Goal: Task Accomplishment & Management: Manage account settings

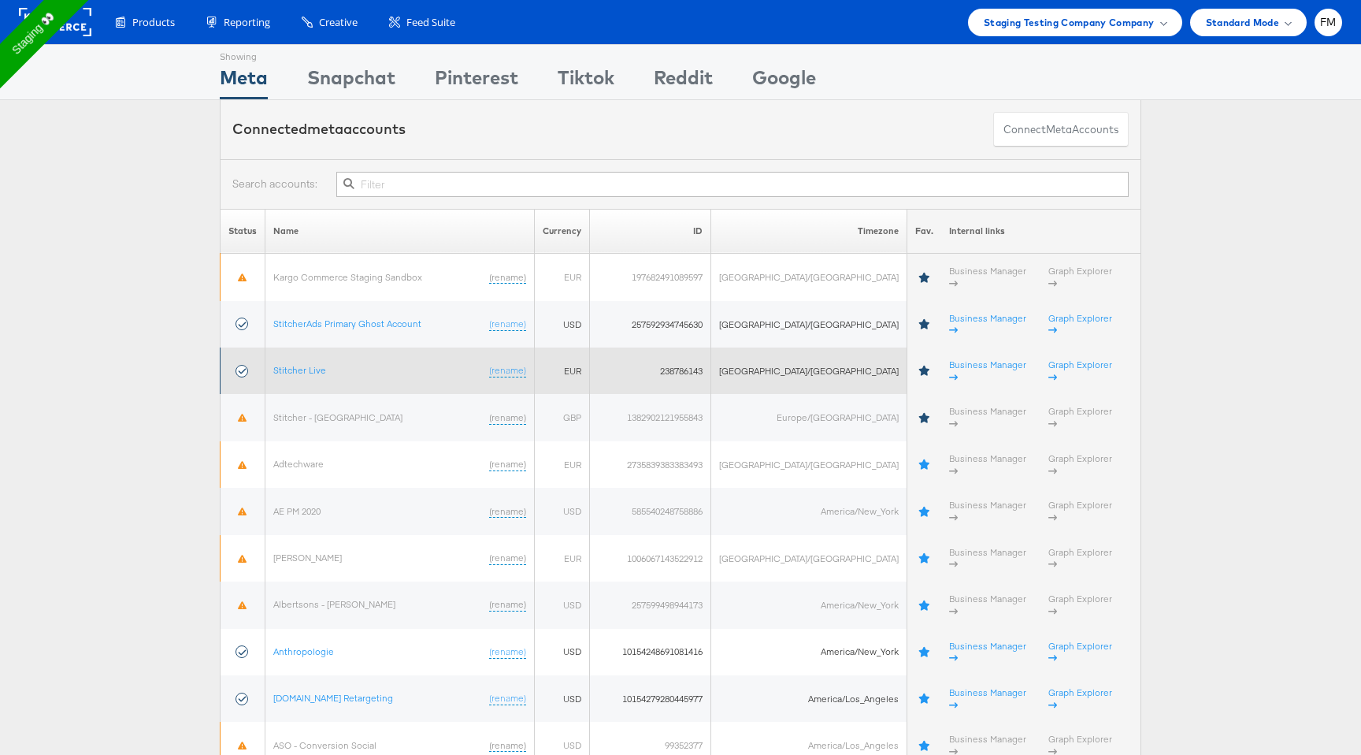
click at [318, 351] on td "Stitcher Live (rename)" at bounding box center [400, 370] width 269 height 46
click at [311, 347] on td "Stitcher Live (rename)" at bounding box center [400, 370] width 269 height 46
click at [314, 364] on link "Stitcher Live" at bounding box center [299, 370] width 53 height 12
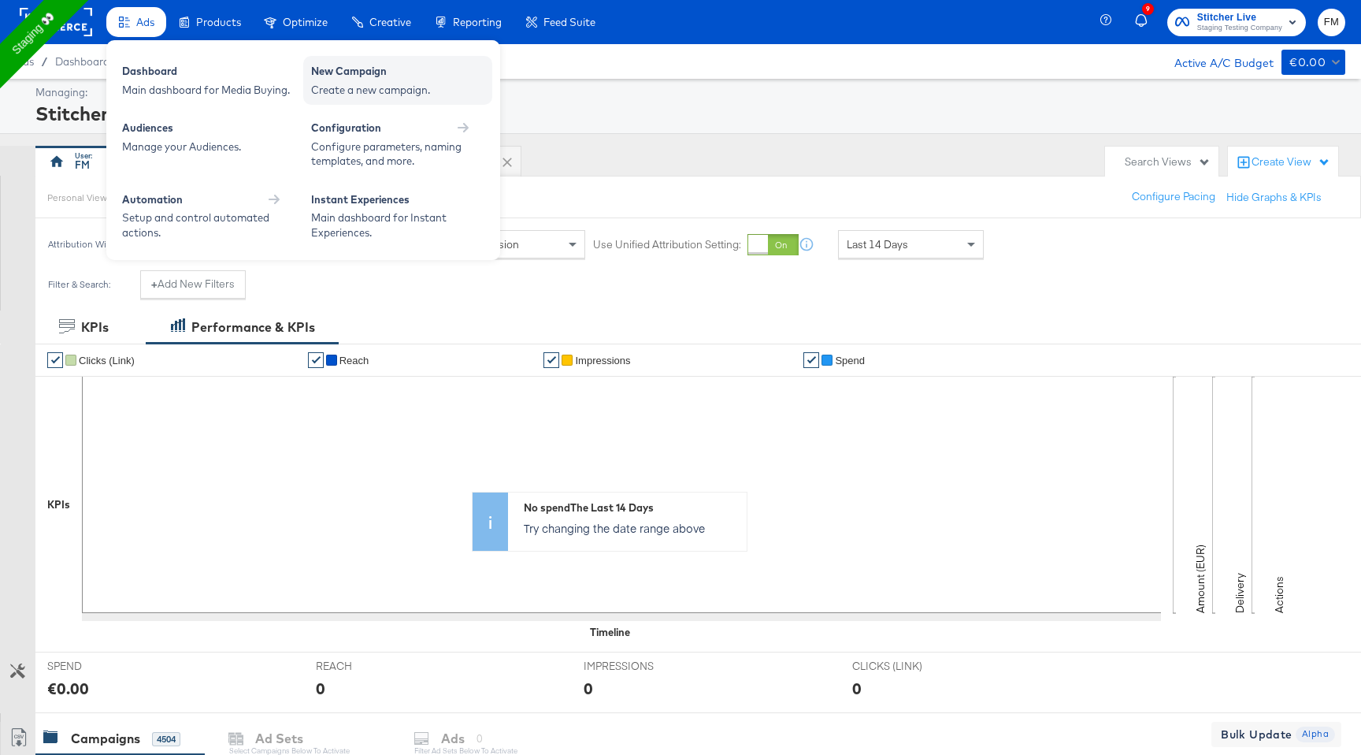
click at [370, 69] on div "New Campaign" at bounding box center [397, 73] width 173 height 19
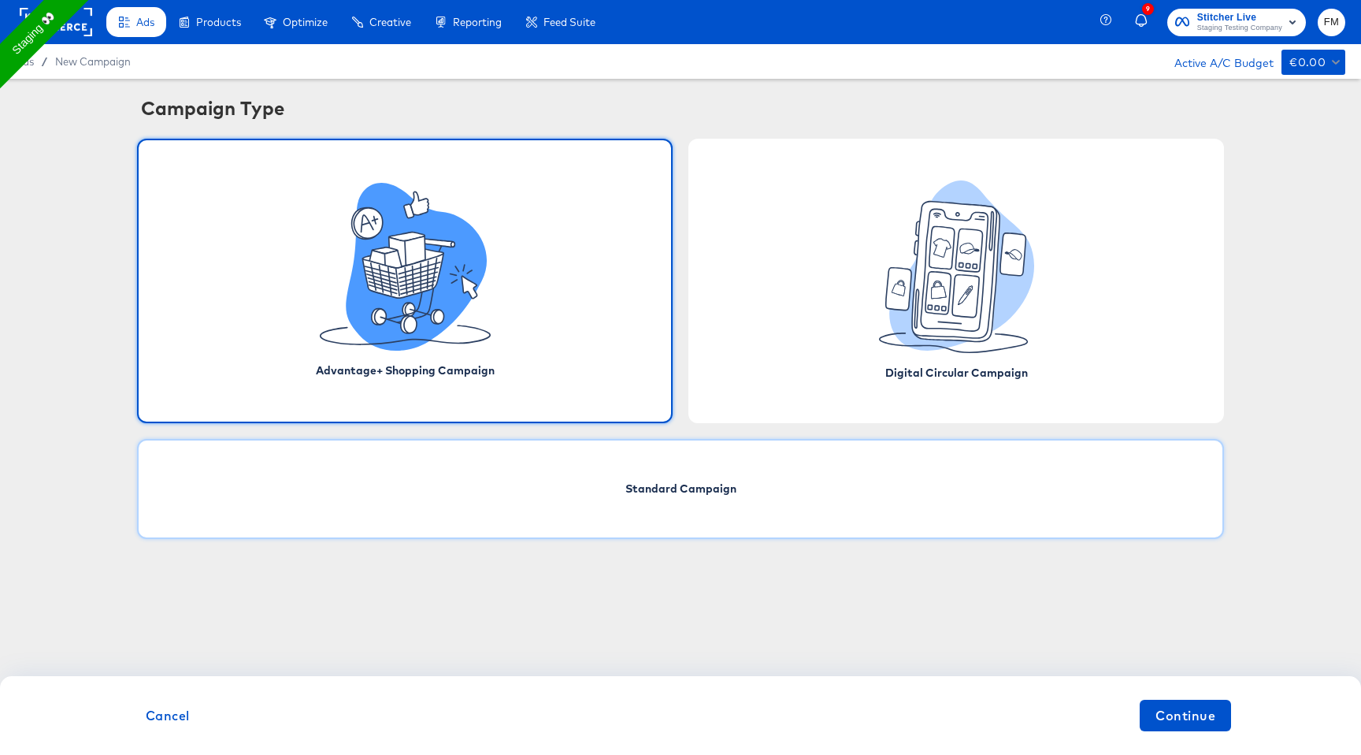
click at [747, 488] on div "Standard Campaign" at bounding box center [680, 489] width 1087 height 100
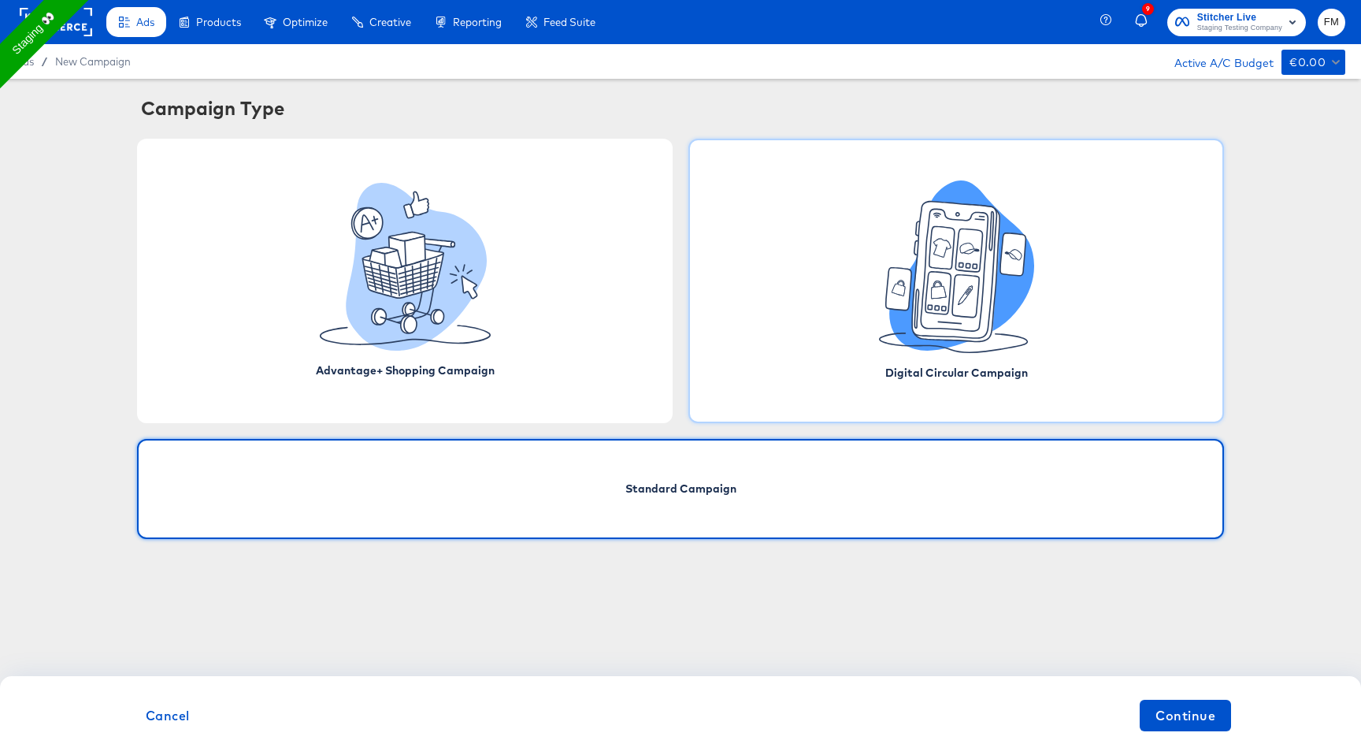
click at [867, 310] on div "Digital Circular Campaign" at bounding box center [957, 281] width 536 height 284
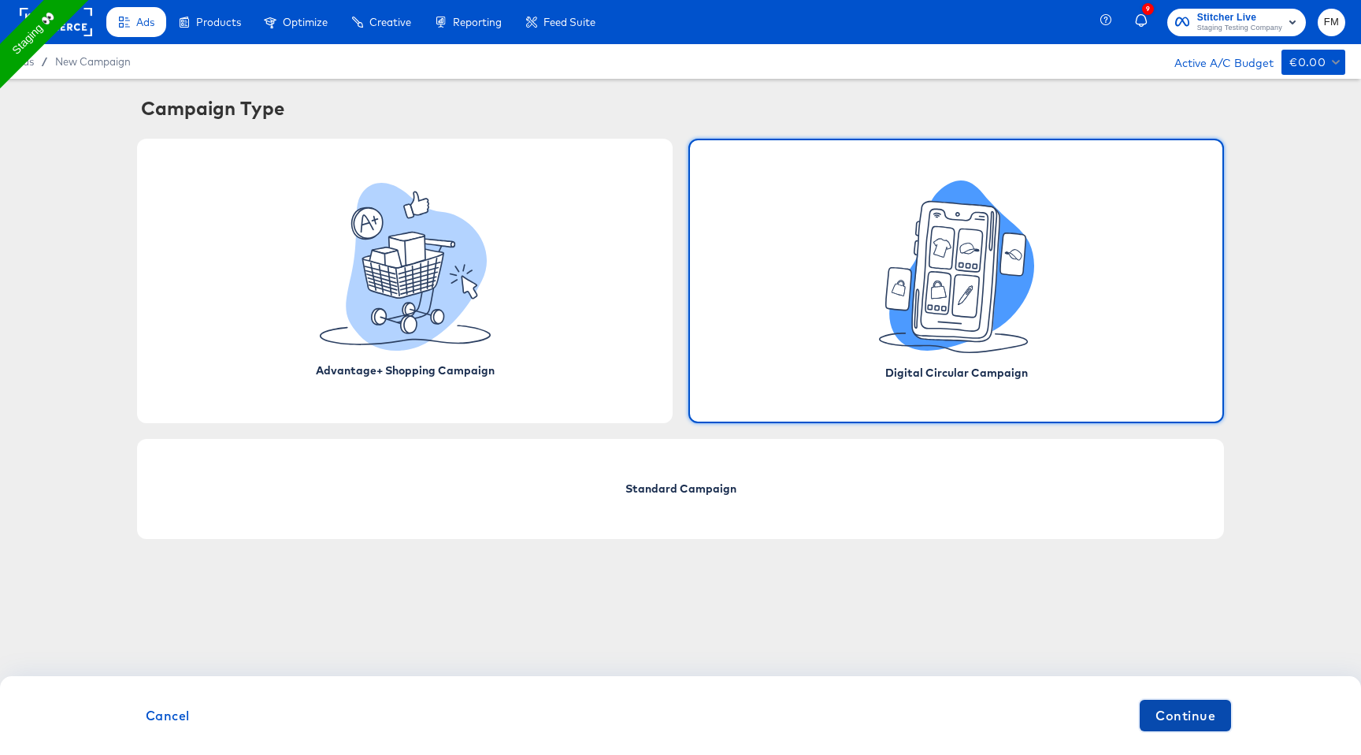
click at [1190, 720] on span "Continue" at bounding box center [1186, 715] width 60 height 22
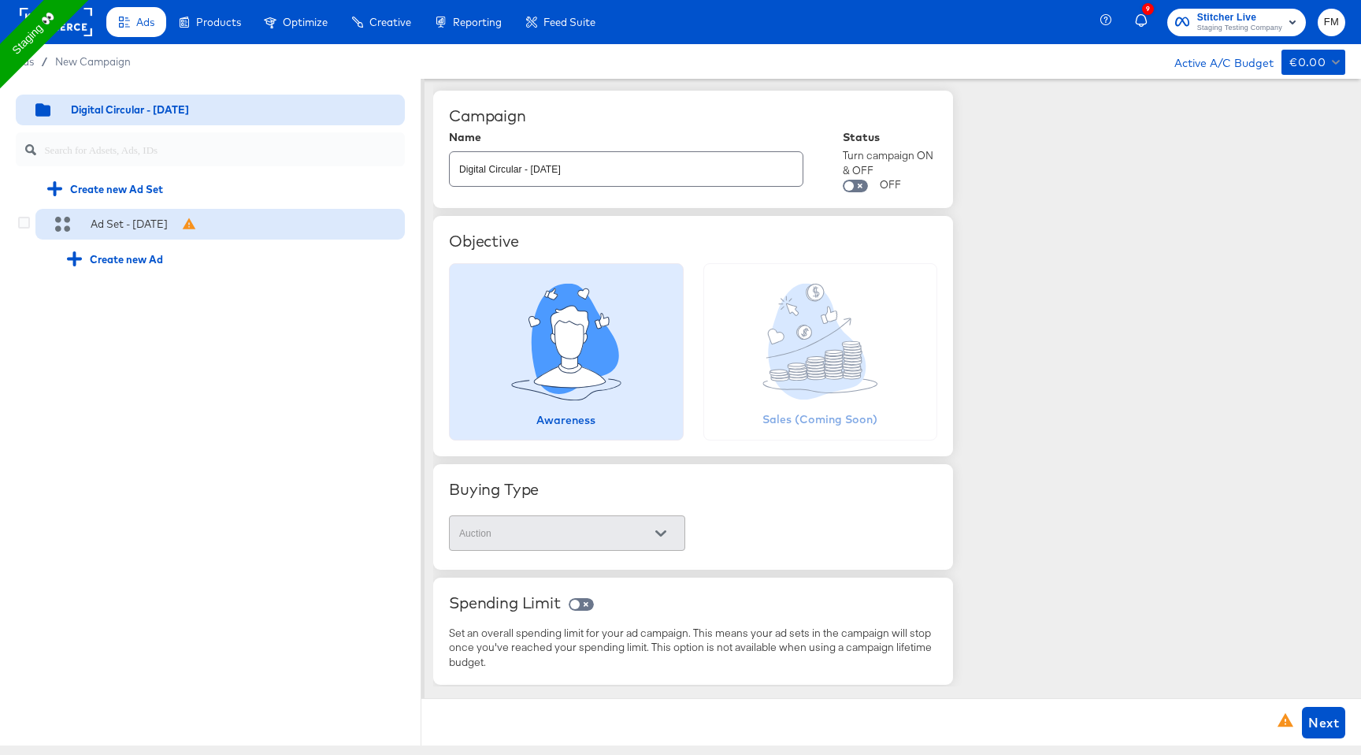
click at [174, 226] on div "Ad Set - 03 Sep" at bounding box center [123, 225] width 152 height 16
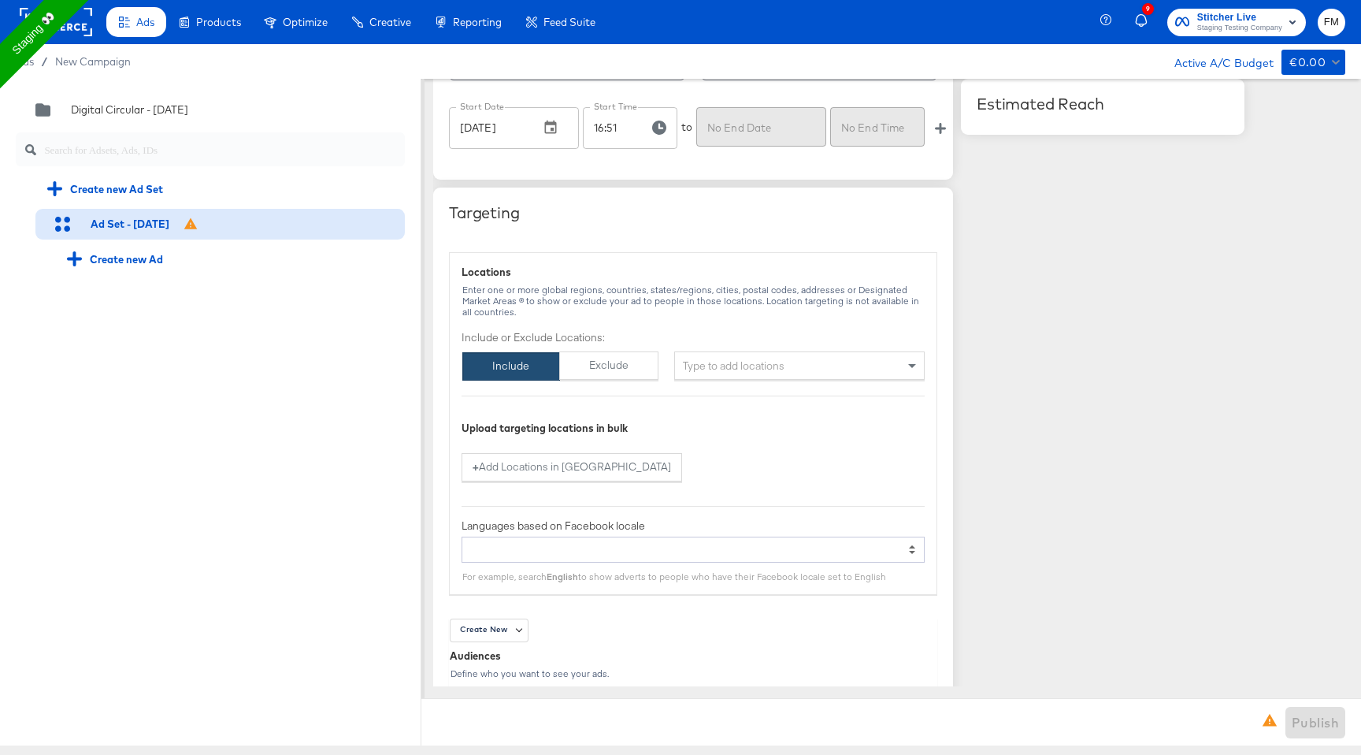
scroll to position [932, 0]
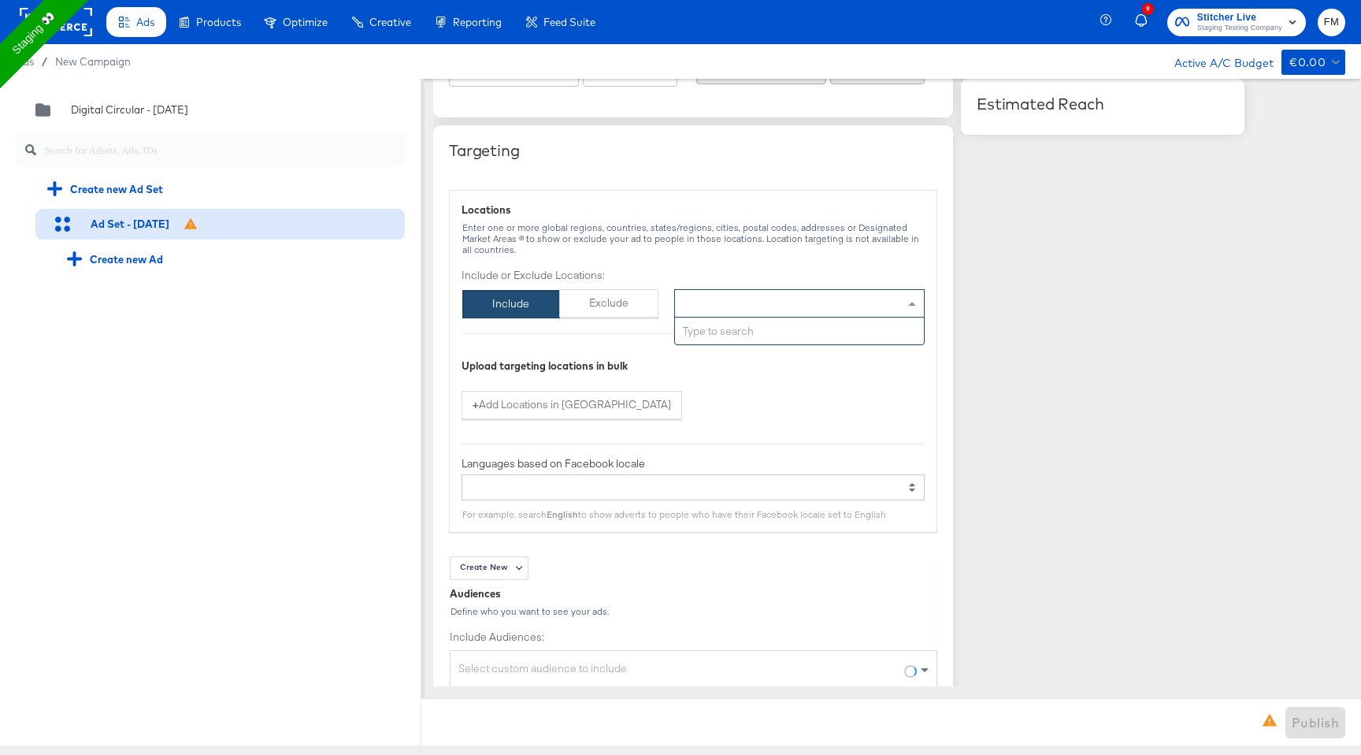
click at [841, 299] on div "Type to add locations" at bounding box center [799, 303] width 251 height 28
type input "paris"
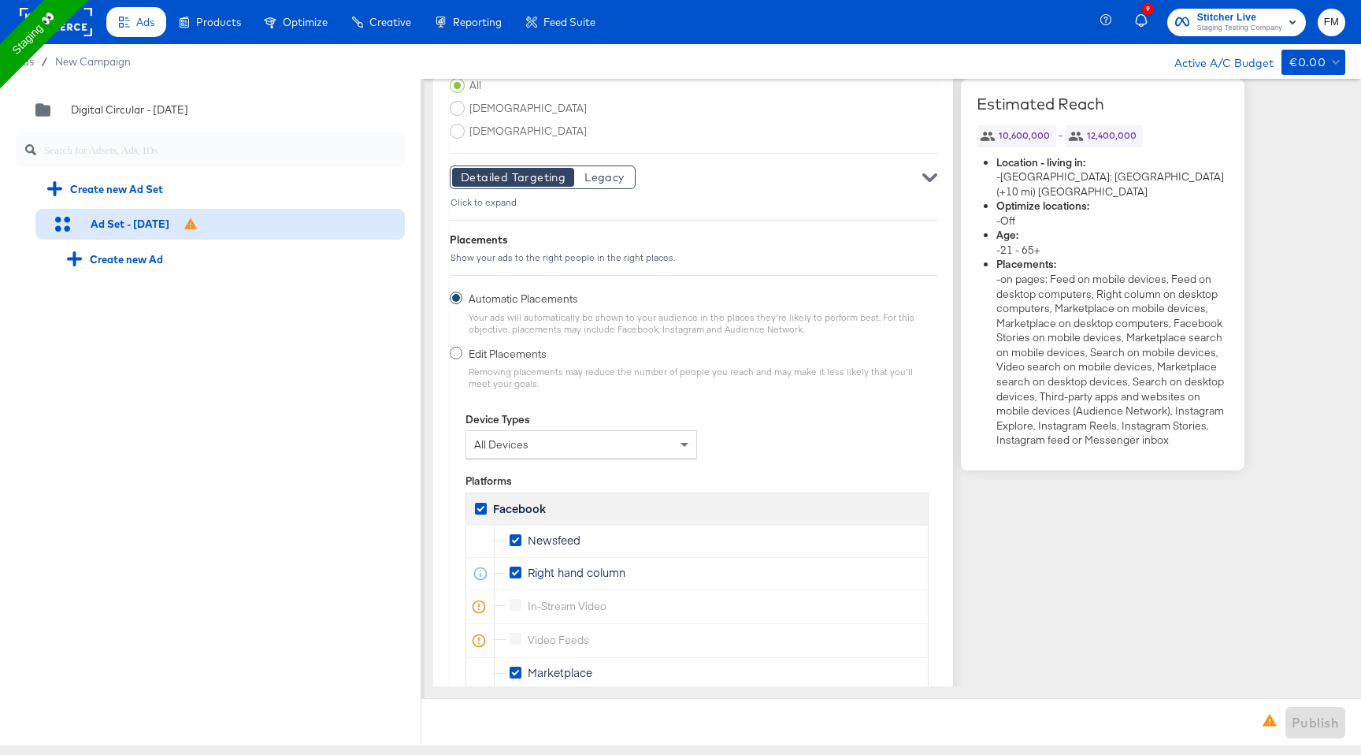
scroll to position [2510, 0]
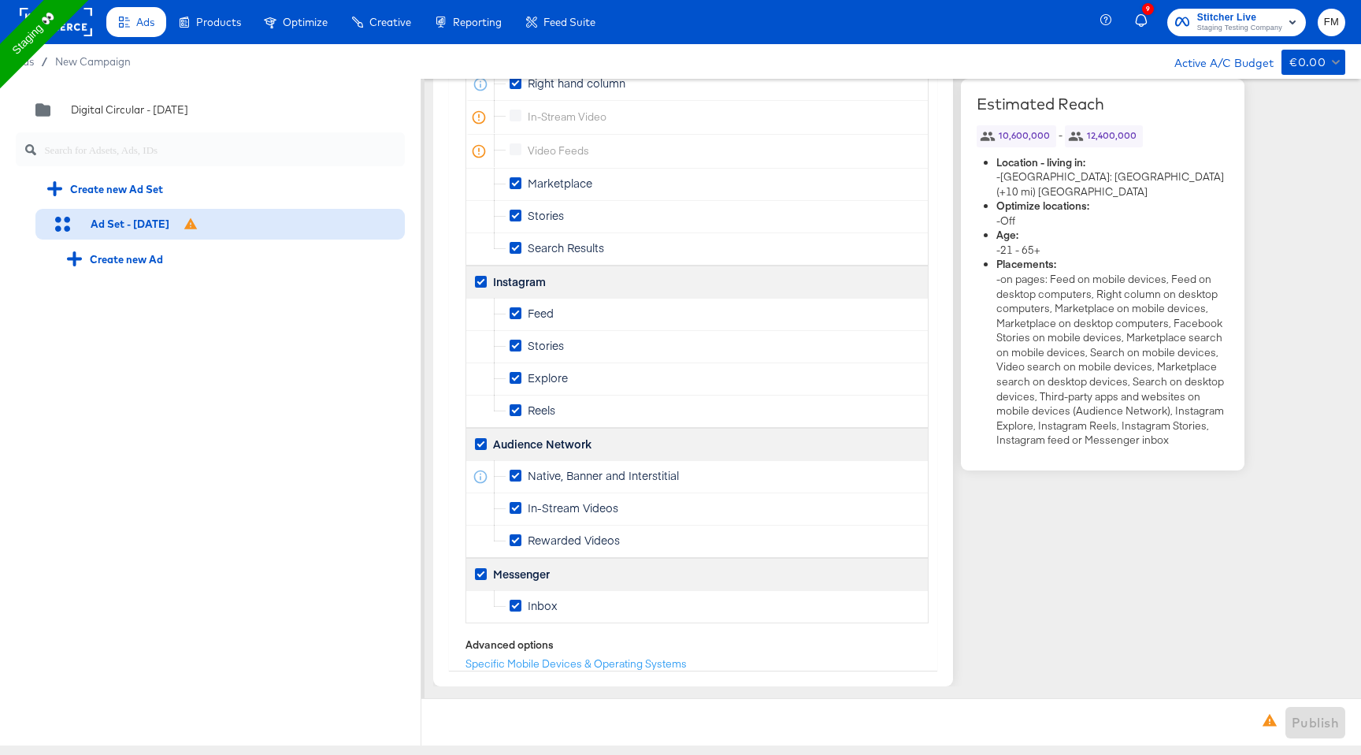
click at [1142, 430] on span "- on pages: Feed on mobile devices, Feed on desktop computers, Right column on …" at bounding box center [1111, 359] width 228 height 175
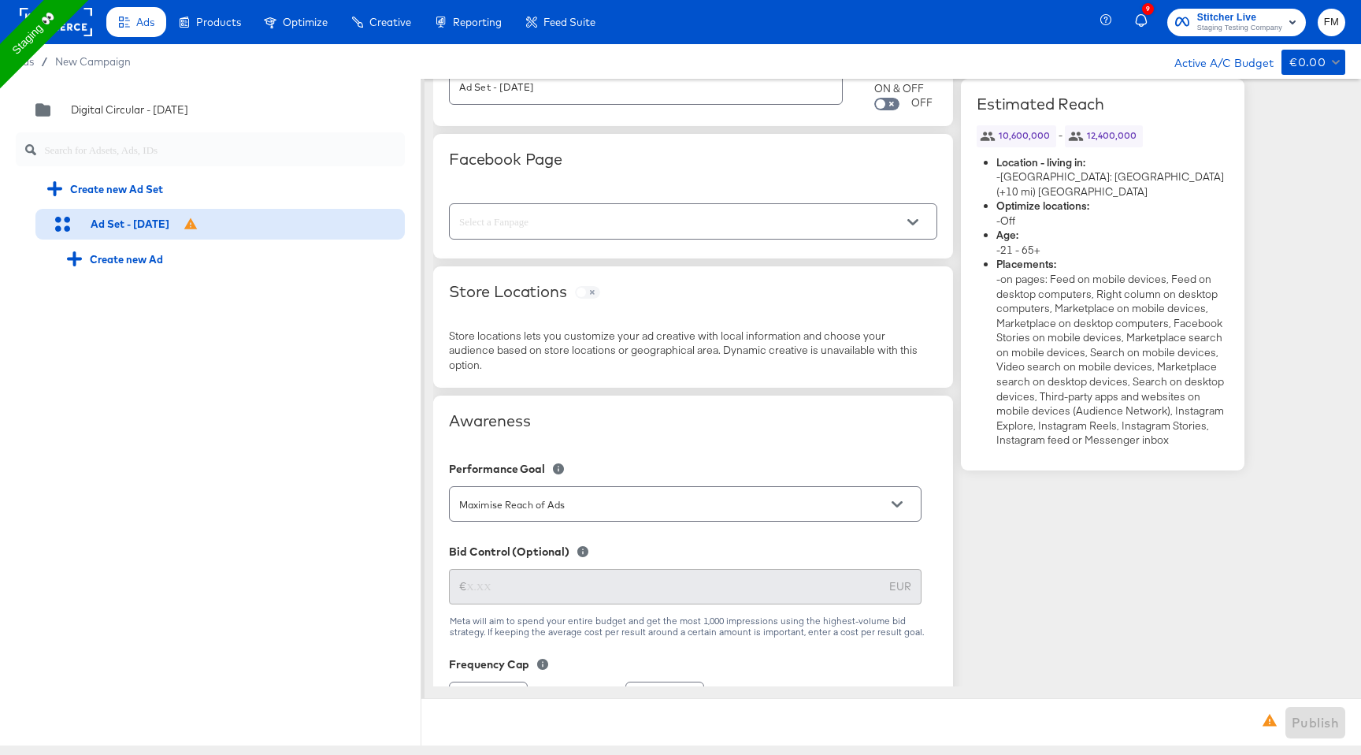
scroll to position [0, 0]
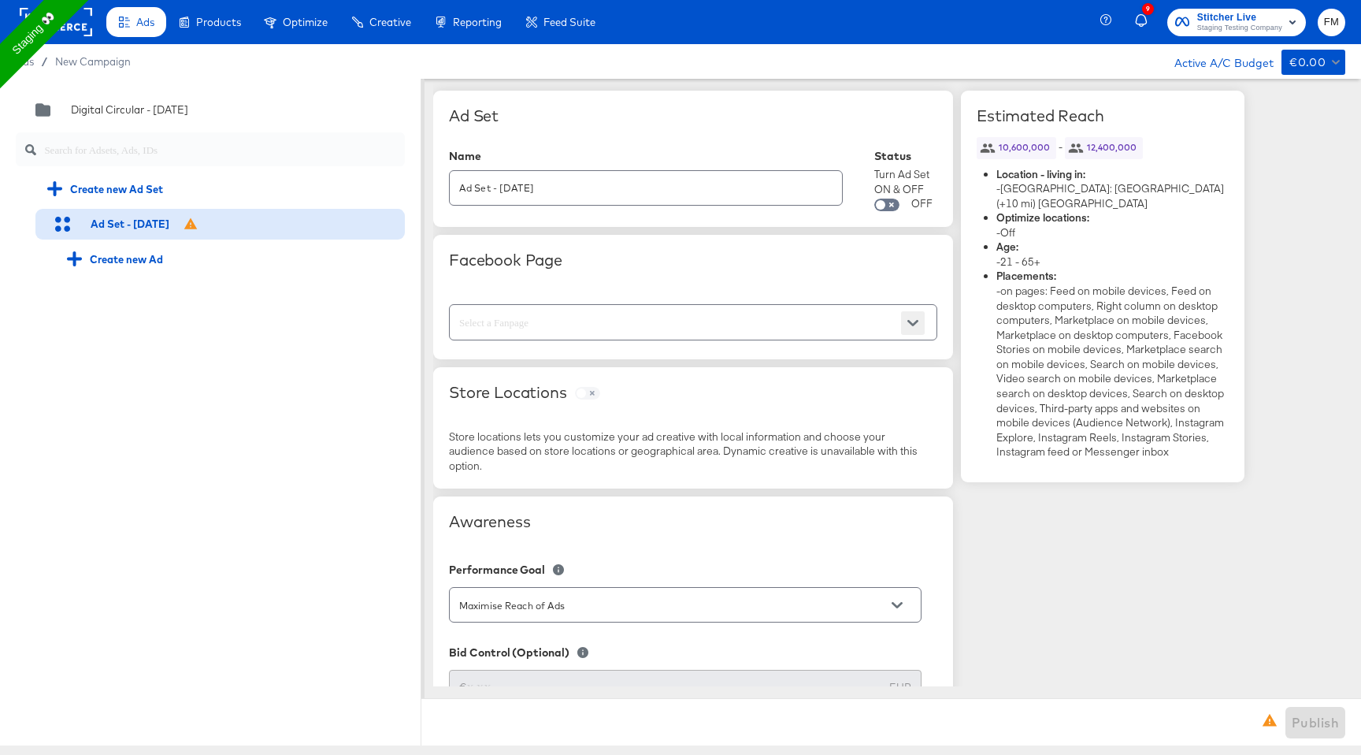
click at [908, 311] on button "Open" at bounding box center [913, 323] width 24 height 24
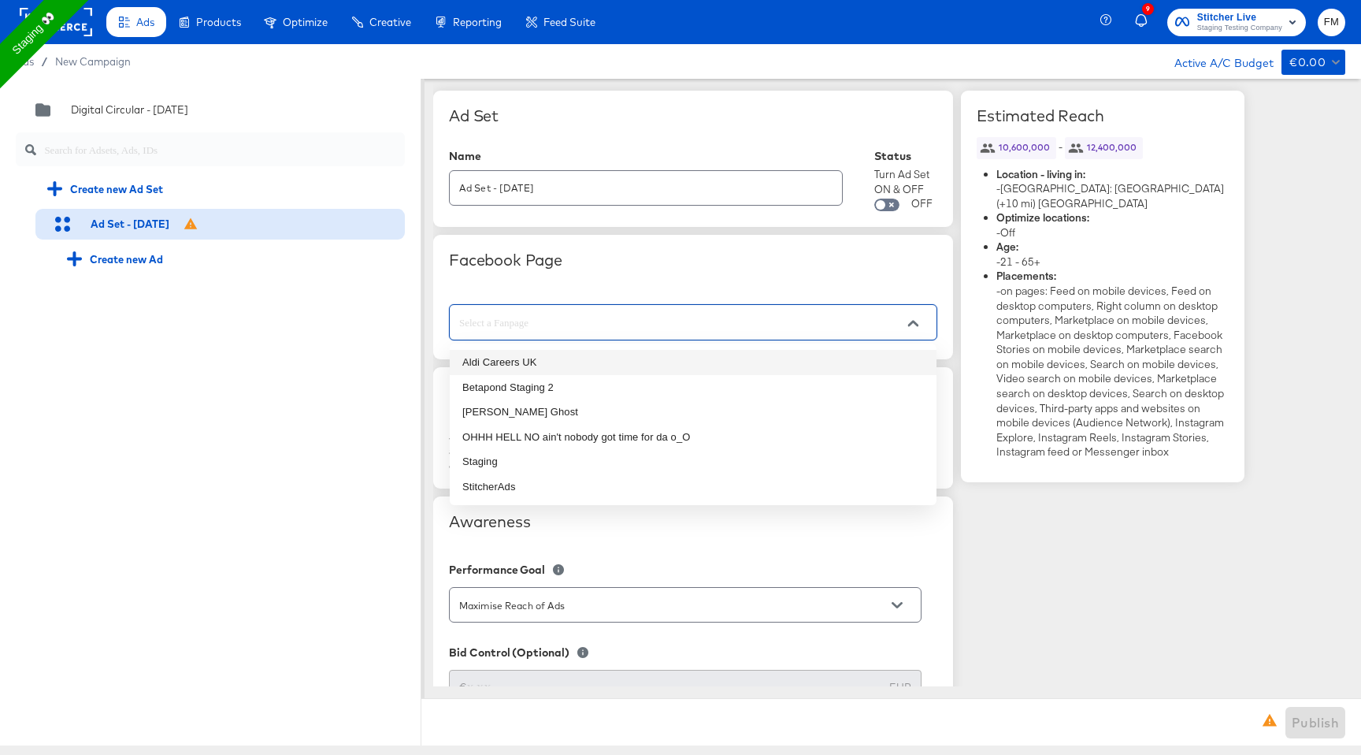
click at [864, 356] on li "Aldi Careers UK" at bounding box center [693, 362] width 487 height 25
type input "Aldi Careers UK"
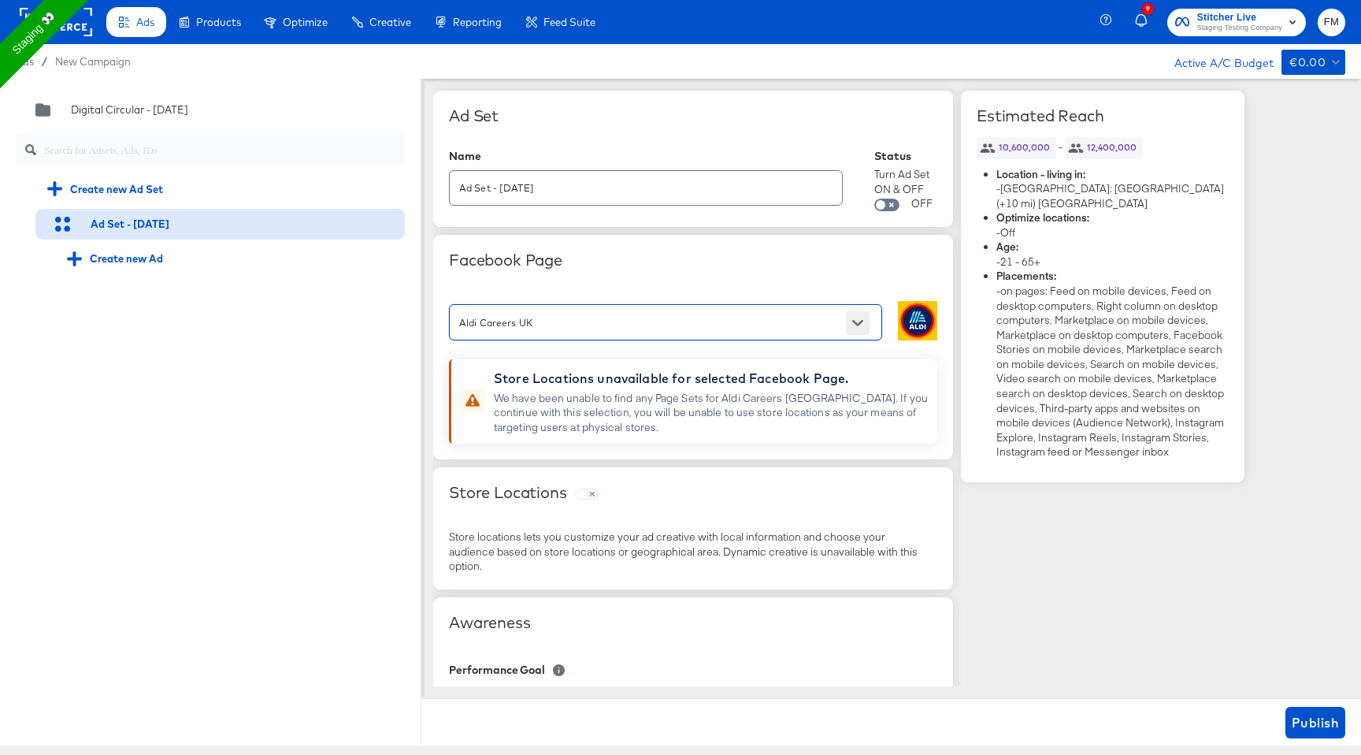
click at [860, 323] on icon "Open" at bounding box center [857, 323] width 11 height 6
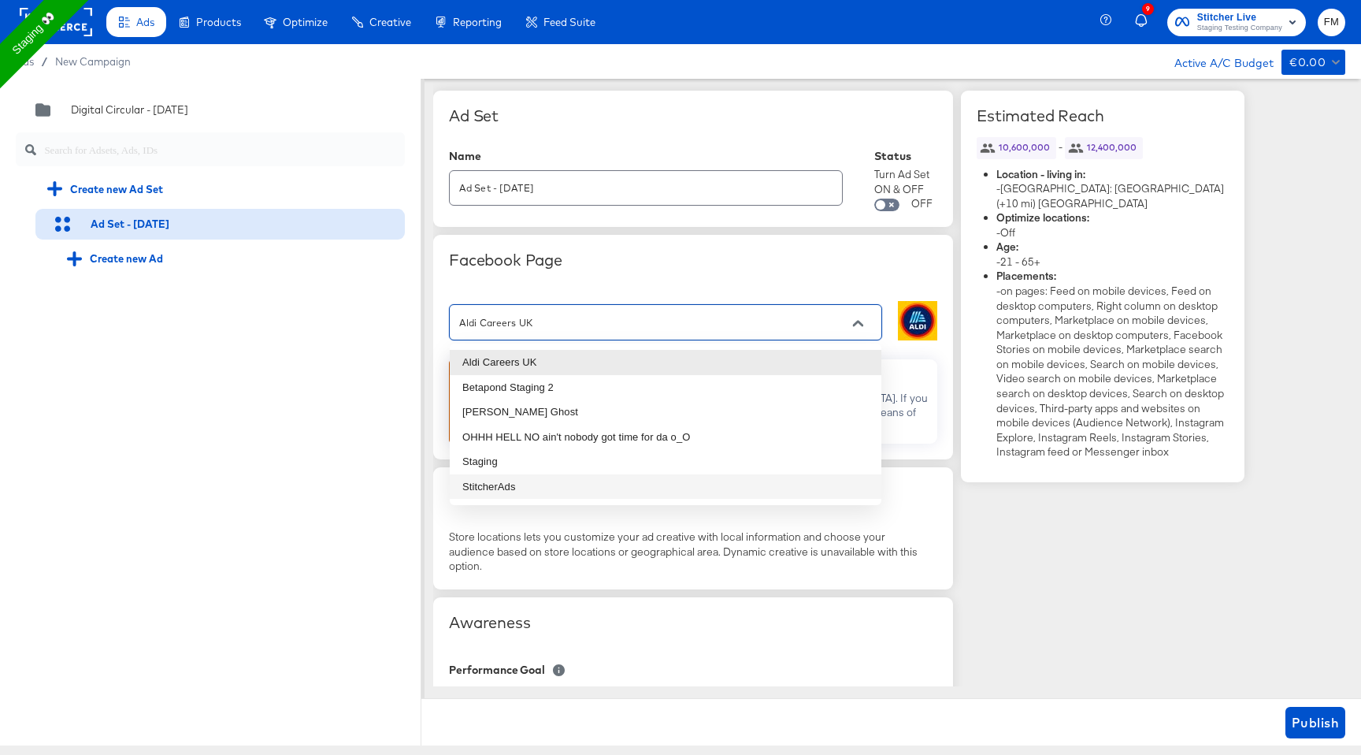
click at [699, 484] on li "StitcherAds" at bounding box center [666, 486] width 432 height 25
type input "StitcherAds"
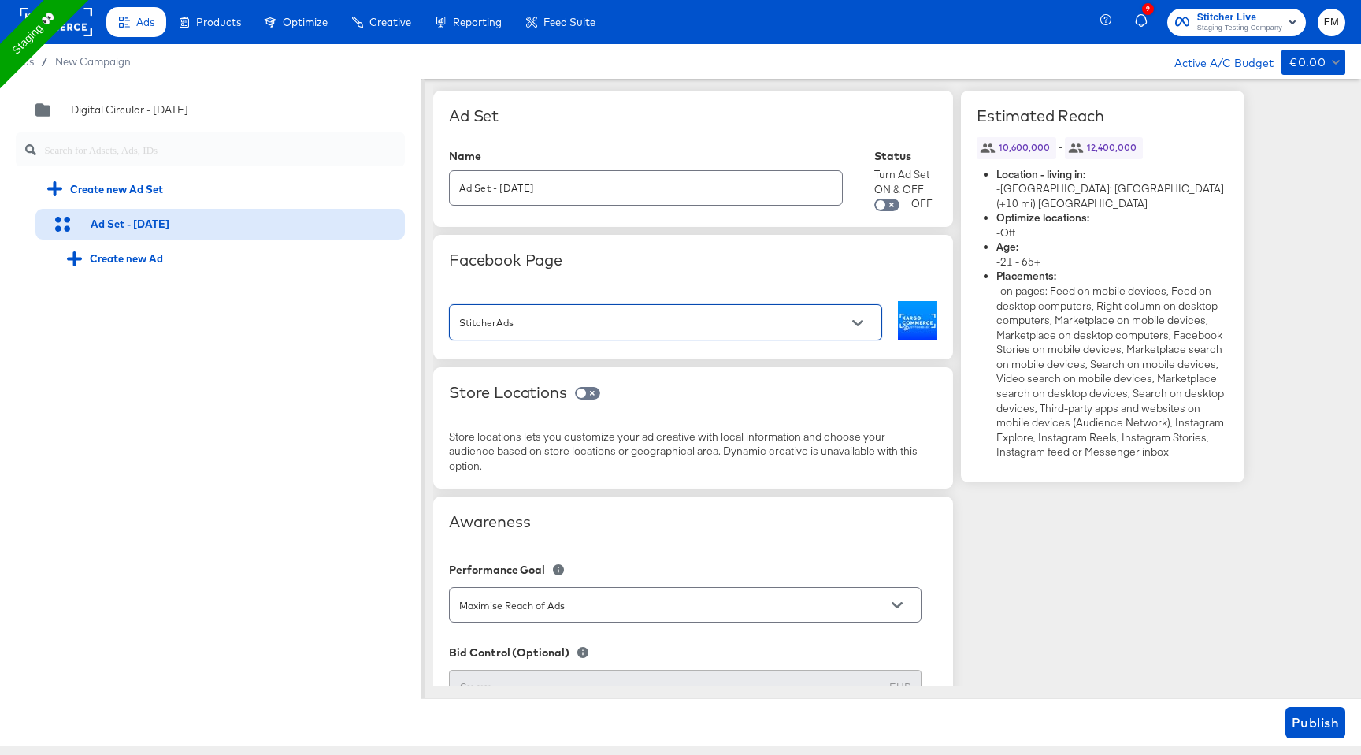
click at [1305, 722] on span "Publish" at bounding box center [1315, 722] width 47 height 22
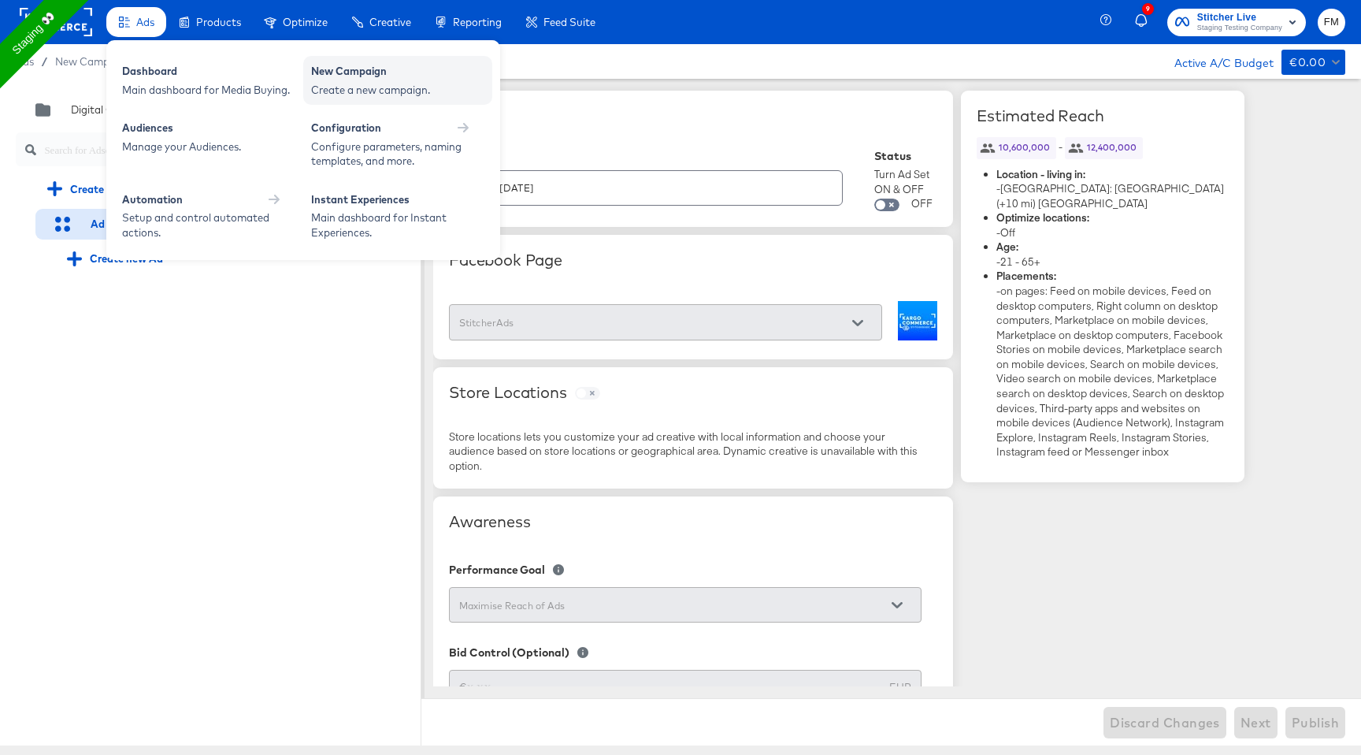
click at [387, 67] on div "New Campaign" at bounding box center [397, 73] width 173 height 19
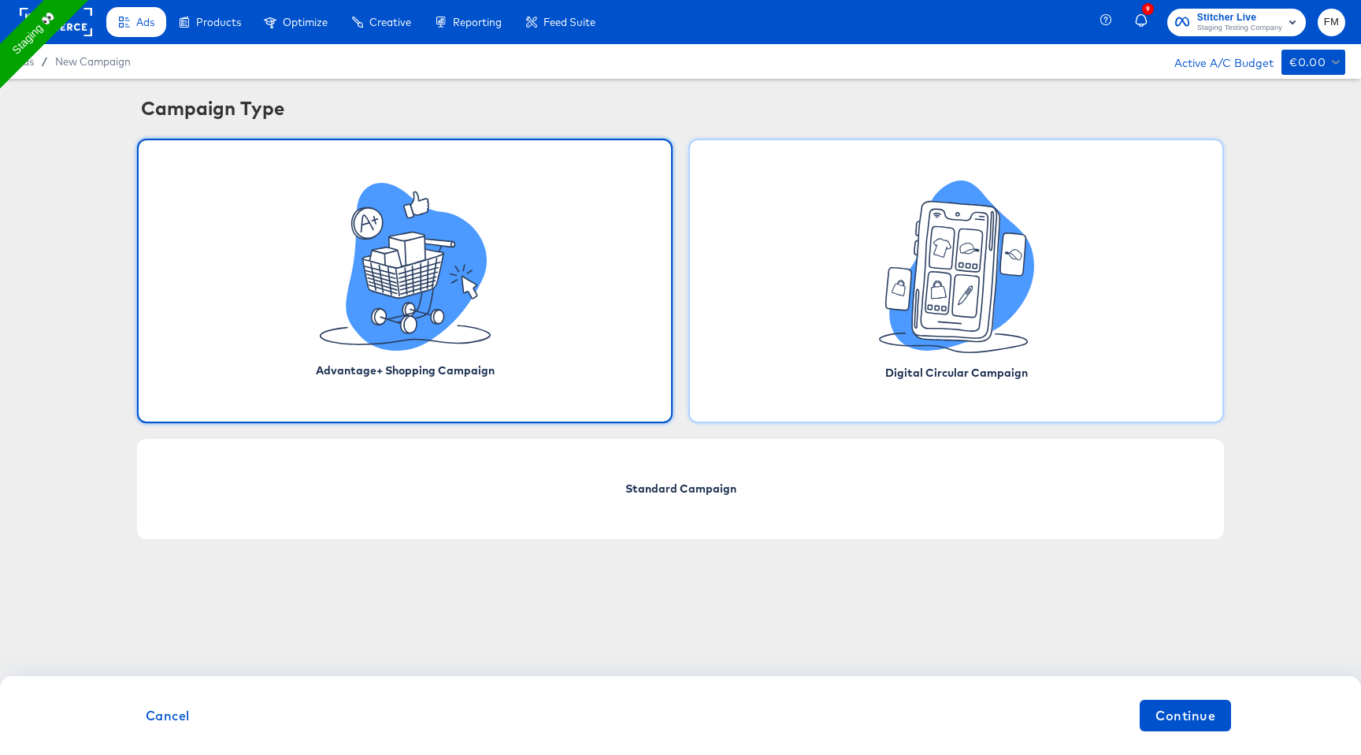
click at [964, 310] on icon at bounding box center [966, 296] width 27 height 43
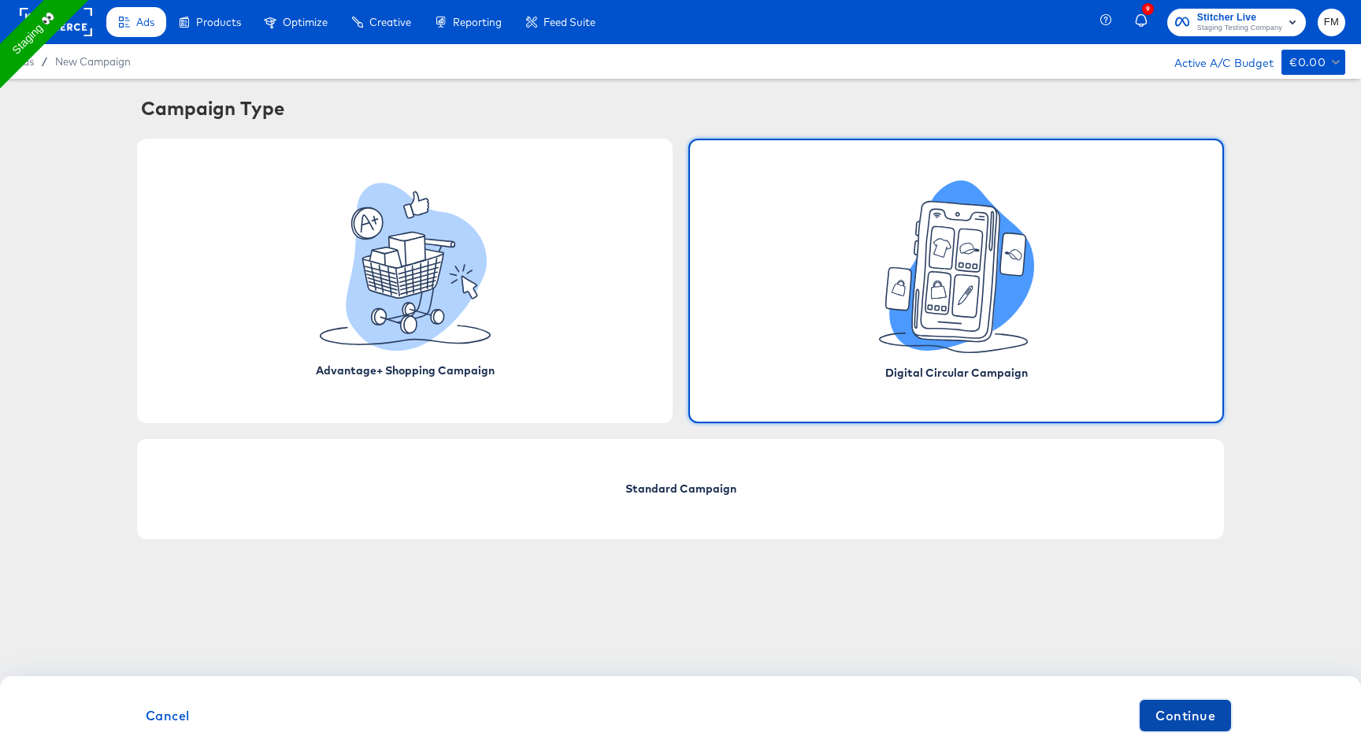
click at [1191, 714] on span "Continue" at bounding box center [1186, 715] width 60 height 22
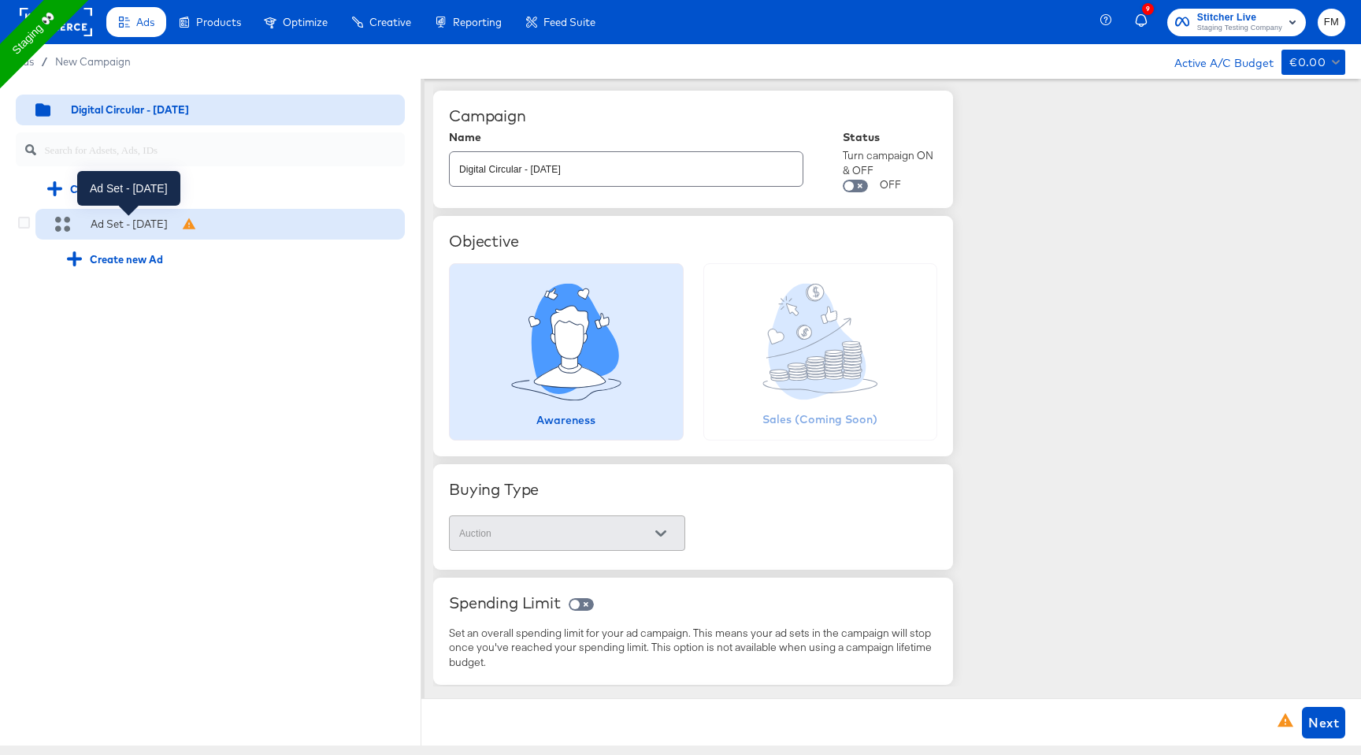
click at [162, 225] on div "Ad Set - 03 Sep" at bounding box center [129, 224] width 77 height 15
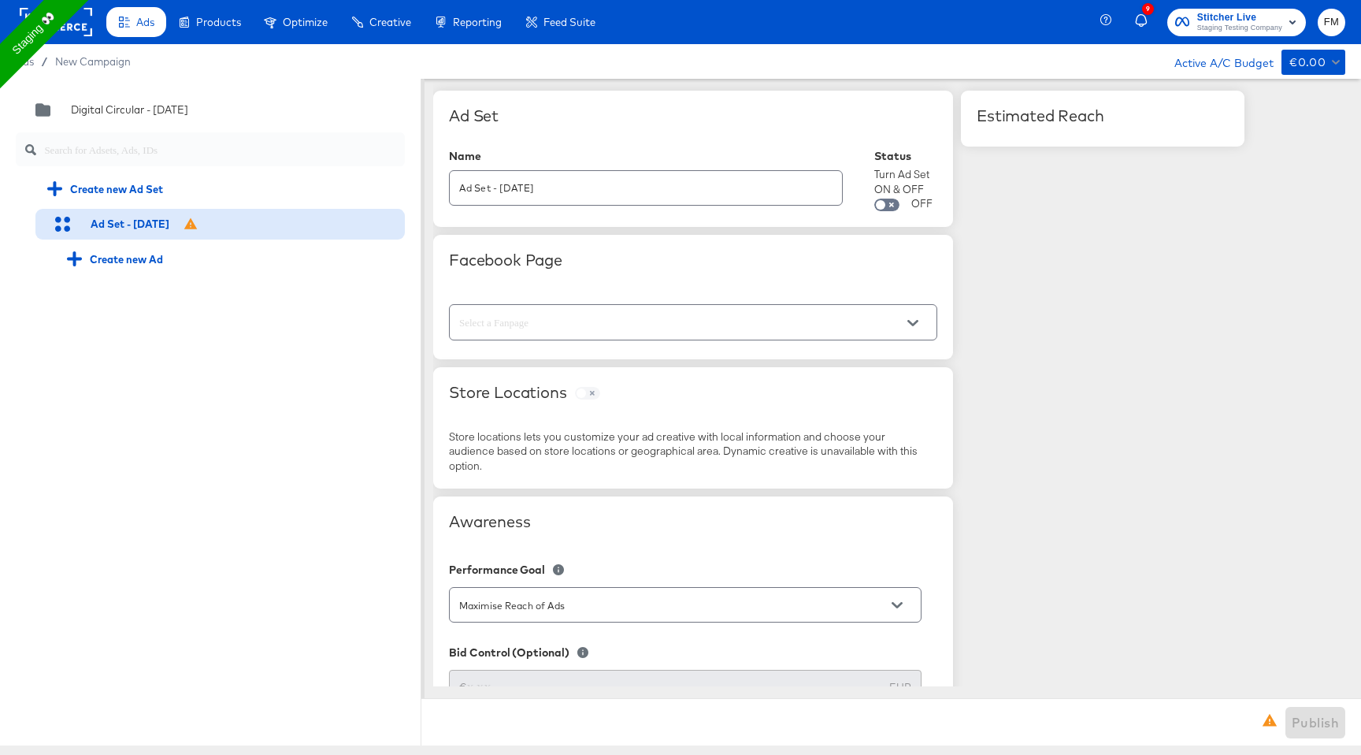
click at [670, 330] on input "text" at bounding box center [681, 323] width 450 height 18
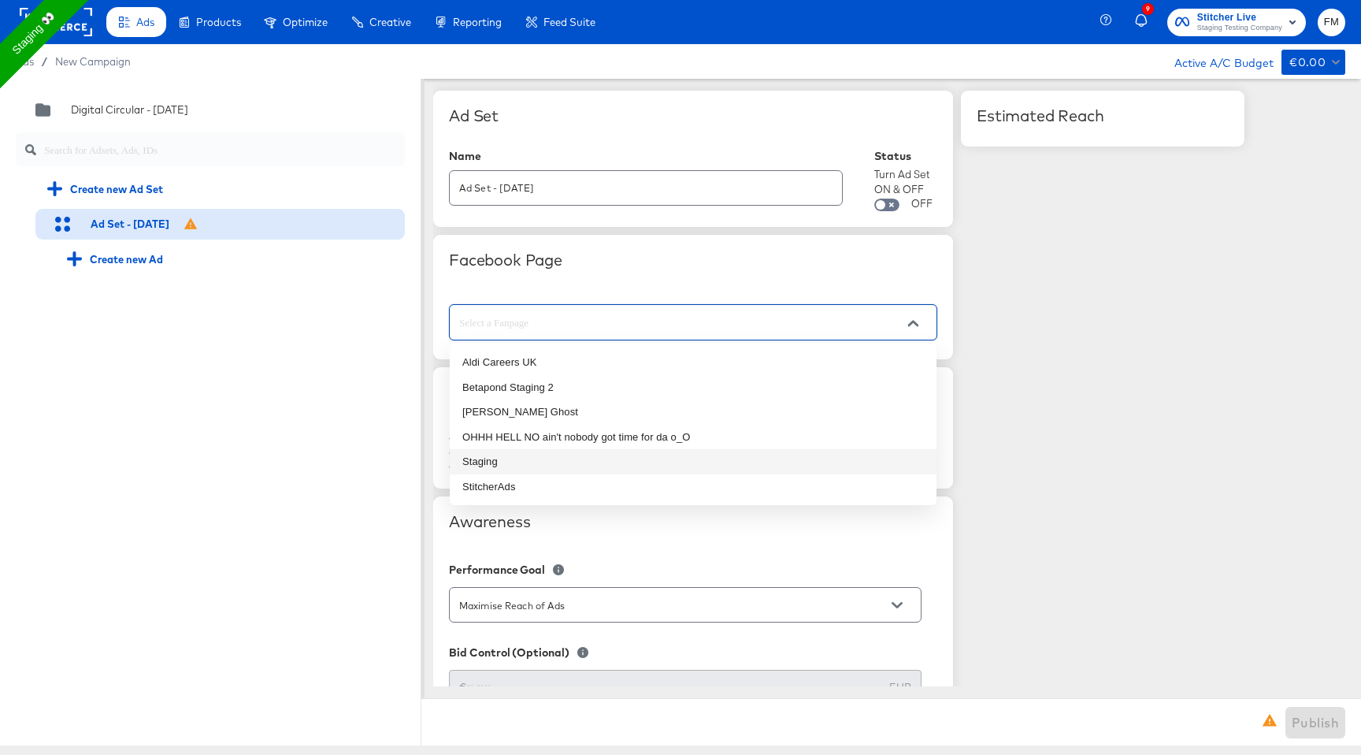
click at [645, 457] on li "Staging" at bounding box center [693, 461] width 487 height 25
type input "Staging"
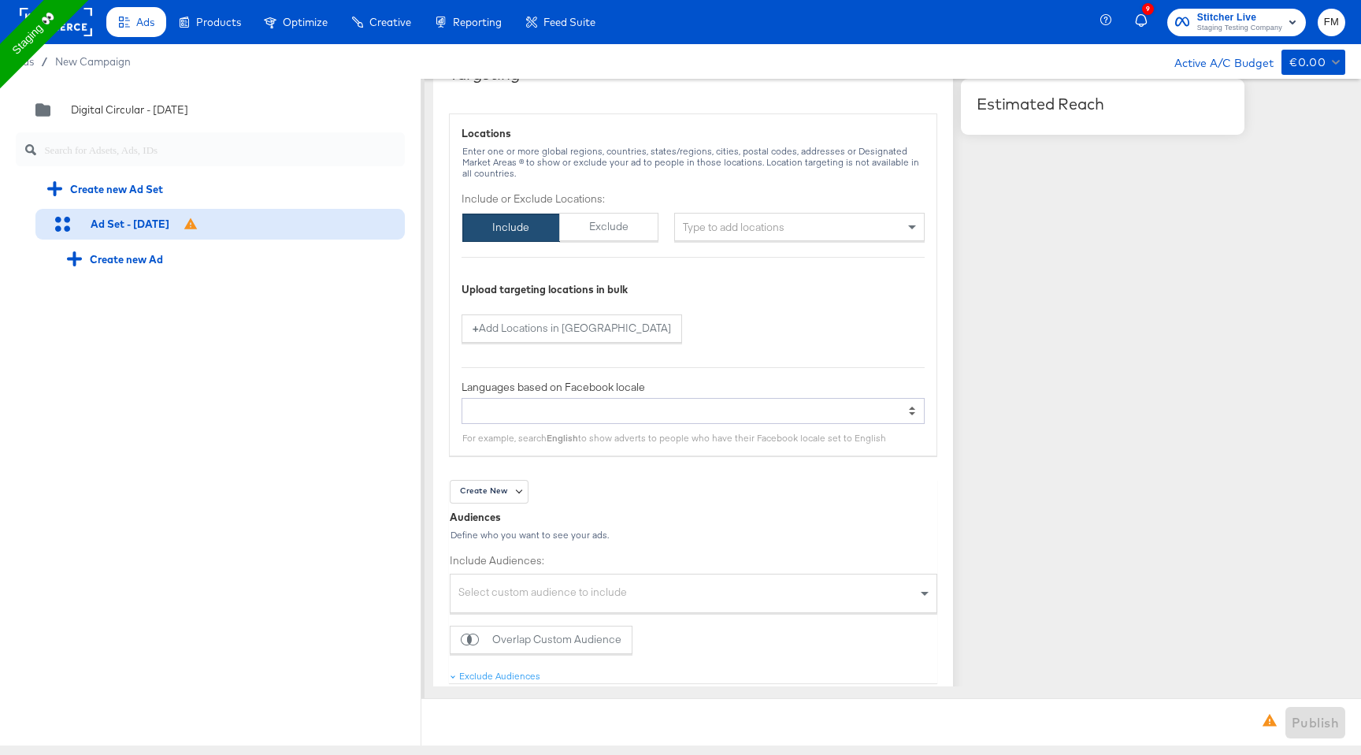
scroll to position [971, 0]
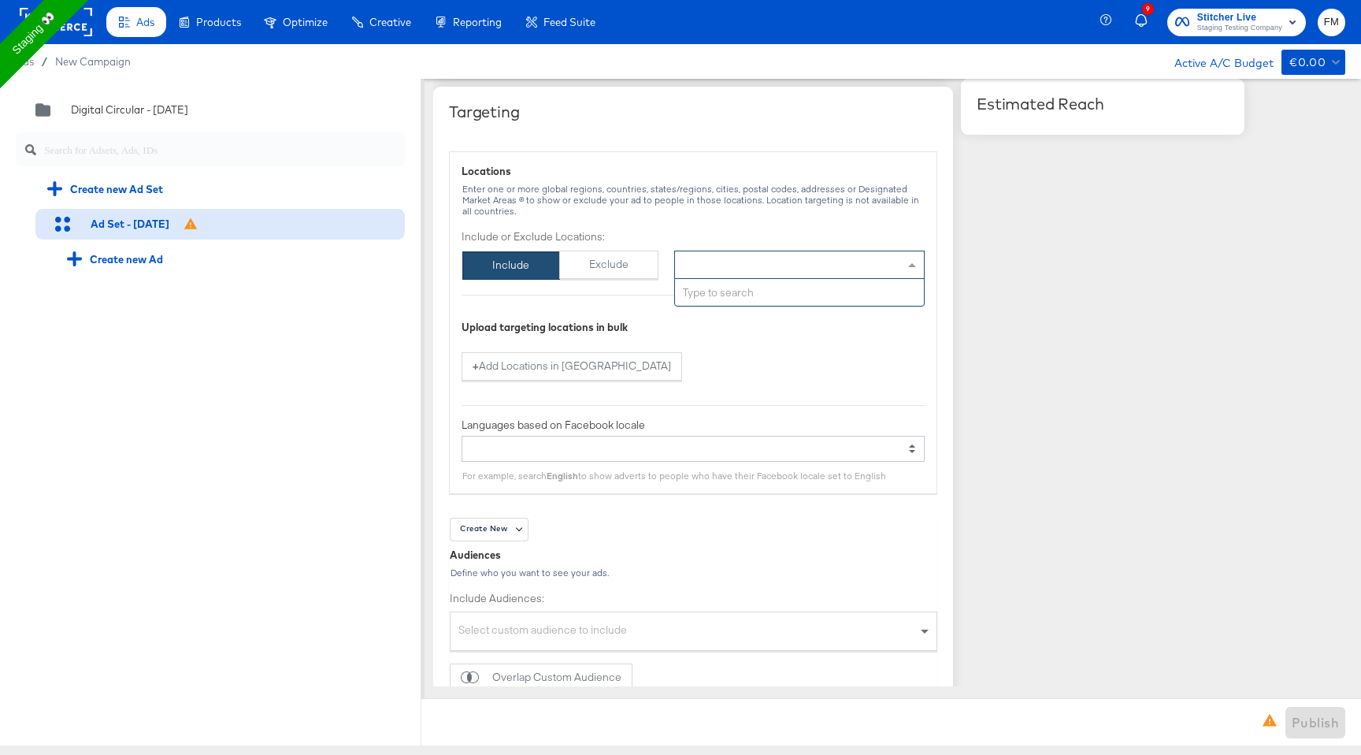
click at [826, 273] on div "Type to add locations" at bounding box center [799, 265] width 251 height 28
type input "paris"
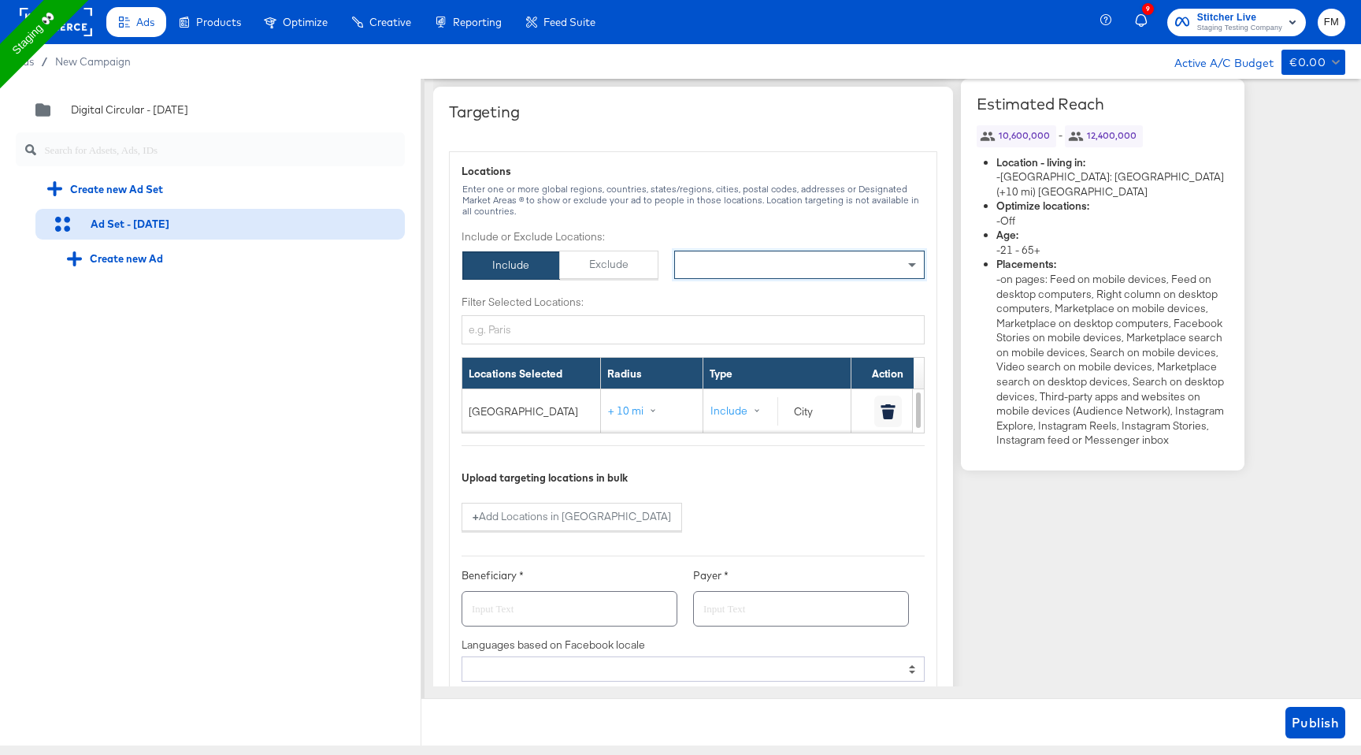
click at [800, 295] on label "Filter Selected Locations:" at bounding box center [693, 302] width 463 height 15
click at [800, 315] on input "Filter Selected Locations:" at bounding box center [693, 329] width 463 height 29
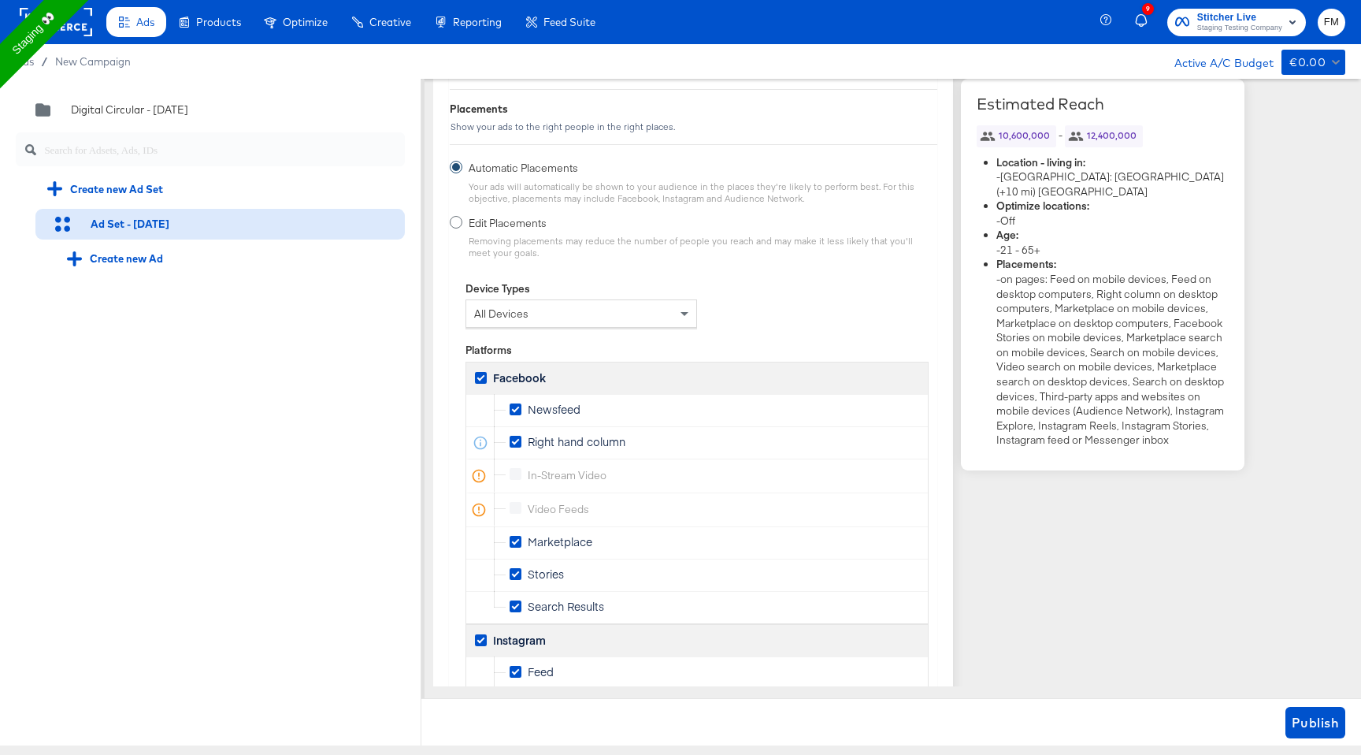
scroll to position [2510, 0]
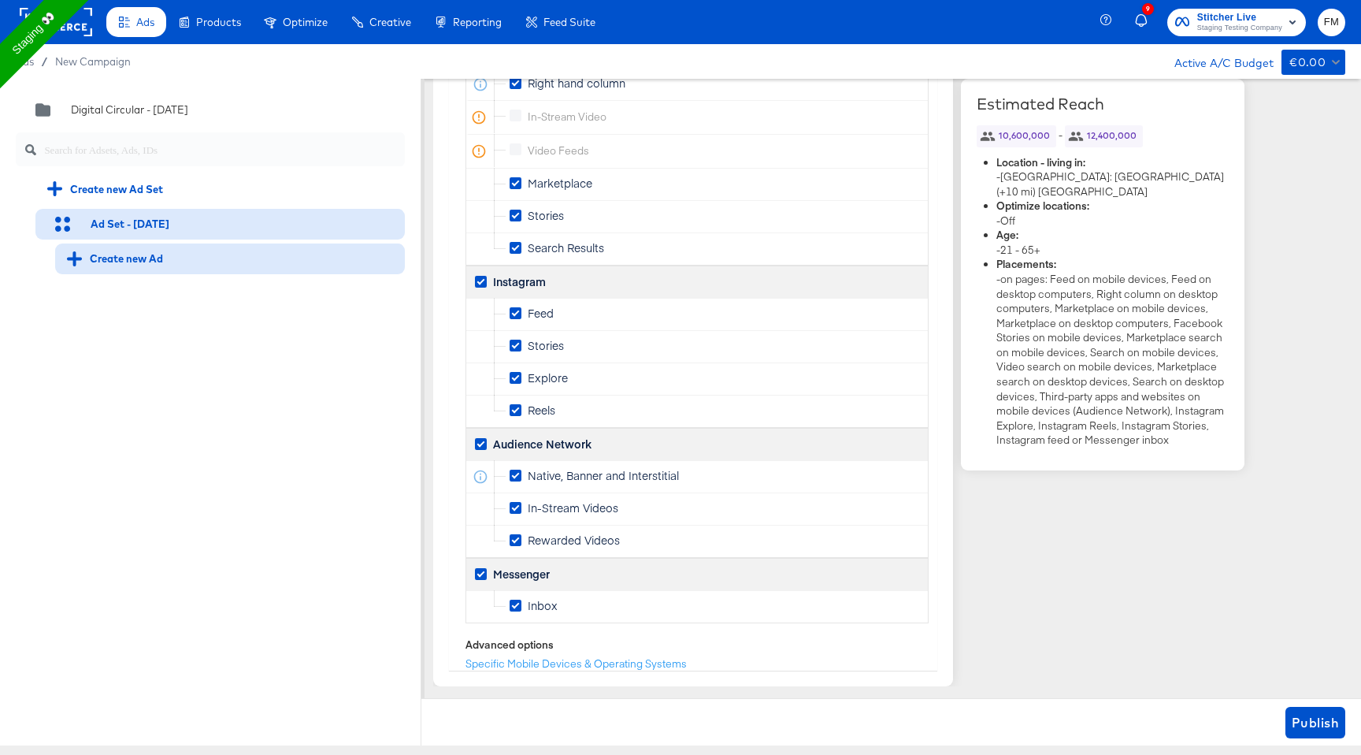
click at [101, 262] on div "Create new Ad" at bounding box center [115, 258] width 96 height 15
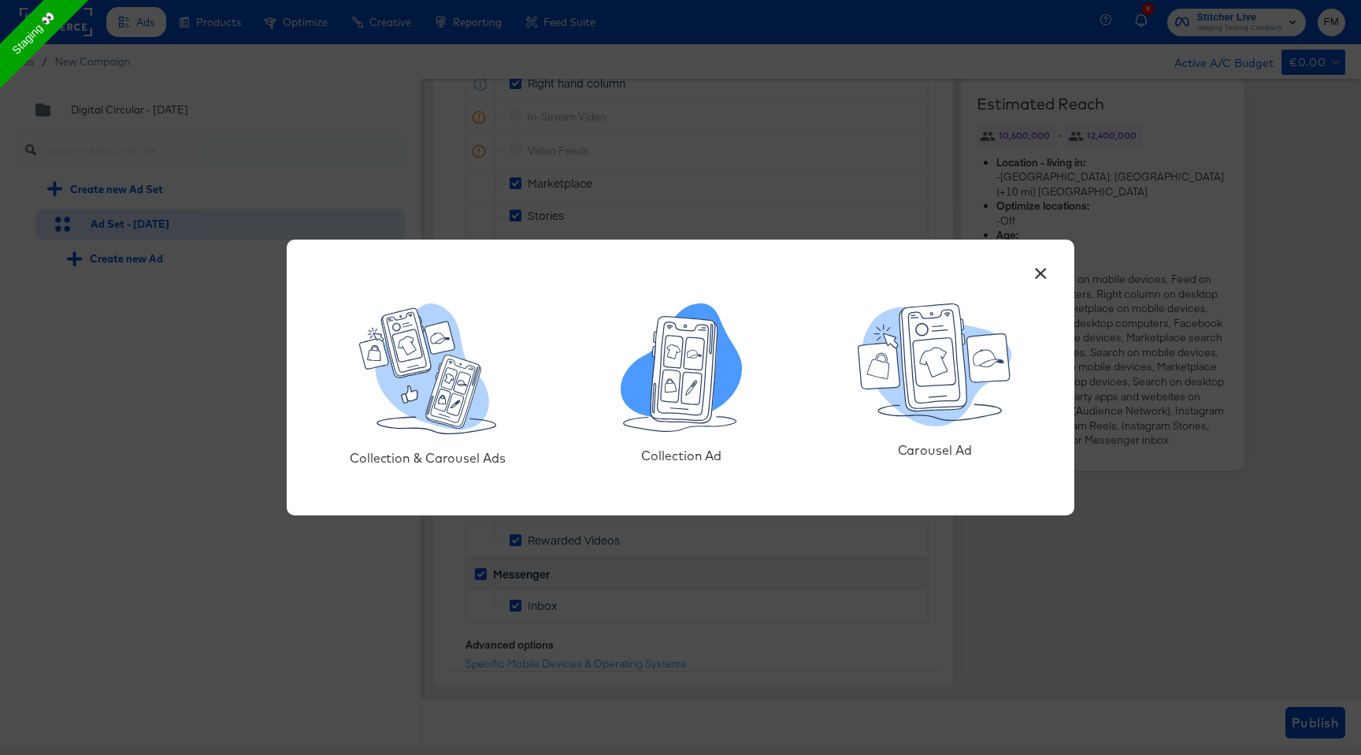
click at [698, 363] on icon at bounding box center [695, 353] width 20 height 32
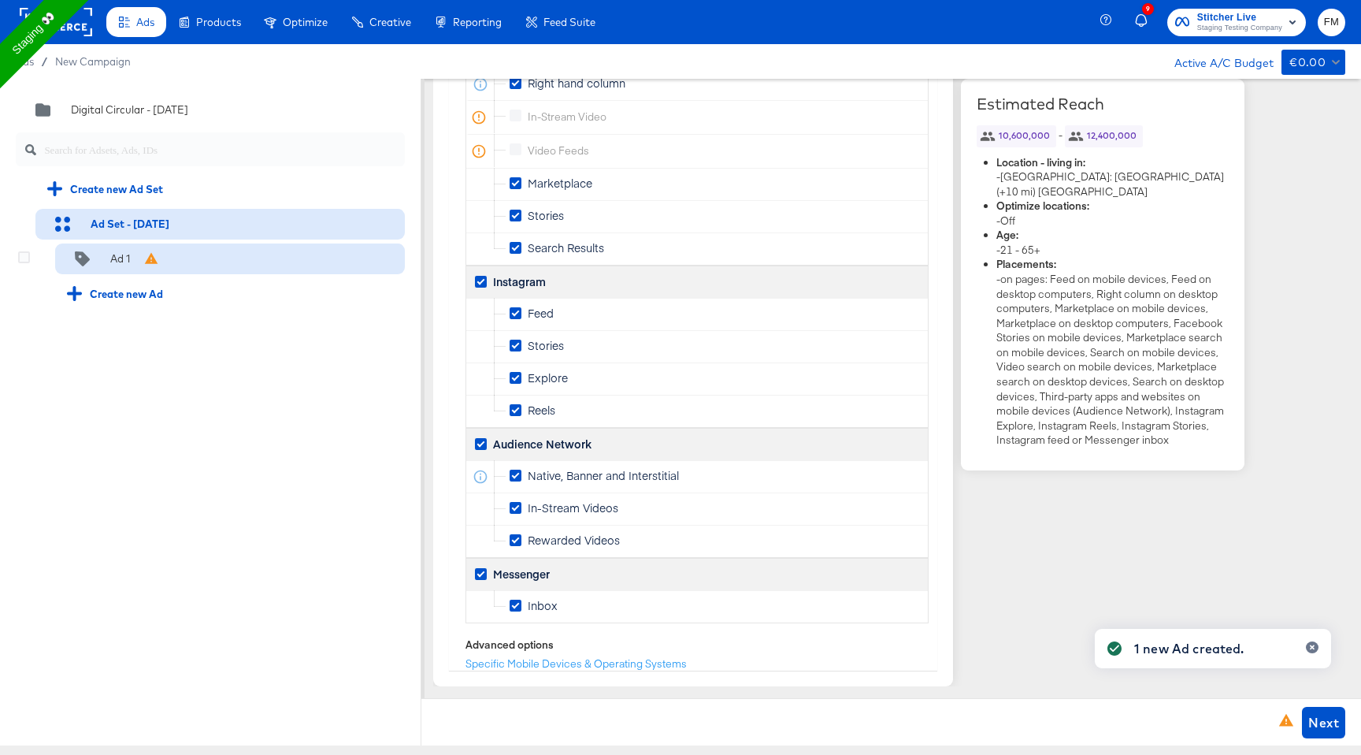
click at [226, 273] on div "Ad 1" at bounding box center [230, 259] width 350 height 32
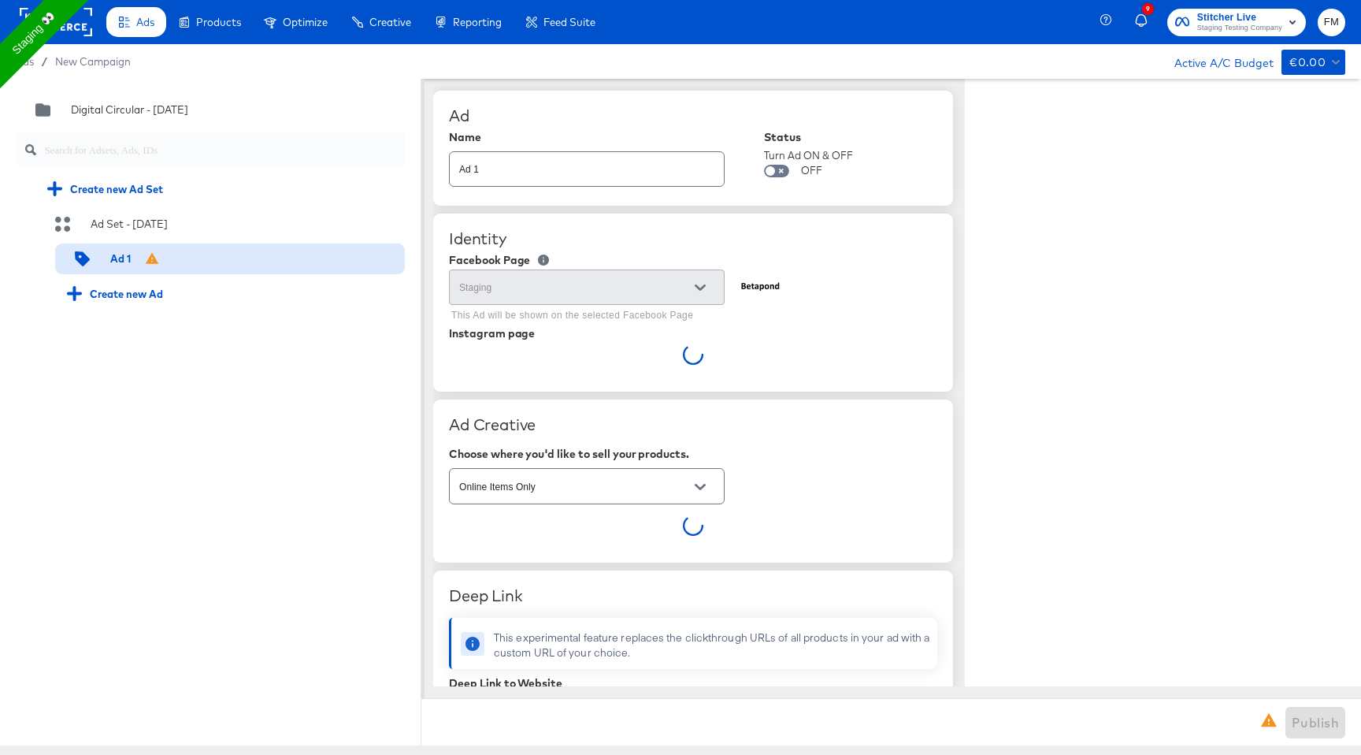
scroll to position [12, 0]
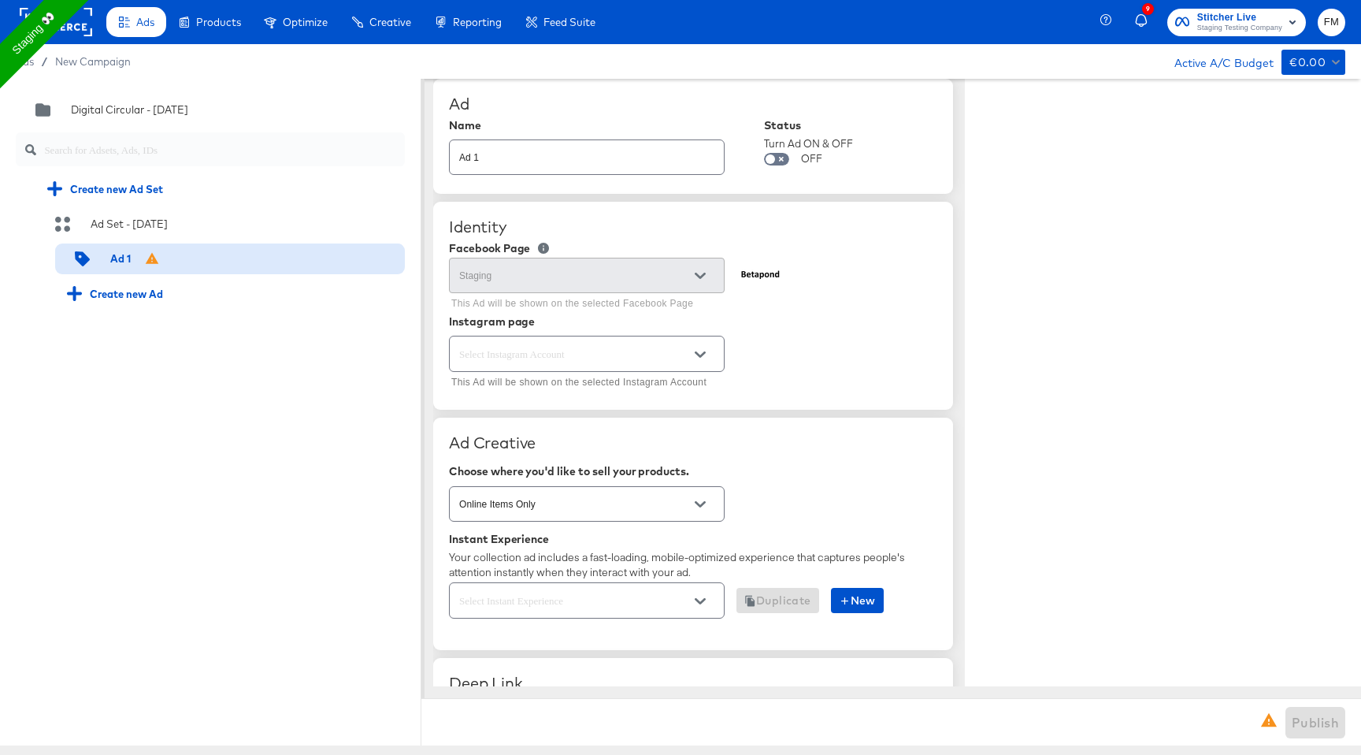
click at [697, 351] on icon "Open" at bounding box center [700, 354] width 11 height 11
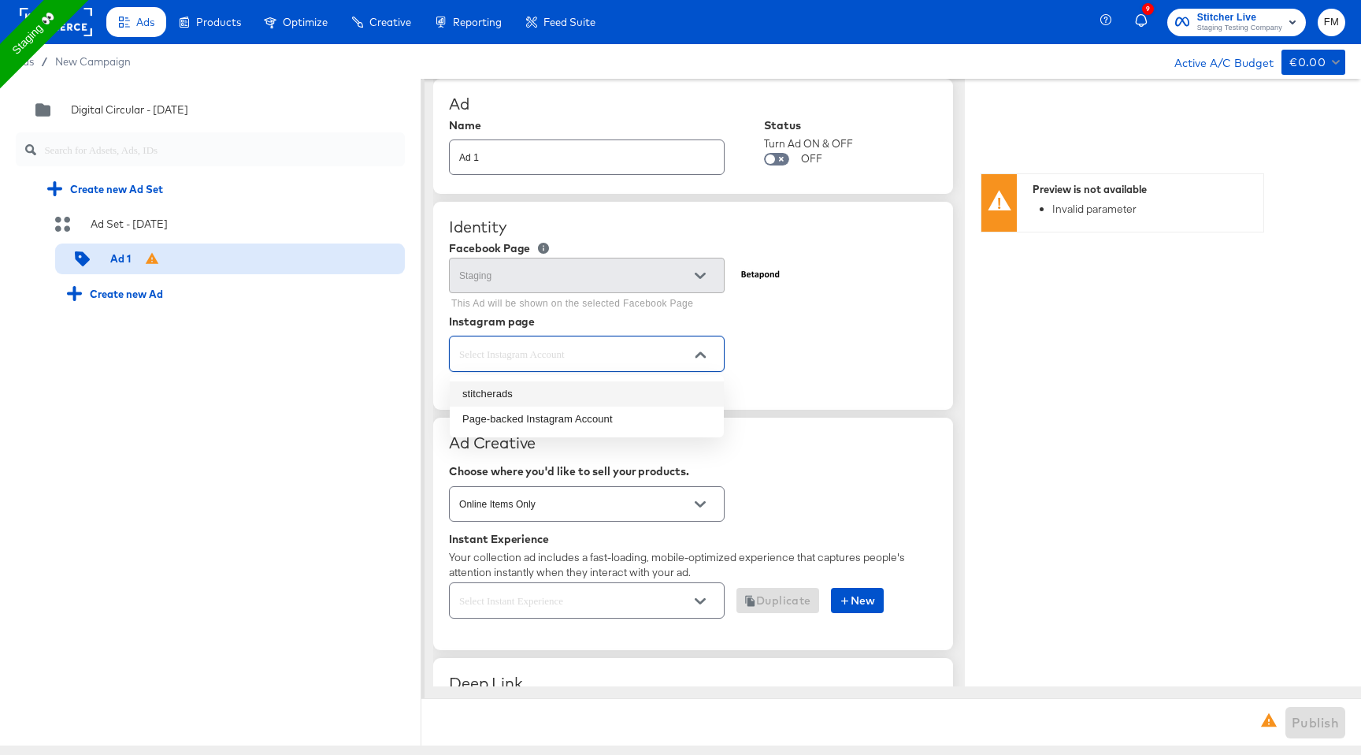
click at [631, 393] on li "stitcherads" at bounding box center [587, 393] width 274 height 25
type textarea "x"
type input "stitcherads"
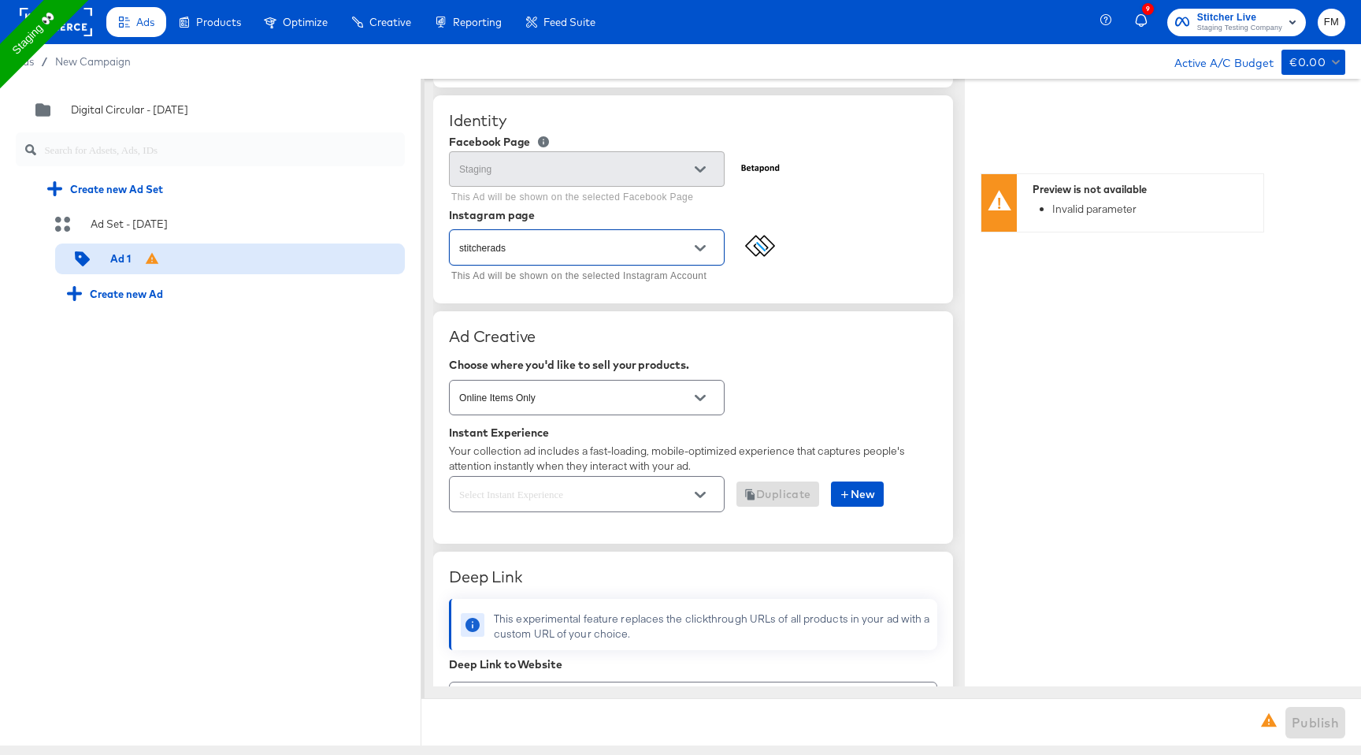
scroll to position [248, 0]
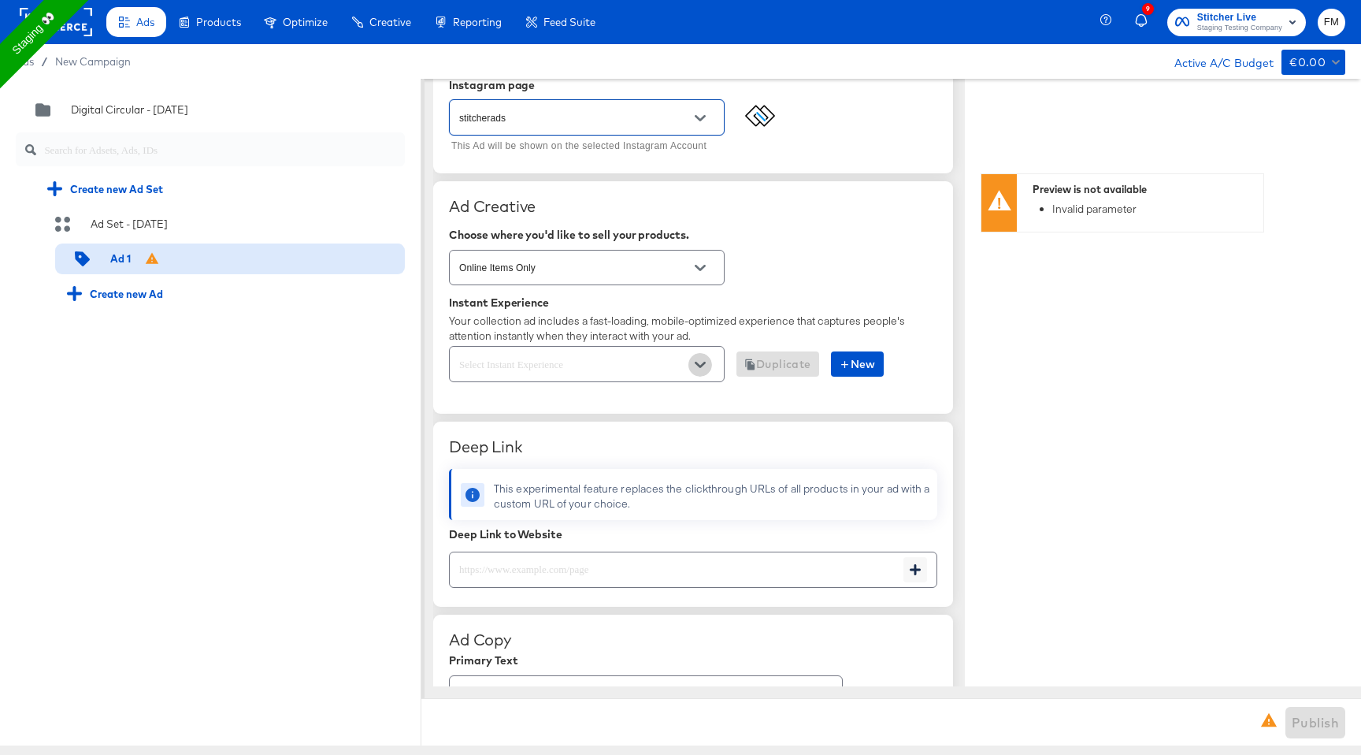
click at [696, 368] on icon "Open" at bounding box center [700, 364] width 11 height 11
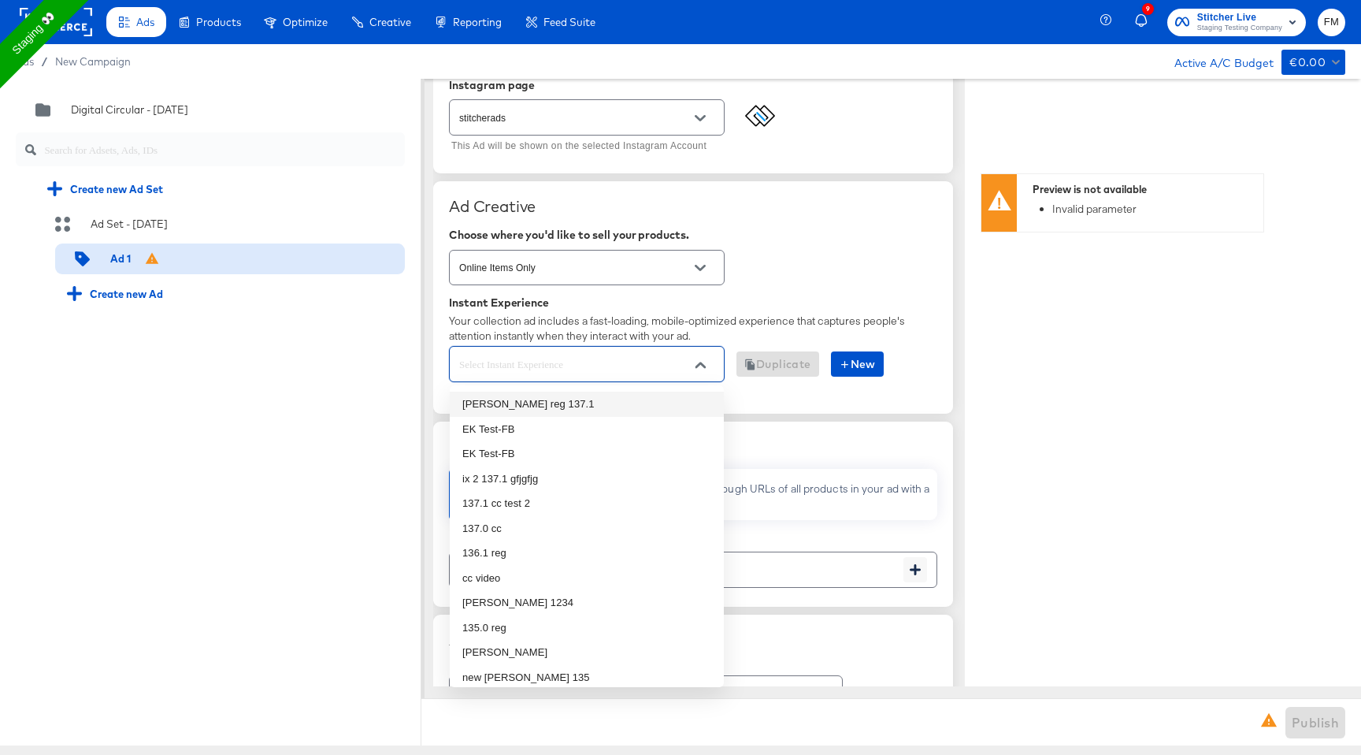
click at [660, 401] on li "fran reg 137.1" at bounding box center [587, 404] width 274 height 25
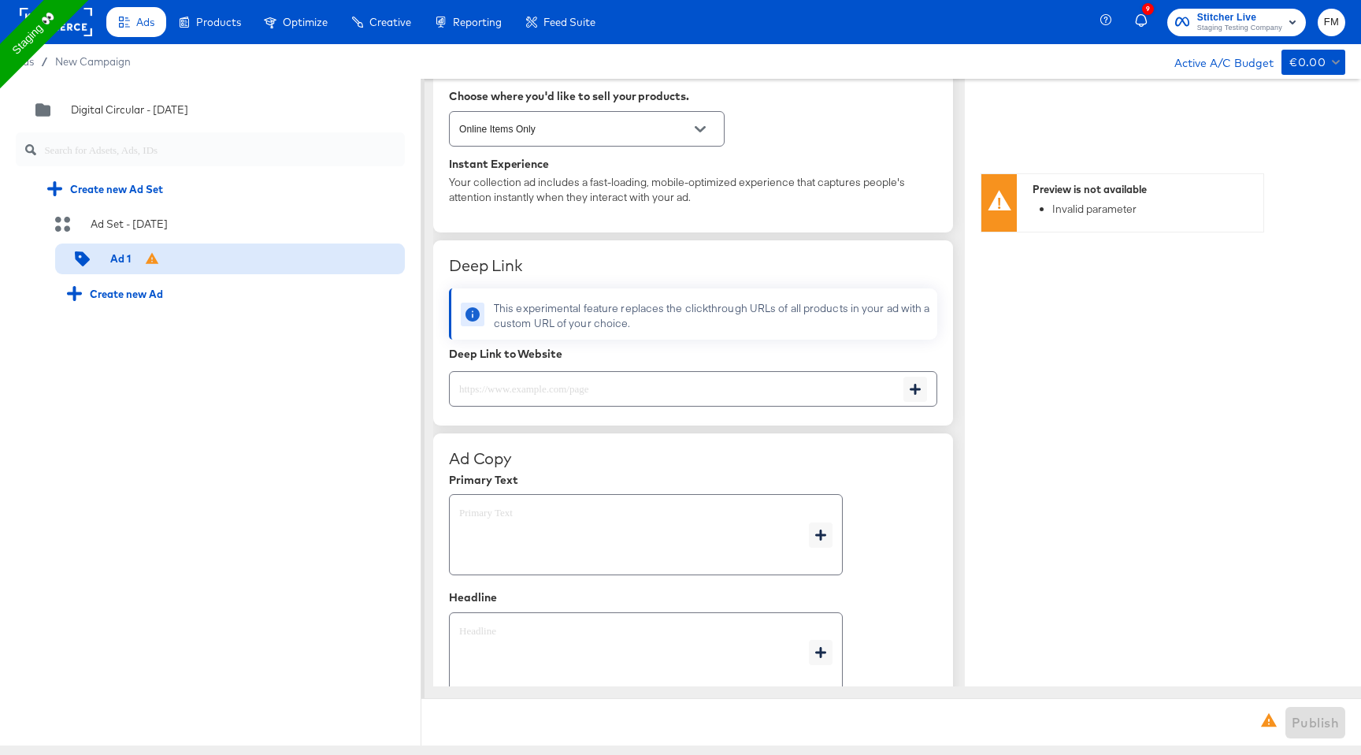
scroll to position [414, 0]
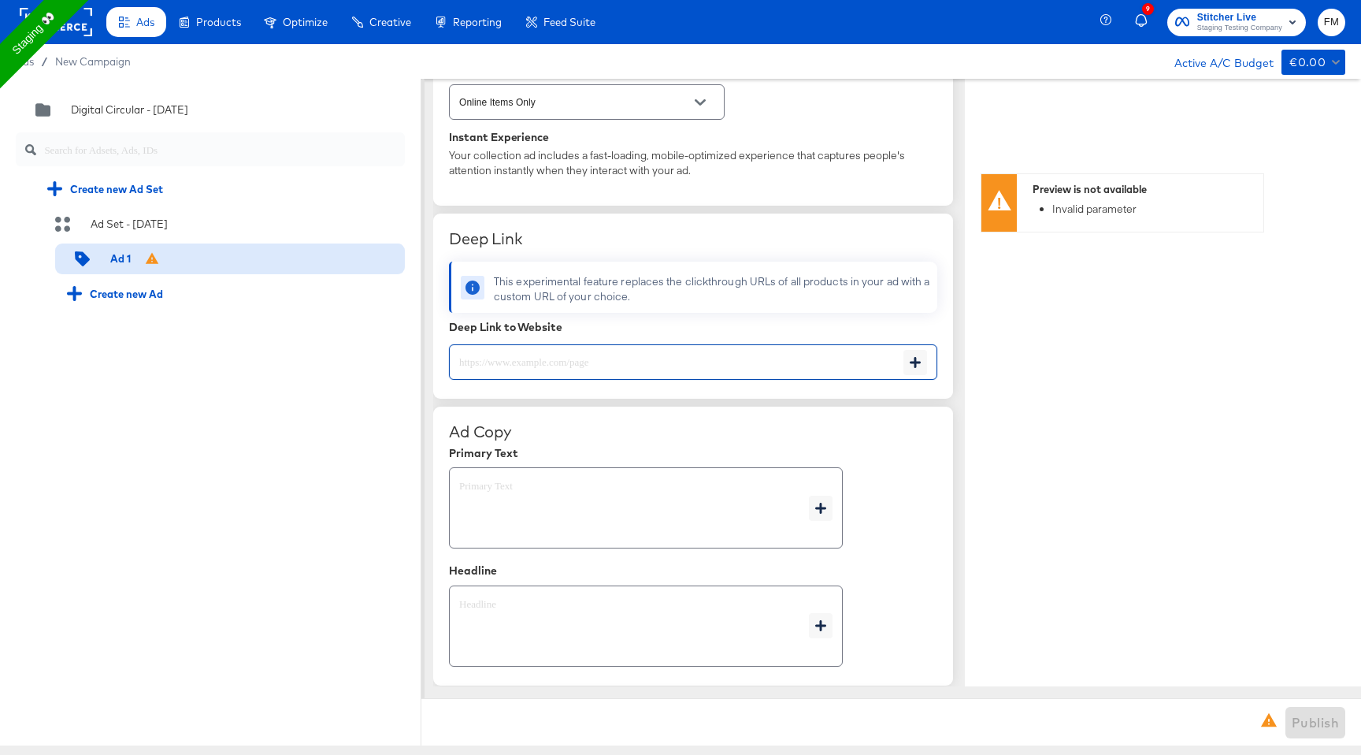
click at [738, 360] on input "text" at bounding box center [677, 356] width 454 height 34
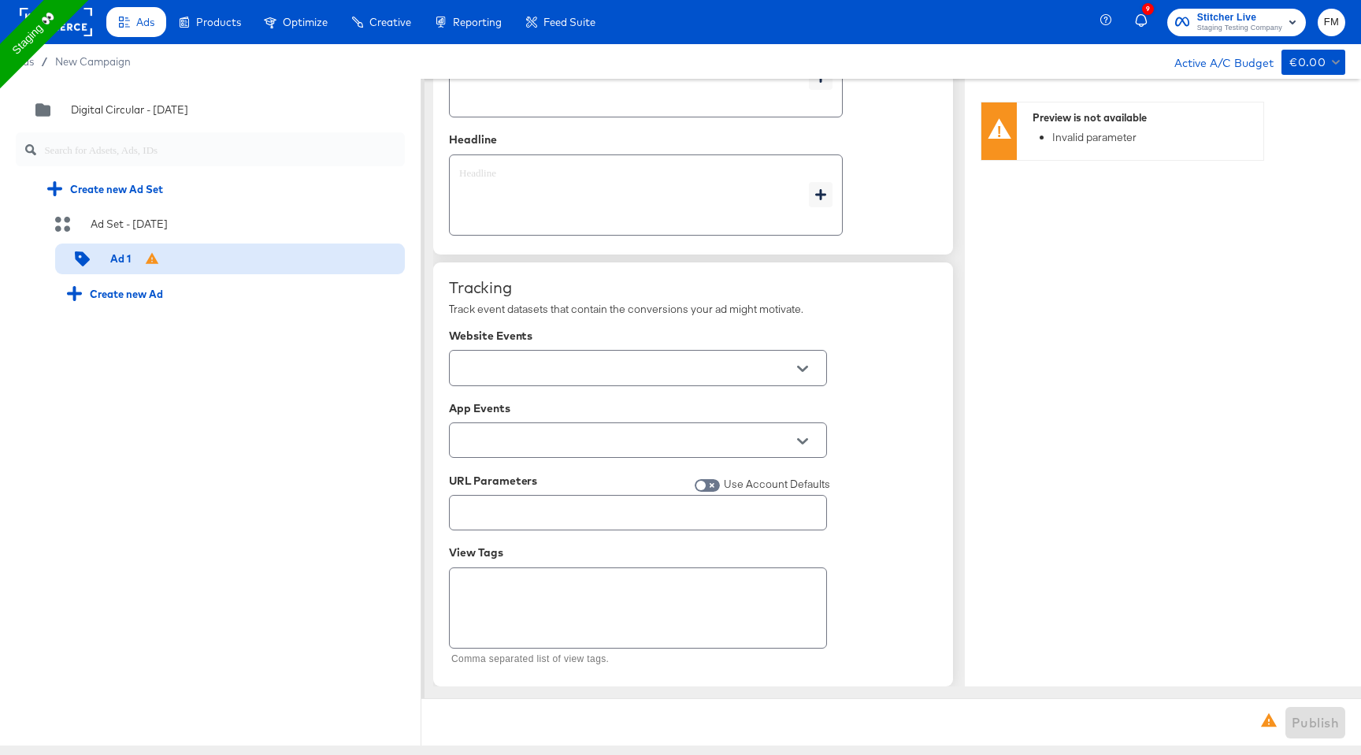
type textarea "x"
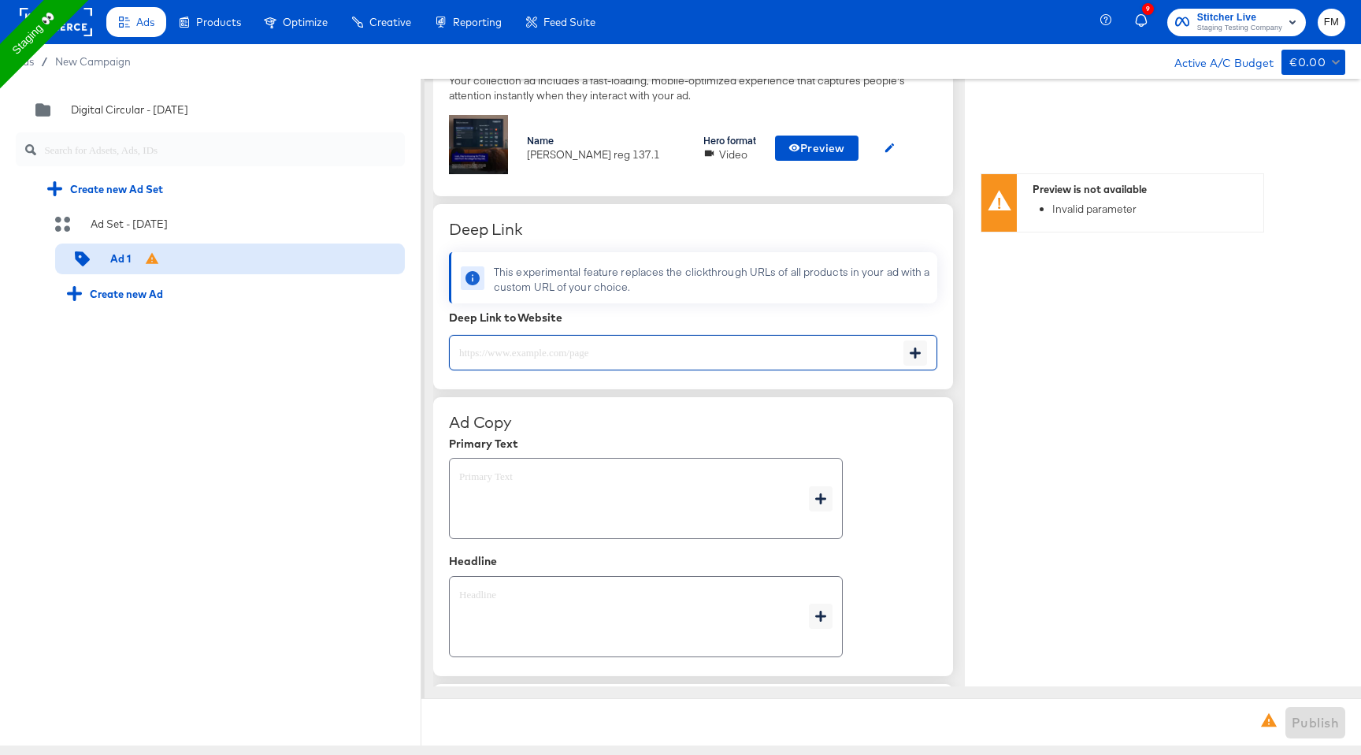
scroll to position [503, 0]
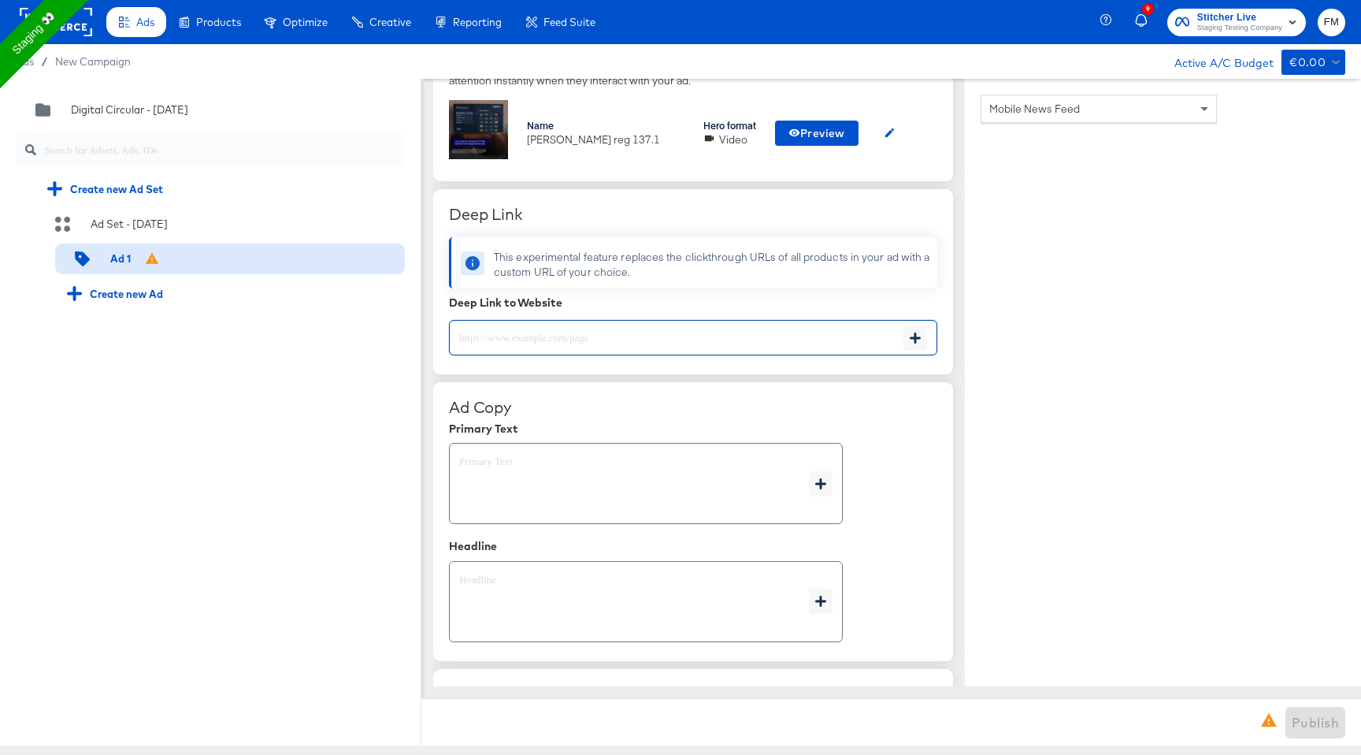
type textarea "x"
click at [855, 305] on div "Deep Link to Website" at bounding box center [693, 302] width 488 height 13
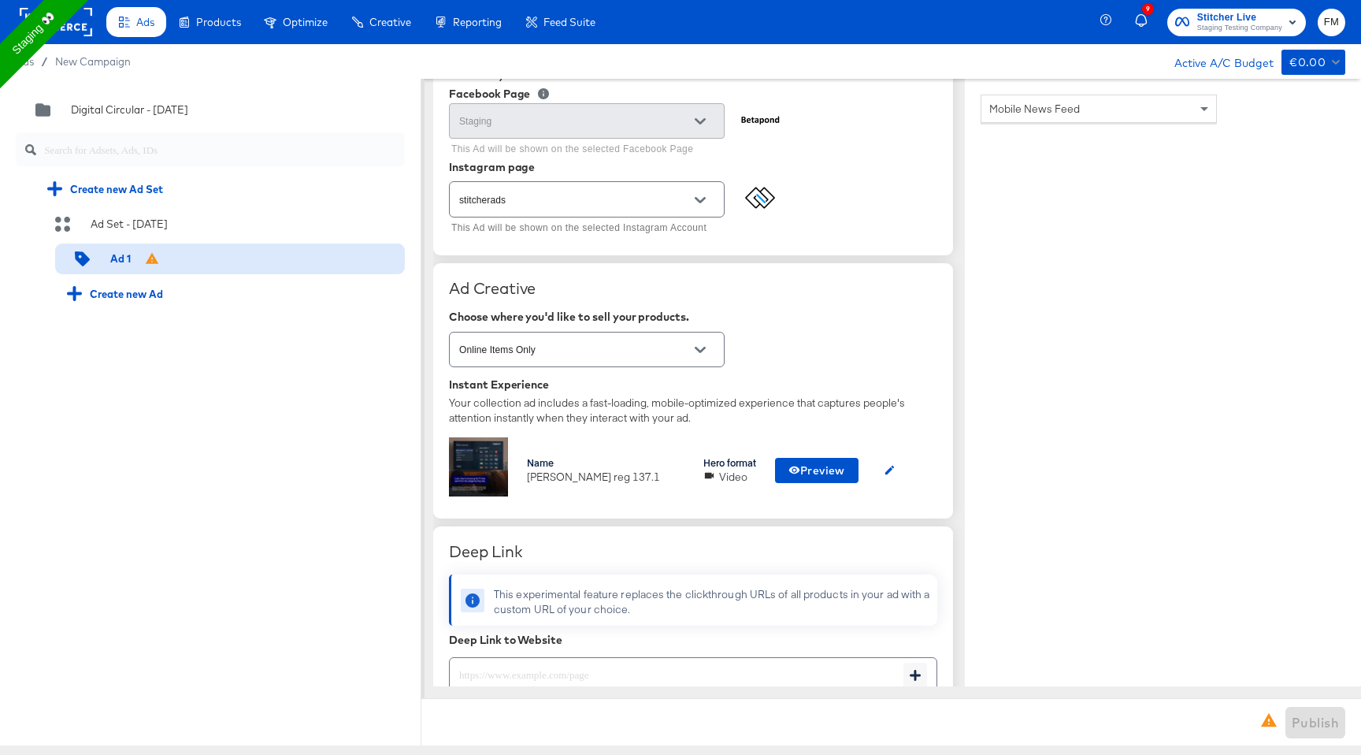
scroll to position [180, 0]
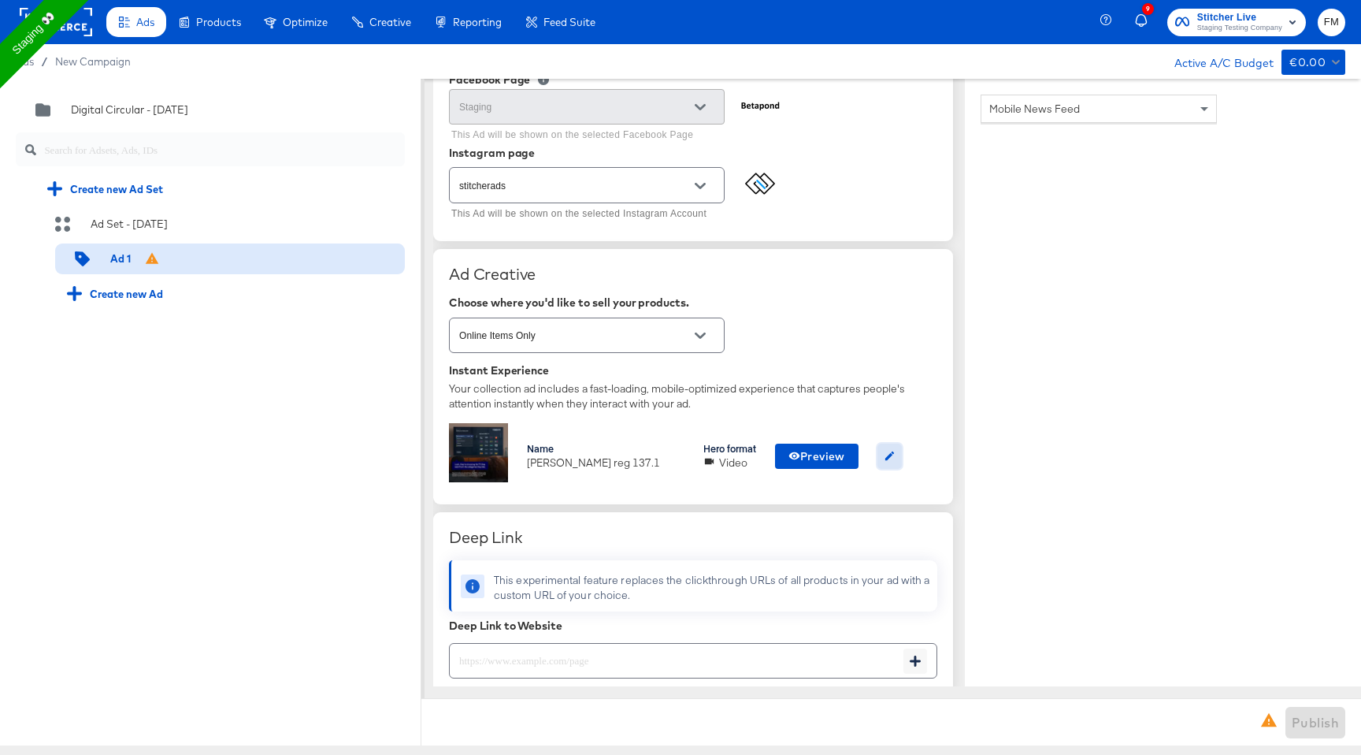
click at [889, 459] on icon "button" at bounding box center [890, 455] width 9 height 9
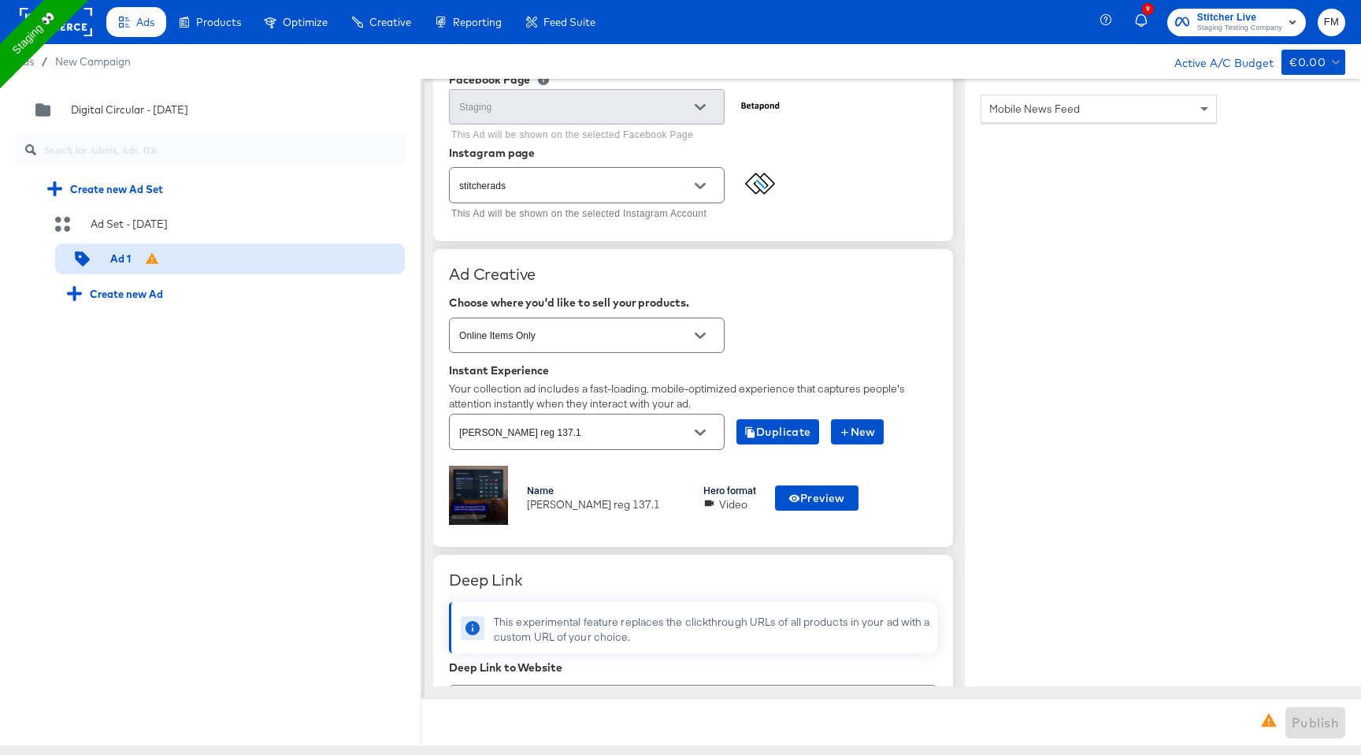
click at [703, 437] on icon "Open" at bounding box center [700, 432] width 11 height 11
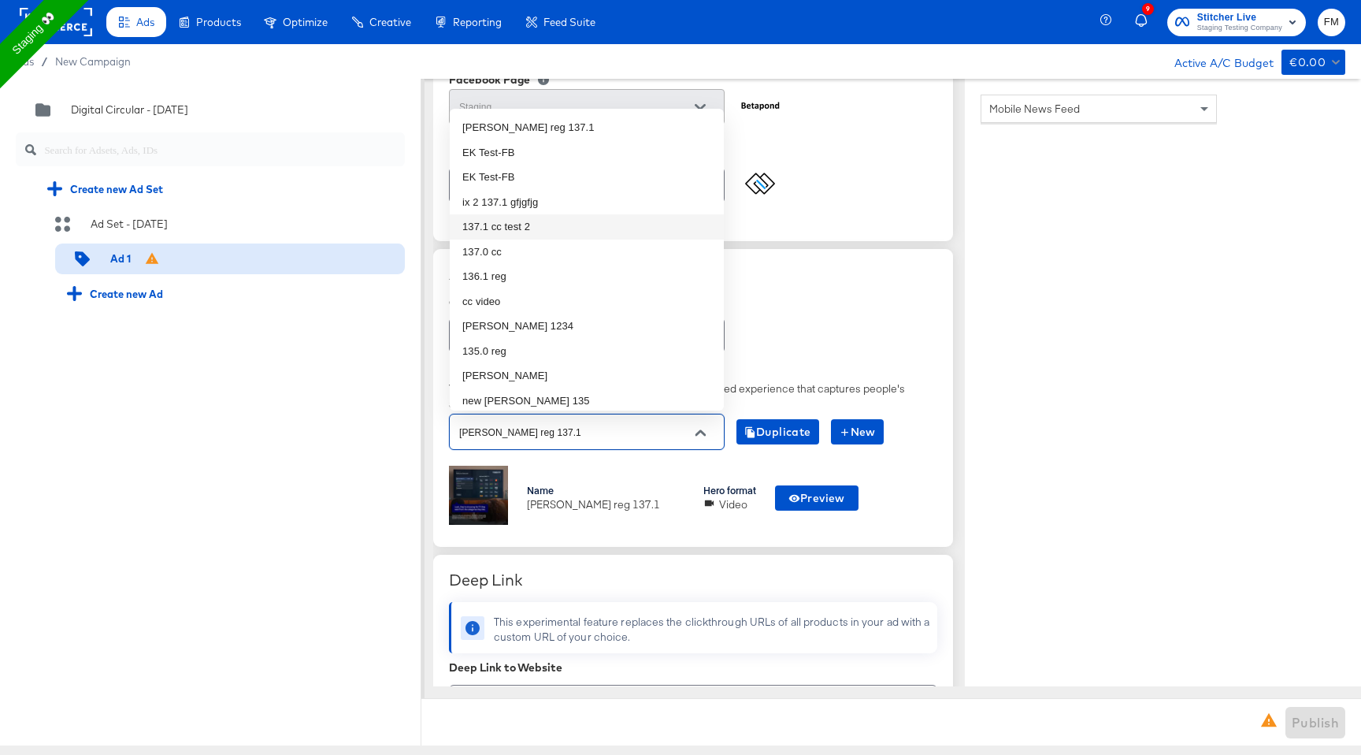
click at [547, 230] on li "137.1 cc test 2" at bounding box center [587, 226] width 274 height 25
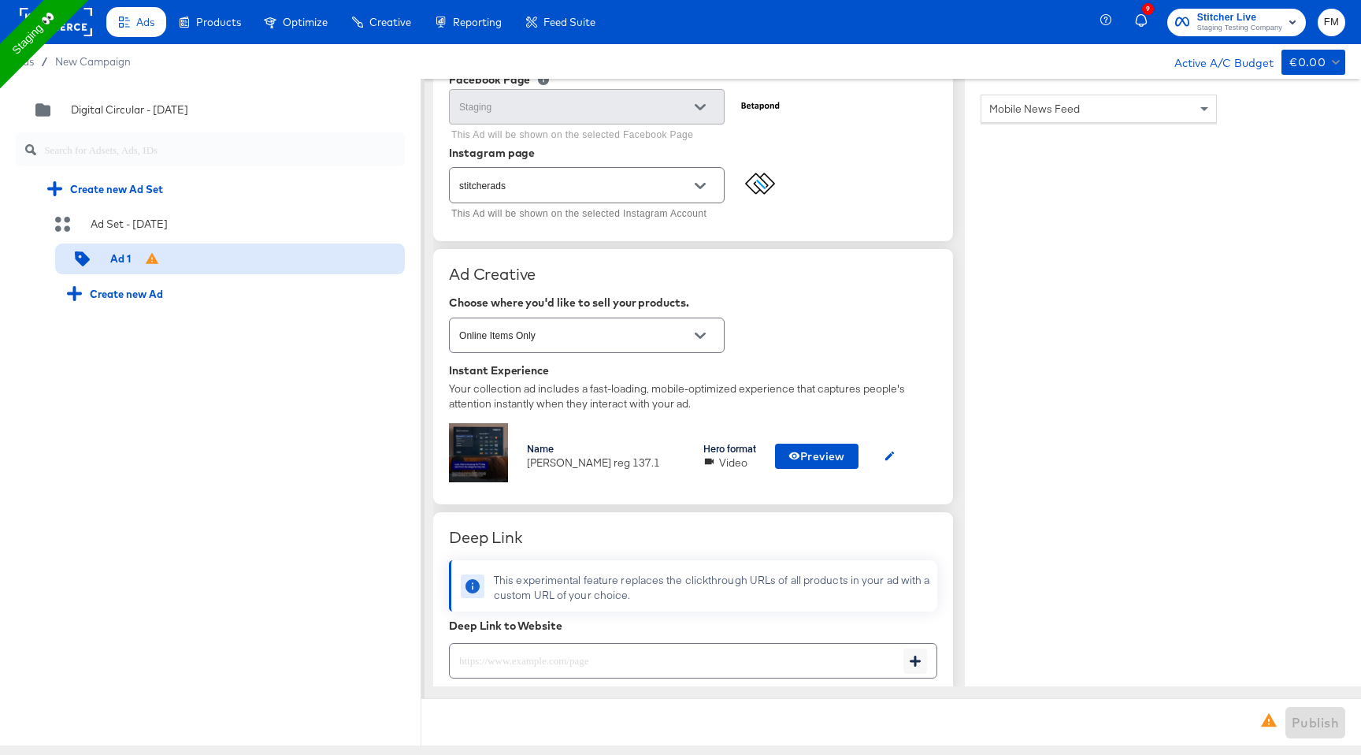
type textarea "x"
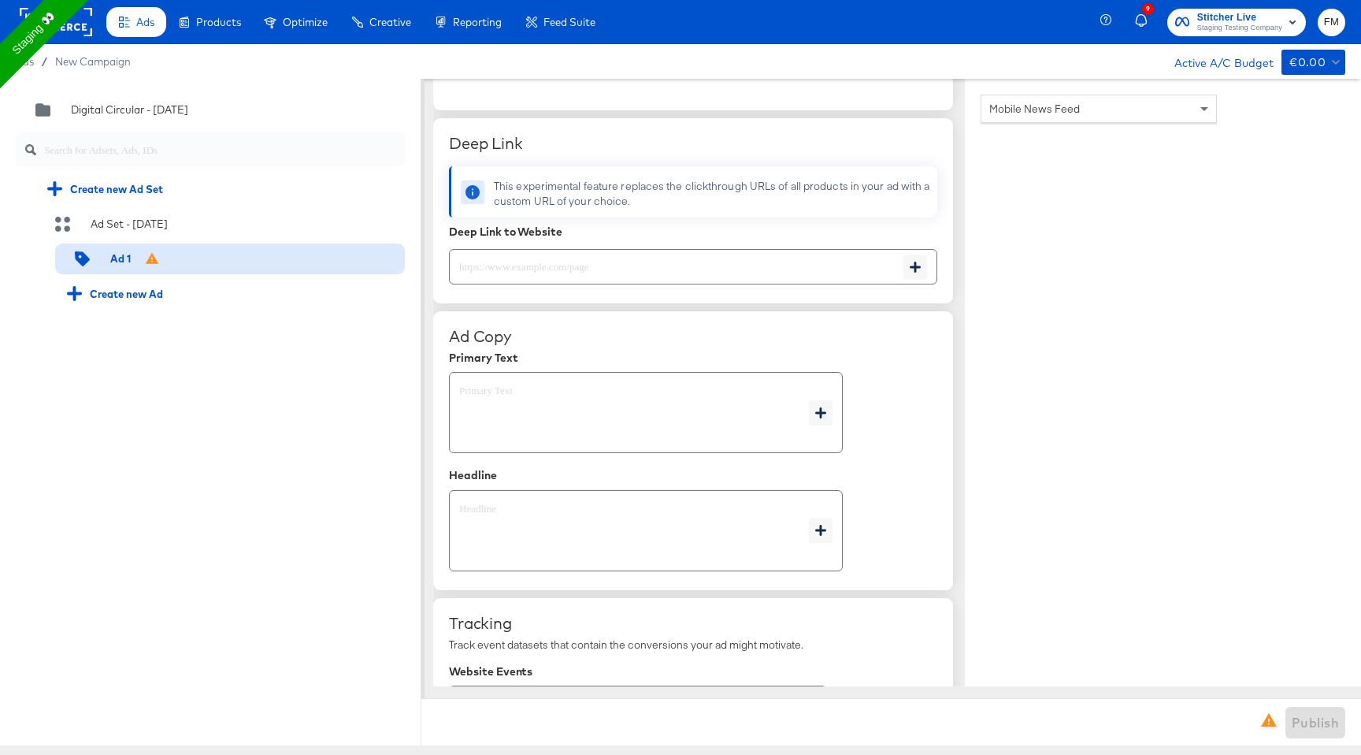
scroll to position [604, 0]
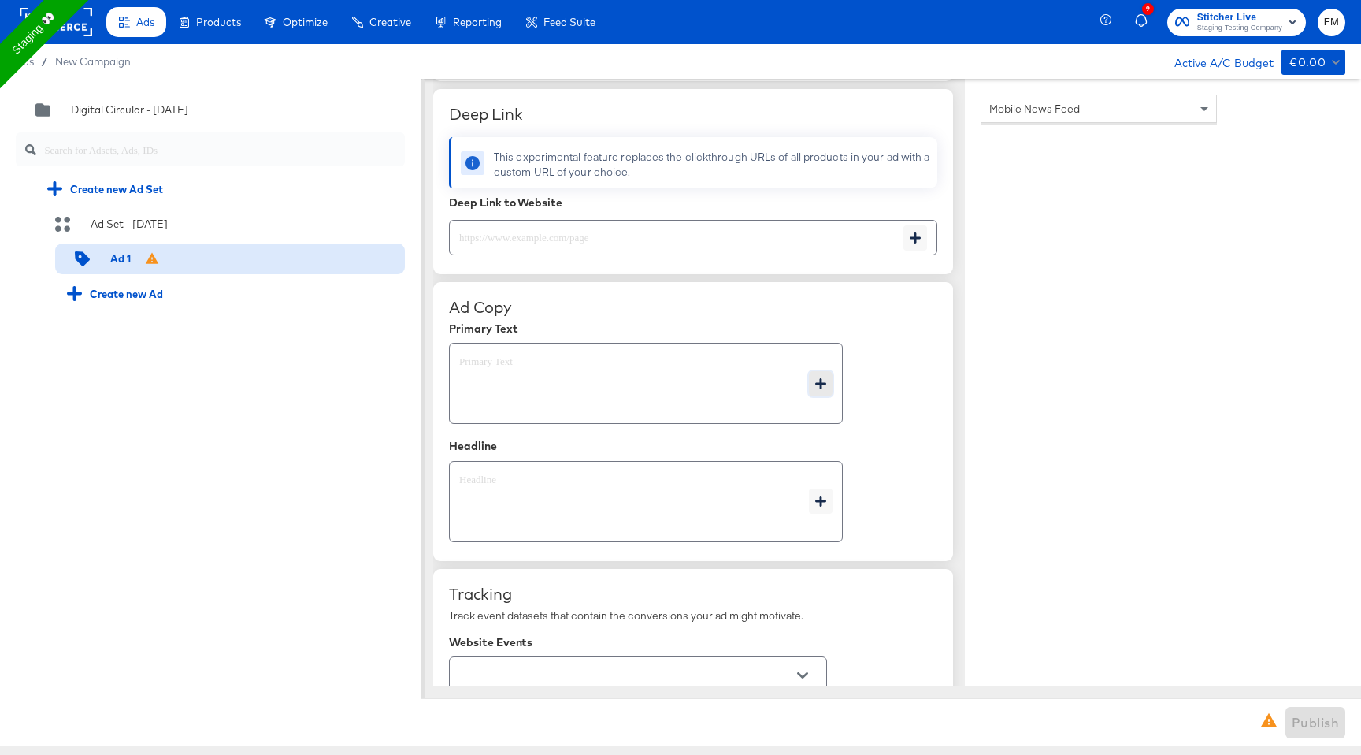
click at [825, 396] on button "button" at bounding box center [821, 383] width 24 height 25
type textarea "x"
click at [888, 387] on div "Page Name" at bounding box center [904, 384] width 102 height 25
type textarea "{{page.name}}"
type textarea "x"
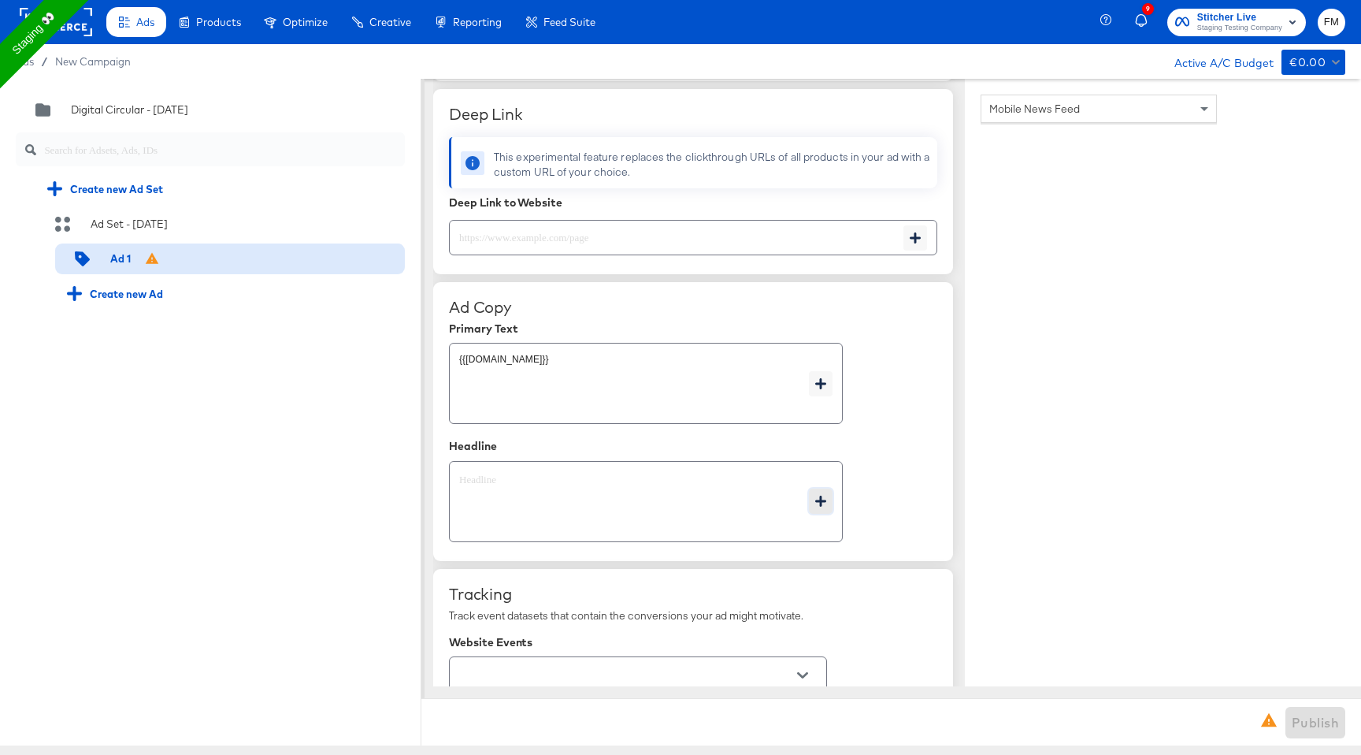
click at [821, 504] on icon "button" at bounding box center [820, 501] width 11 height 11
type textarea "x"
click at [887, 526] on div "City" at bounding box center [904, 527] width 102 height 25
type textarea "x"
type textarea "{{page.location.city}}"
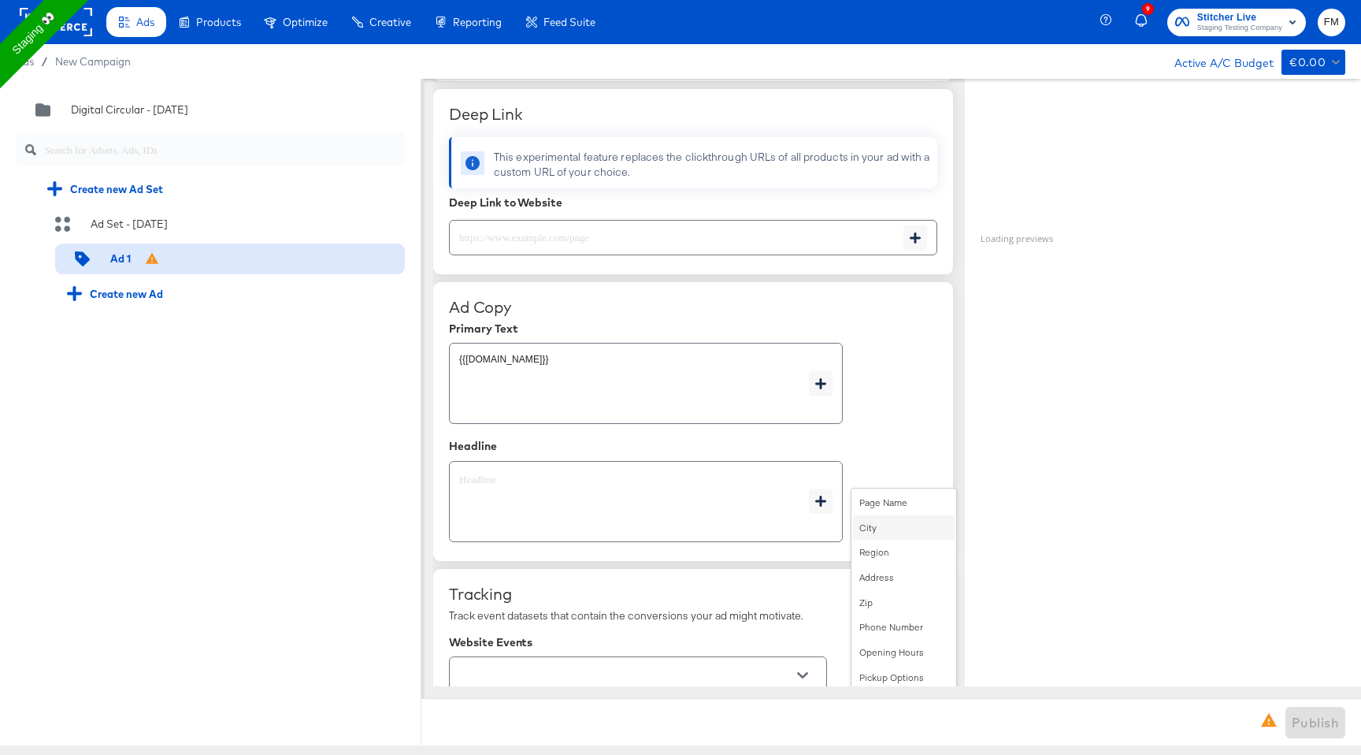
type textarea "x"
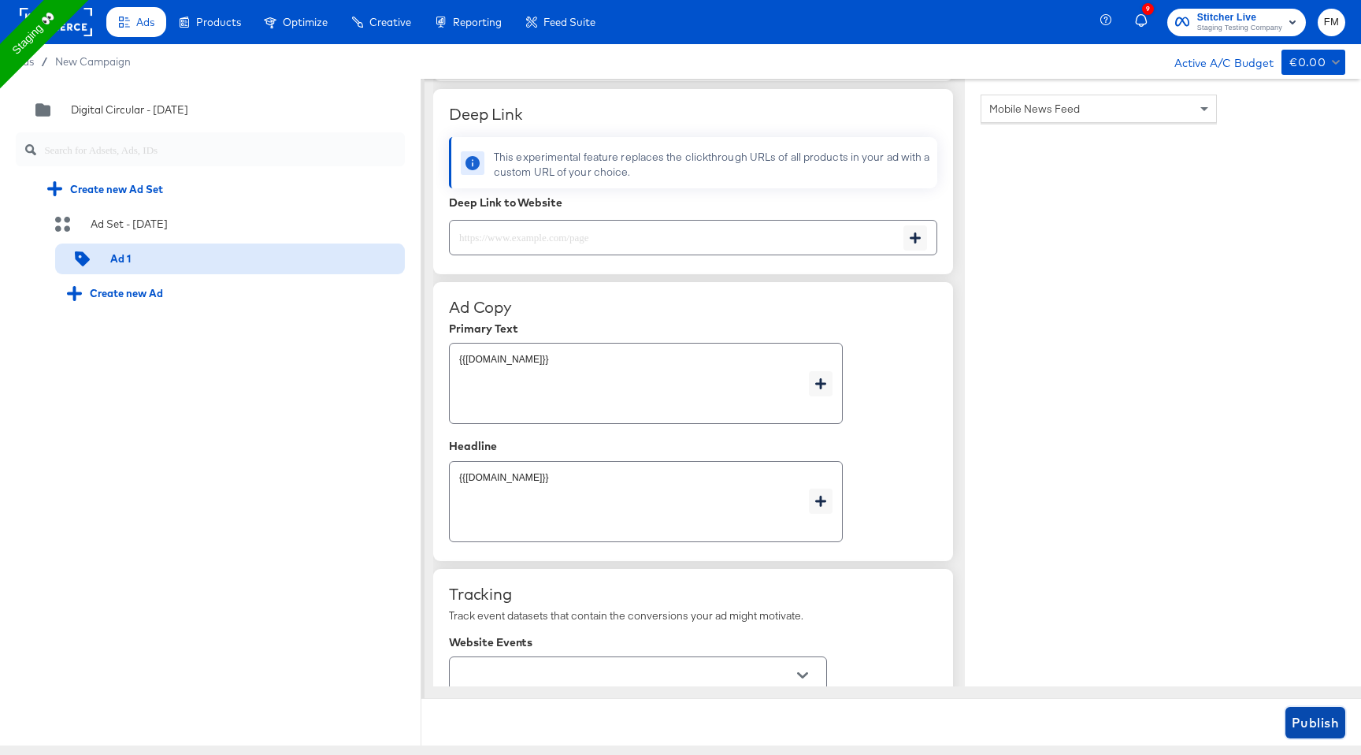
click at [1307, 722] on span "Publish" at bounding box center [1315, 722] width 47 height 22
type textarea "x"
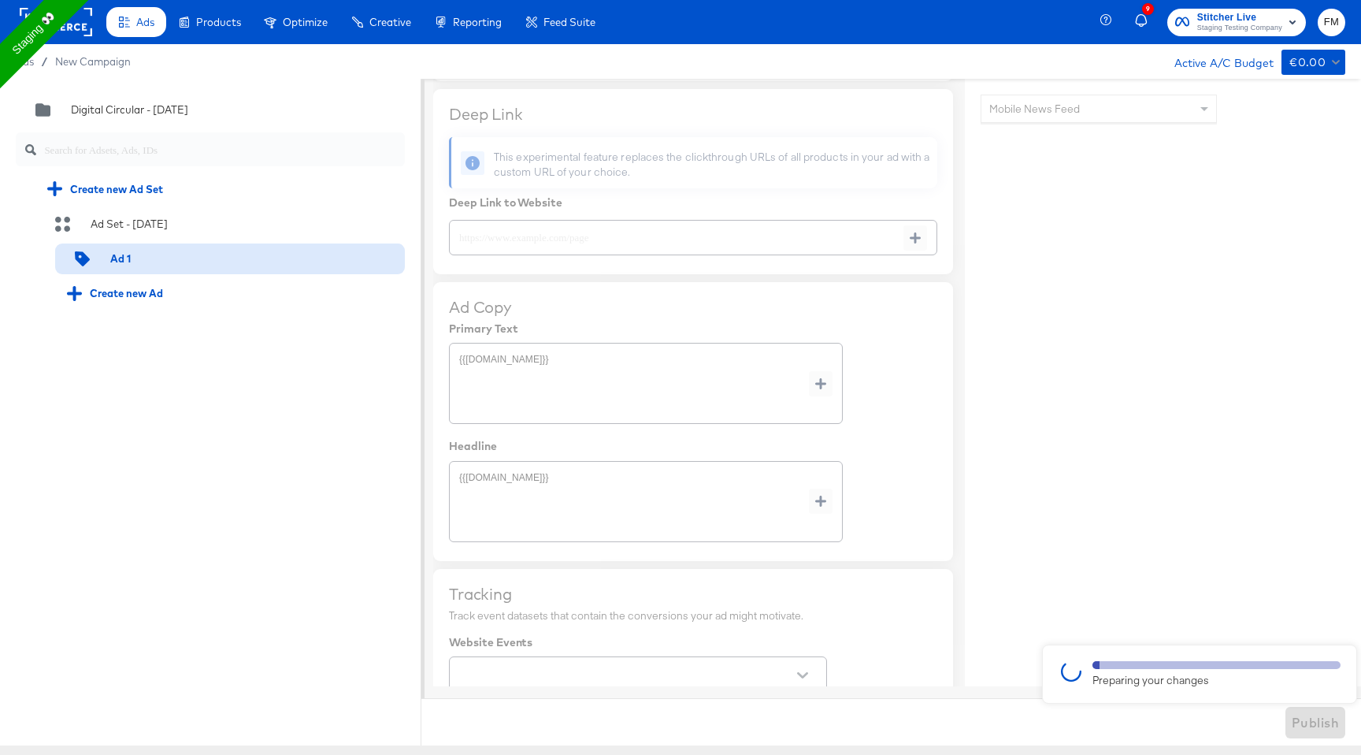
type textarea "x"
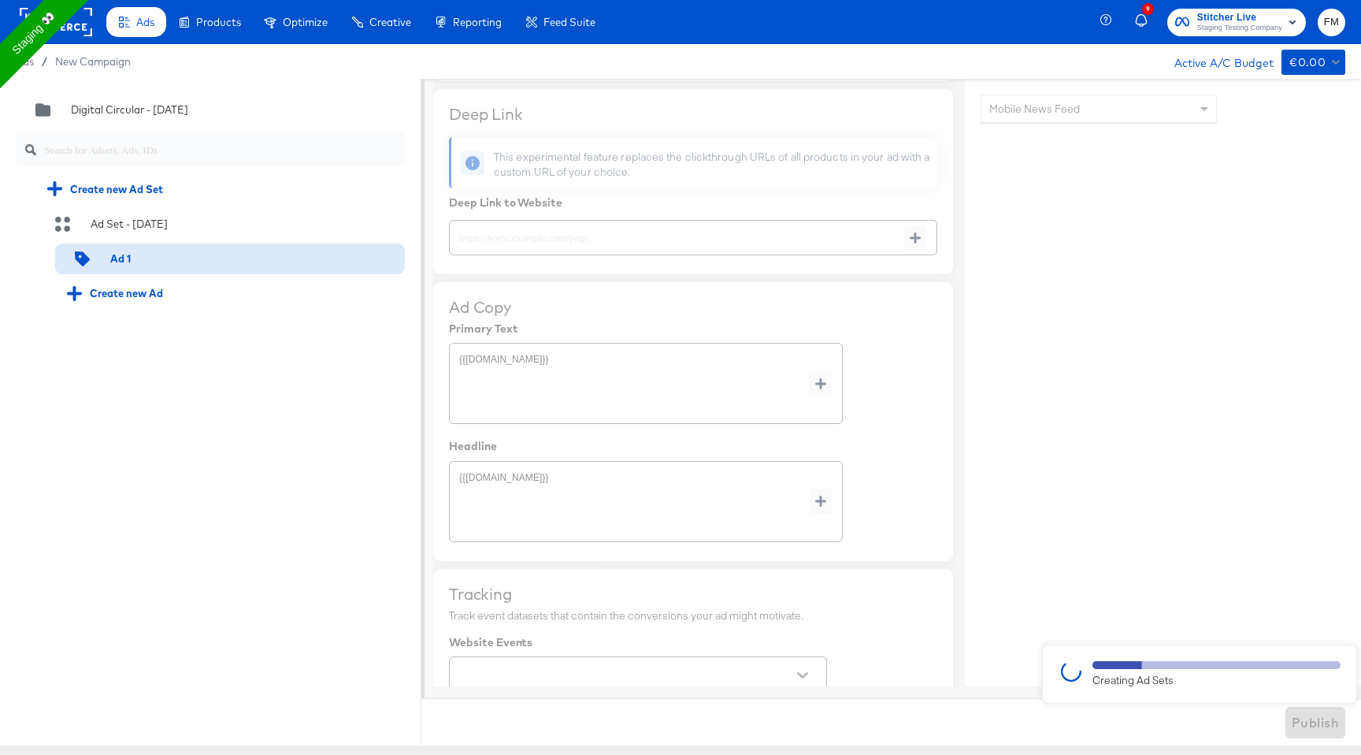
type textarea "x"
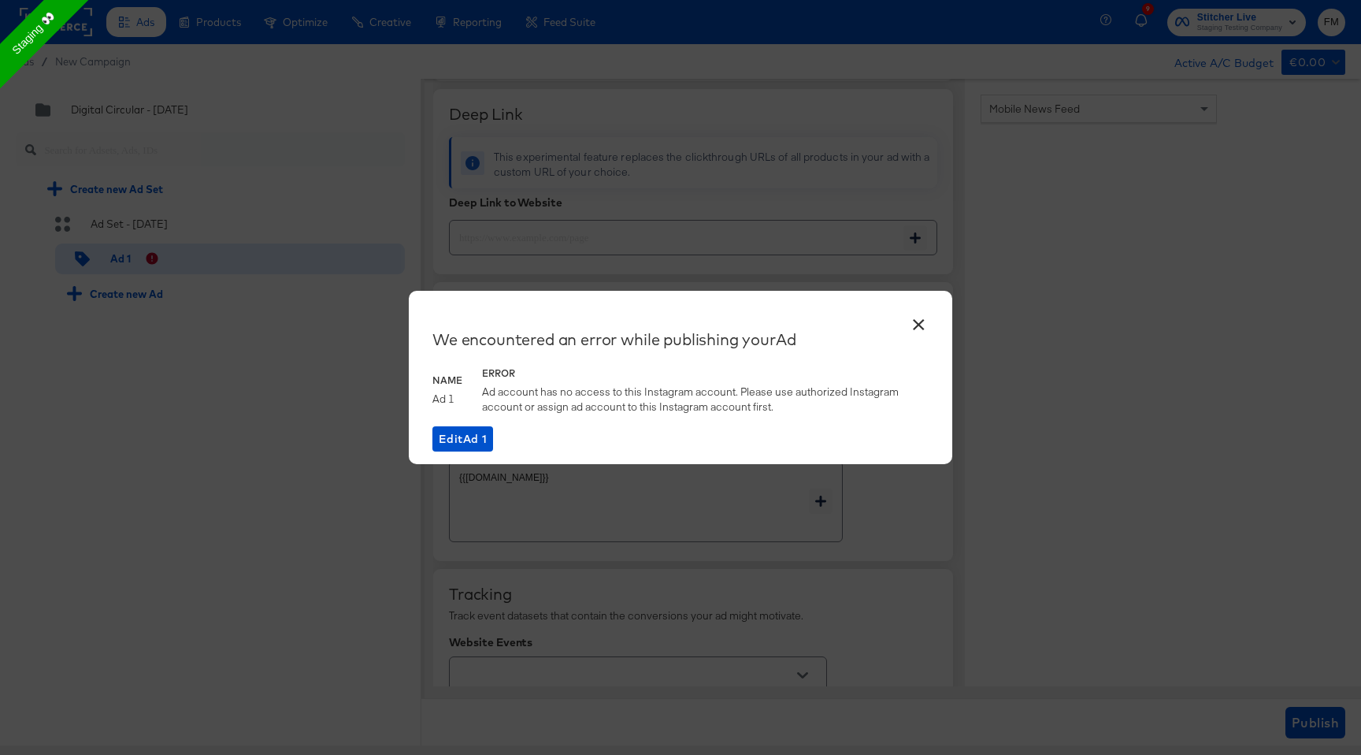
click at [919, 317] on button "×" at bounding box center [918, 320] width 28 height 28
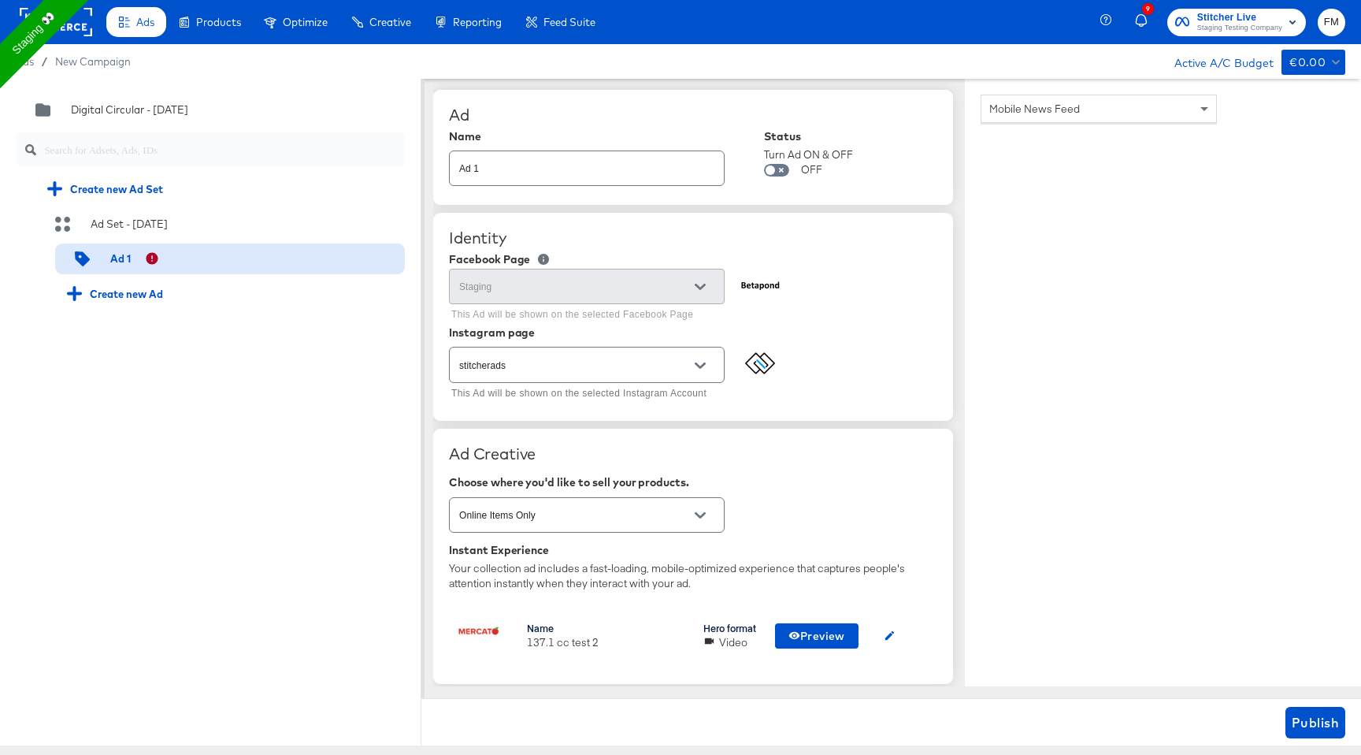
scroll to position [0, 0]
click at [703, 367] on icon "Open" at bounding box center [700, 366] width 11 height 6
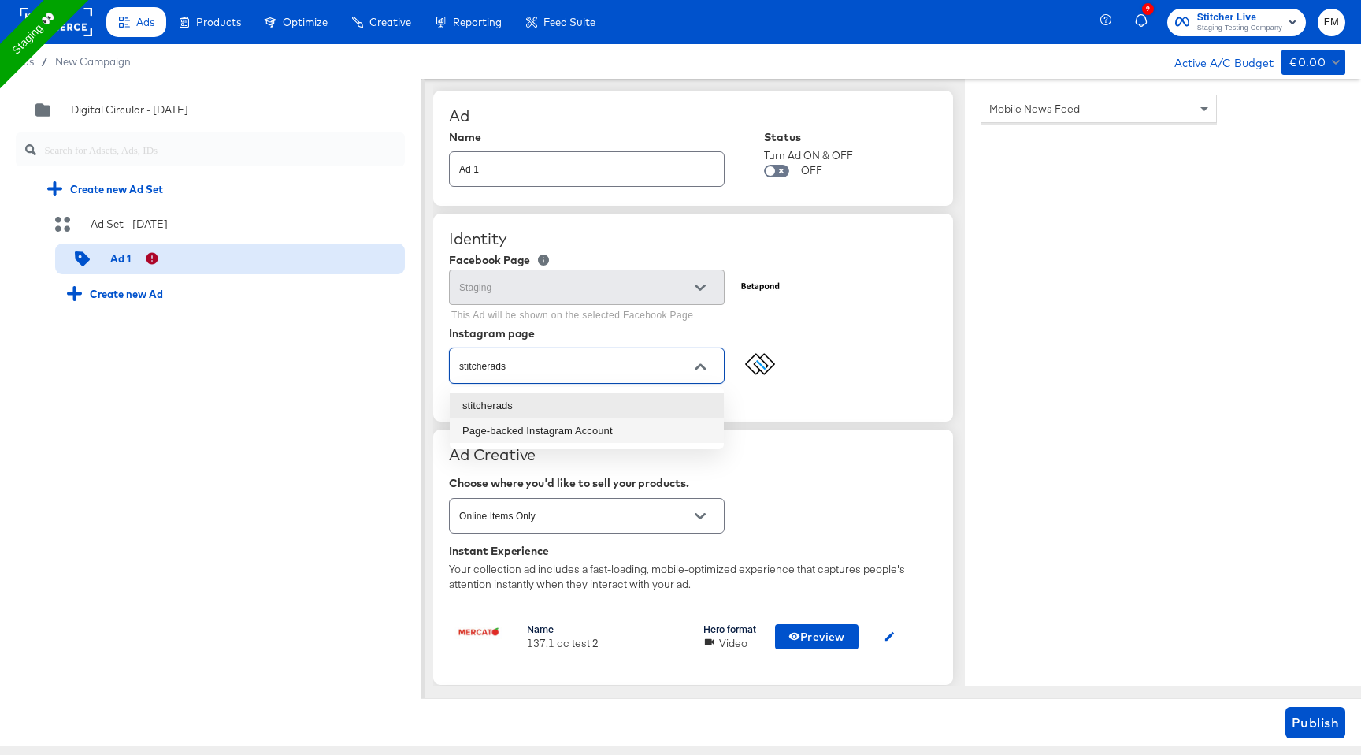
click at [626, 424] on li "Page-backed Instagram Account" at bounding box center [587, 430] width 274 height 25
type textarea "x"
type input "Page-backed Instagram Account"
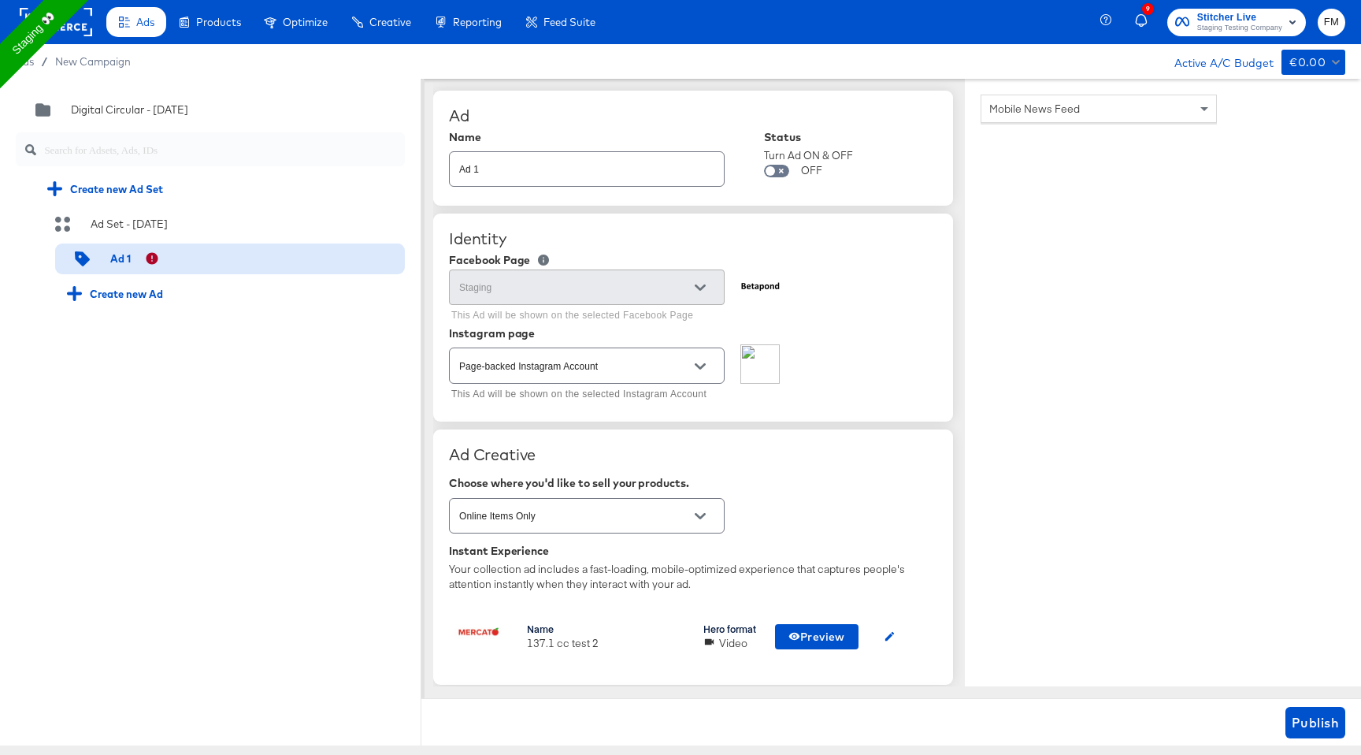
click at [842, 445] on div "Ad Creative" at bounding box center [693, 454] width 488 height 19
click at [936, 405] on div "Identity Facebook Page Staging This Ad will be shown on the selected Facebook P…" at bounding box center [693, 317] width 520 height 207
click at [1307, 726] on span "Publish" at bounding box center [1315, 722] width 47 height 22
type textarea "x"
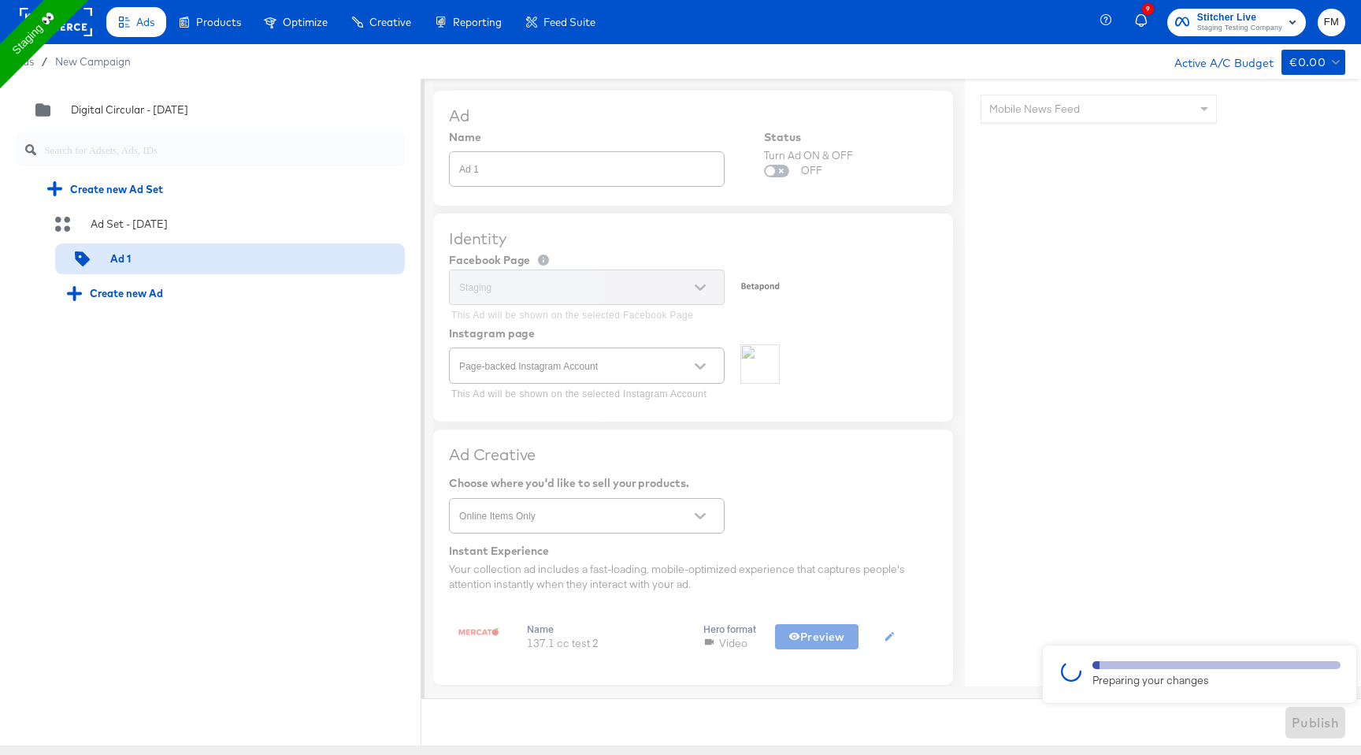
type textarea "x"
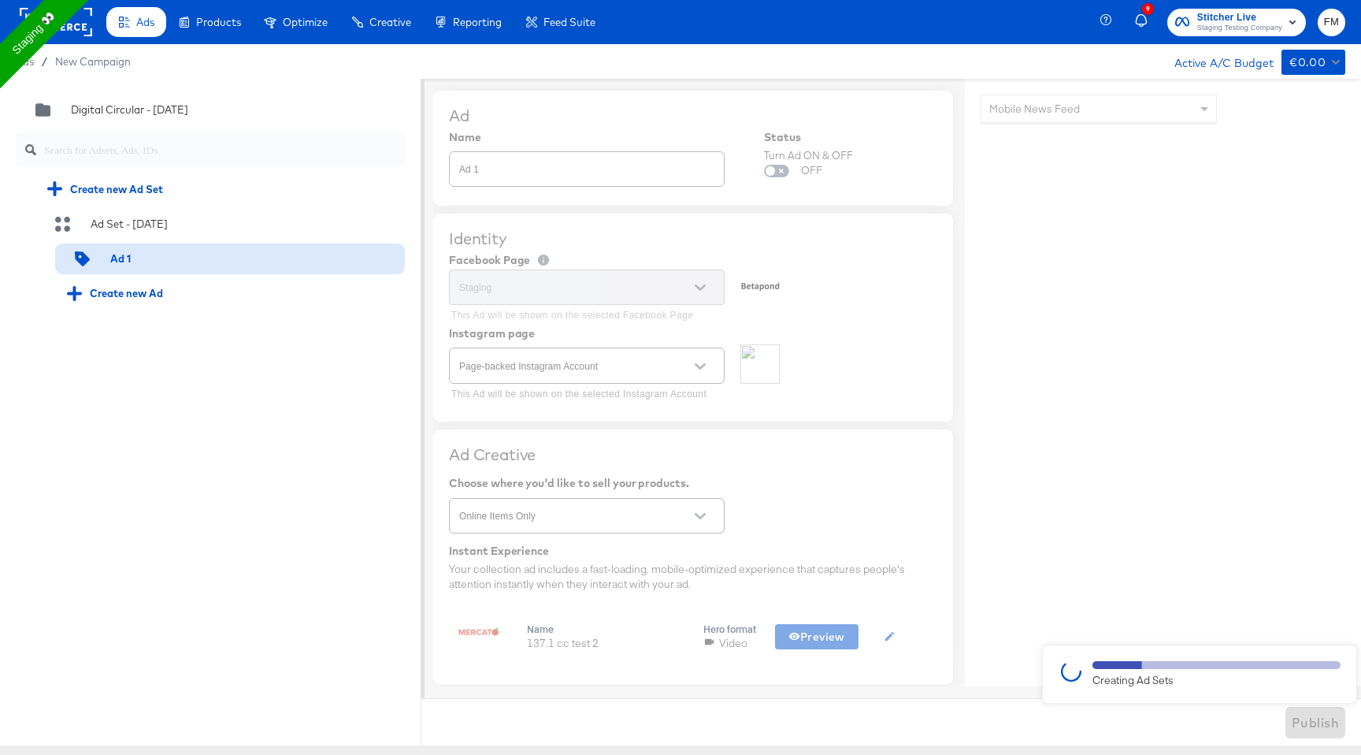
type textarea "x"
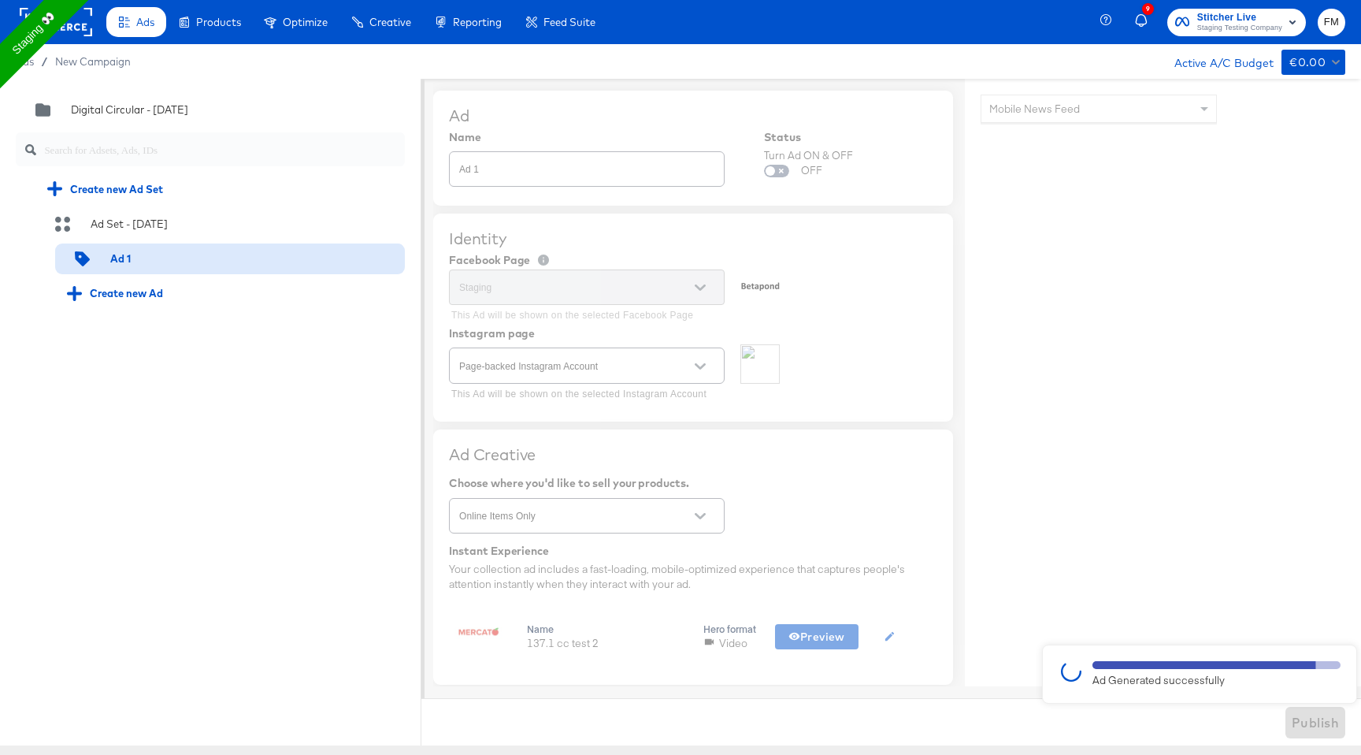
type textarea "x"
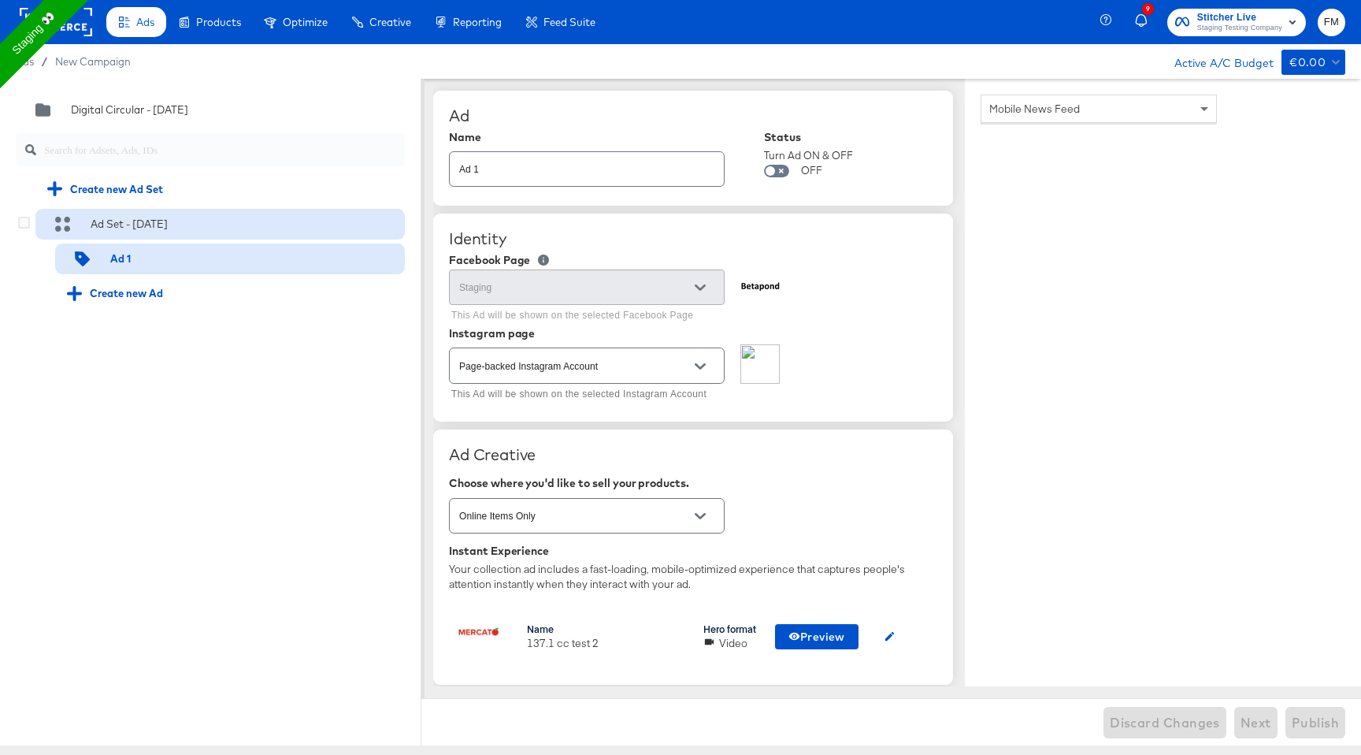
click at [277, 215] on div "Ad Set - 03 Sep" at bounding box center [220, 224] width 370 height 31
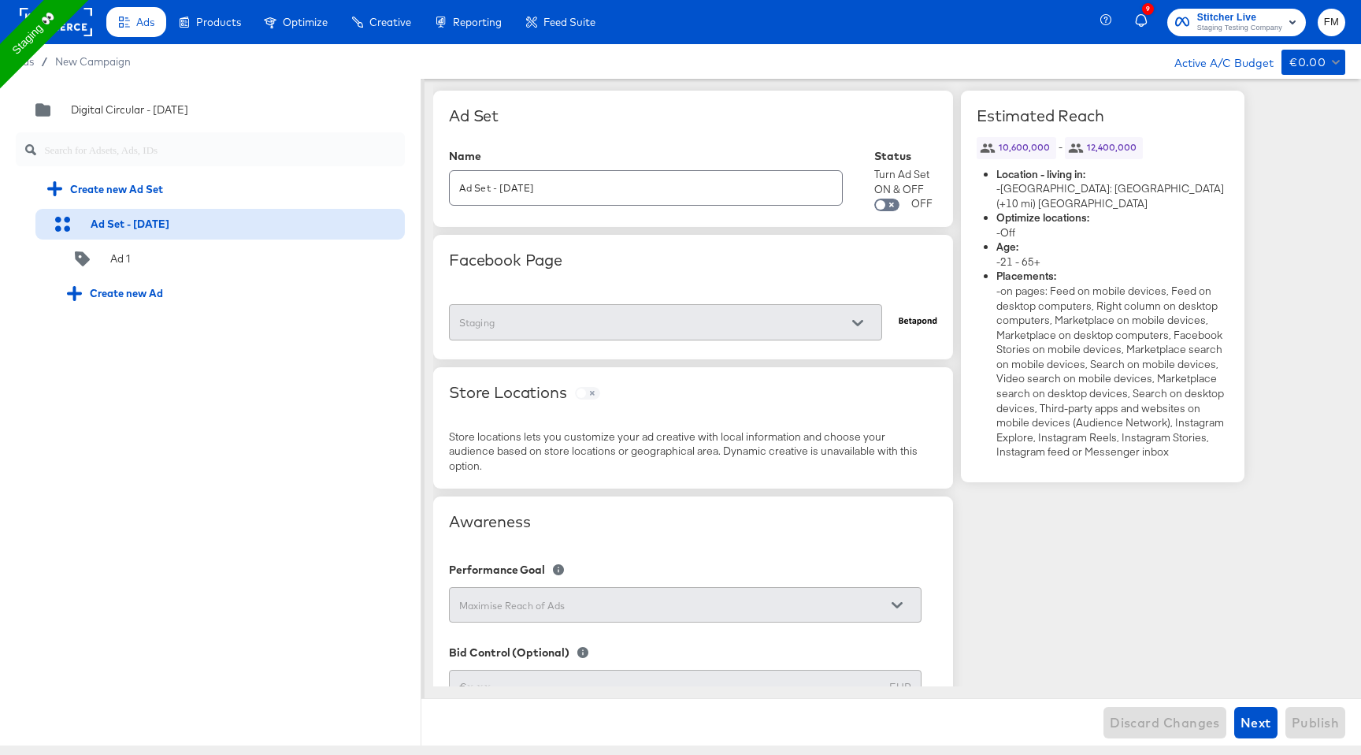
click at [85, 30] on rect at bounding box center [56, 22] width 72 height 28
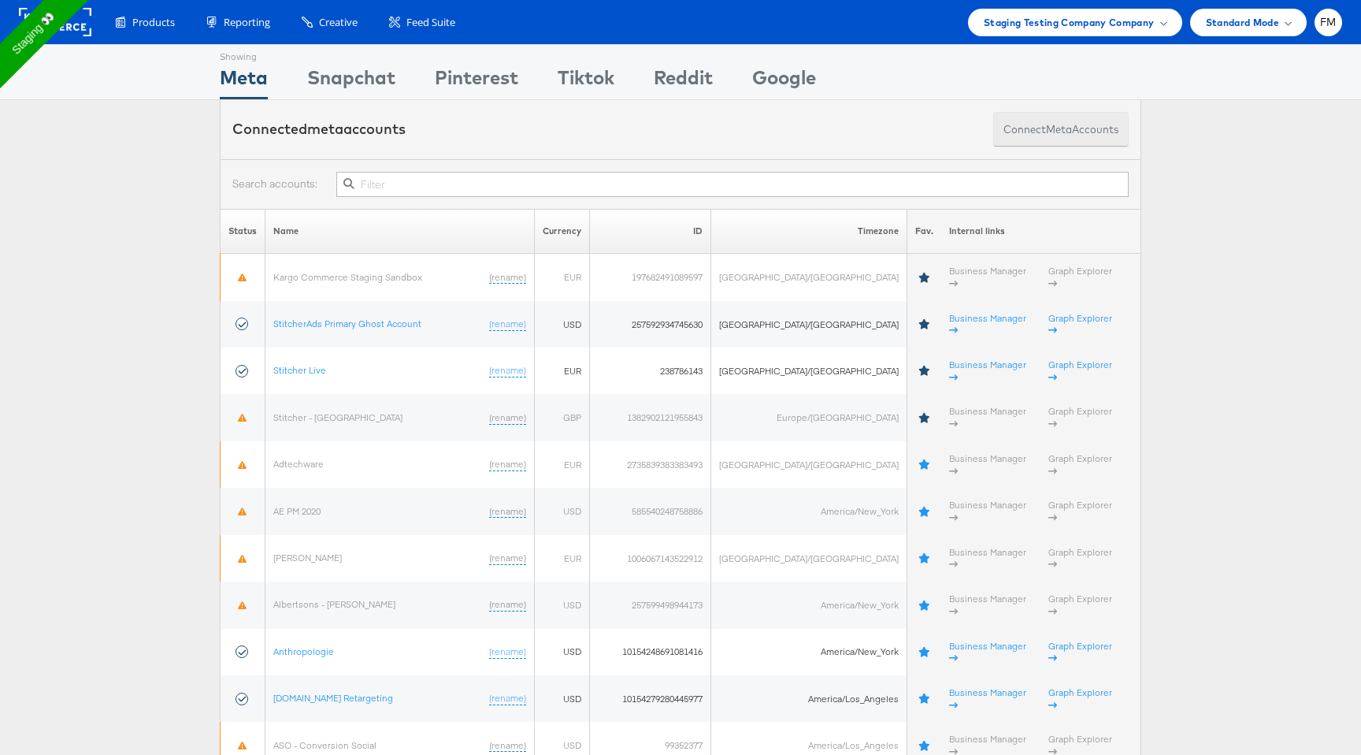
click at [1094, 124] on button "Connect meta Accounts" at bounding box center [1061, 129] width 136 height 35
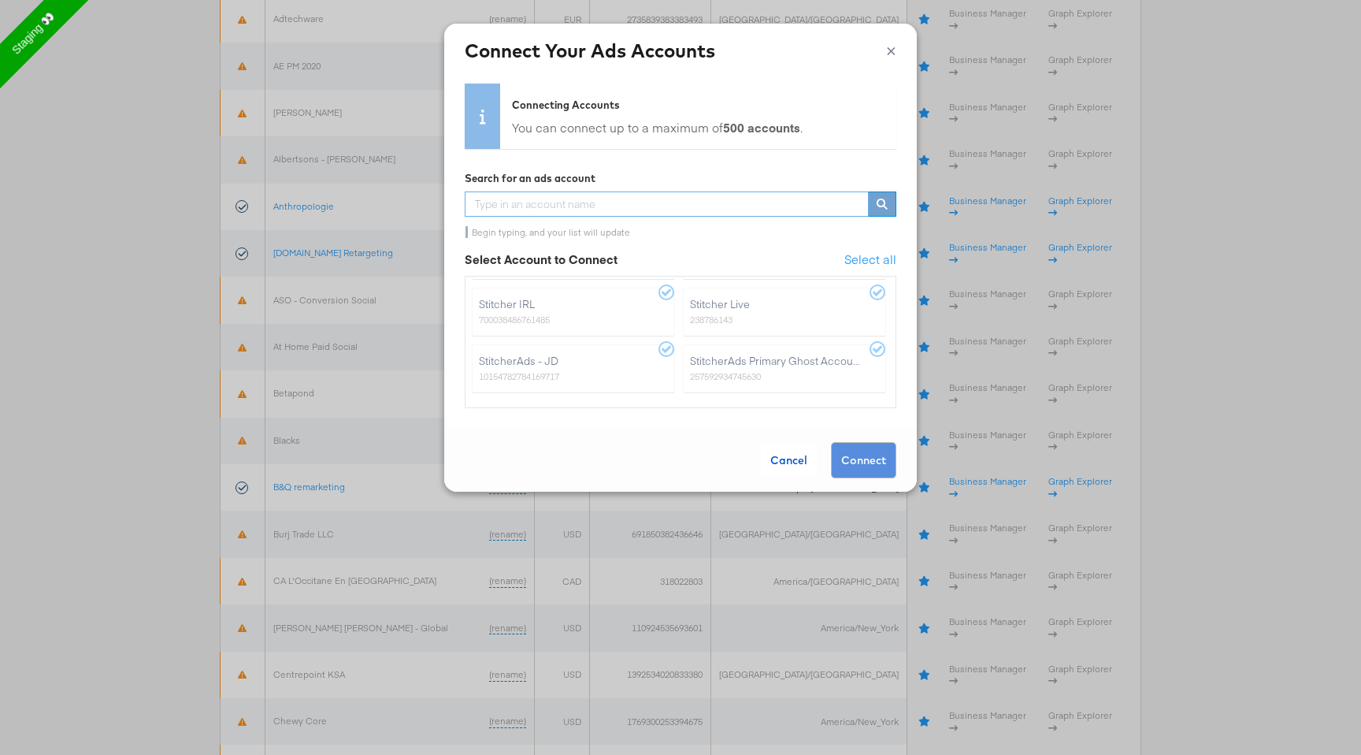
scroll to position [556, 0]
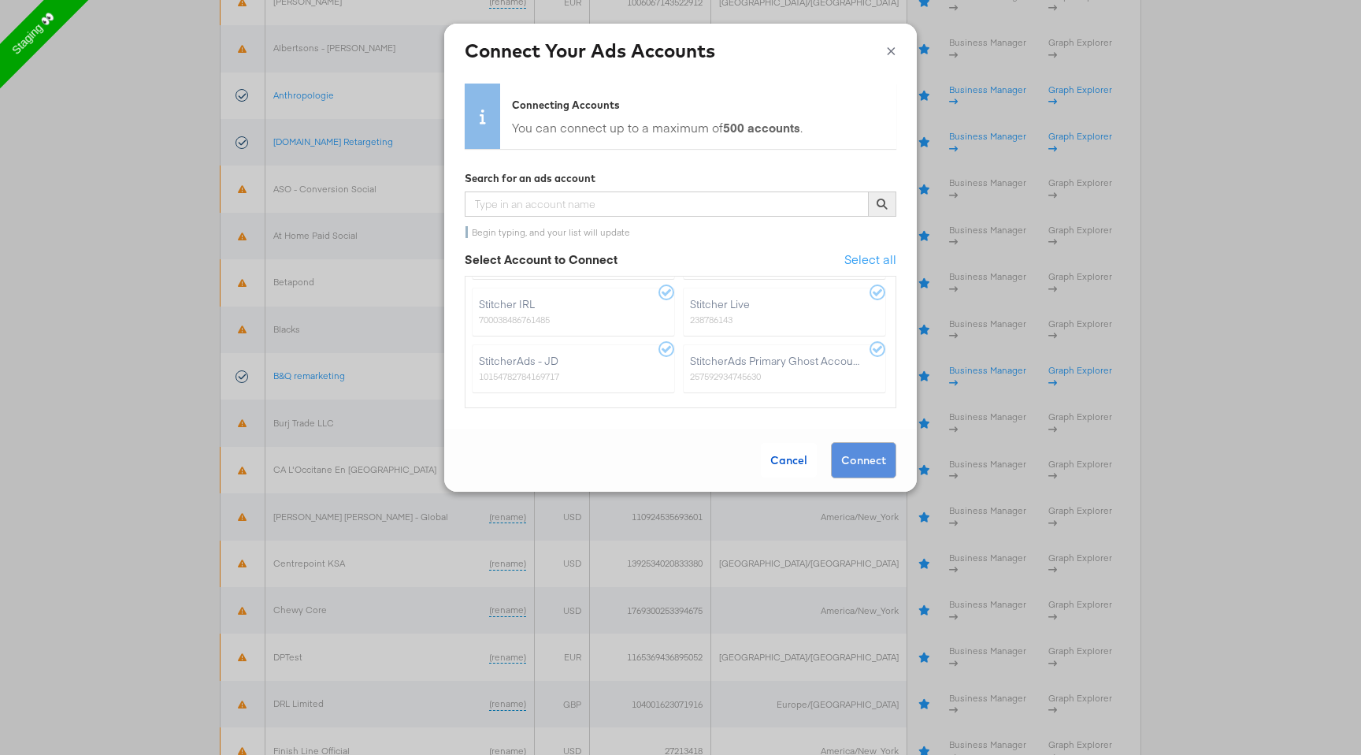
click at [785, 373] on label "StitcherAds Primary Ghost Account 257592934745630" at bounding box center [784, 368] width 203 height 49
click at [871, 343] on li "Stitcher Live 238786143" at bounding box center [788, 316] width 211 height 57
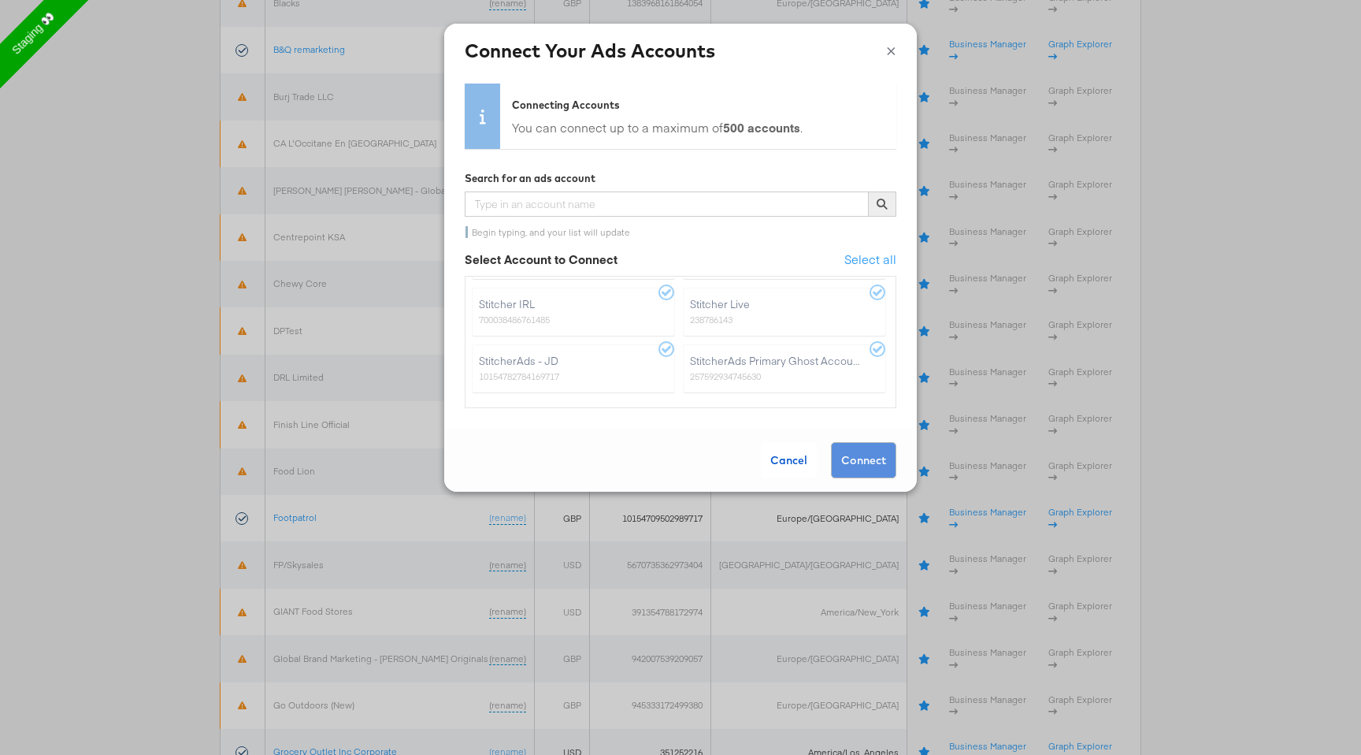
scroll to position [0, 0]
click at [576, 358] on label "B&Q remarketing 353974728379251" at bounding box center [573, 364] width 203 height 49
click at [663, 341] on label "B&Q remarketing 353974728379251" at bounding box center [573, 364] width 203 height 49
click at [897, 54] on div "× Connect Your Ads Accounts" at bounding box center [680, 51] width 473 height 54
click at [889, 51] on button "×" at bounding box center [891, 49] width 10 height 24
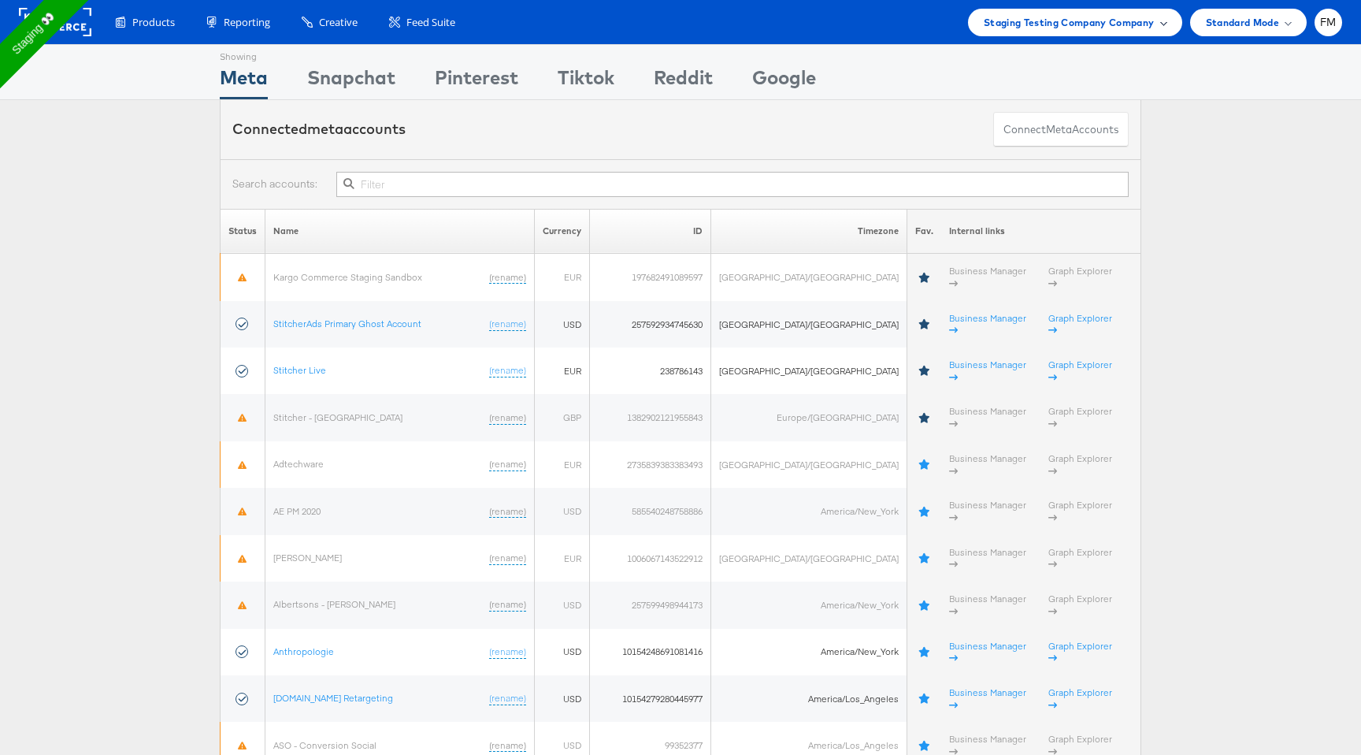
click at [1157, 16] on div "Staging Testing Company Company" at bounding box center [1075, 22] width 183 height 17
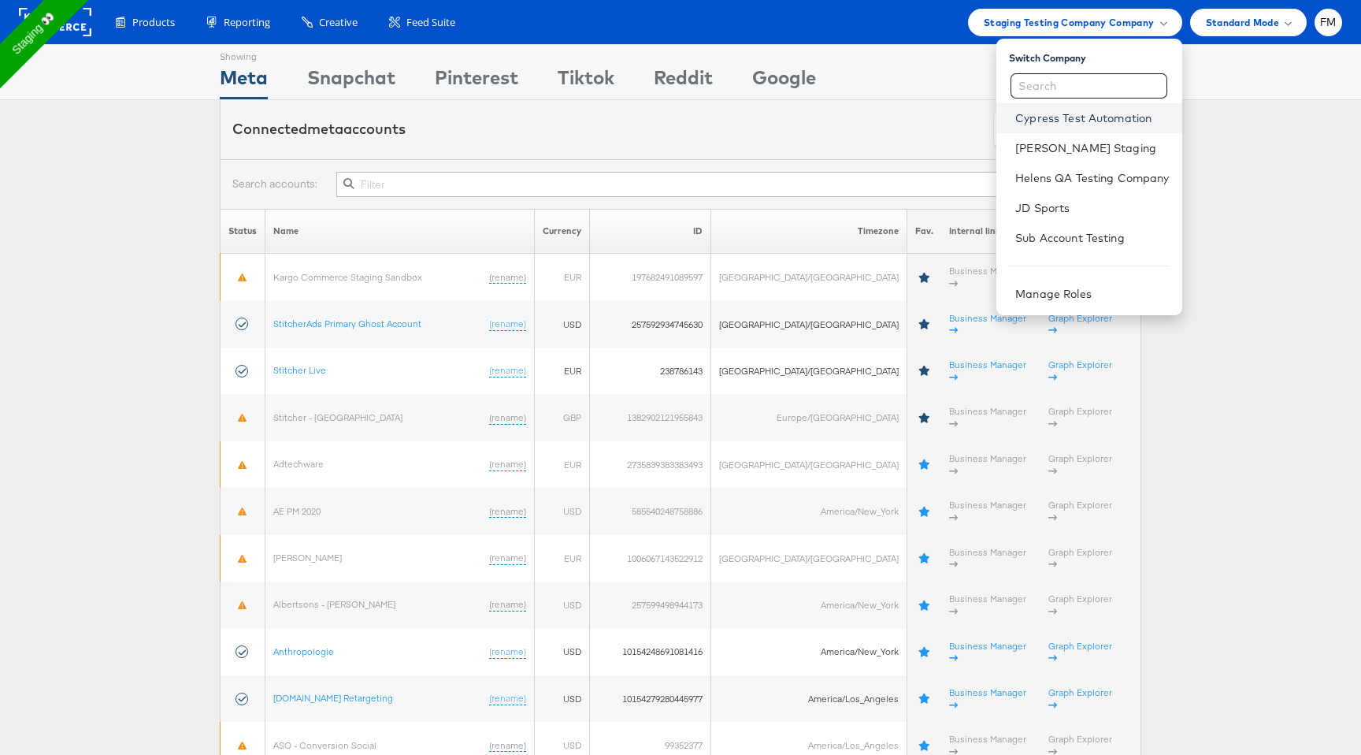
click at [1120, 117] on link "Cypress Test Automation" at bounding box center [1093, 118] width 154 height 16
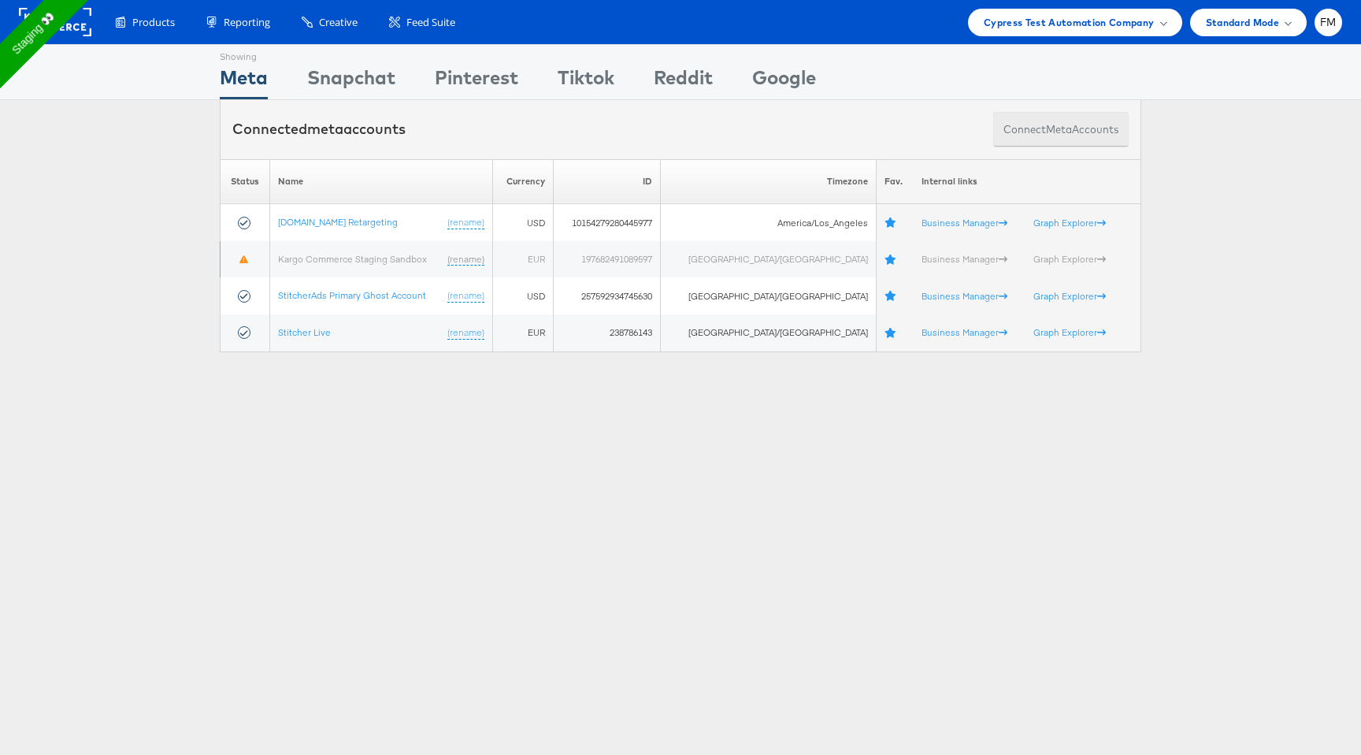
click at [1094, 123] on button "Connect meta Accounts" at bounding box center [1061, 129] width 136 height 35
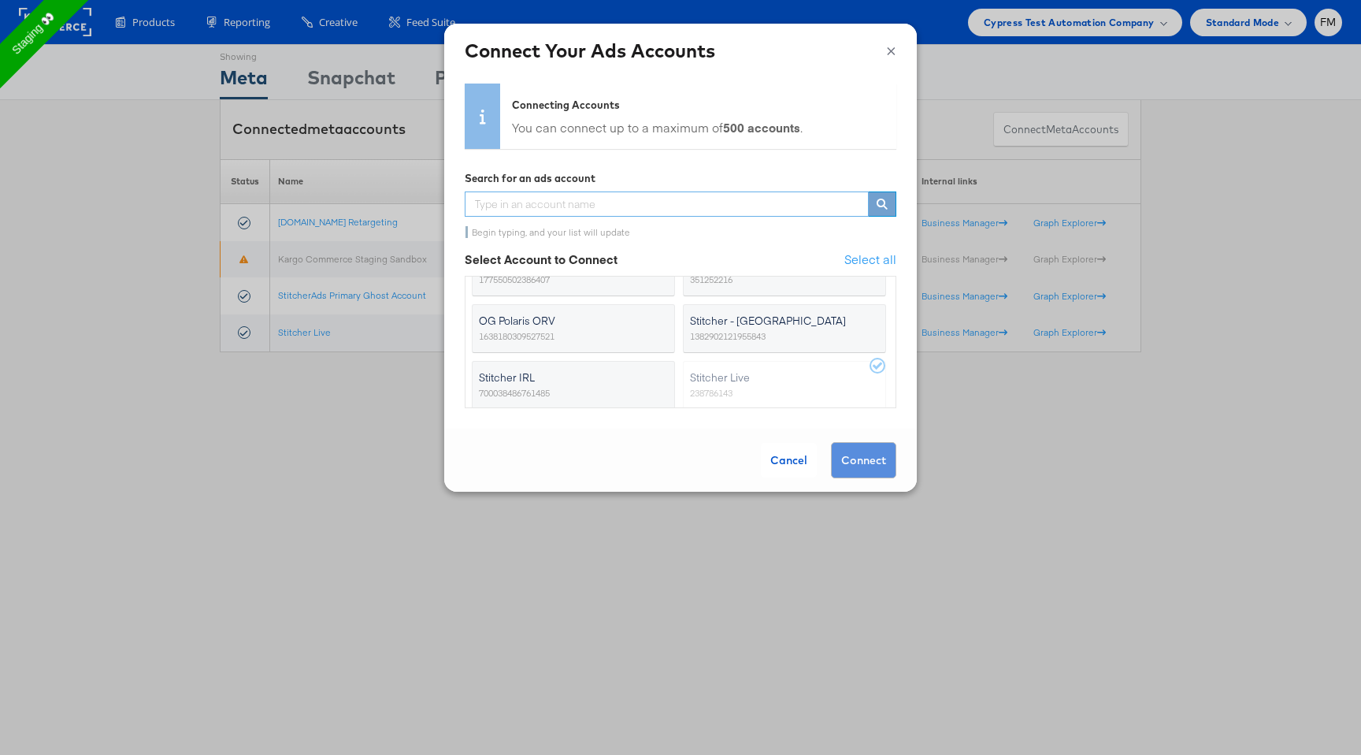
scroll to position [146, 0]
click at [641, 373] on span "Stitcher IRL" at bounding box center [564, 381] width 170 height 16
click at [0, 0] on input "Stitcher IRL 700038486761485" at bounding box center [0, 0] width 0 height 0
click at [857, 465] on button "Connect" at bounding box center [863, 460] width 65 height 36
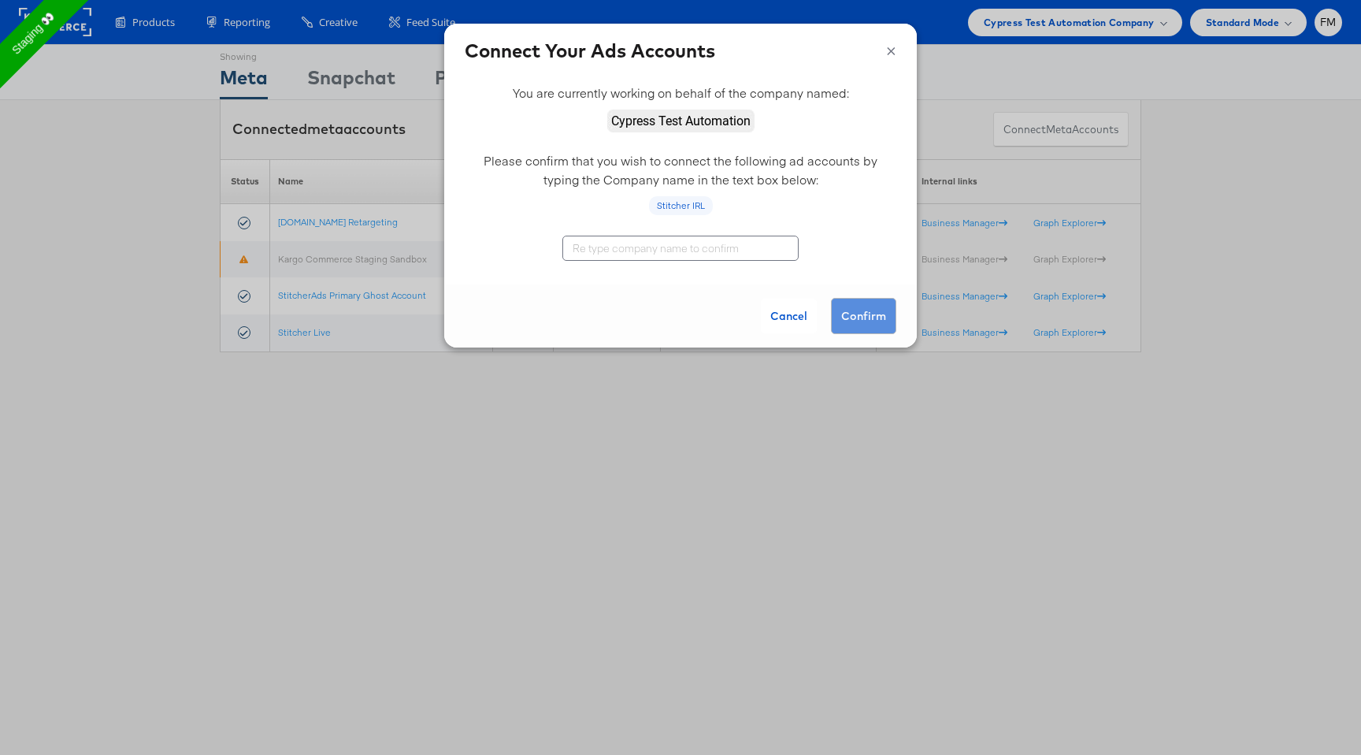
click at [745, 251] on input "text" at bounding box center [681, 248] width 236 height 25
type input "c"
type input "Cypress Test Automation"
click at [856, 317] on div "Cancel Confirm" at bounding box center [680, 315] width 473 height 63
click at [684, 247] on input "Cypress Test Automation" at bounding box center [681, 248] width 236 height 25
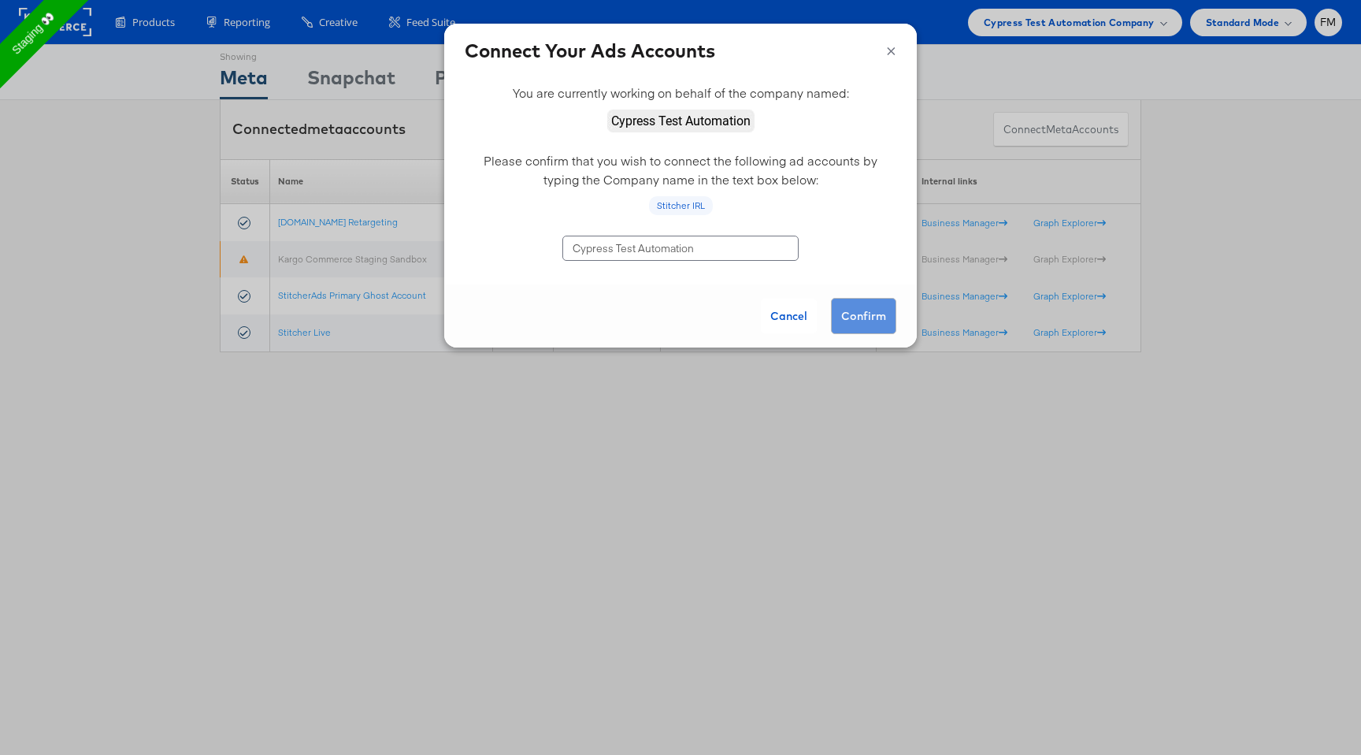
click at [684, 247] on input "Cypress Test Automation" at bounding box center [681, 248] width 236 height 25
click at [870, 288] on div "Cancel Confirm" at bounding box center [680, 315] width 473 height 63
click at [712, 238] on input "Stitcher IRL" at bounding box center [681, 248] width 236 height 25
click at [691, 244] on input "Stitcher IRL" at bounding box center [681, 248] width 236 height 25
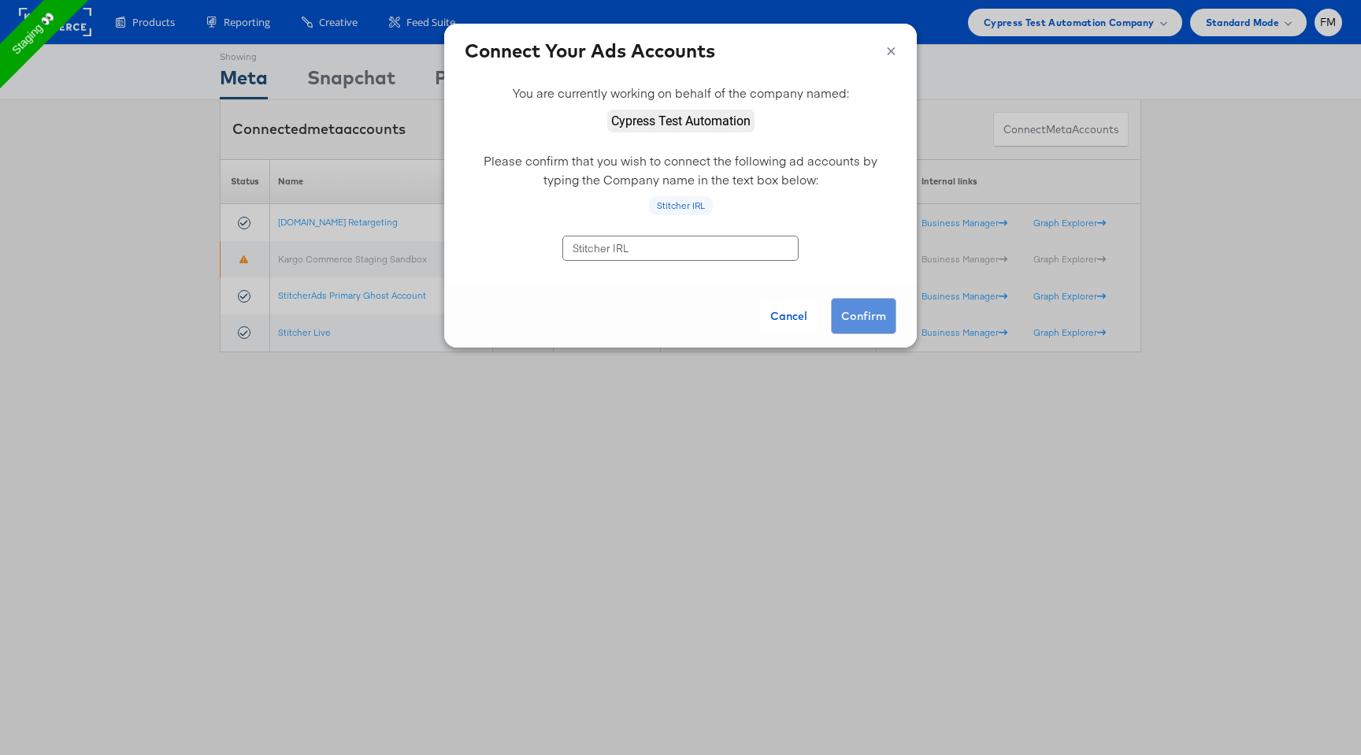
click at [864, 323] on div "Cancel Confirm" at bounding box center [680, 315] width 473 height 63
click at [741, 254] on input "Stitcher IRL" at bounding box center [681, 248] width 236 height 25
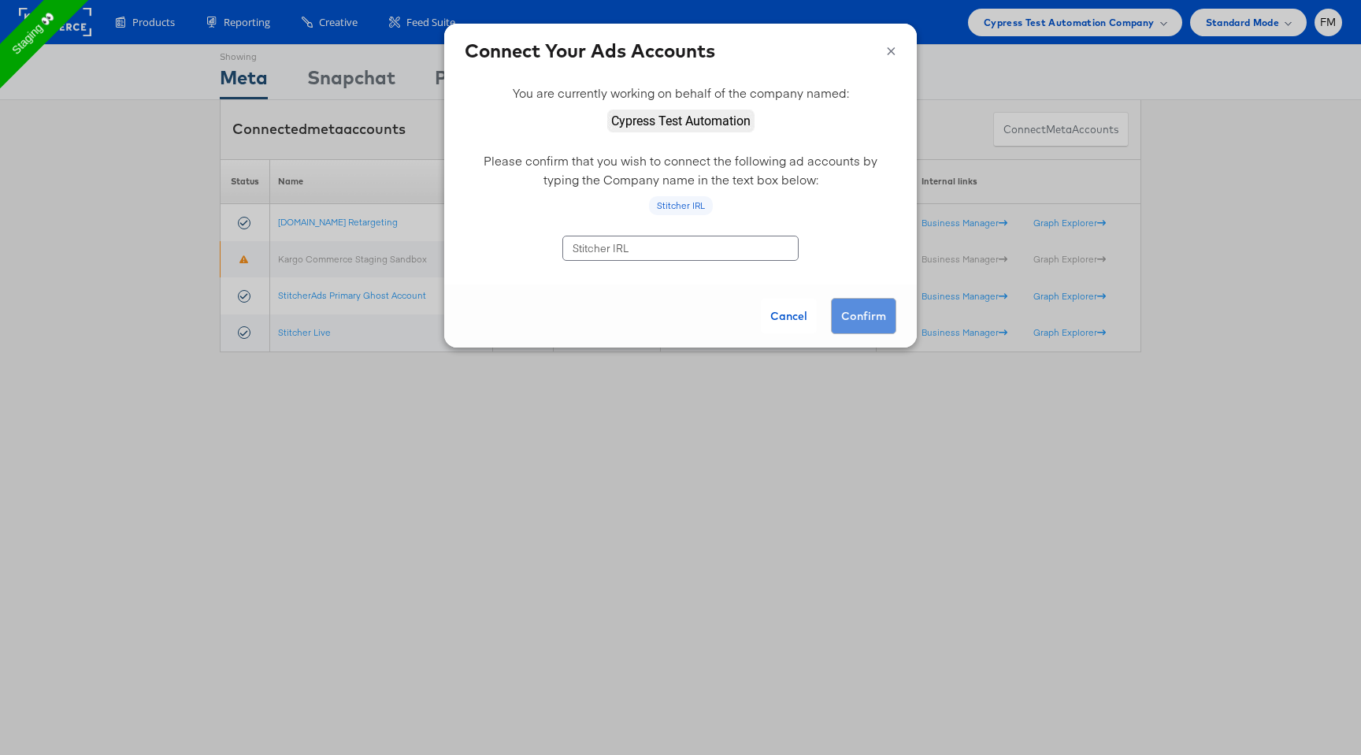
click at [741, 254] on input "Stitcher IRL" at bounding box center [681, 248] width 236 height 25
paste input "Cypress Test Automation"
click at [615, 247] on input "Cypress Test Automation" at bounding box center [681, 248] width 236 height 25
click at [708, 251] on input "Cypress Test Automation" at bounding box center [681, 248] width 236 height 25
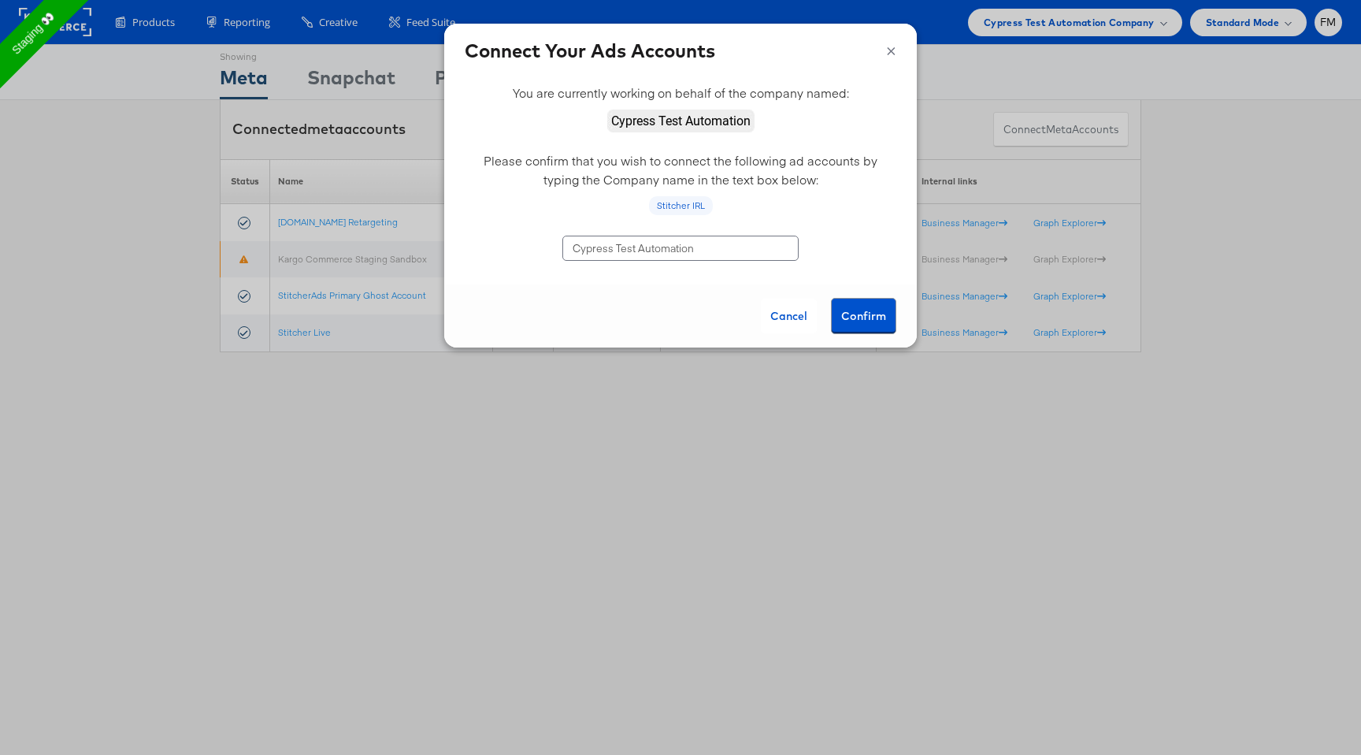
type input "Cypress Test Automation"
click at [851, 309] on button "Confirm" at bounding box center [863, 316] width 65 height 36
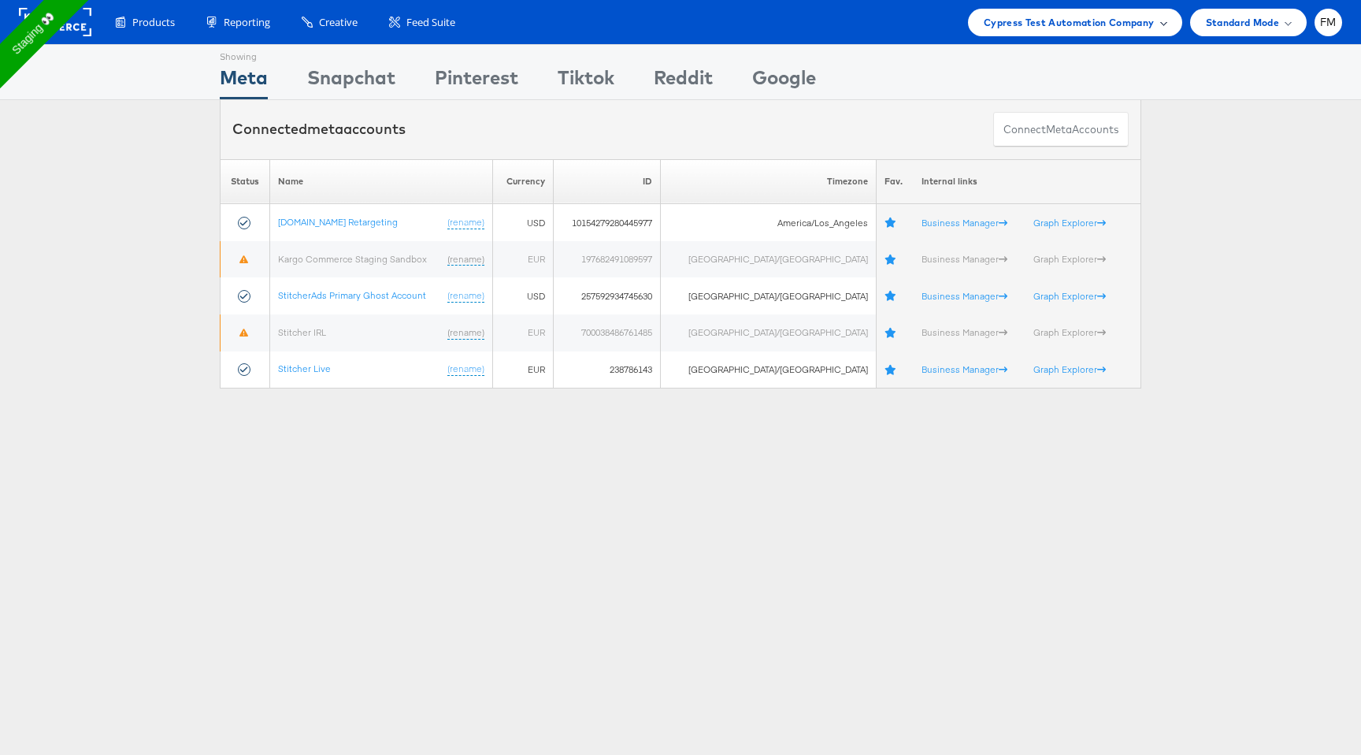
click at [1041, 26] on span "Cypress Test Automation Company" at bounding box center [1069, 22] width 171 height 17
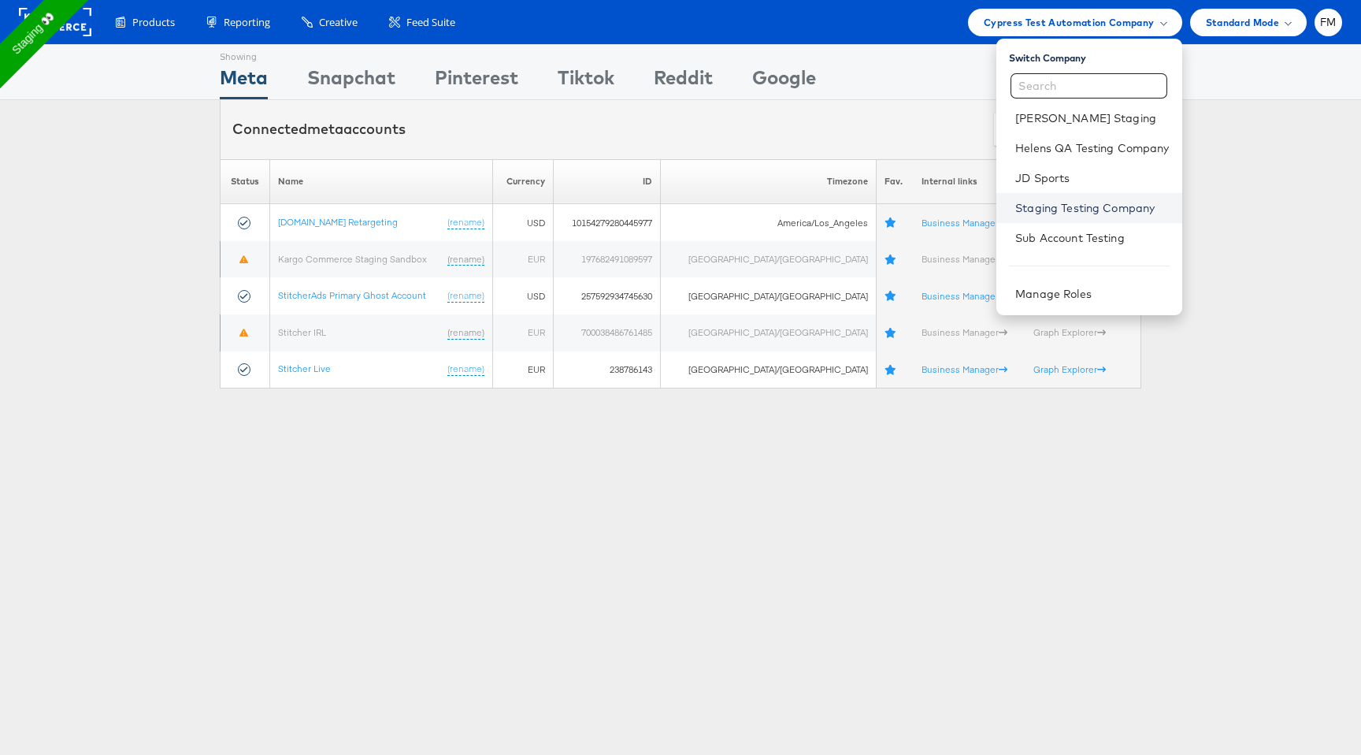
click at [1079, 202] on link "Staging Testing Company" at bounding box center [1093, 208] width 154 height 16
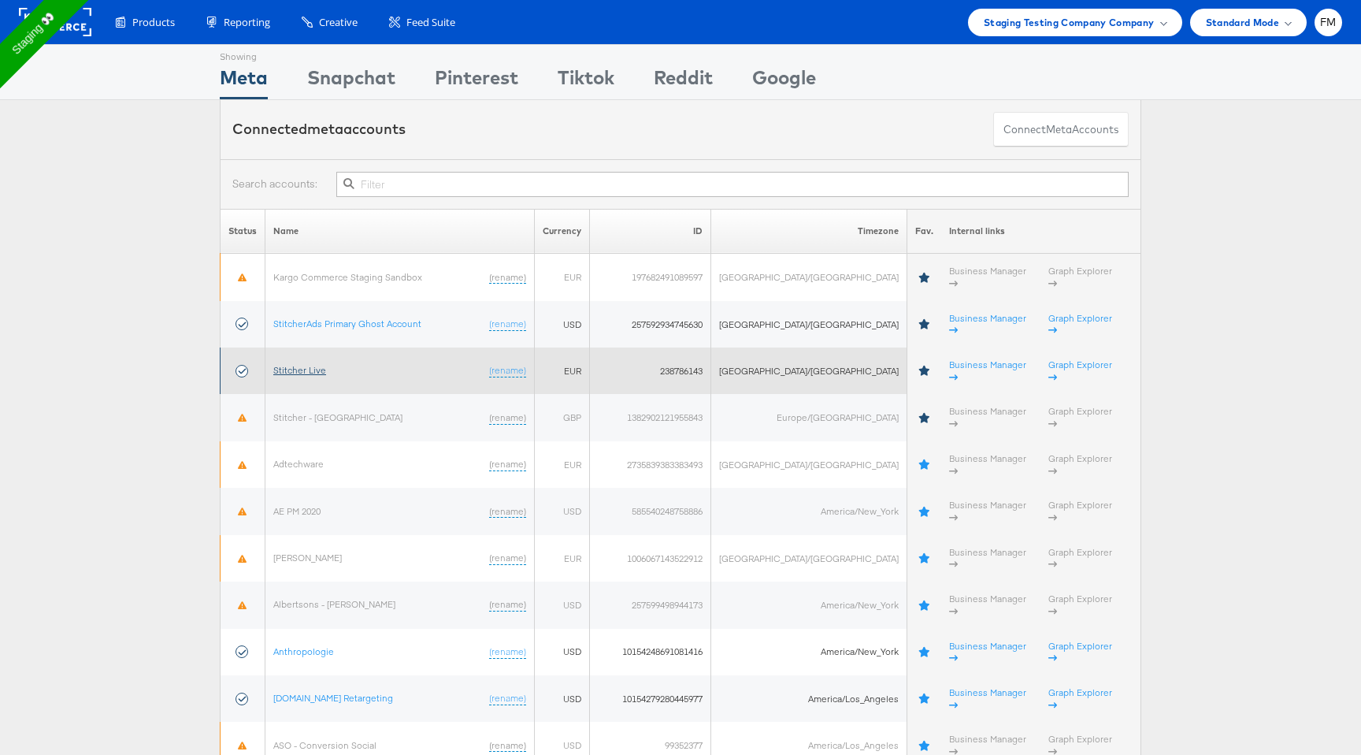
click at [308, 364] on link "Stitcher Live" at bounding box center [299, 370] width 53 height 12
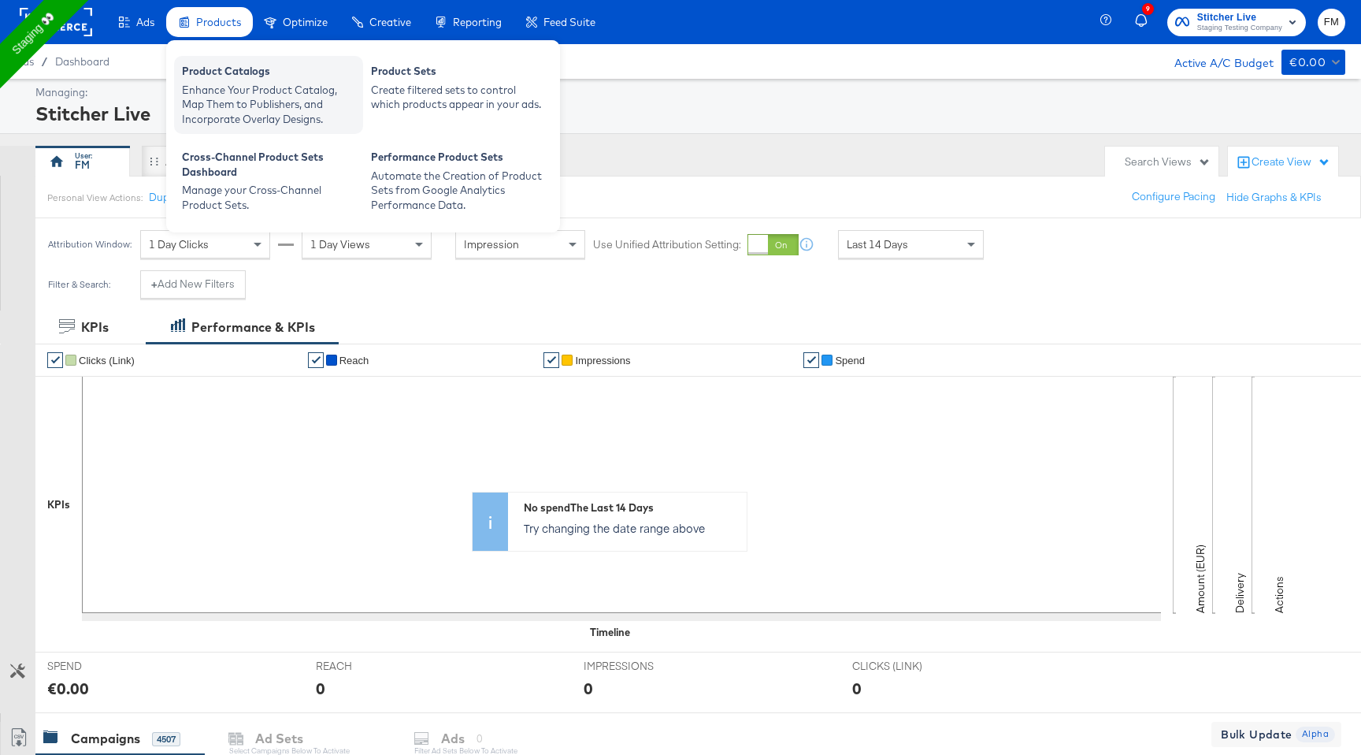
click at [299, 89] on div "Enhance Your Product Catalog, Map Them to Publishers, and Incorporate Overlay D…" at bounding box center [268, 105] width 173 height 44
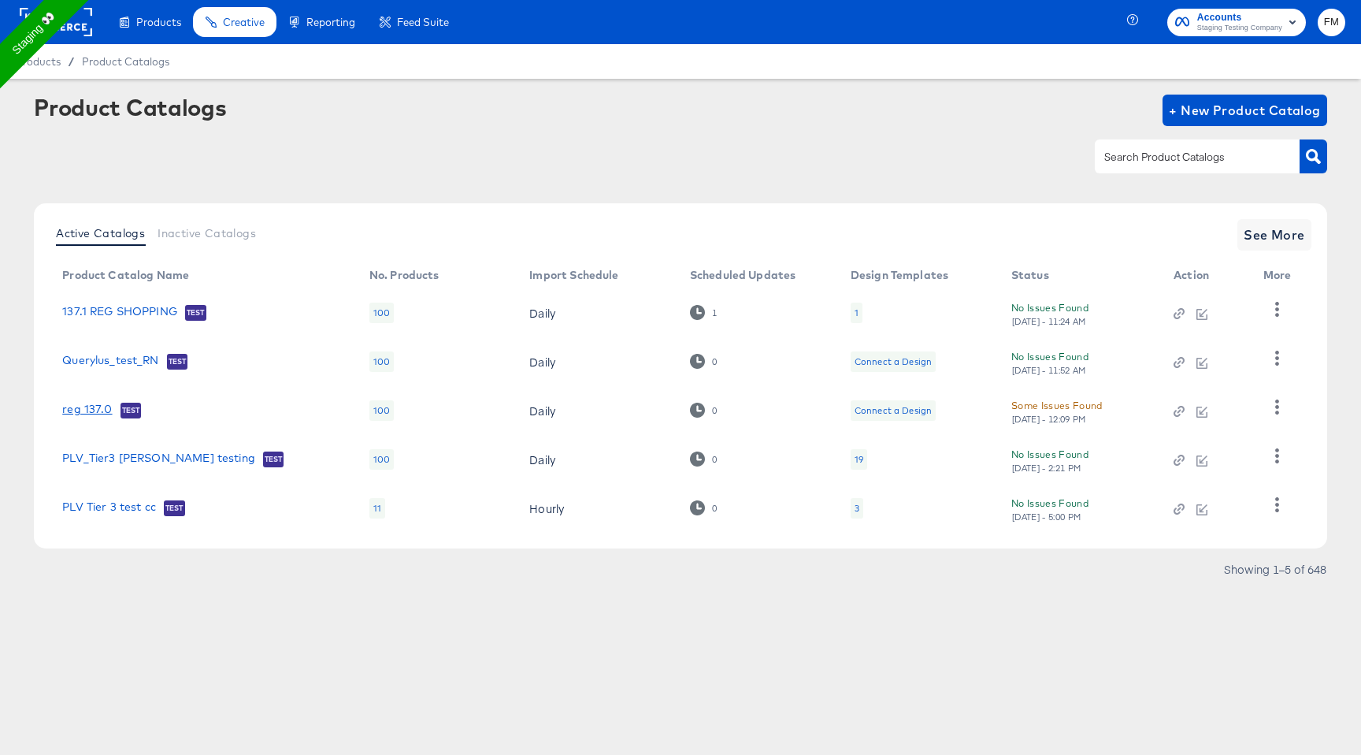
click at [92, 414] on link "reg 137.0" at bounding box center [87, 411] width 50 height 16
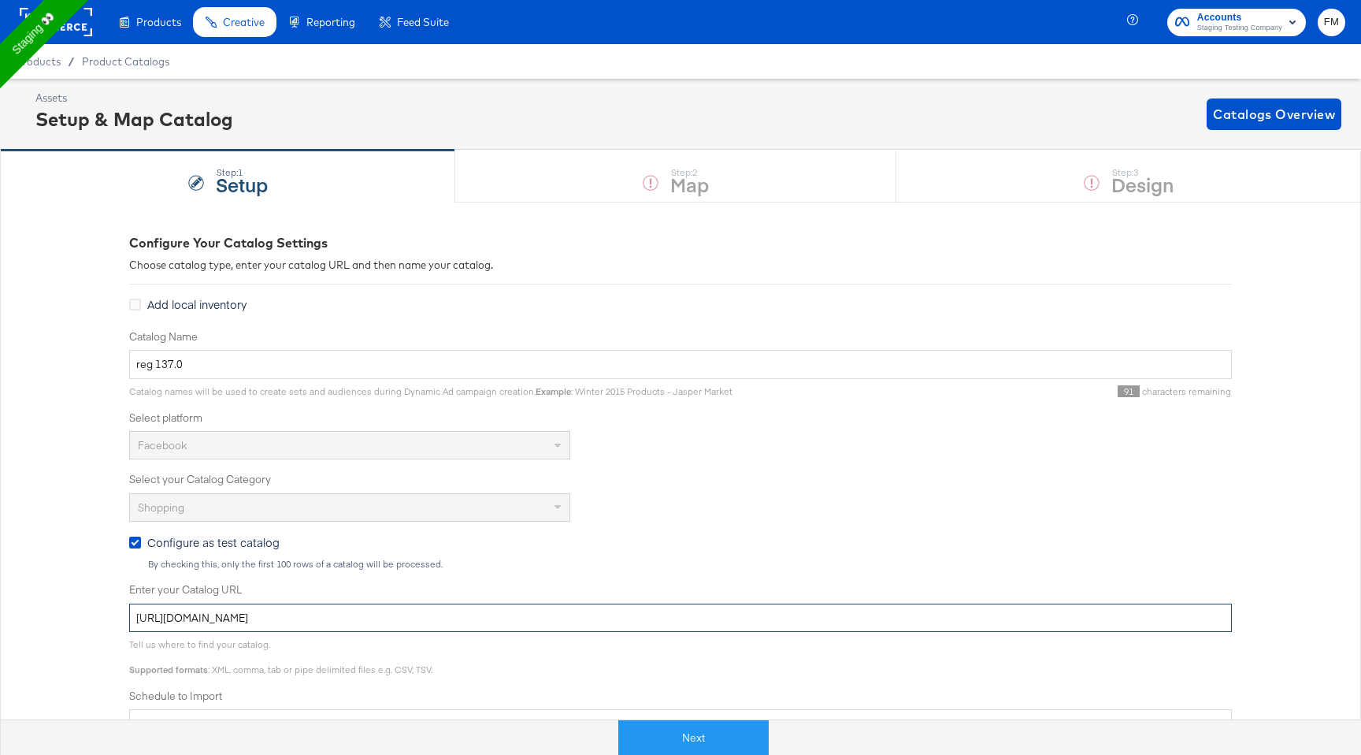
click at [534, 612] on input "[URL][DOMAIN_NAME]" at bounding box center [680, 618] width 1103 height 29
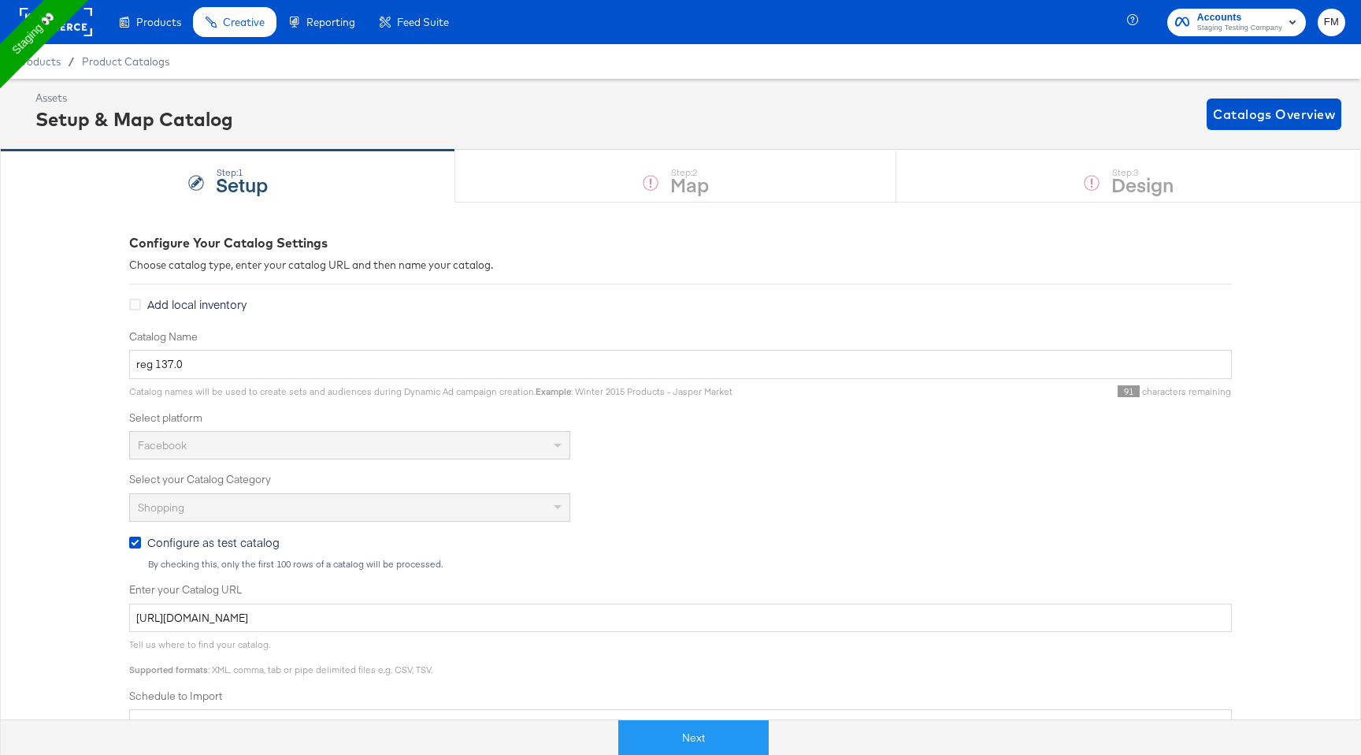
click at [193, 305] on span "Add local inventory" at bounding box center [196, 304] width 99 height 16
click at [0, 0] on input "Add local inventory" at bounding box center [0, 0] width 0 height 0
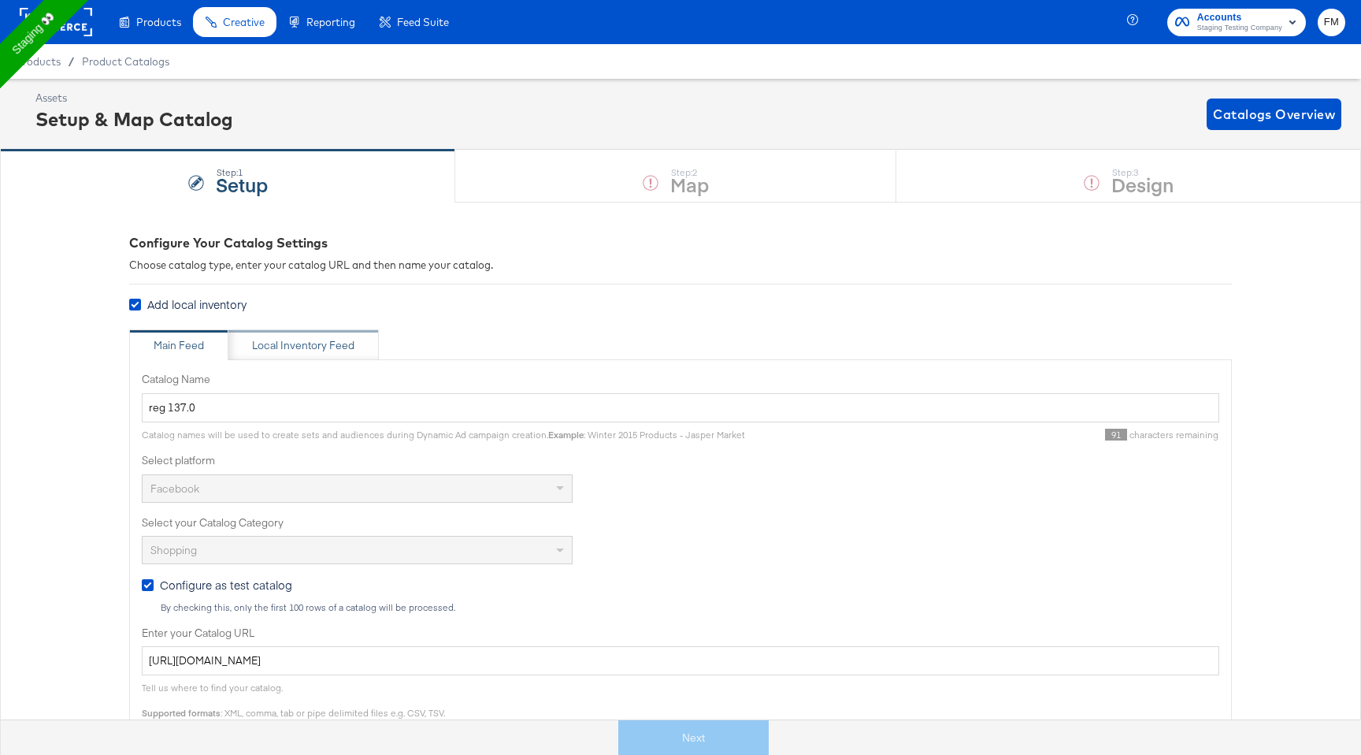
click at [347, 336] on div "Local Inventory Feed" at bounding box center [303, 345] width 150 height 32
type input "Local Inventory Feed for reg 137.0"
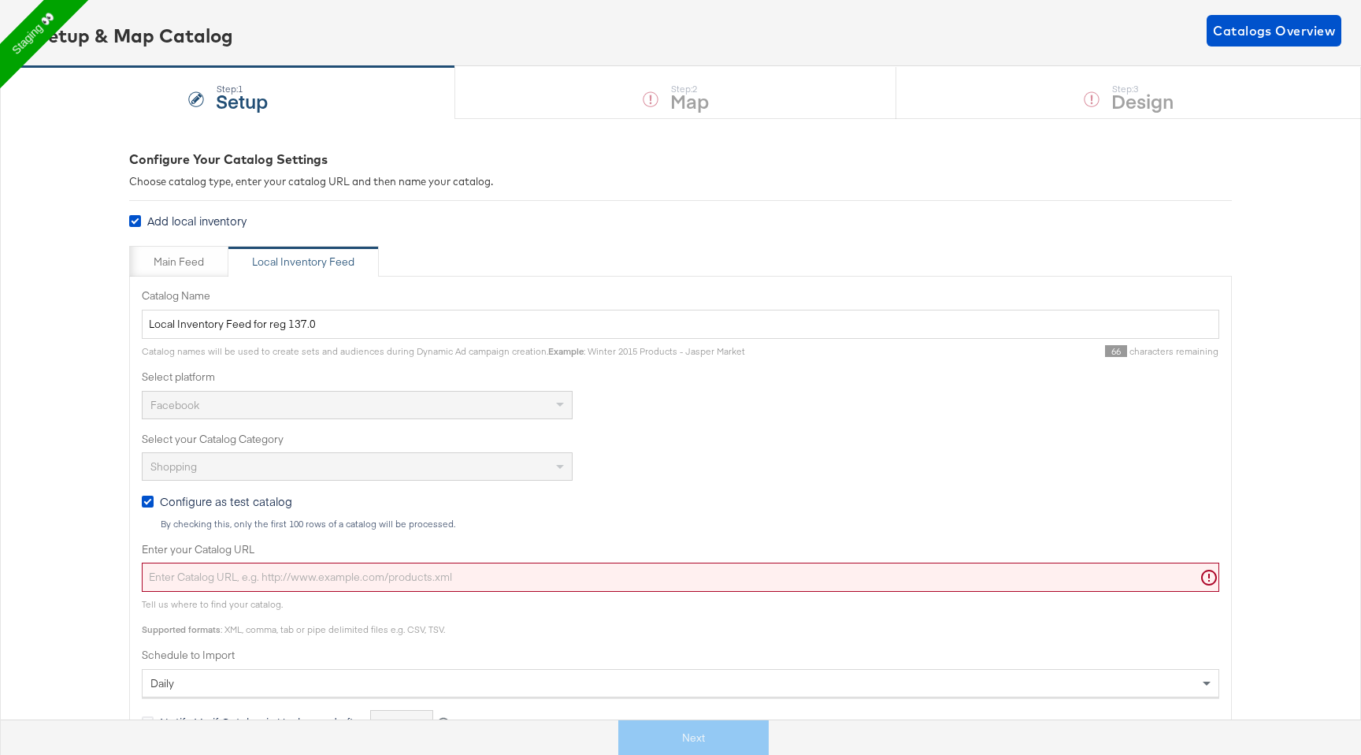
scroll to position [280, 0]
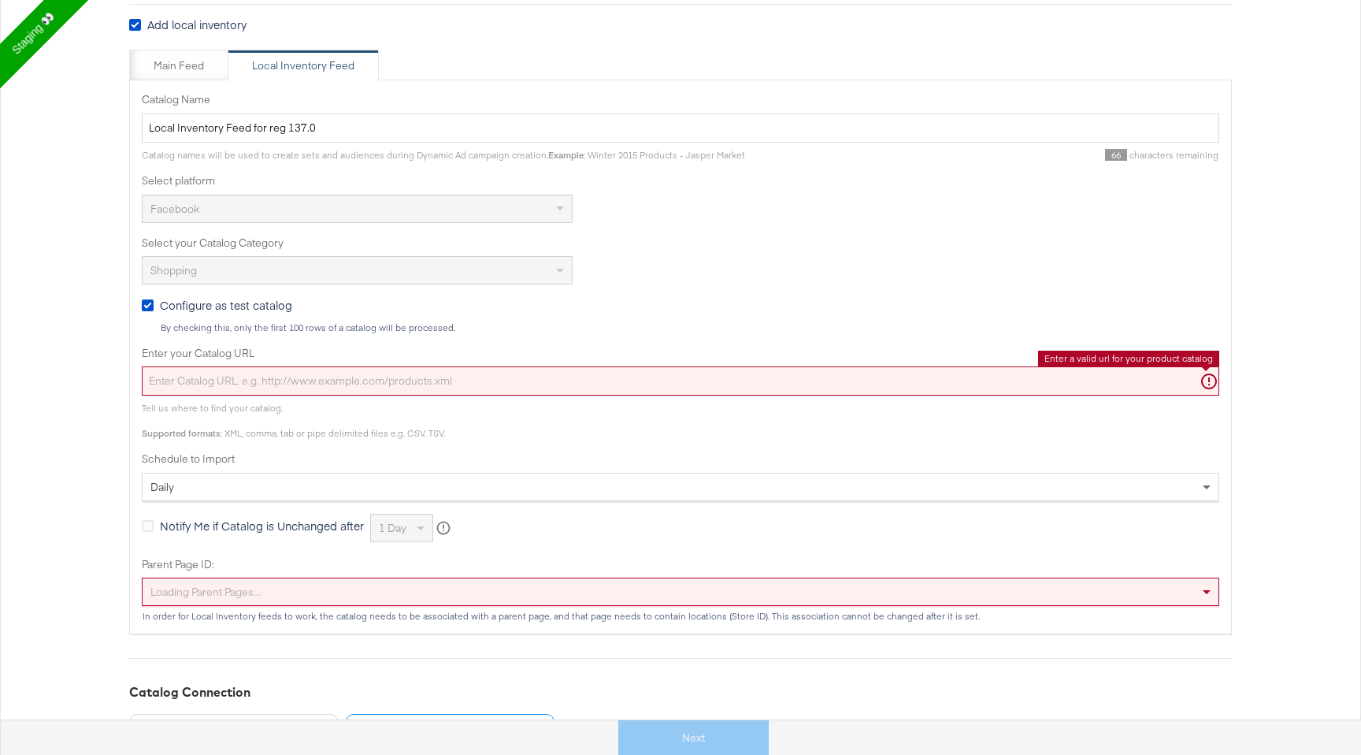
click at [390, 369] on input "Enter your Catalog URL" at bounding box center [681, 380] width 1078 height 29
paste input "[URL][DOMAIN_NAME]"
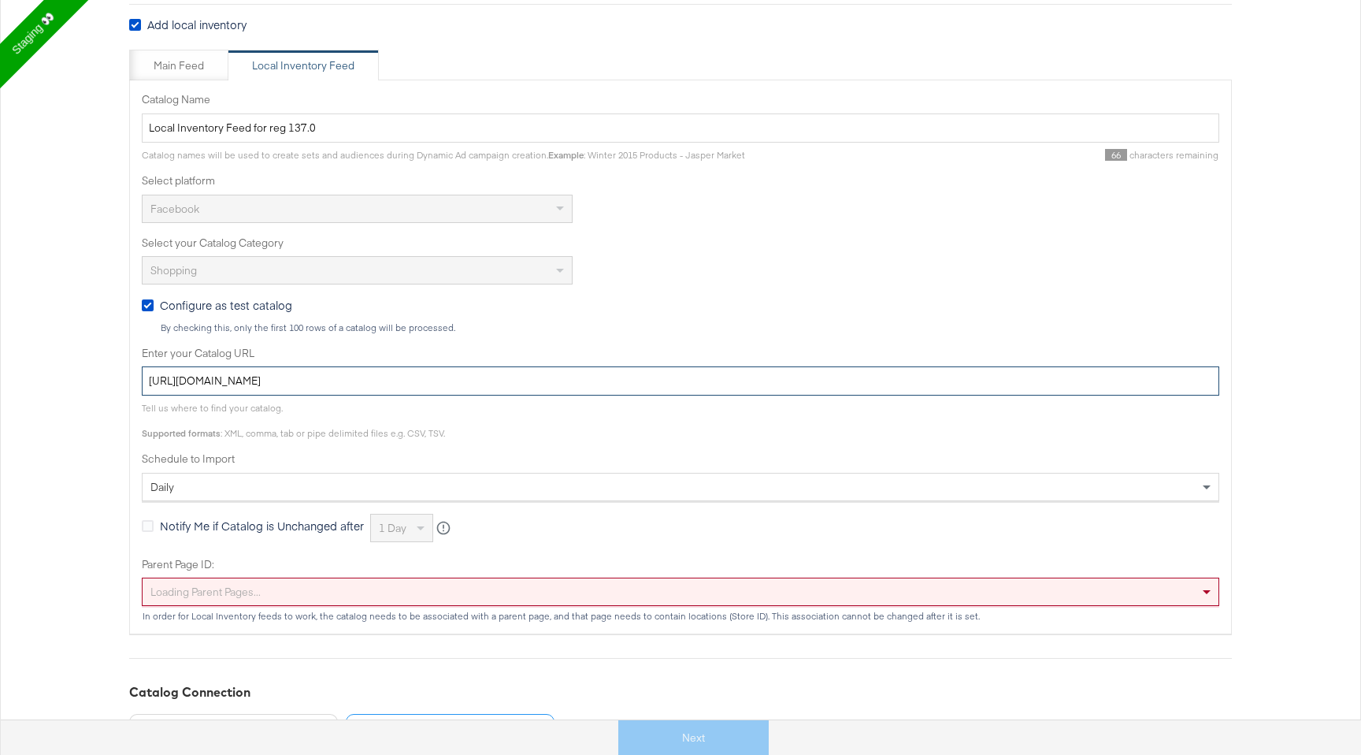
type input "[URL][DOMAIN_NAME]"
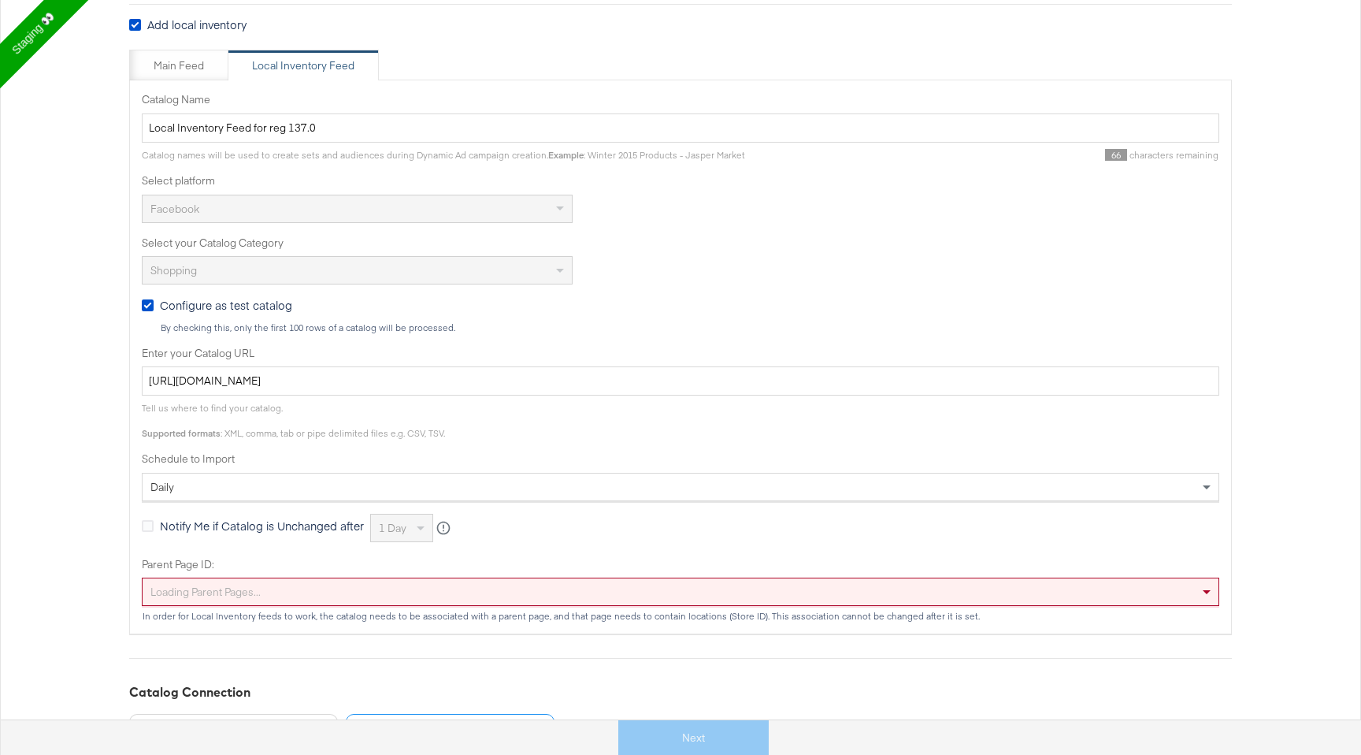
click at [282, 572] on div "Parent Page ID: Loading parent pages..." at bounding box center [681, 582] width 1078 height 50
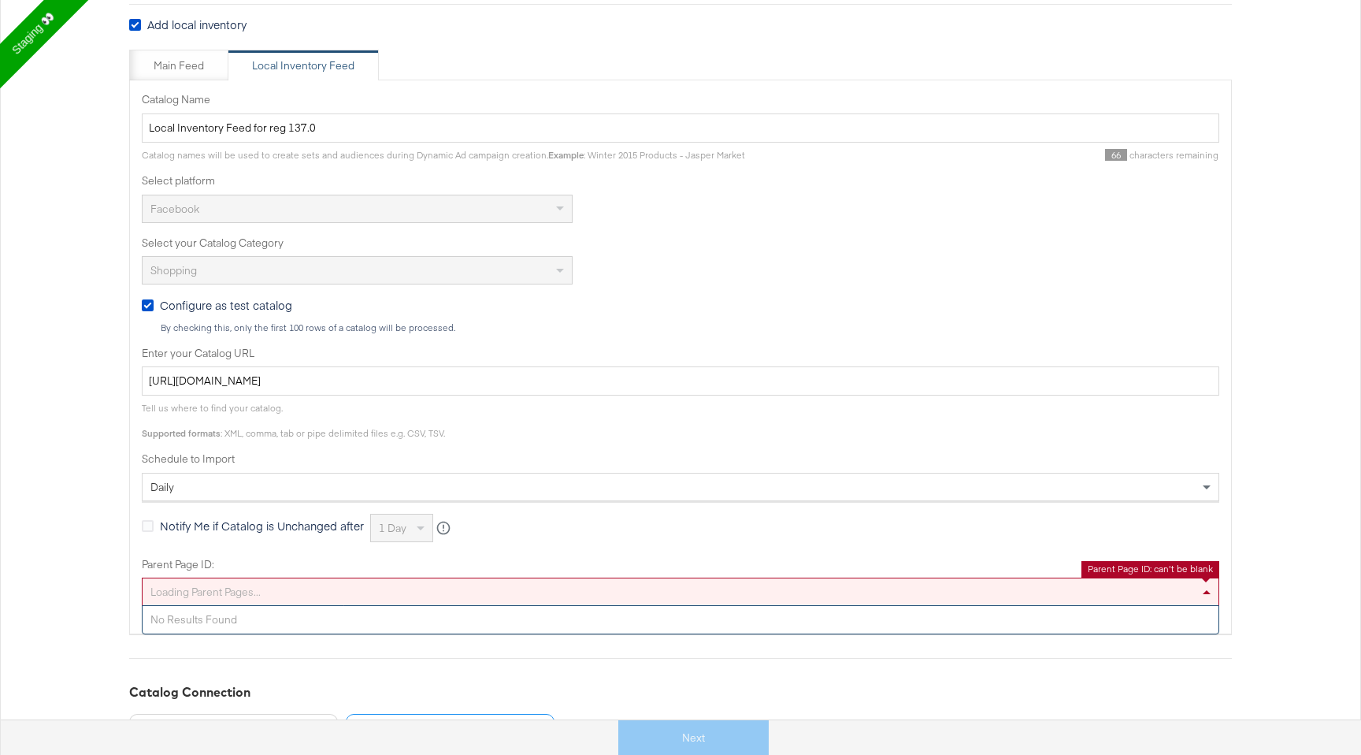
click at [285, 584] on div "Loading parent pages..." at bounding box center [681, 591] width 1076 height 27
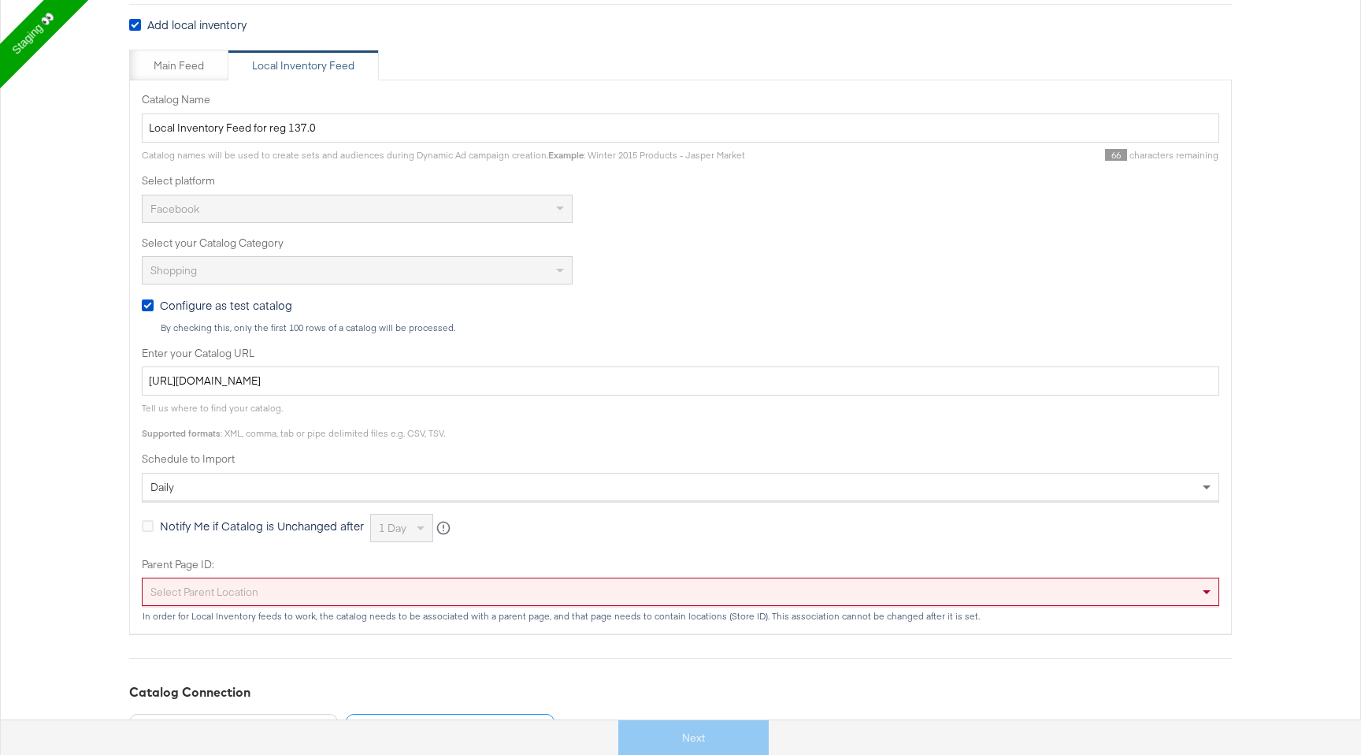
click at [289, 535] on div "Notify Me if Catalog is Unchanged after" at bounding box center [256, 528] width 228 height 20
click at [291, 588] on div "Select Parent Location" at bounding box center [681, 591] width 1076 height 27
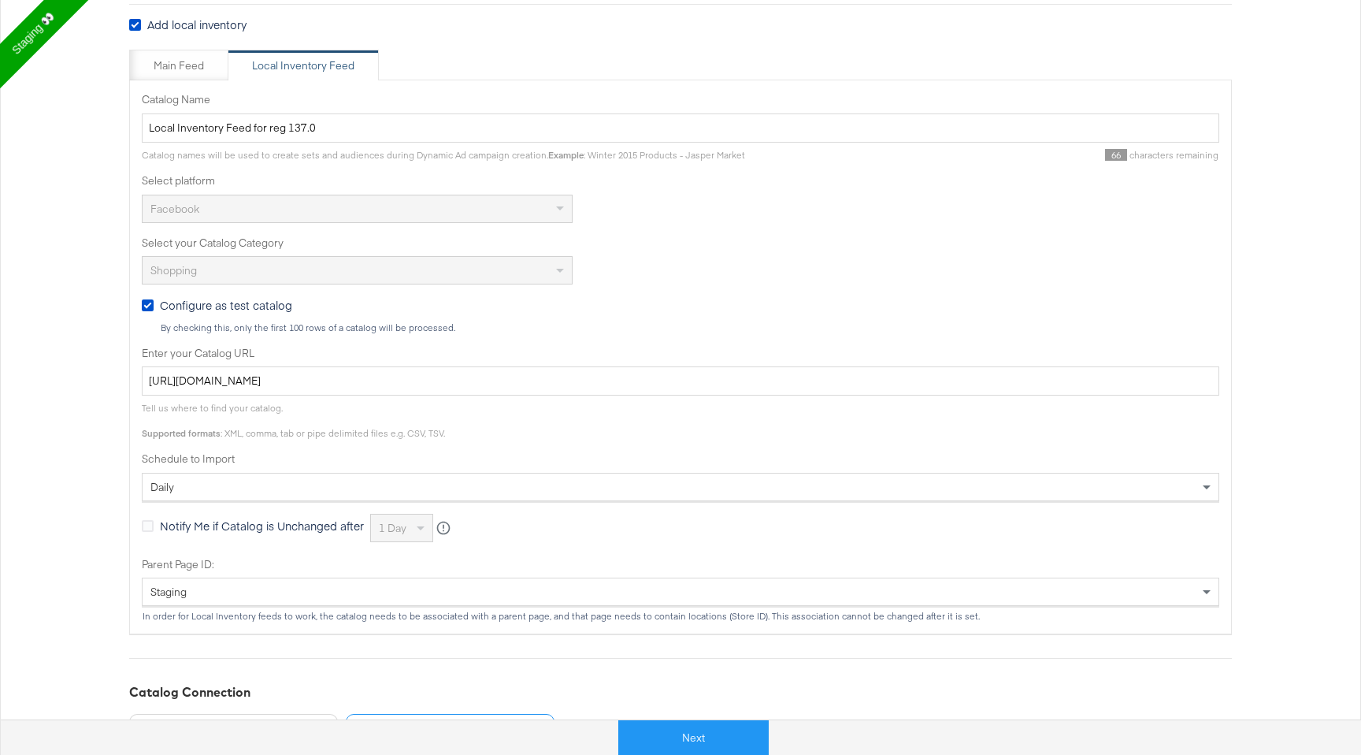
click at [310, 538] on div "Notify Me if Catalog is Unchanged after 1 day Your catalog changes are synced r…" at bounding box center [681, 528] width 1078 height 28
click at [700, 729] on button "Next" at bounding box center [693, 737] width 150 height 35
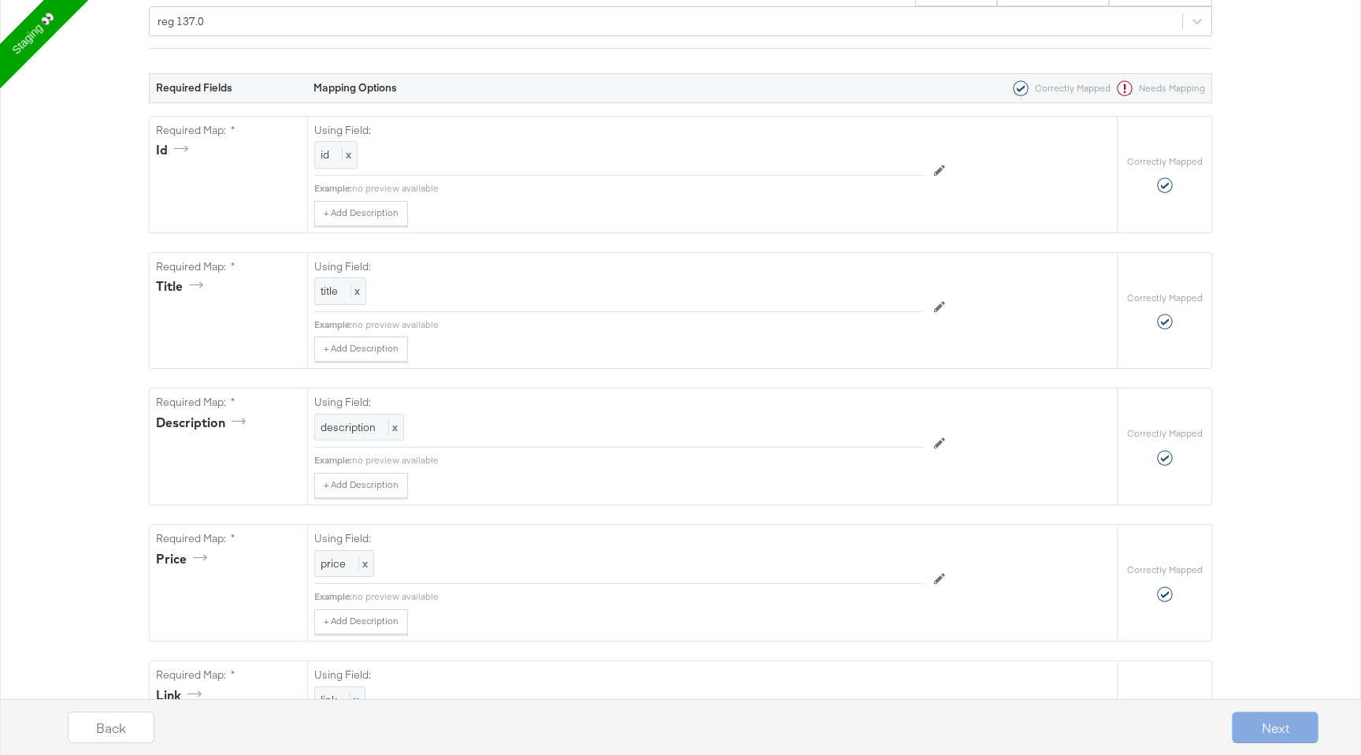
scroll to position [0, 0]
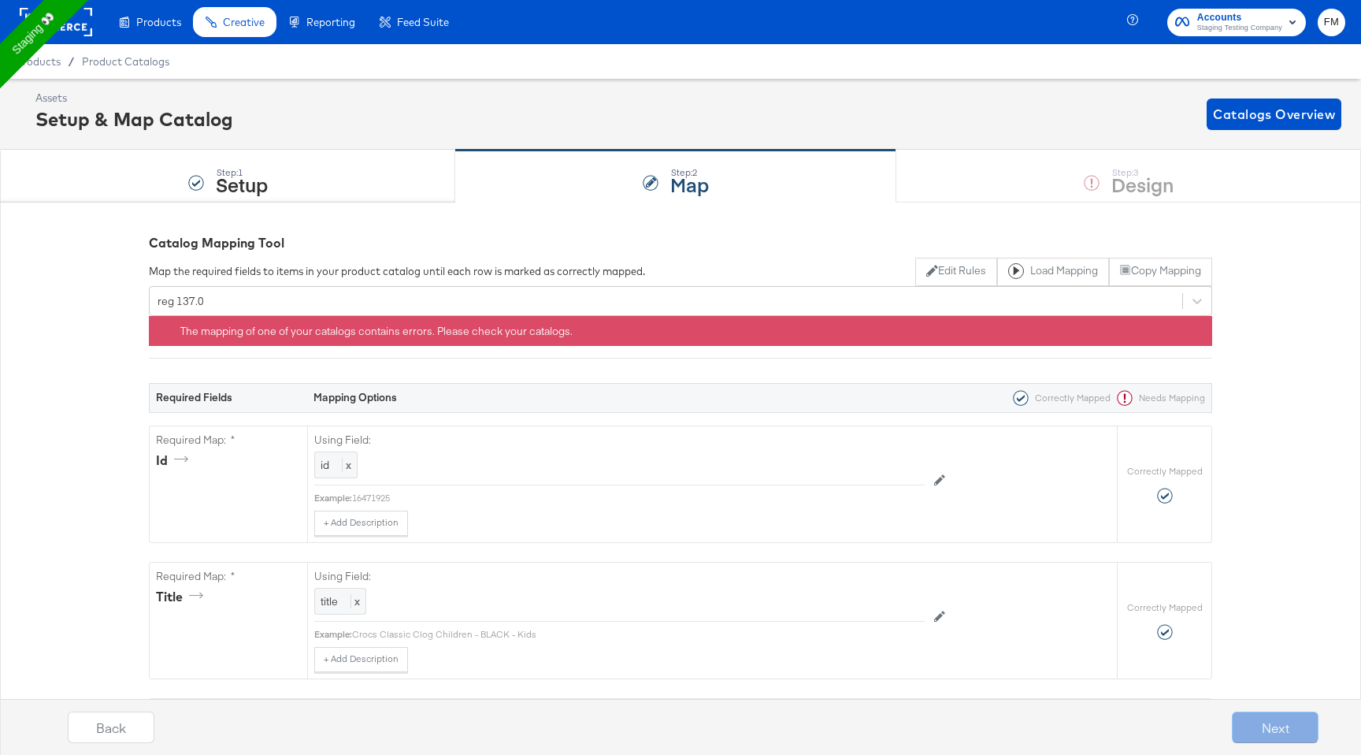
click at [1007, 337] on div "The mapping of one of your catalogs contains errors. Please check your catalogs." at bounding box center [681, 331] width 1064 height 31
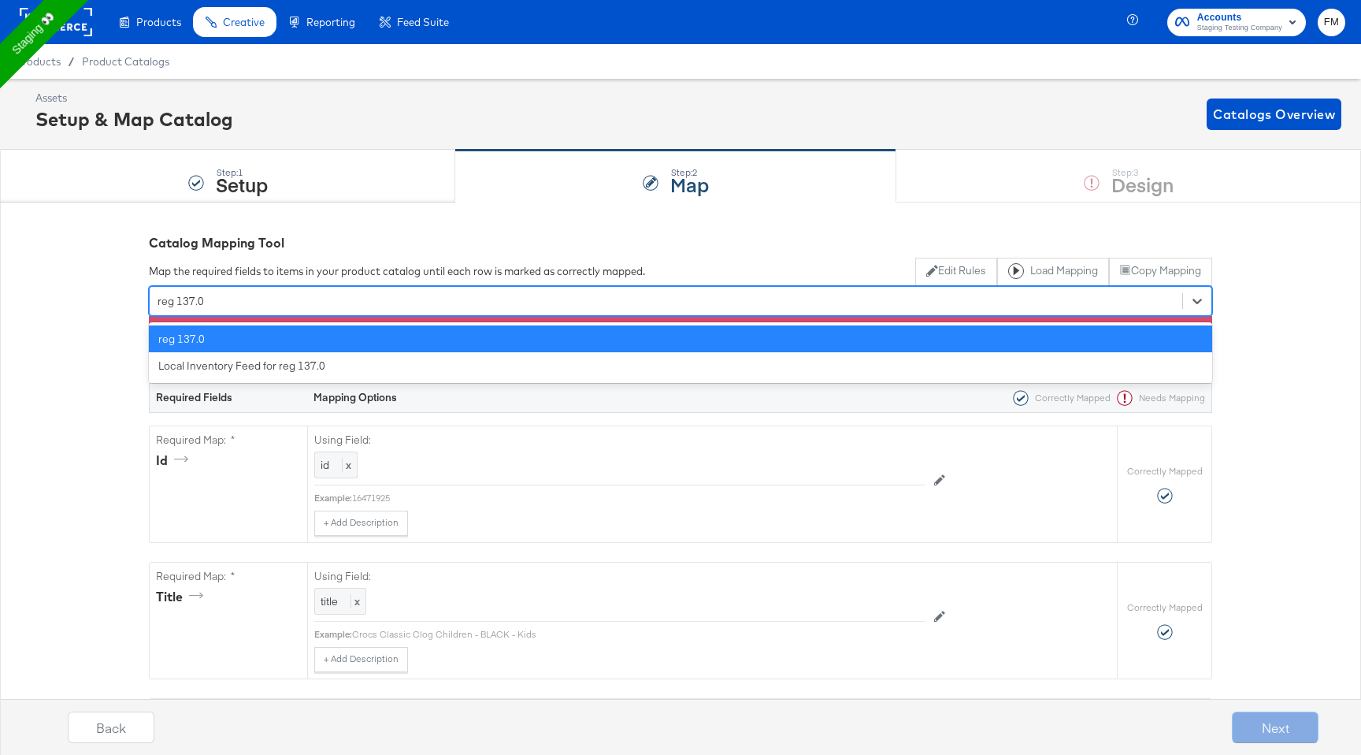
click at [1069, 300] on div "reg 137.0" at bounding box center [666, 300] width 1033 height 24
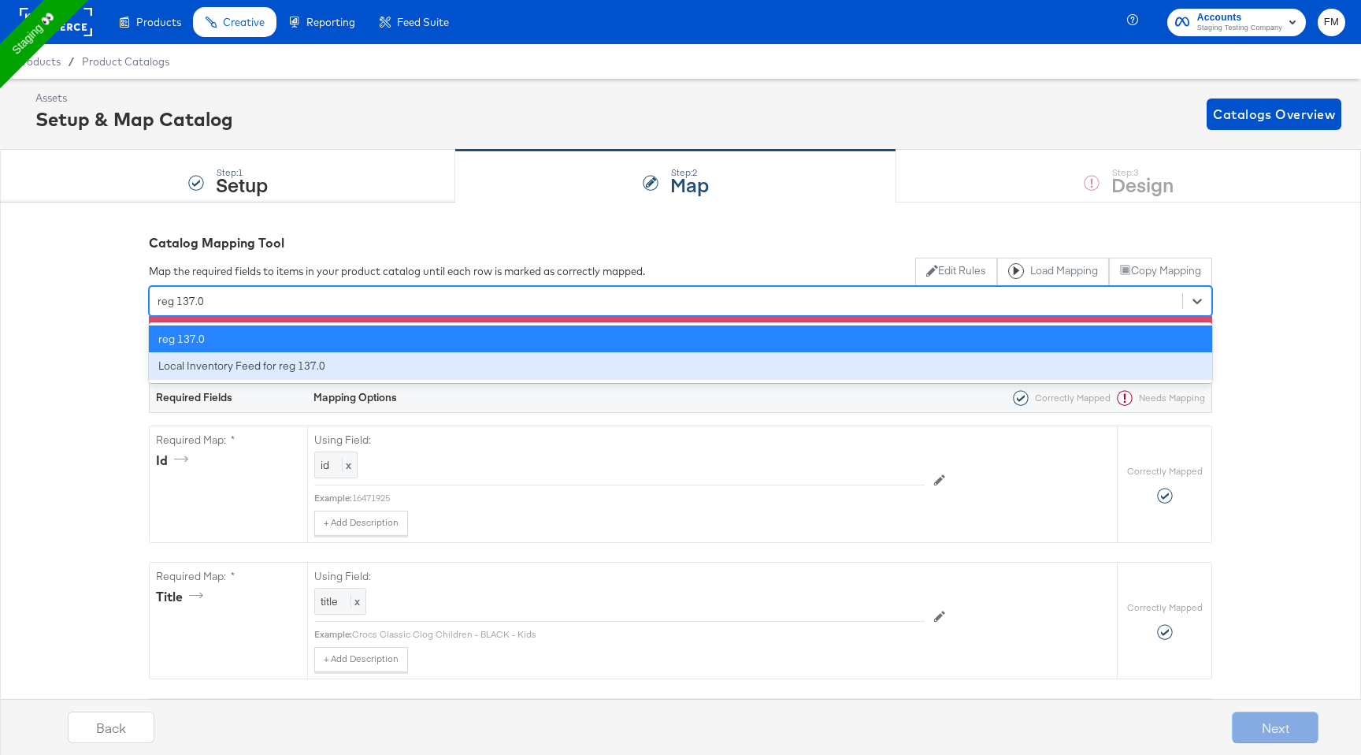
click at [1012, 356] on div "Local Inventory Feed for reg 137.0" at bounding box center [681, 366] width 1064 height 28
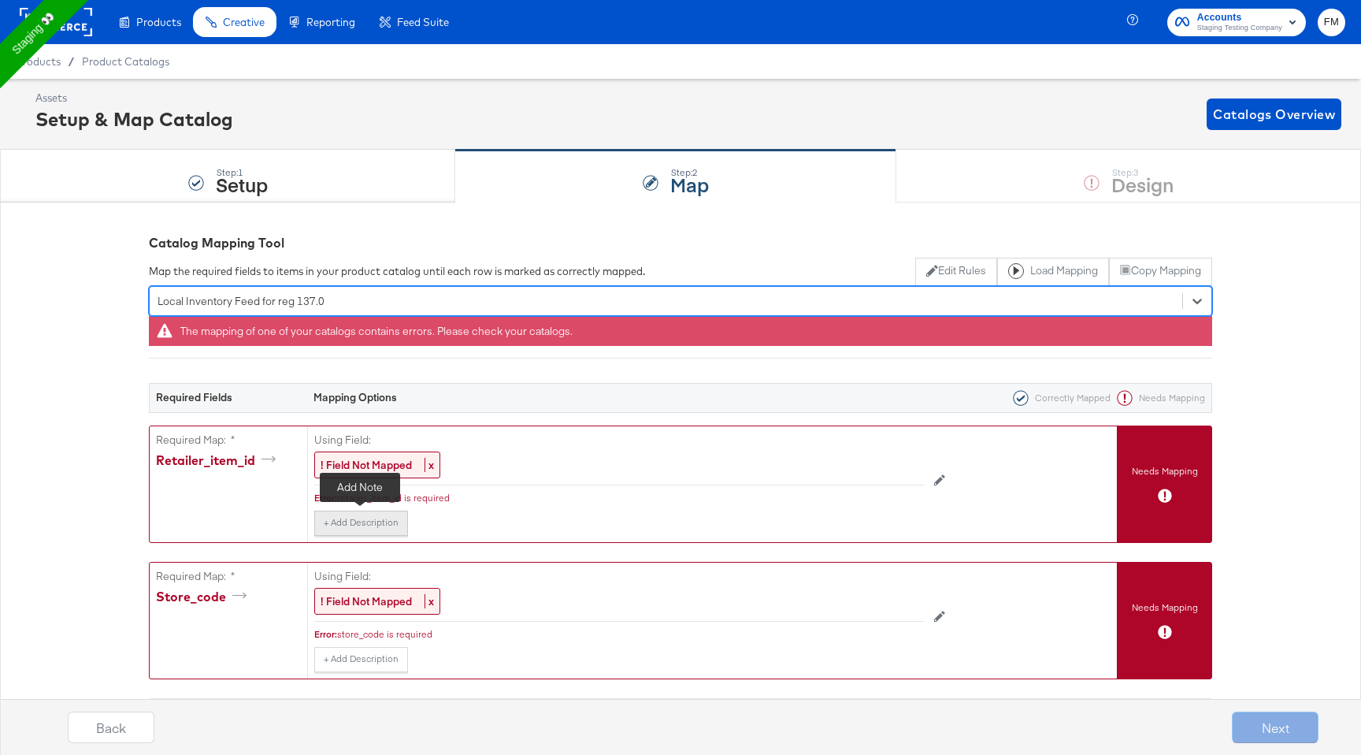
click at [384, 527] on button "+ Add Description" at bounding box center [361, 523] width 94 height 25
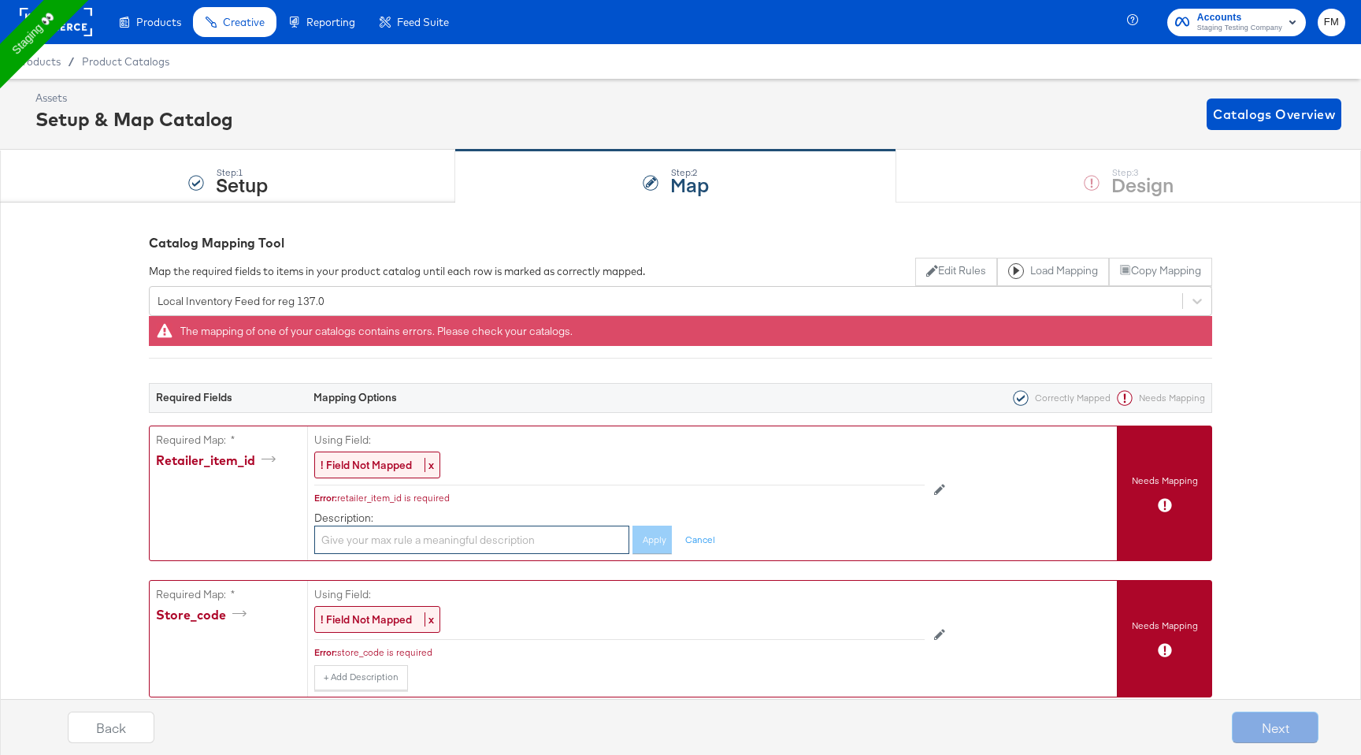
click at [388, 536] on input "text" at bounding box center [471, 540] width 315 height 29
click at [461, 539] on input "text" at bounding box center [471, 540] width 315 height 29
click at [378, 472] on div "! Field Not Mapped x" at bounding box center [377, 465] width 126 height 28
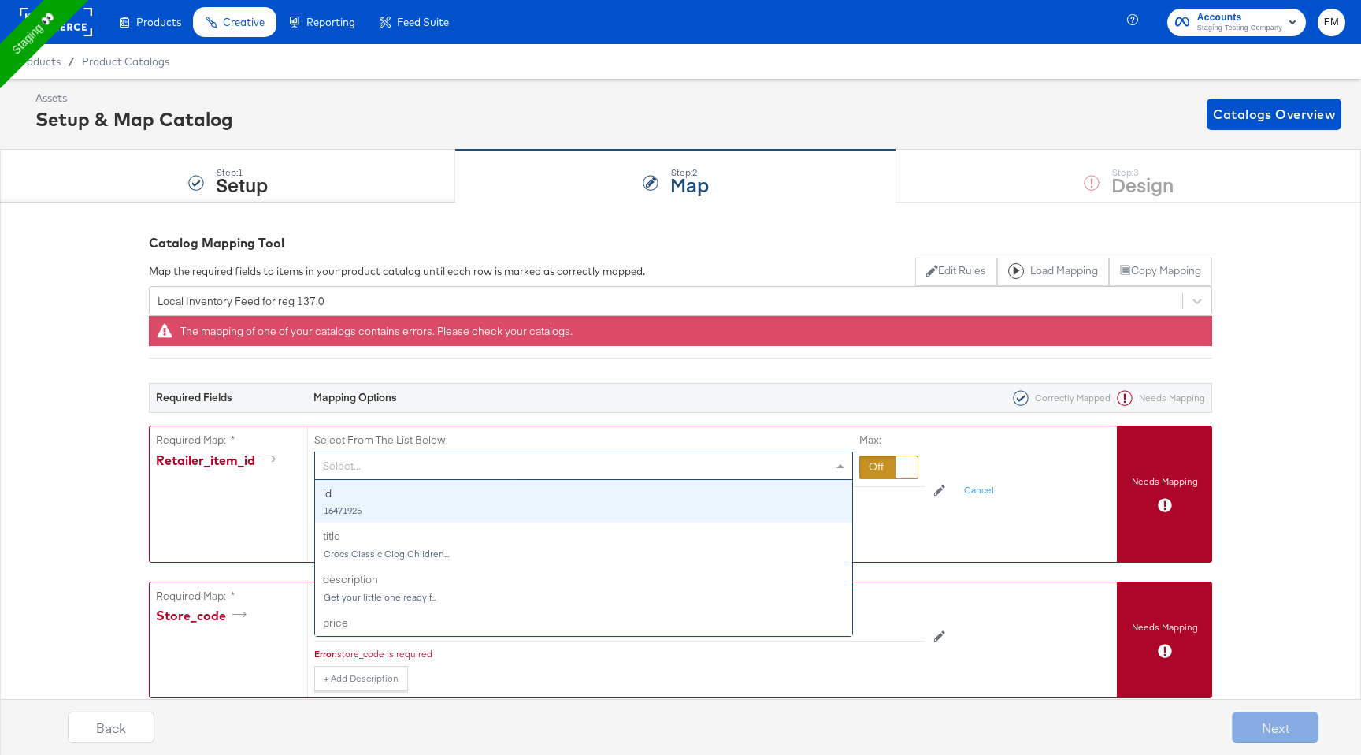
click at [388, 460] on div "Select..." at bounding box center [583, 465] width 537 height 27
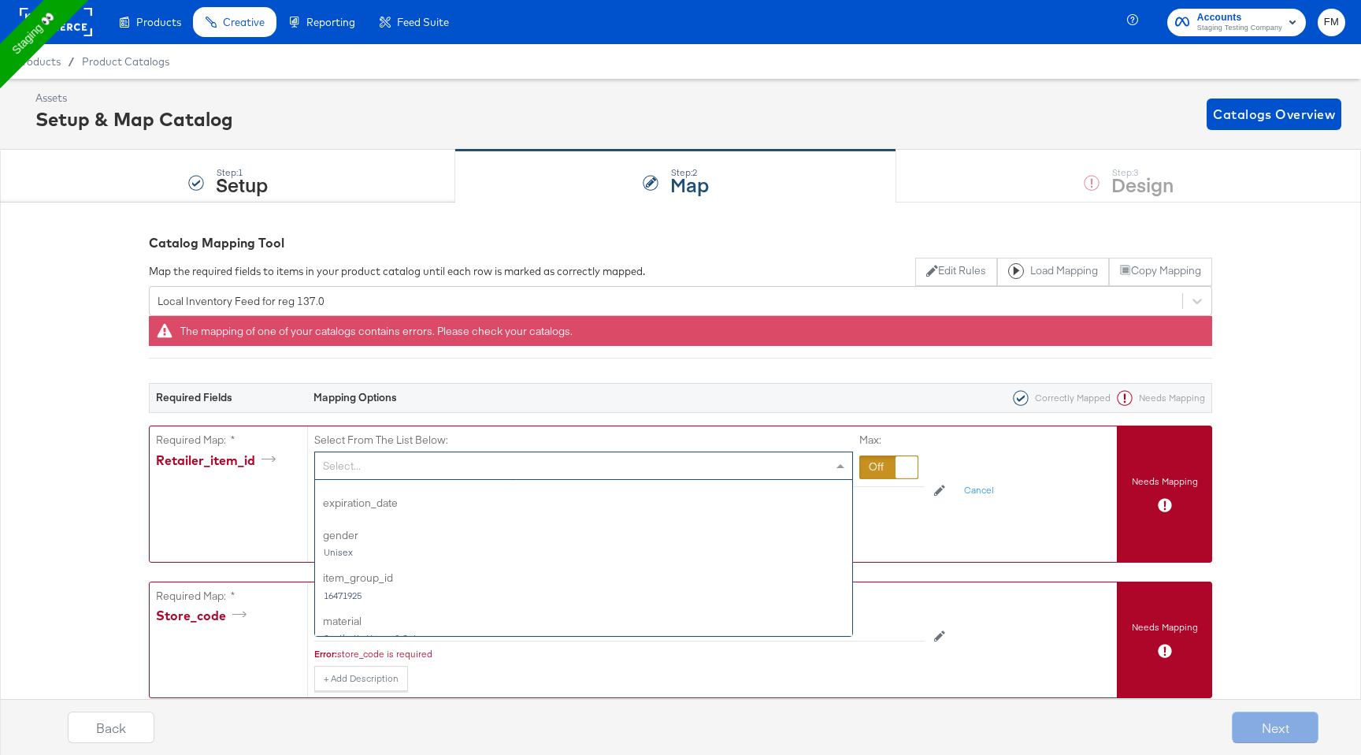
scroll to position [1105, 0]
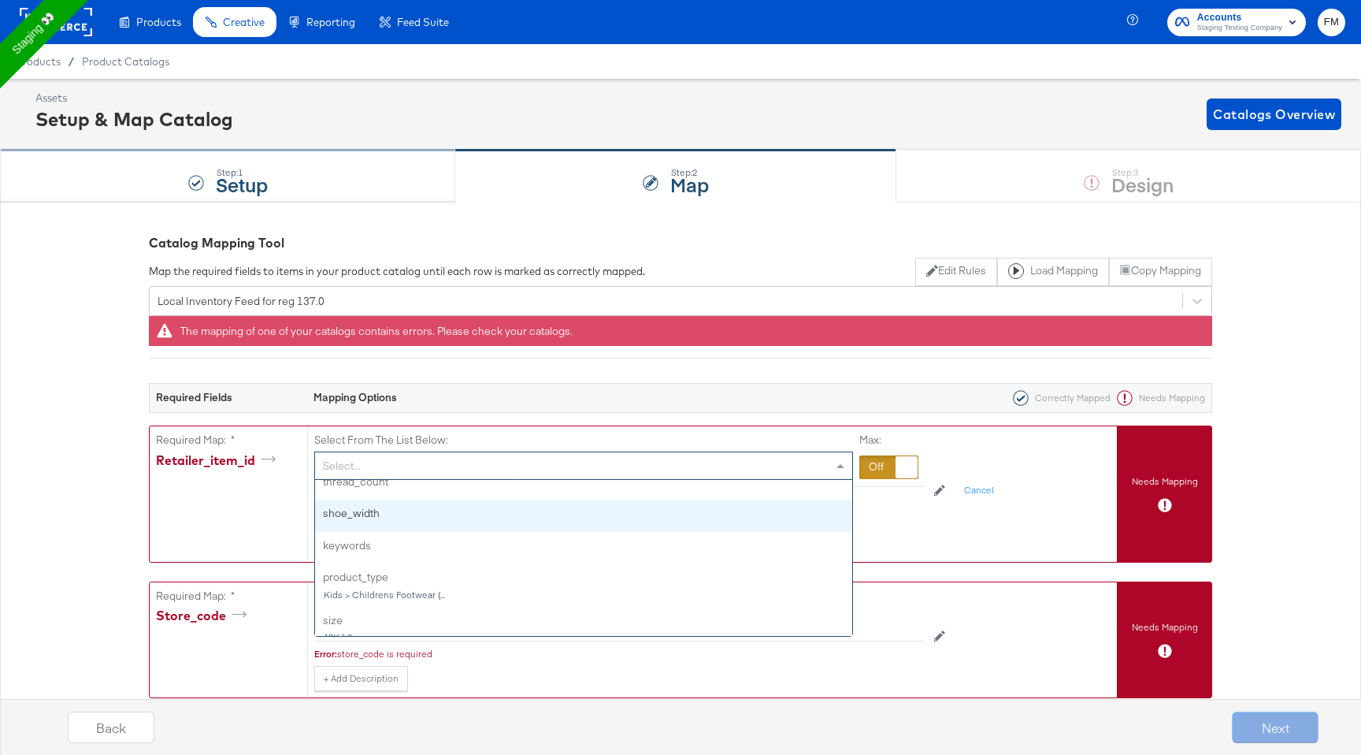
click at [269, 173] on div "Step: 1 Setup" at bounding box center [227, 176] width 455 height 52
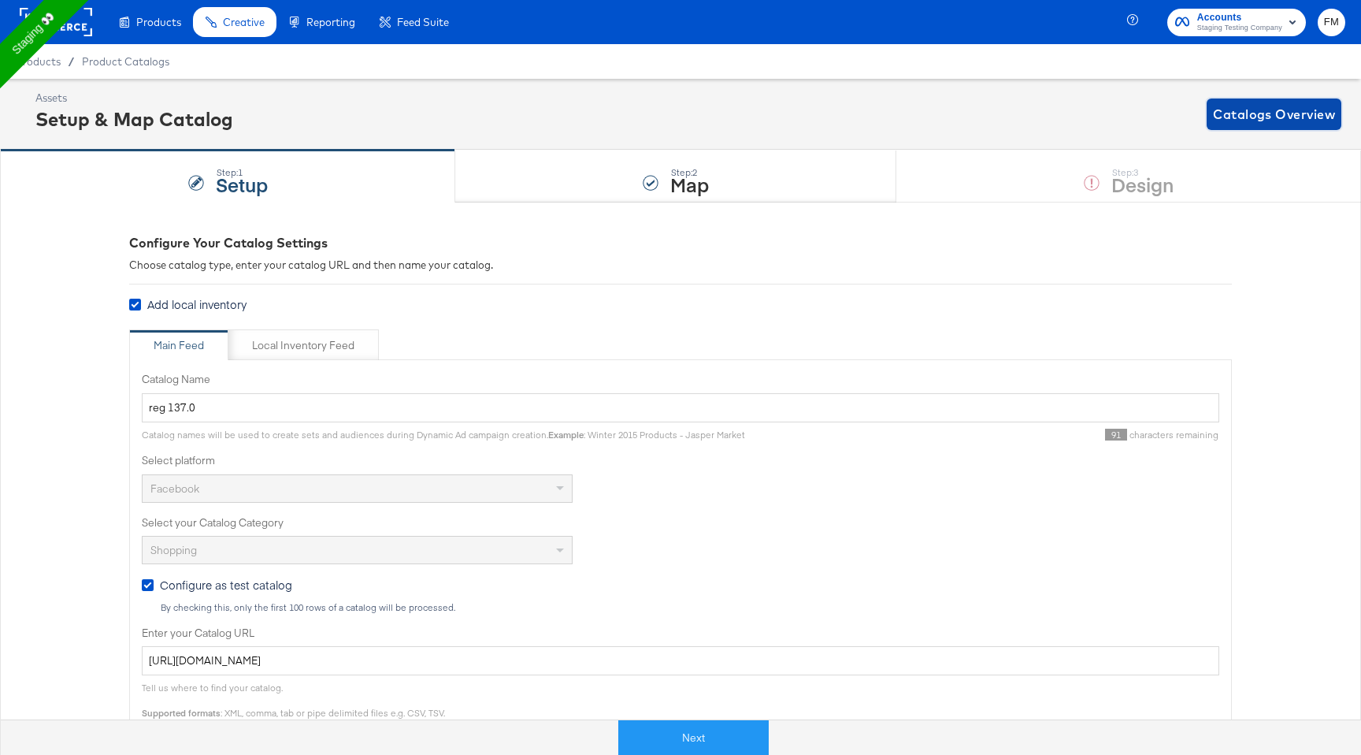
click at [1250, 113] on span "Catalogs Overview" at bounding box center [1274, 114] width 122 height 22
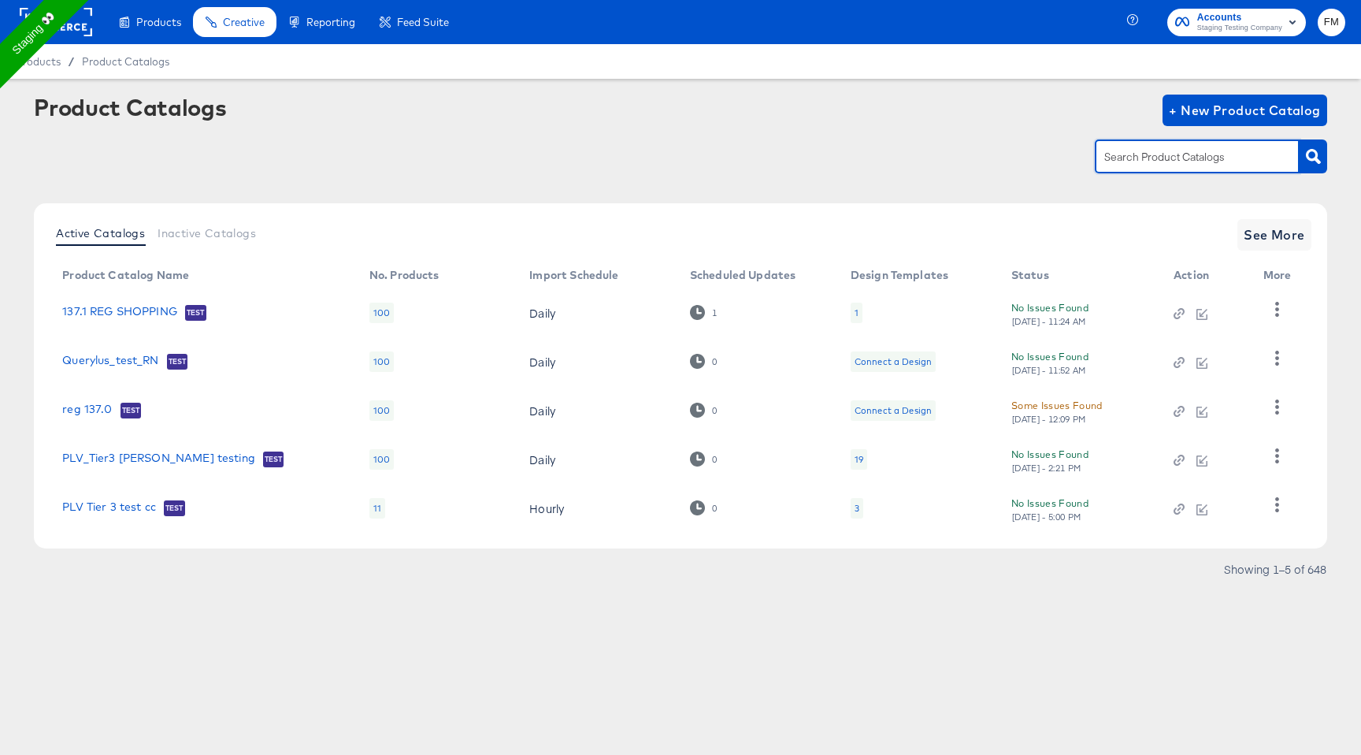
click at [1157, 153] on input "text" at bounding box center [1185, 157] width 168 height 18
type input "local"
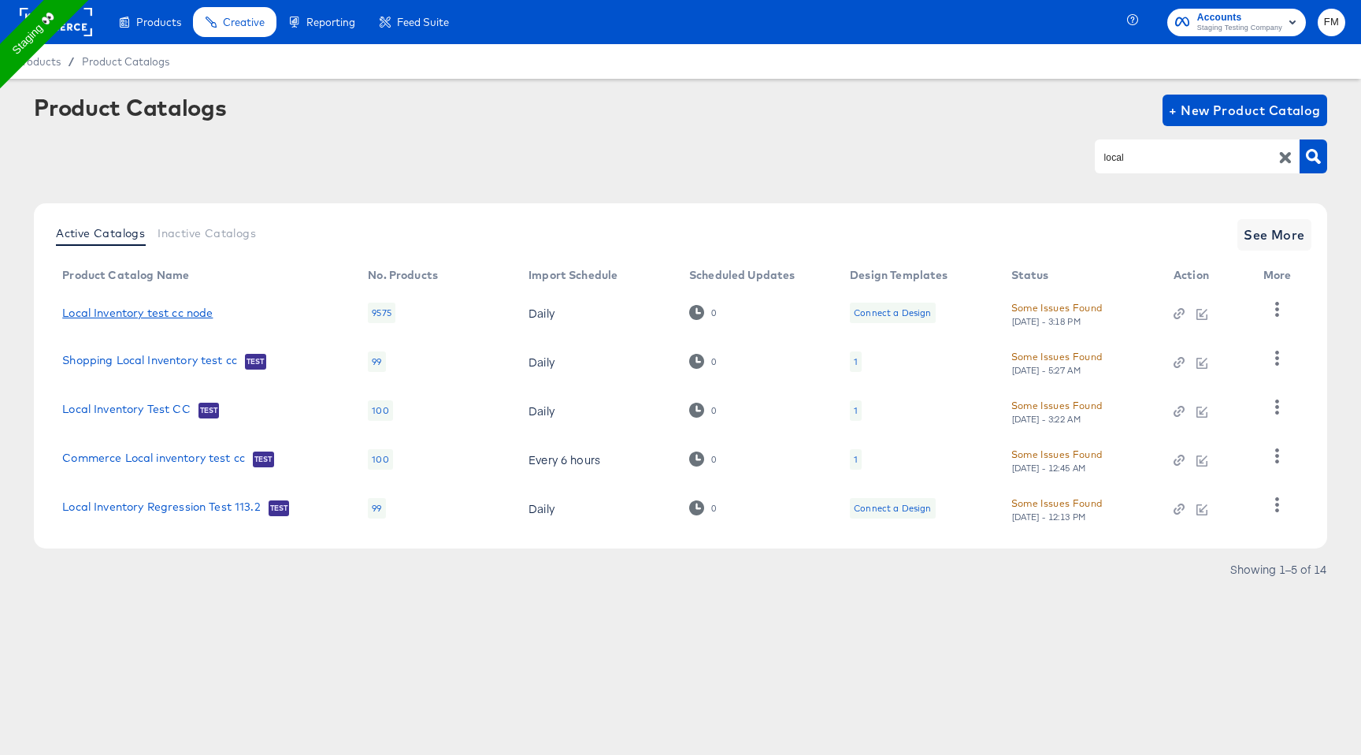
click at [162, 307] on link "Local Inventory test cc node" at bounding box center [137, 312] width 150 height 13
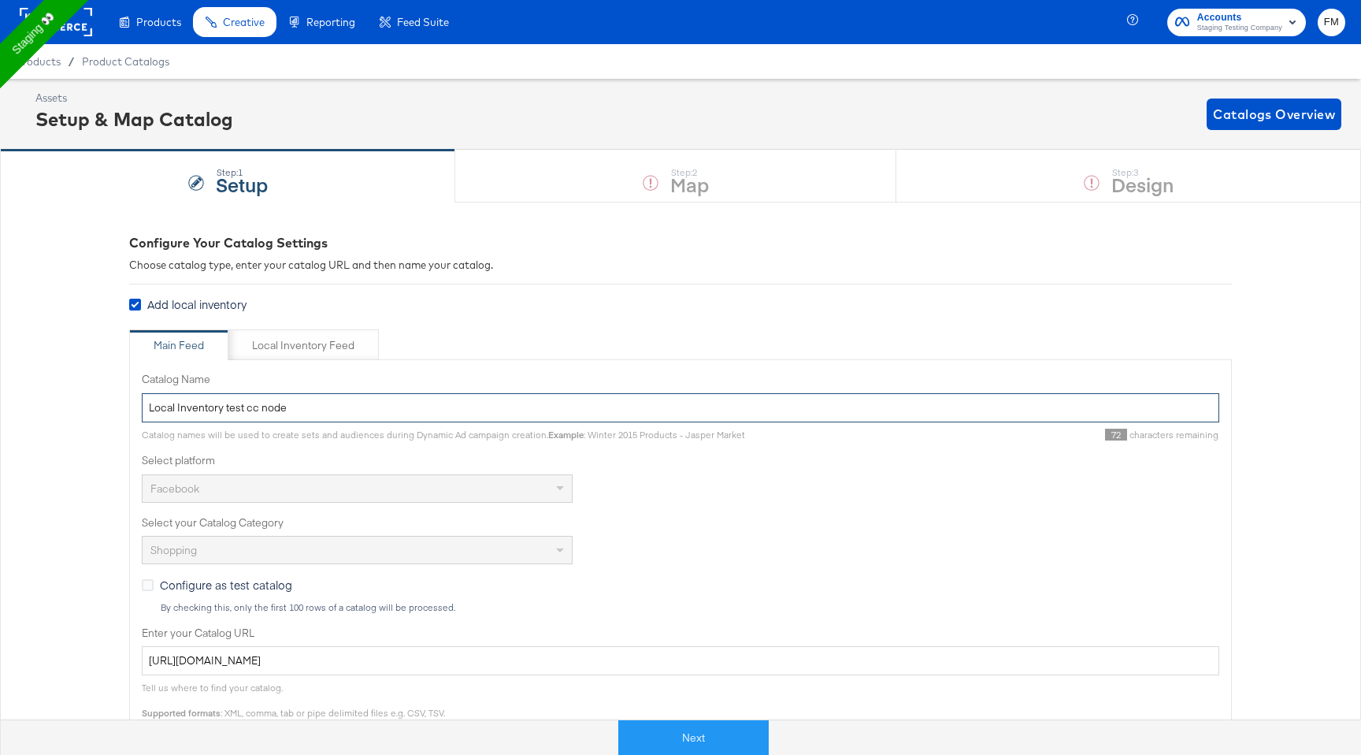
click at [330, 420] on input "Local Inventory test cc node" at bounding box center [681, 407] width 1078 height 29
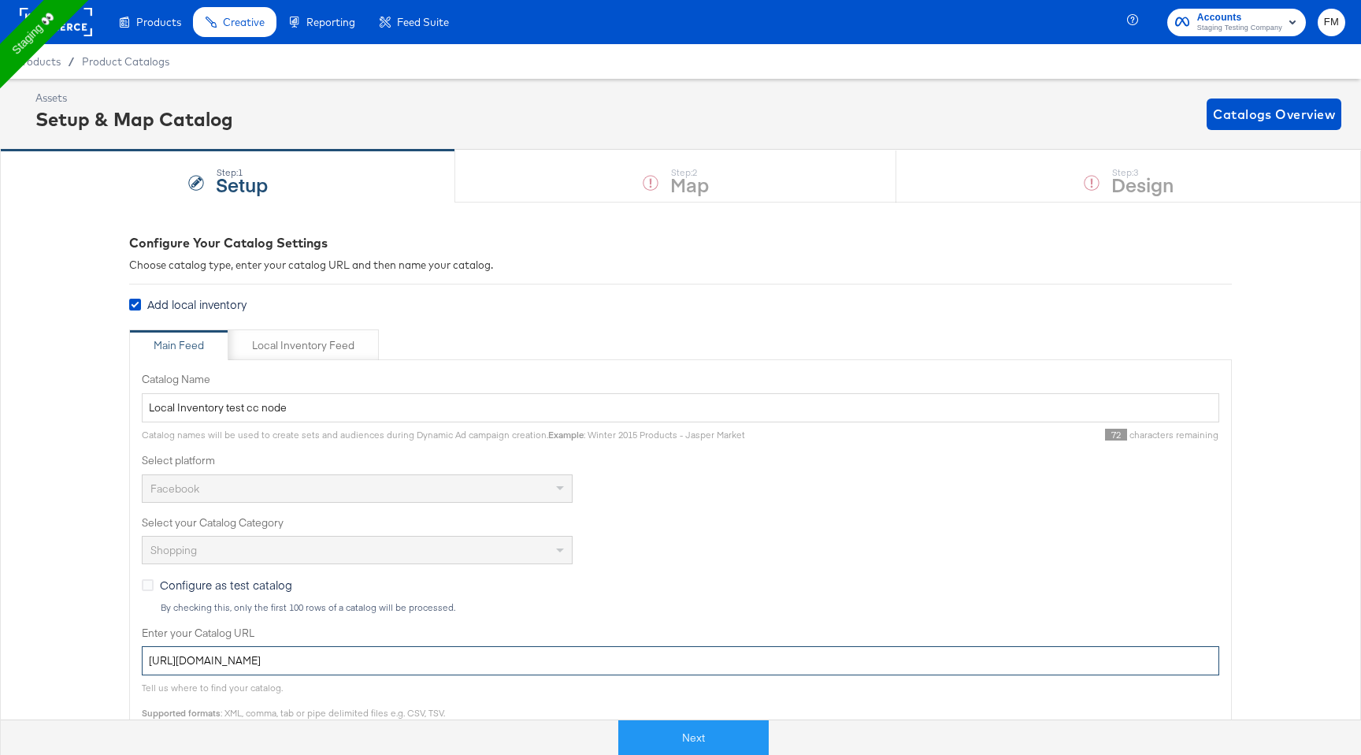
click at [327, 649] on input "[URL][DOMAIN_NAME]" at bounding box center [681, 660] width 1078 height 29
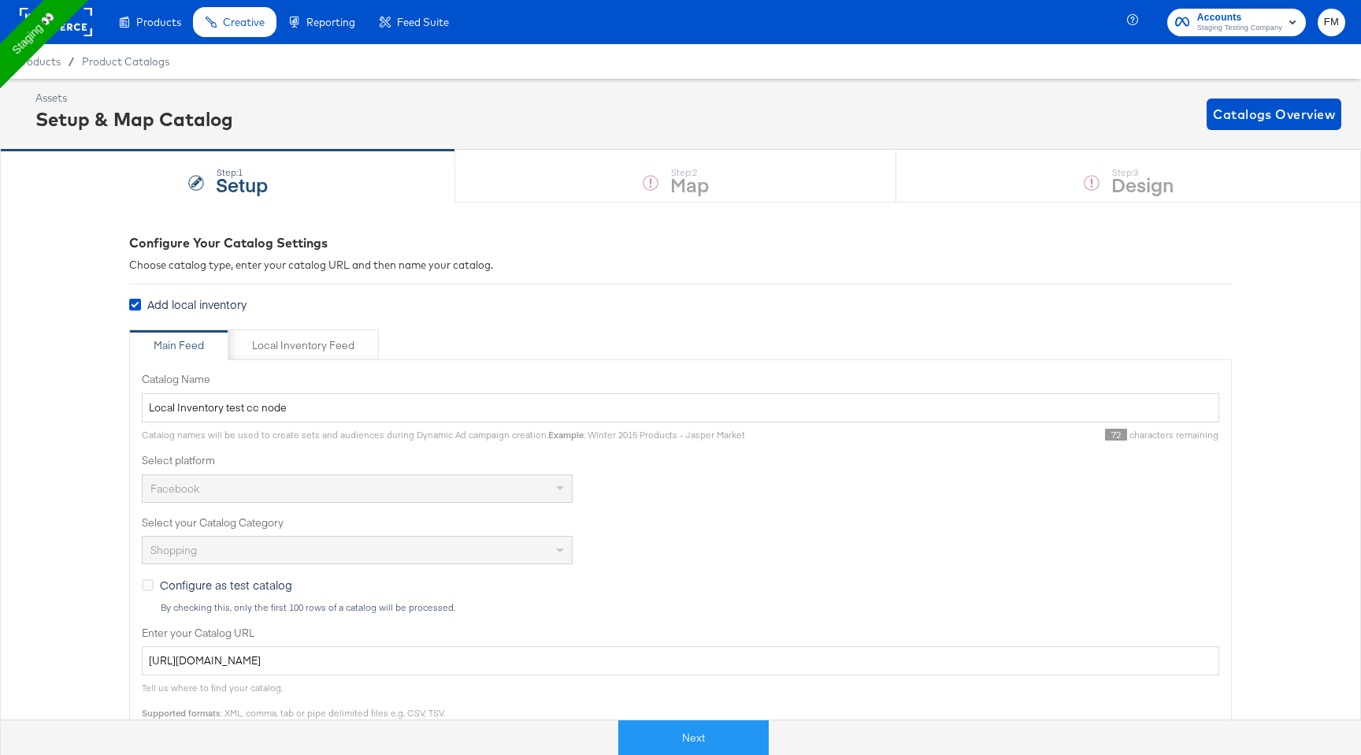
click at [397, 584] on div "Configure as test catalog By checking this, only the first 100 rows of a catalo…" at bounding box center [681, 595] width 1078 height 36
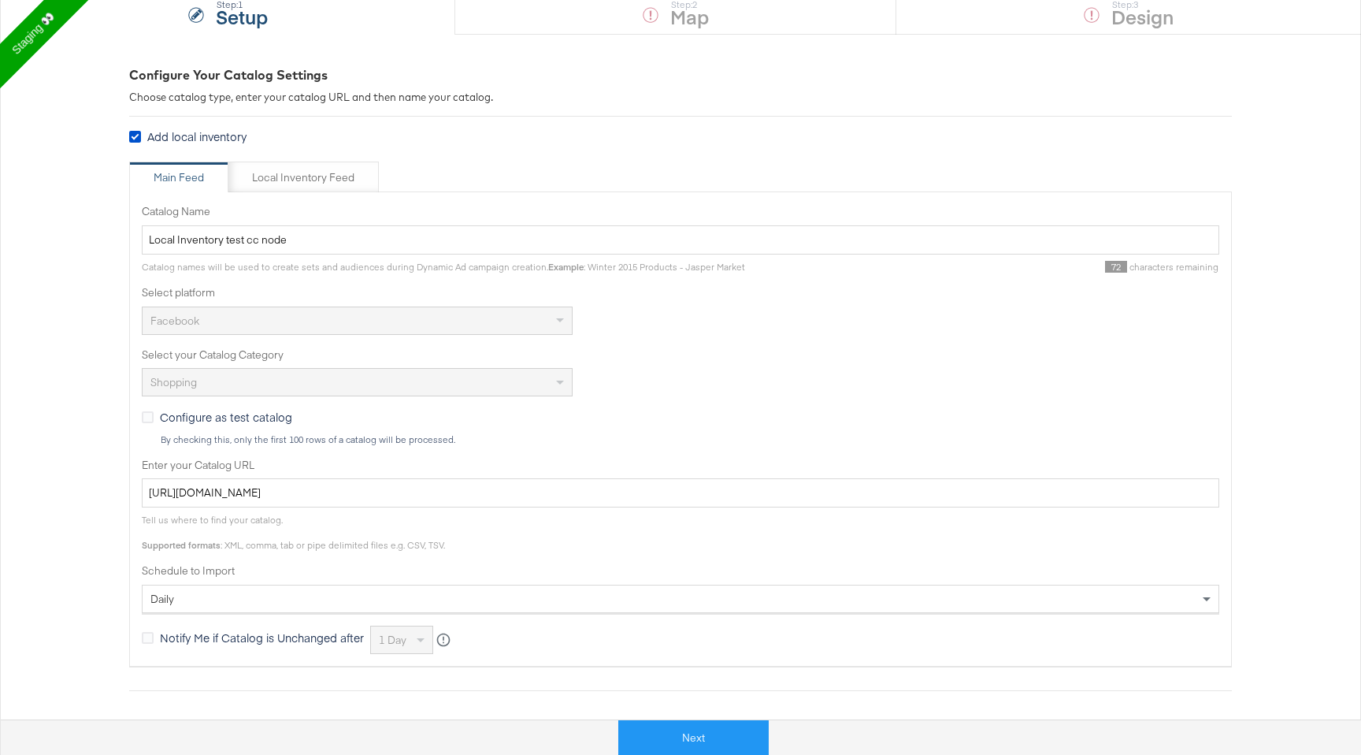
scroll to position [172, 0]
click at [326, 166] on div "Local Inventory Feed" at bounding box center [303, 173] width 102 height 15
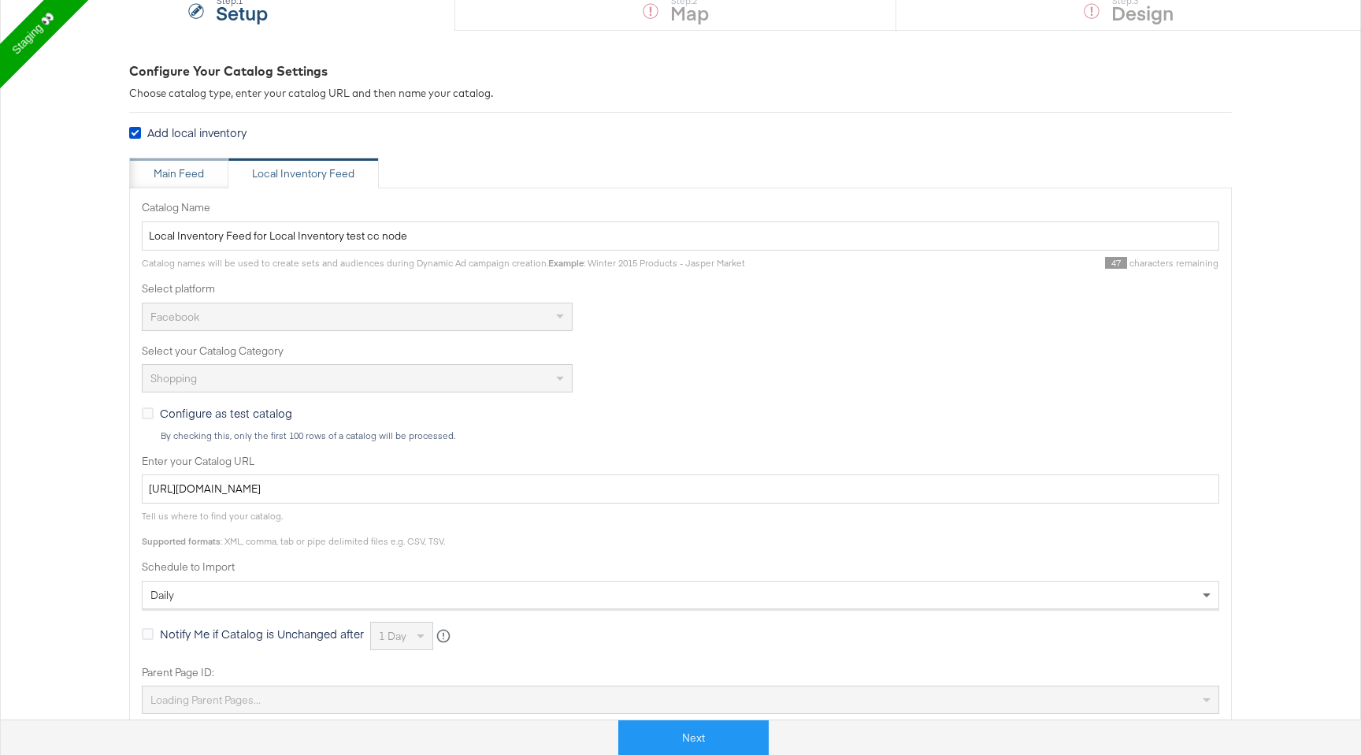
click at [182, 166] on div "Main Feed" at bounding box center [179, 173] width 50 height 15
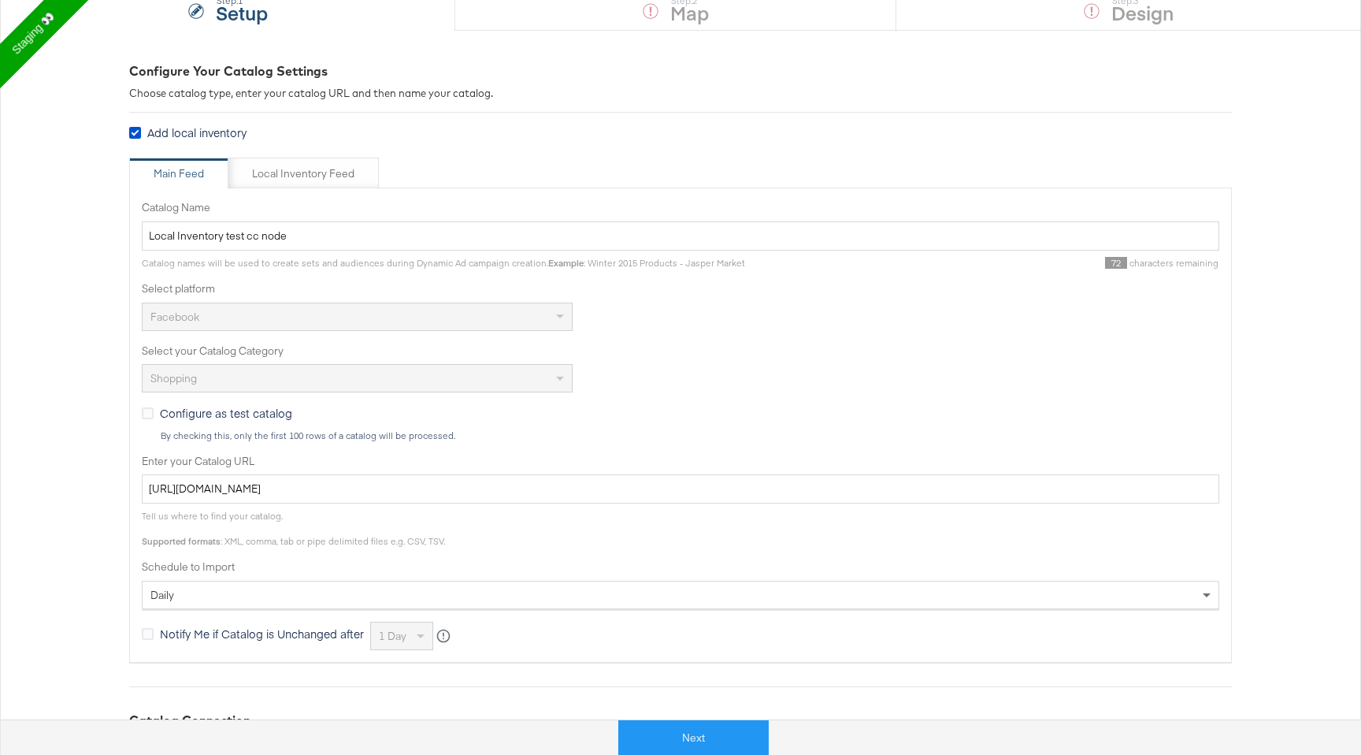
click at [310, 154] on div "Configure Your Catalog Settings Choose catalog type, enter your catalog URL and…" at bounding box center [680, 546] width 1103 height 969
click at [327, 175] on div "Local Inventory Feed" at bounding box center [303, 173] width 102 height 15
type input "Local Inventory Feed for Local Inventory test cc node"
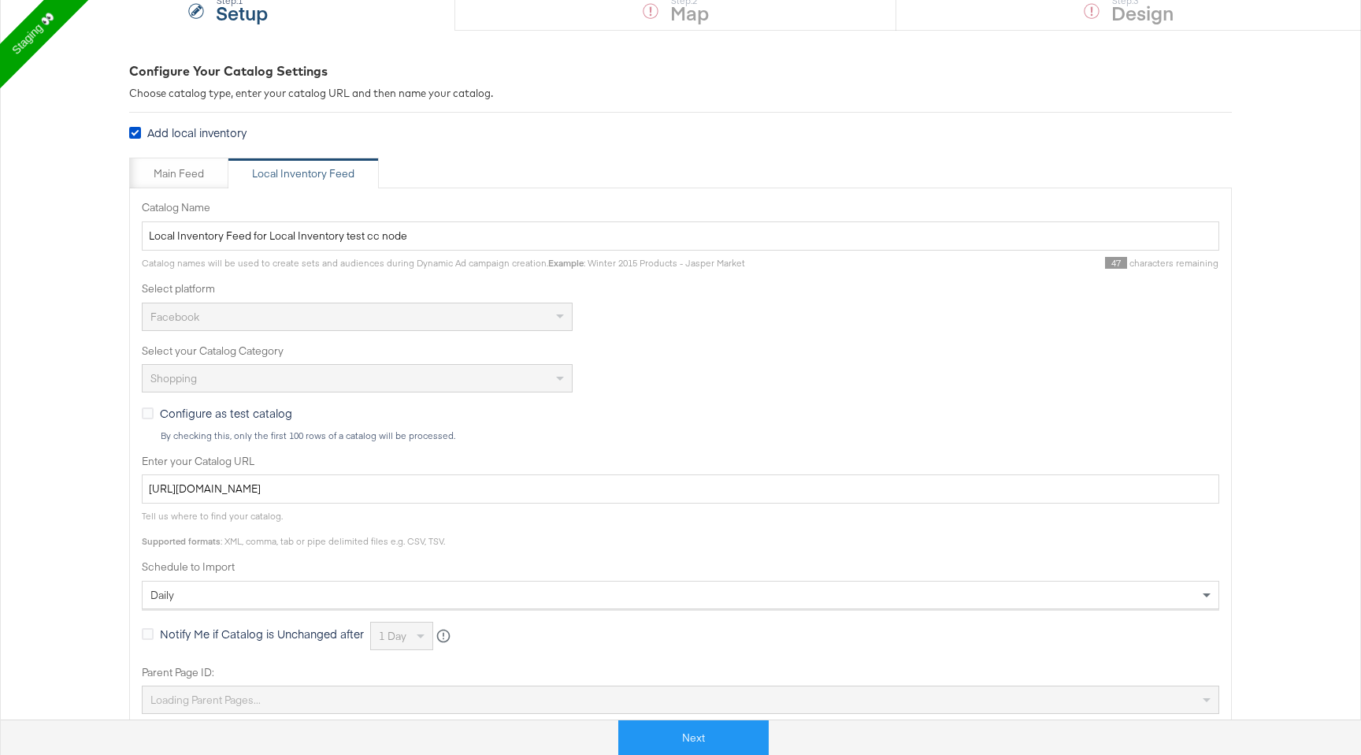
scroll to position [0, 0]
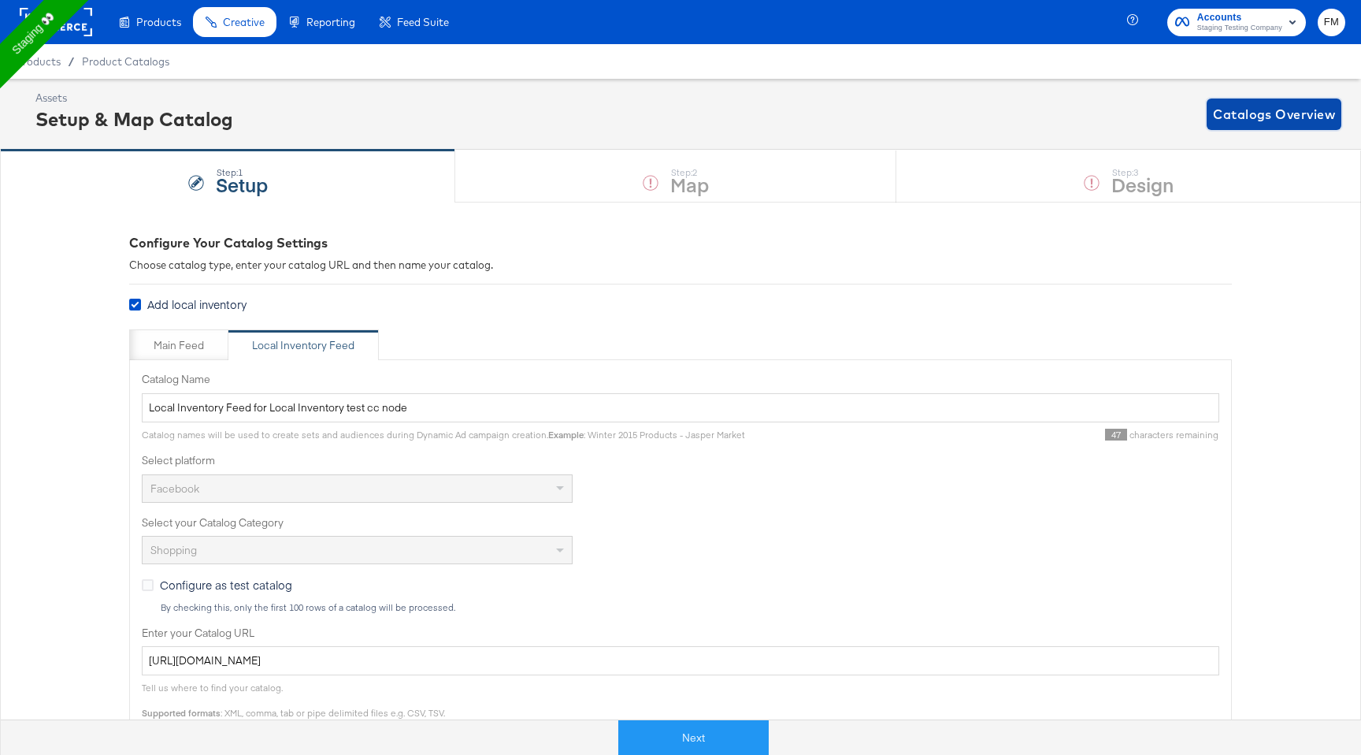
click at [1276, 110] on span "Catalogs Overview" at bounding box center [1274, 114] width 122 height 22
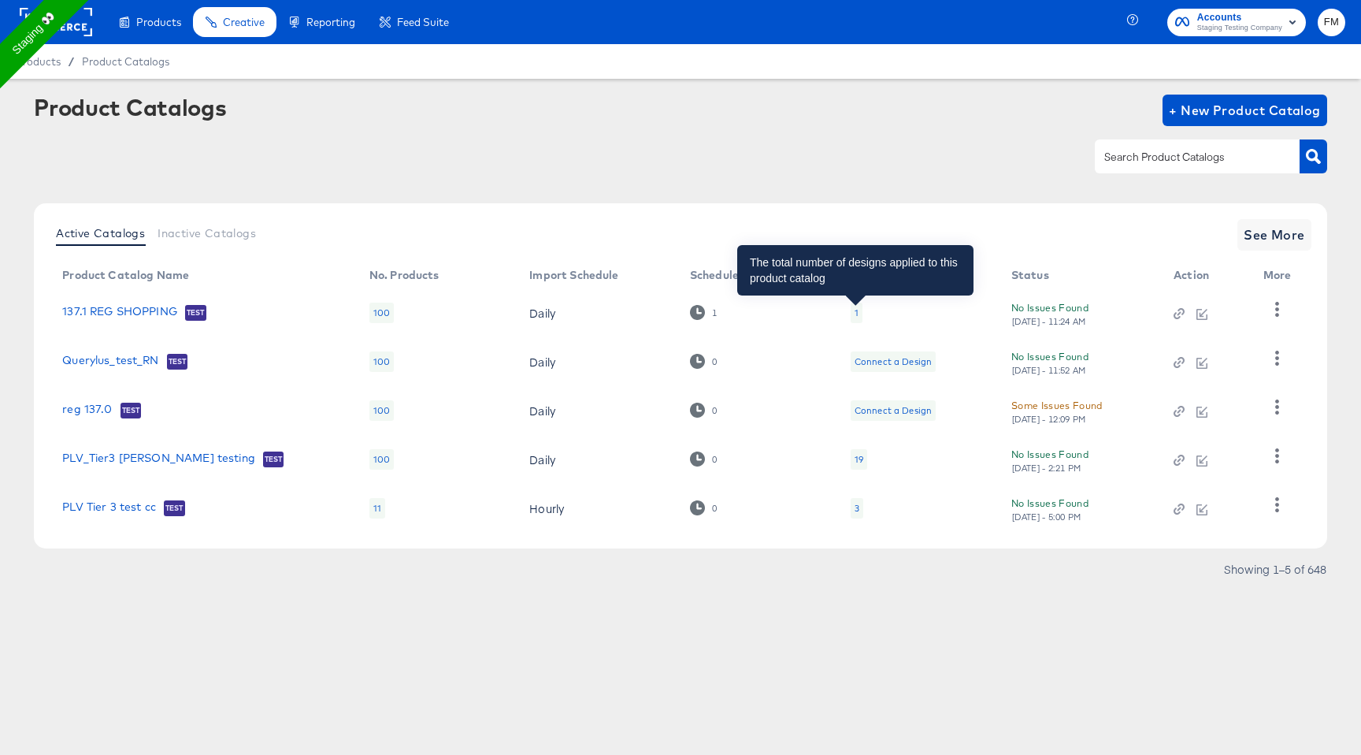
click at [855, 313] on div "1" at bounding box center [857, 312] width 4 height 13
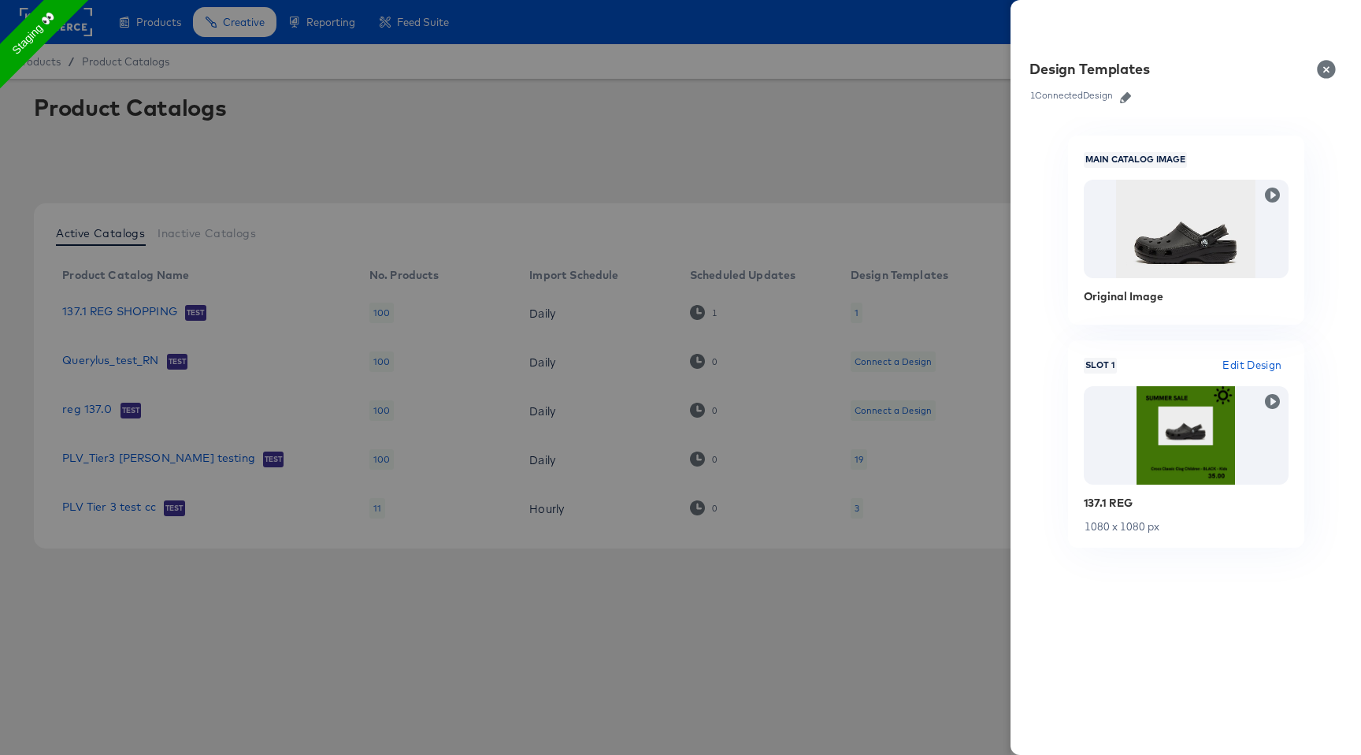
click at [964, 99] on div at bounding box center [680, 377] width 1361 height 755
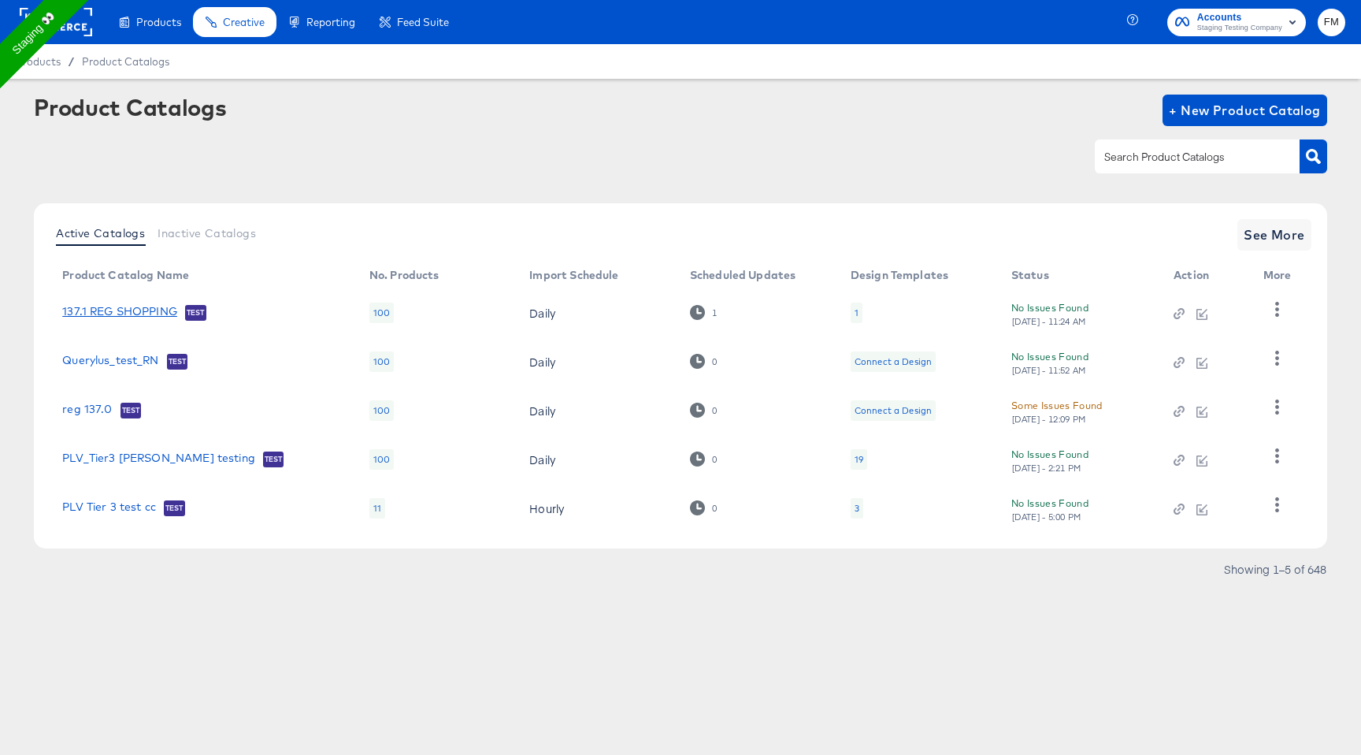
click at [147, 305] on link "137.1 REG SHOPPING" at bounding box center [119, 313] width 115 height 16
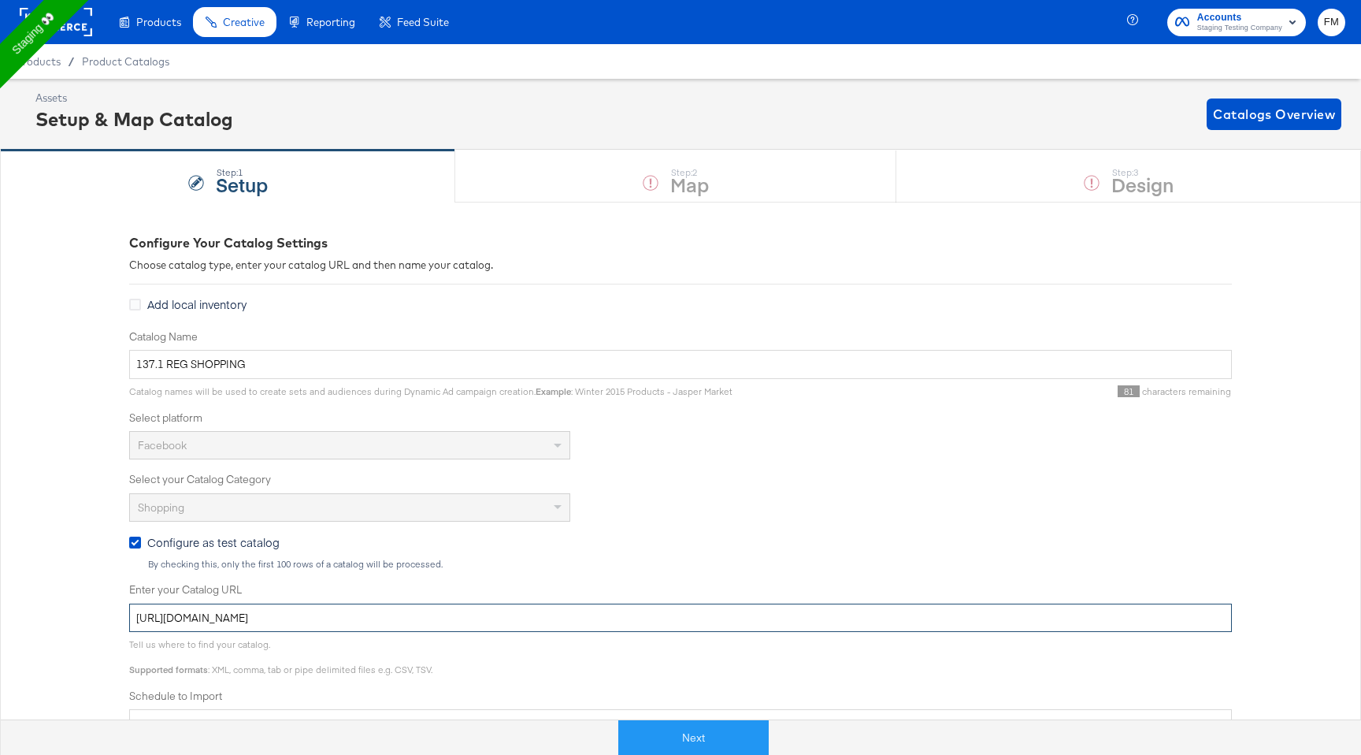
click at [362, 609] on input "[URL][DOMAIN_NAME]" at bounding box center [680, 618] width 1103 height 29
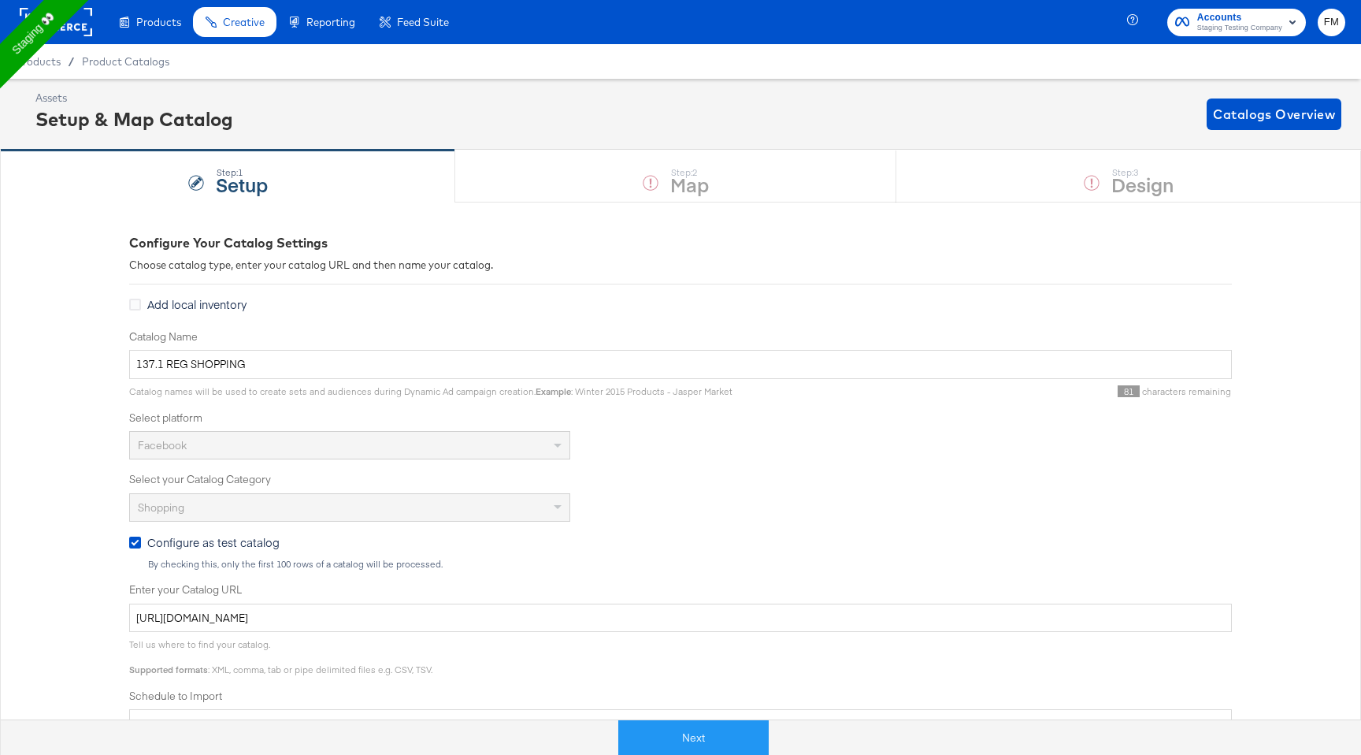
click at [213, 300] on span "Add local inventory" at bounding box center [196, 304] width 99 height 16
click at [0, 0] on input "Add local inventory" at bounding box center [0, 0] width 0 height 0
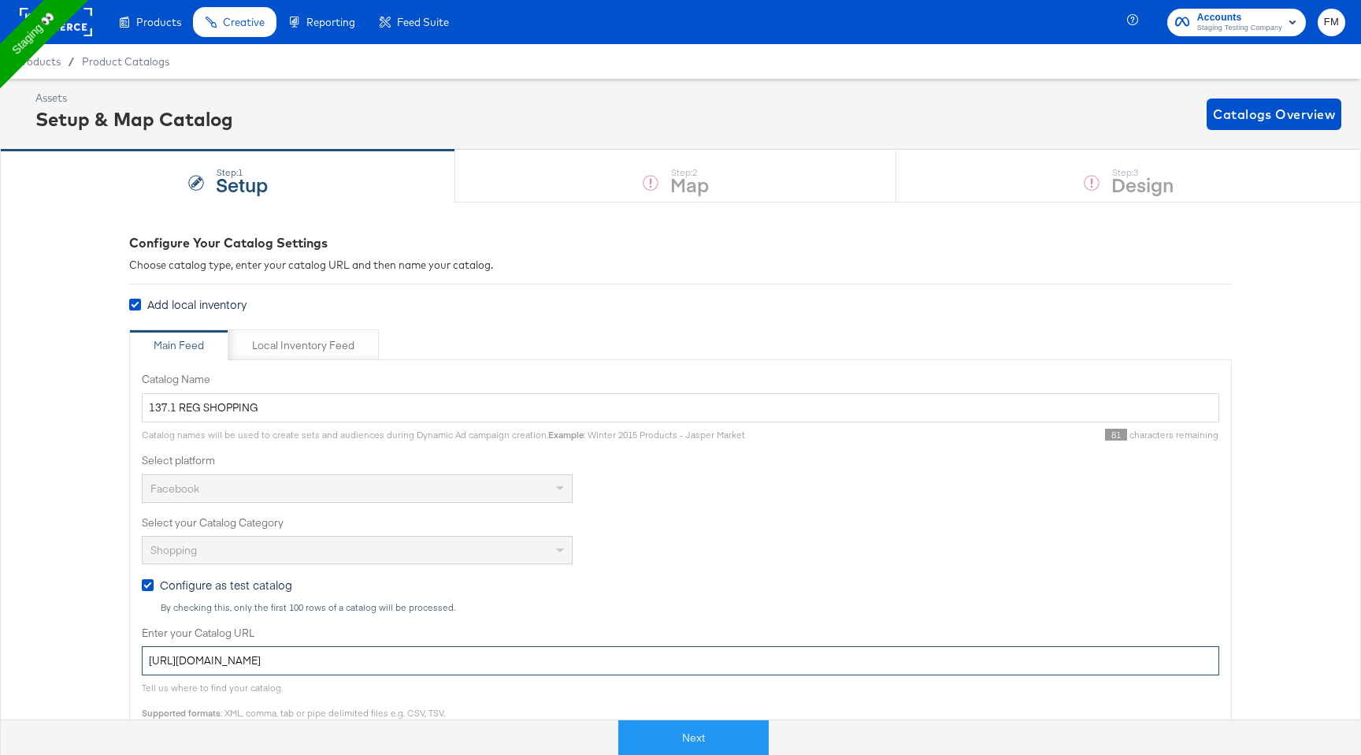
click at [317, 659] on input "[URL][DOMAIN_NAME]" at bounding box center [681, 660] width 1078 height 29
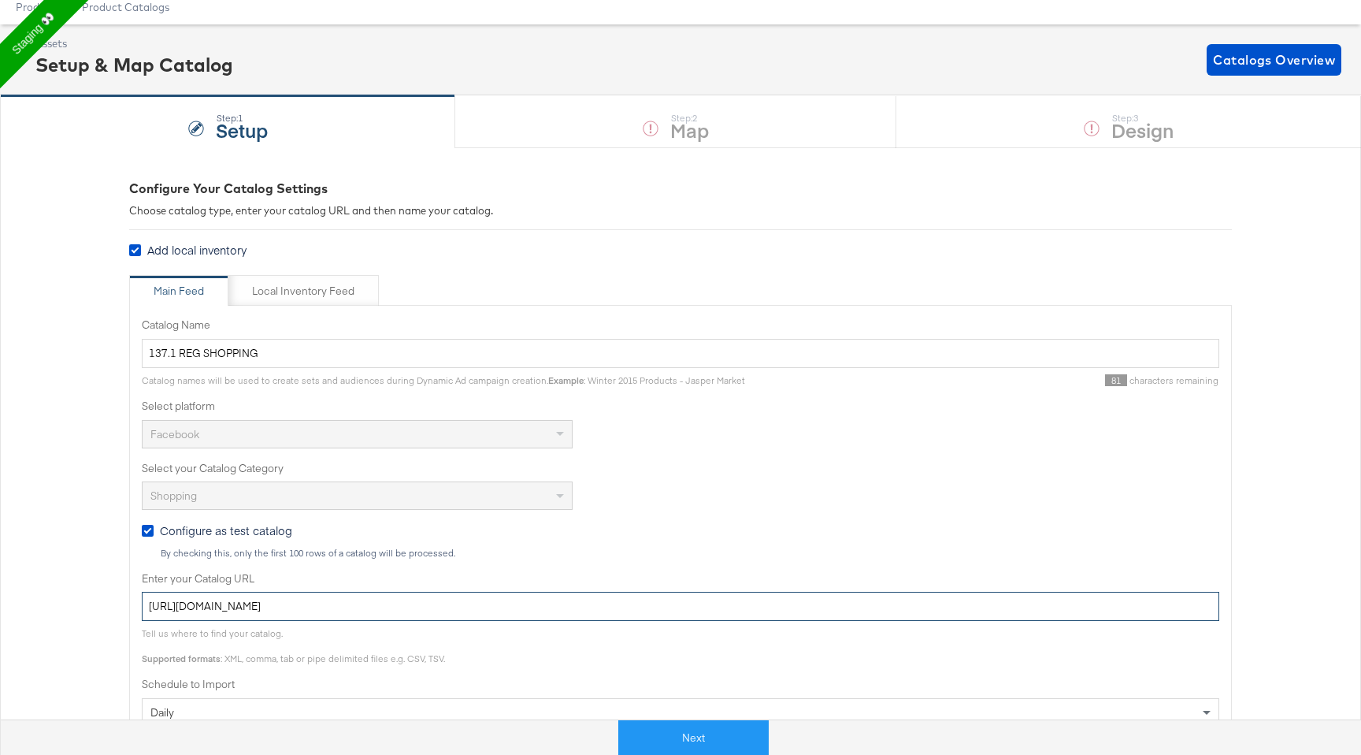
scroll to position [90, 0]
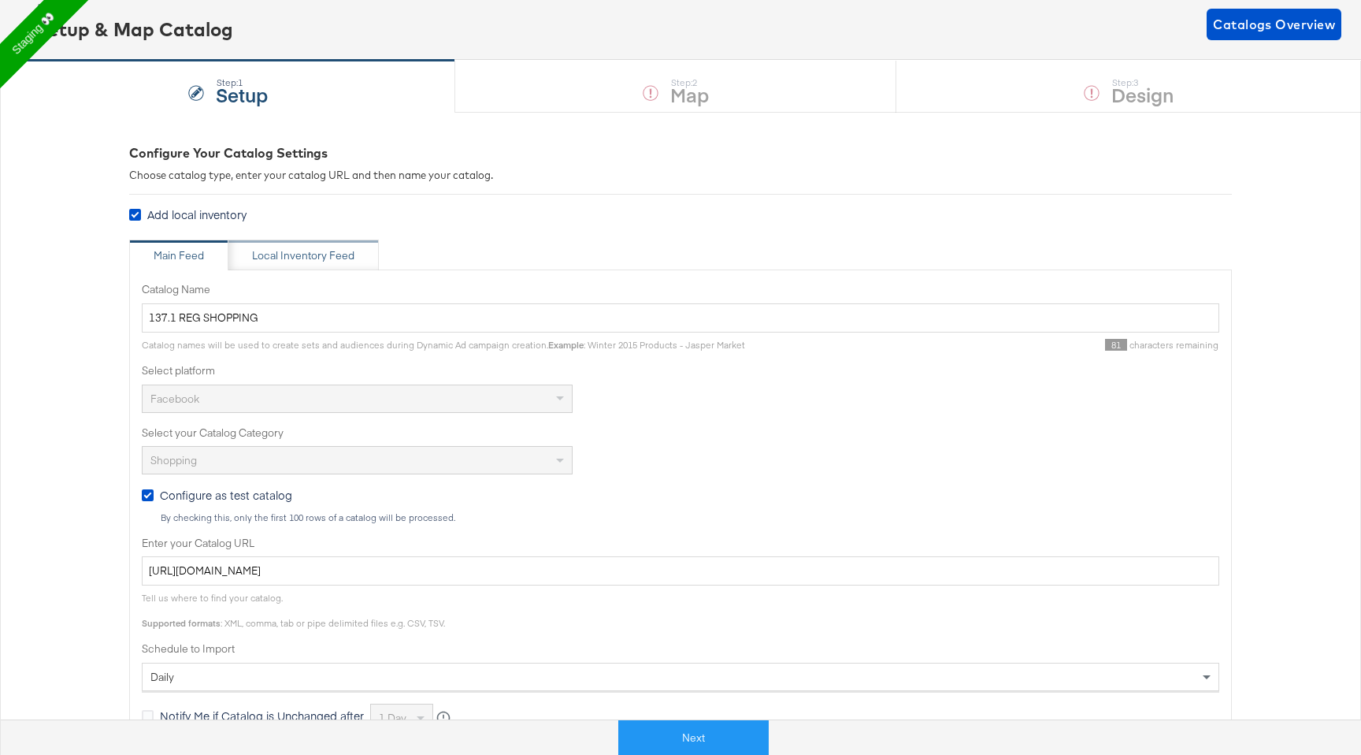
click at [349, 255] on div "Local Inventory Feed" at bounding box center [303, 255] width 102 height 15
type input "Local Inventory Feed for 137.1 REG SHOPPING"
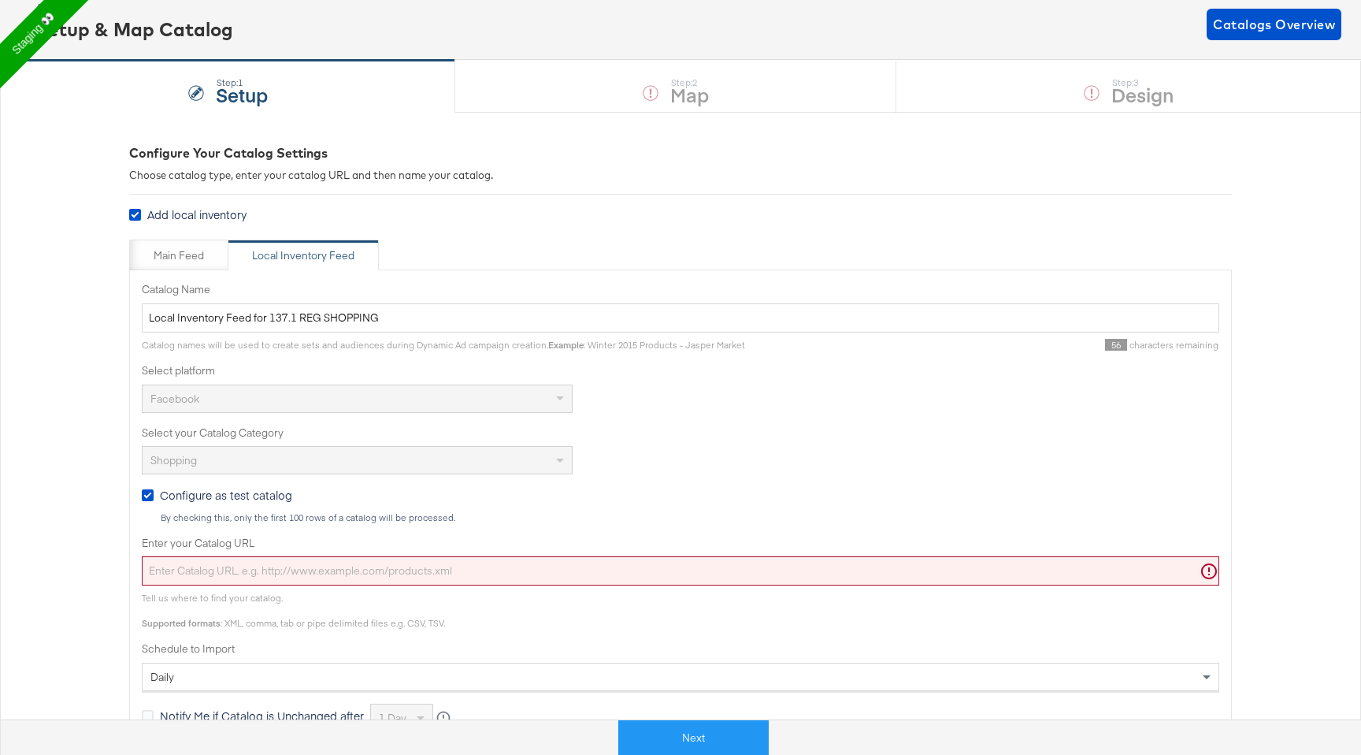
click at [362, 571] on input "Enter your Catalog URL" at bounding box center [681, 570] width 1078 height 29
paste input "[URL][DOMAIN_NAME]"
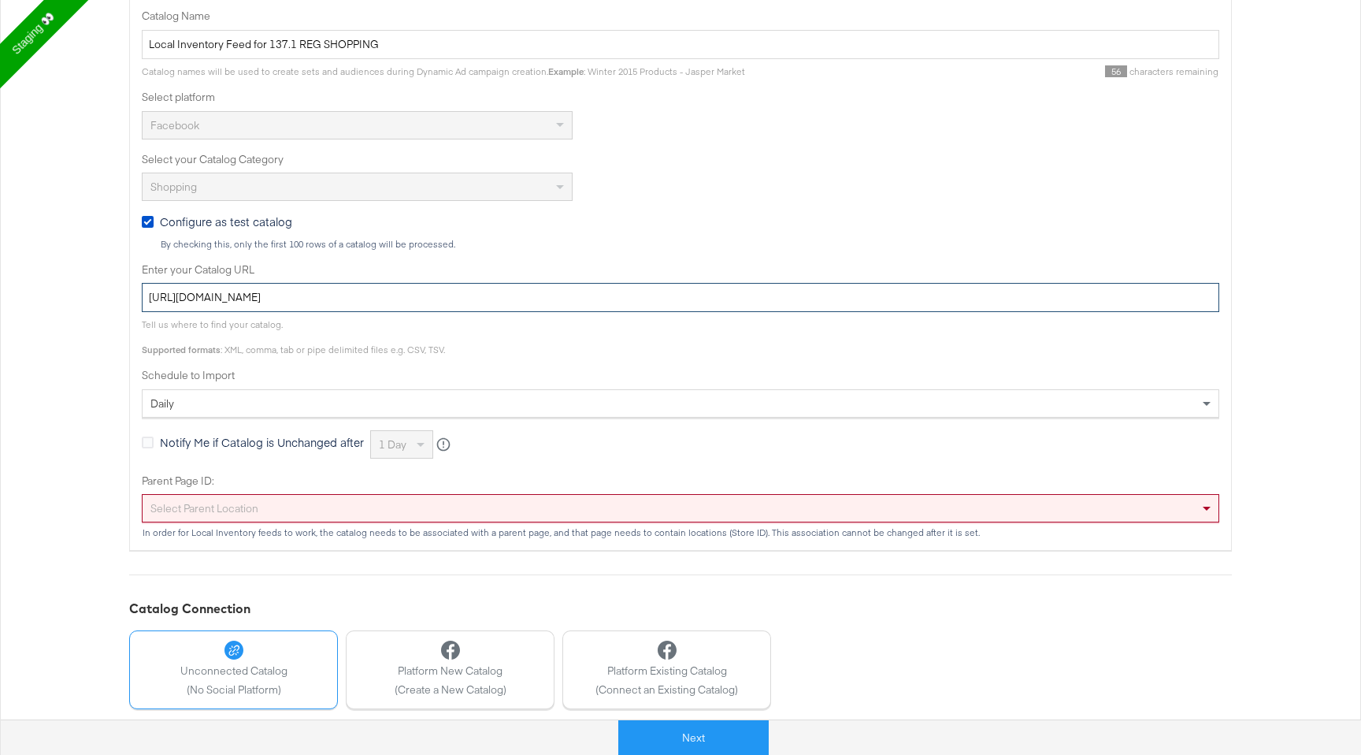
scroll to position [448, 0]
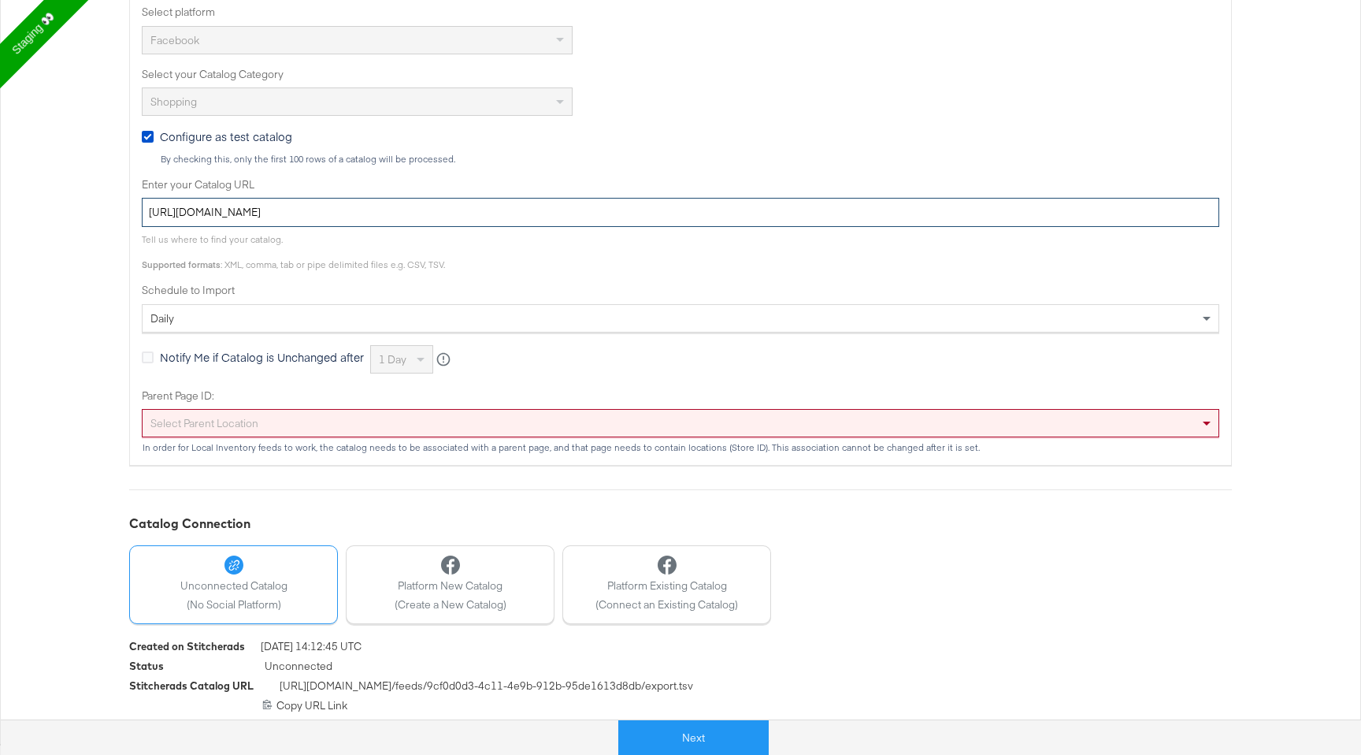
type input "[URL][DOMAIN_NAME]"
click at [435, 410] on div "Select Parent Location" at bounding box center [681, 423] width 1076 height 27
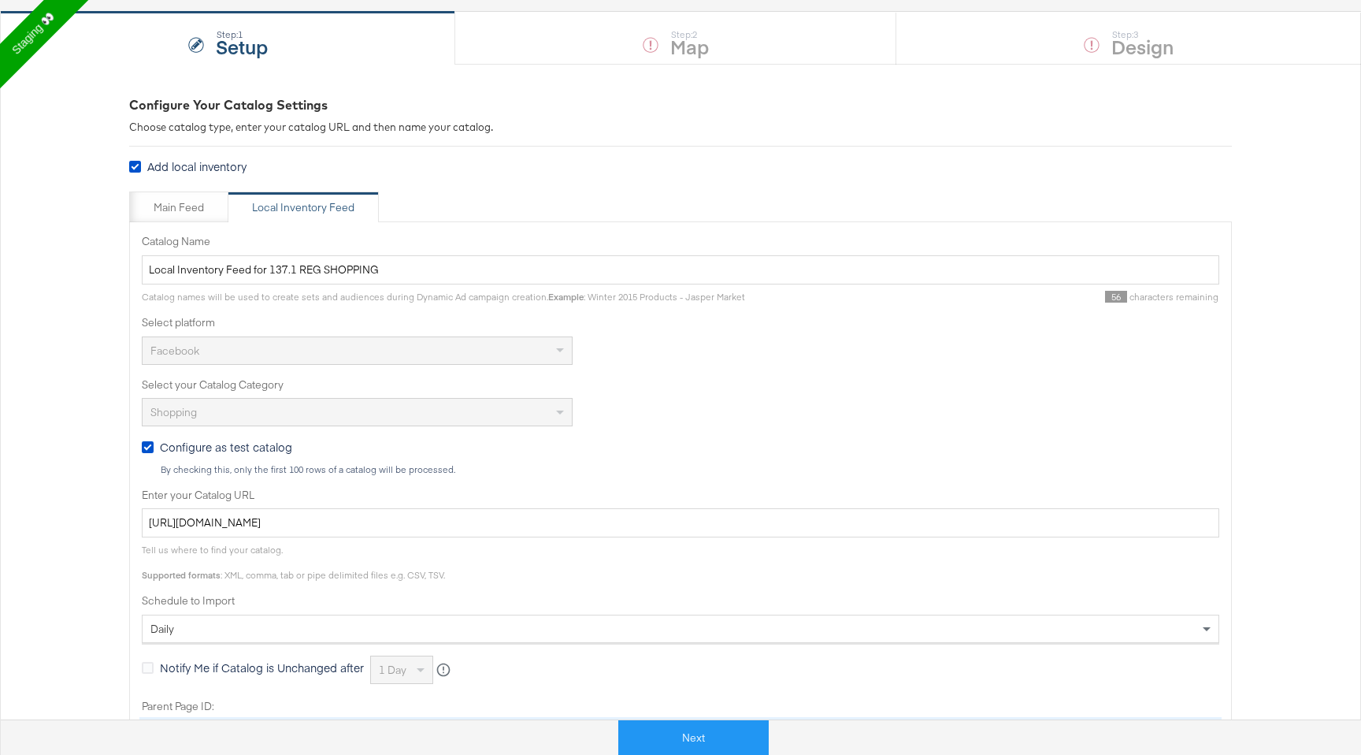
scroll to position [0, 0]
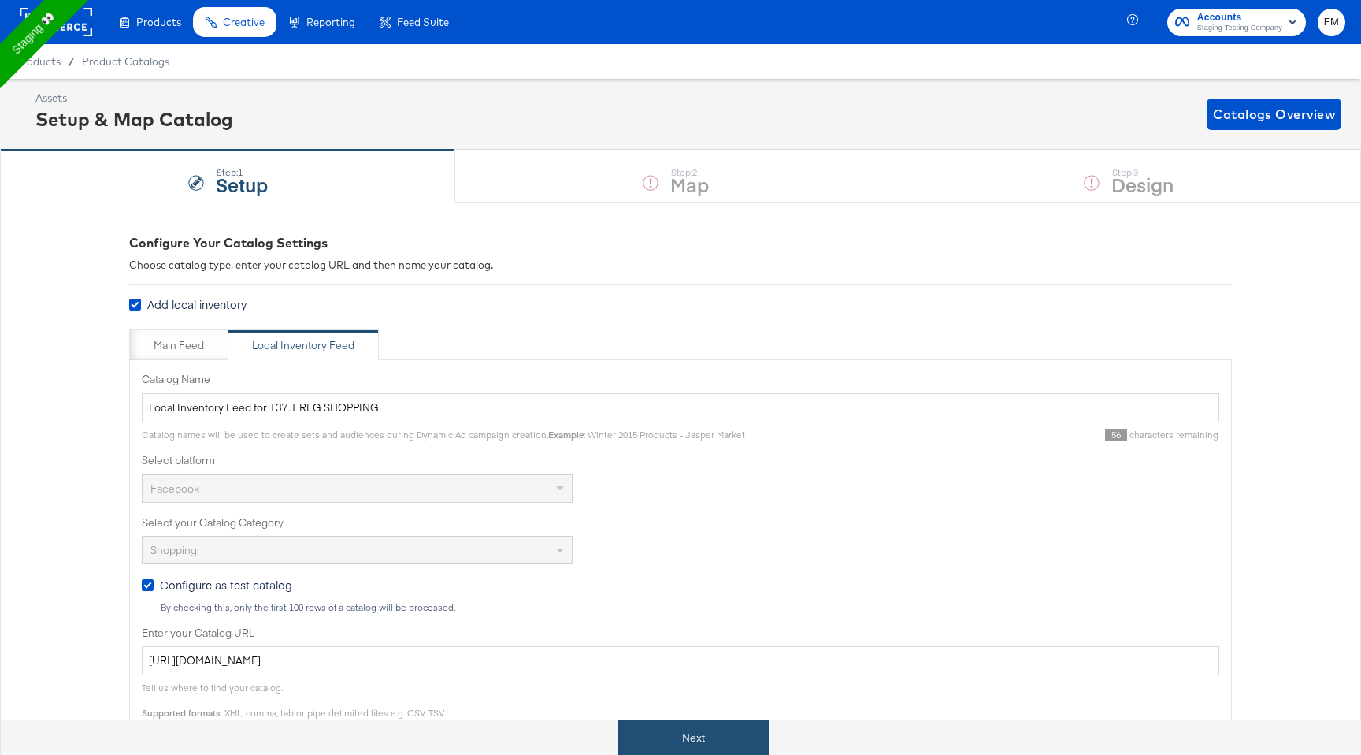
click at [741, 738] on button "Next" at bounding box center [693, 737] width 150 height 35
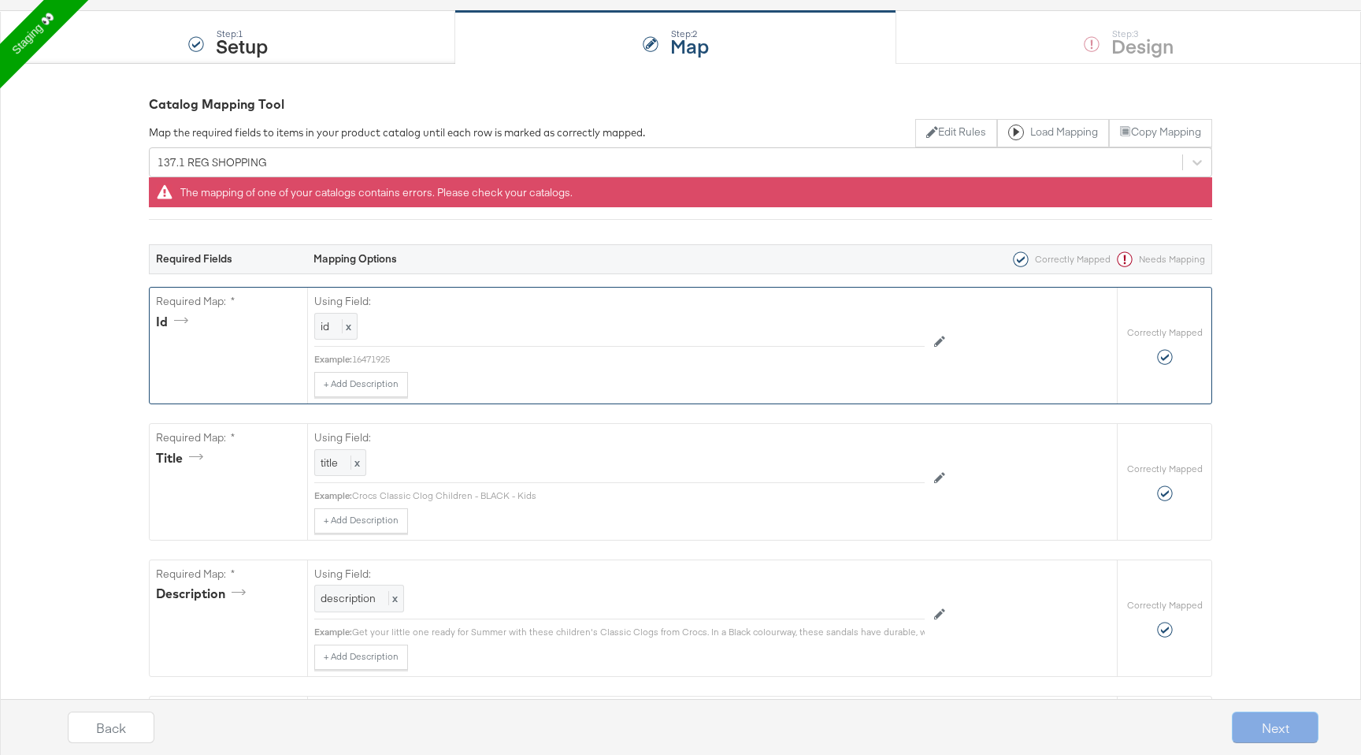
scroll to position [1, 0]
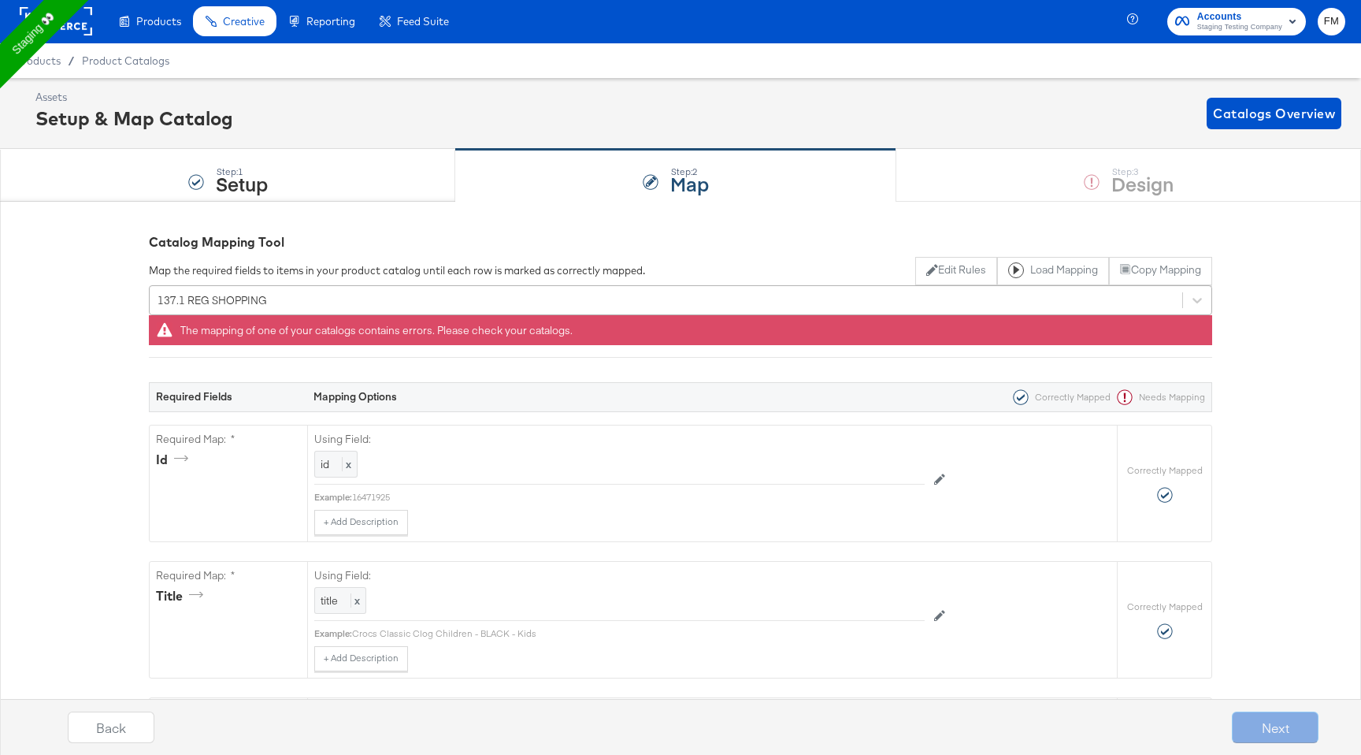
click at [683, 302] on div "137.1 REG SHOPPING" at bounding box center [666, 300] width 1033 height 24
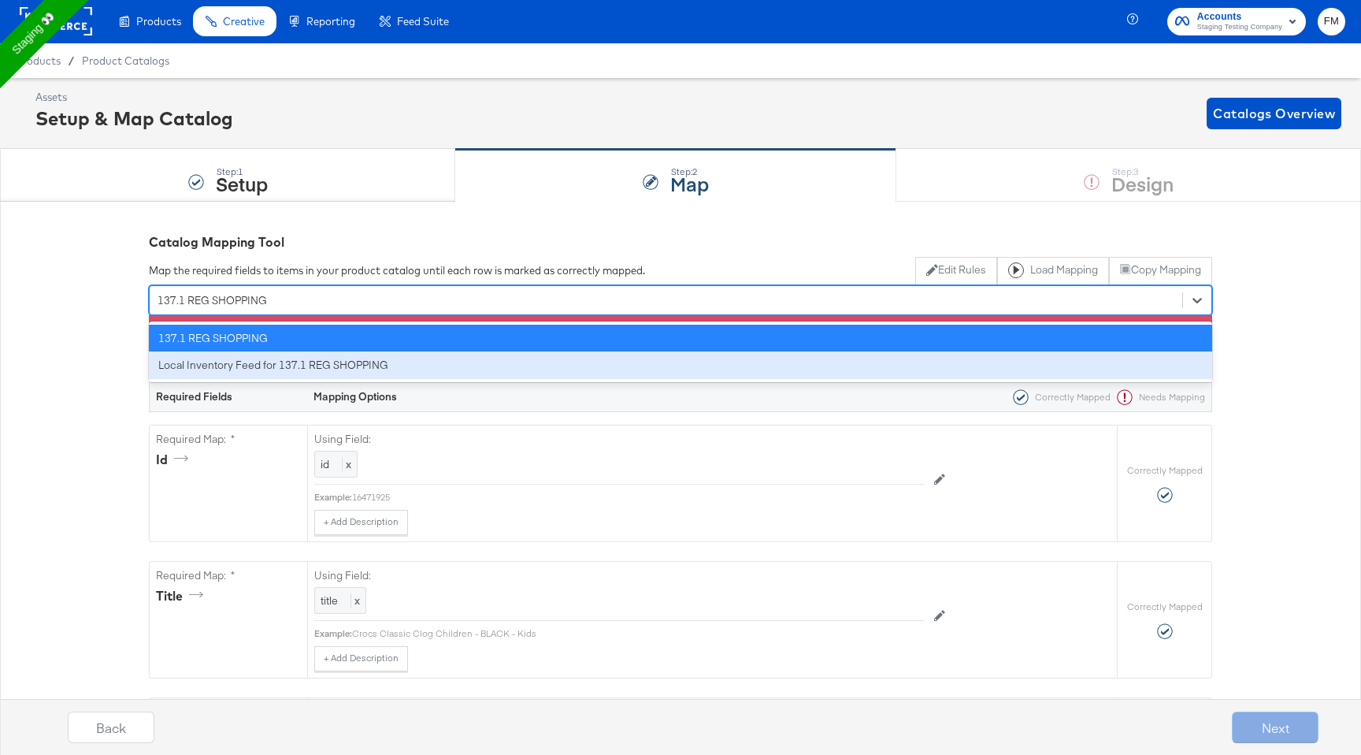
click at [653, 362] on div "Local Inventory Feed for 137.1 REG SHOPPING" at bounding box center [681, 365] width 1064 height 28
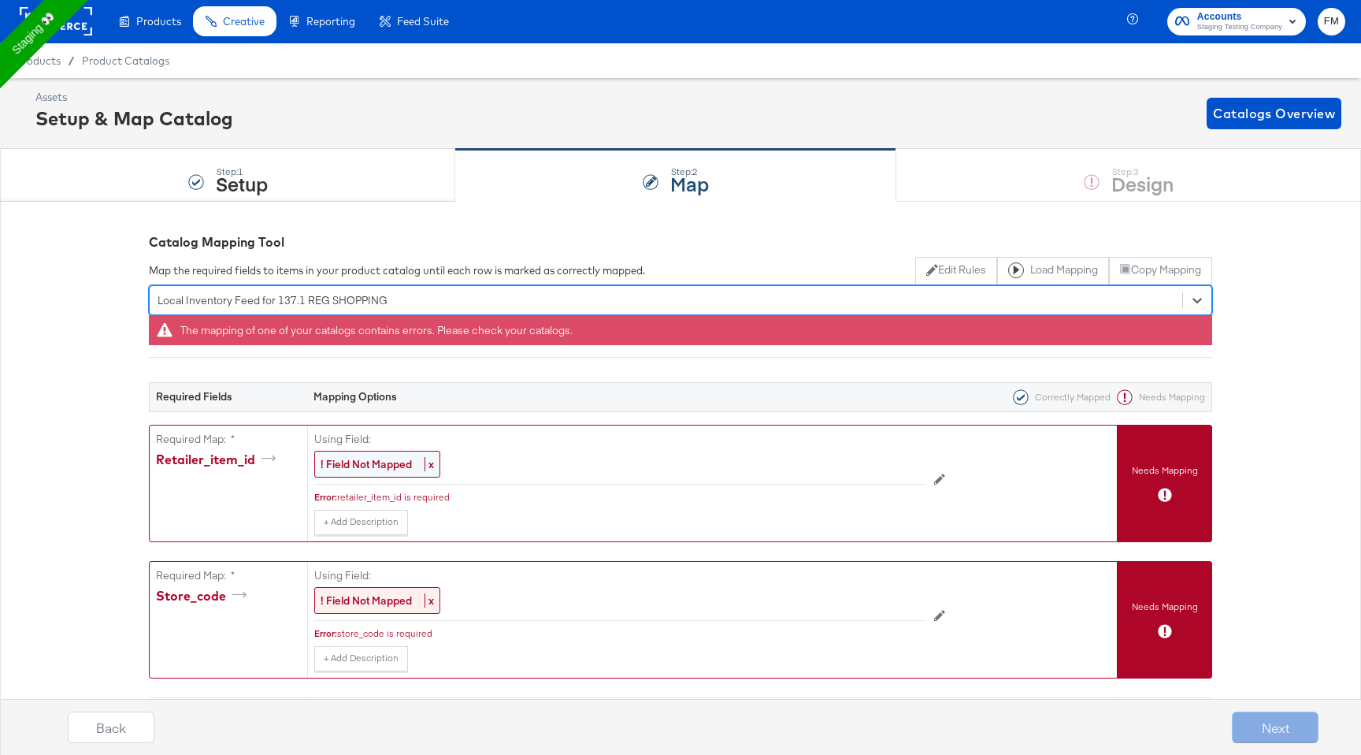
click at [377, 470] on strong "! Field Not Mapped" at bounding box center [366, 464] width 91 height 14
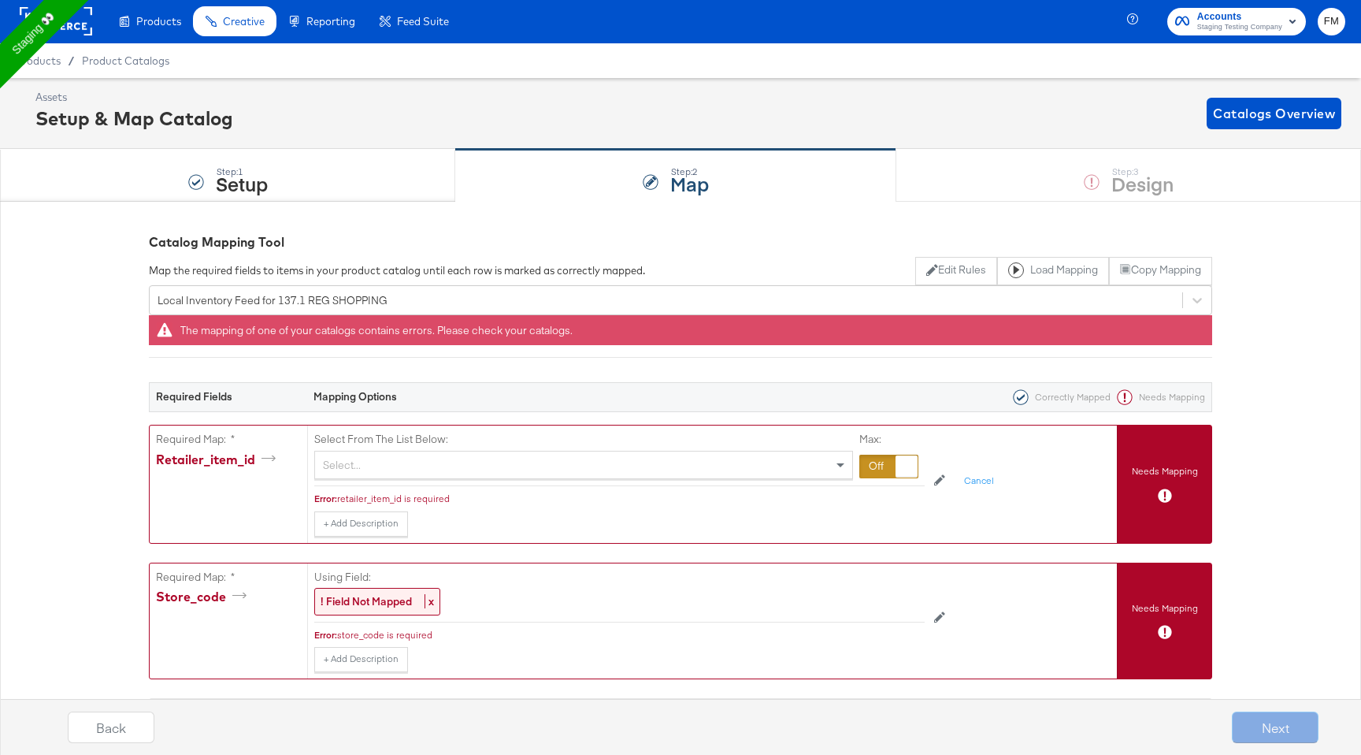
click at [377, 468] on div "Select..." at bounding box center [583, 464] width 537 height 27
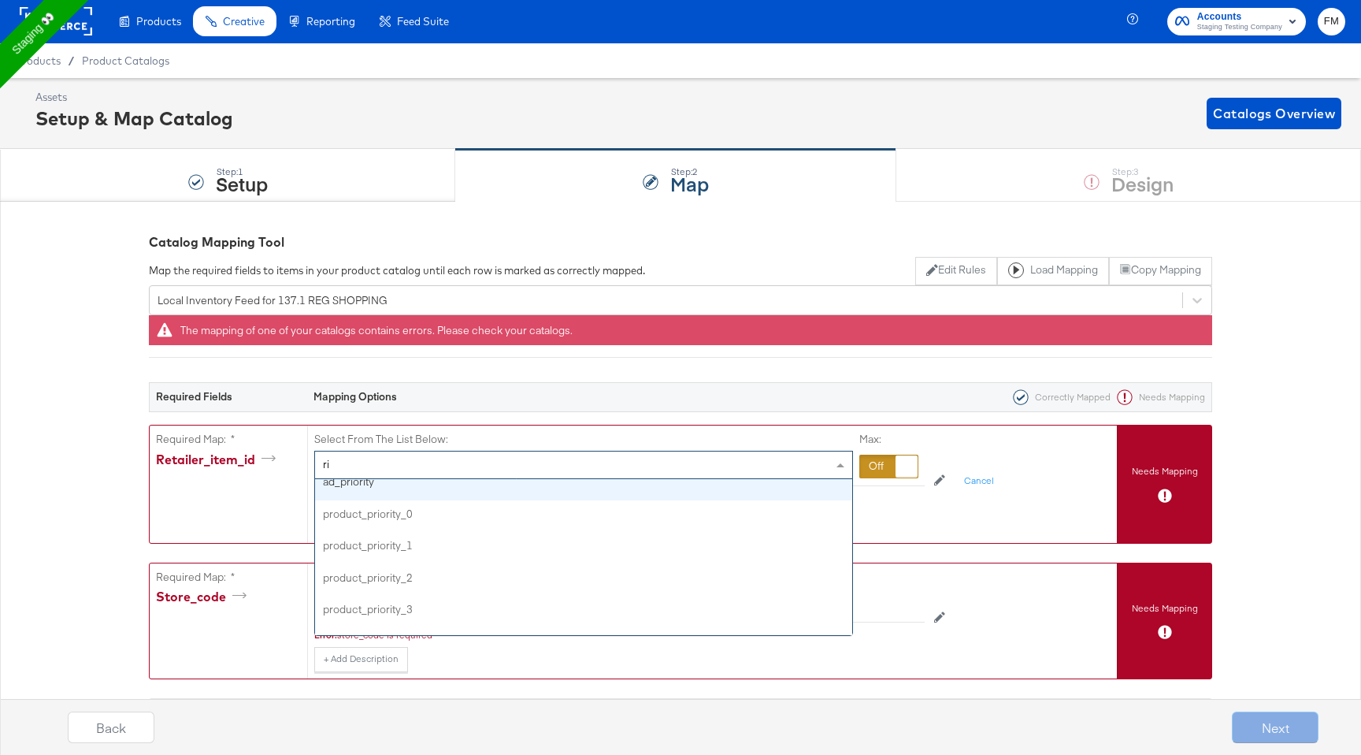
scroll to position [258, 0]
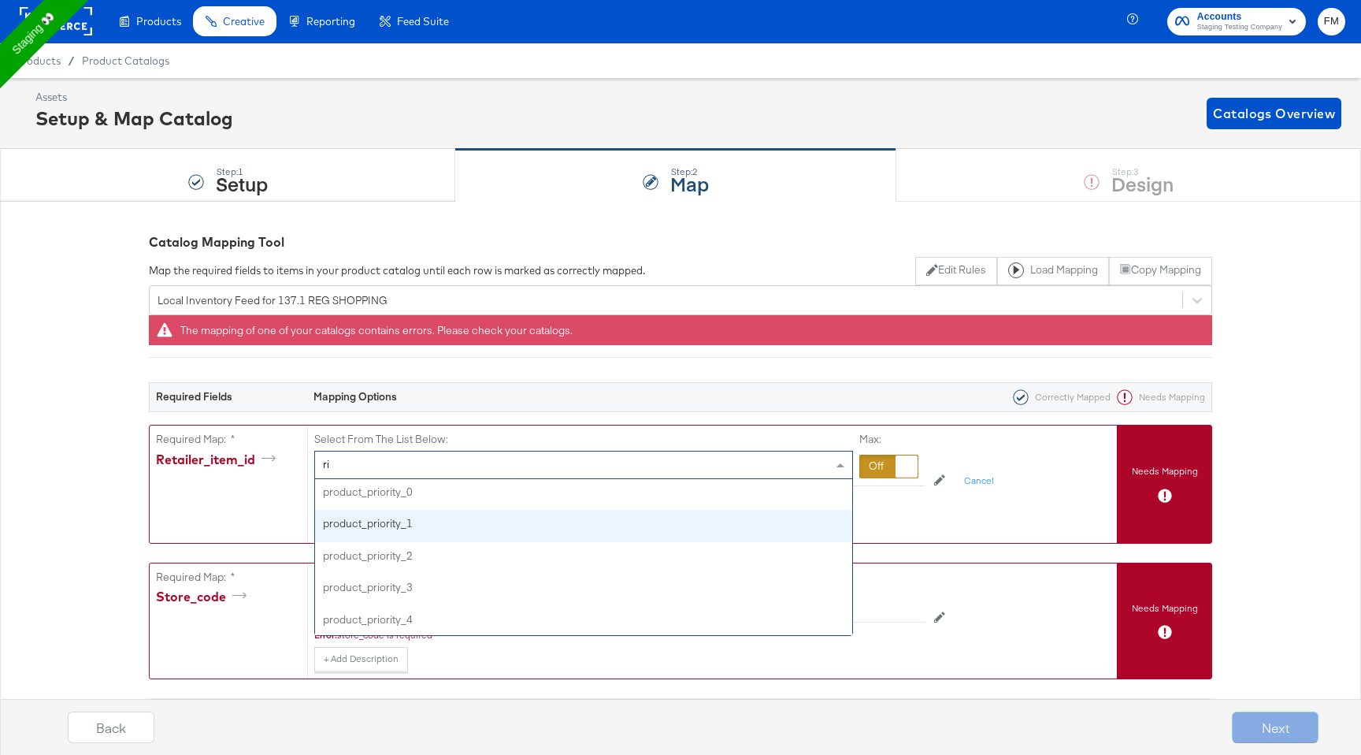
type input "r"
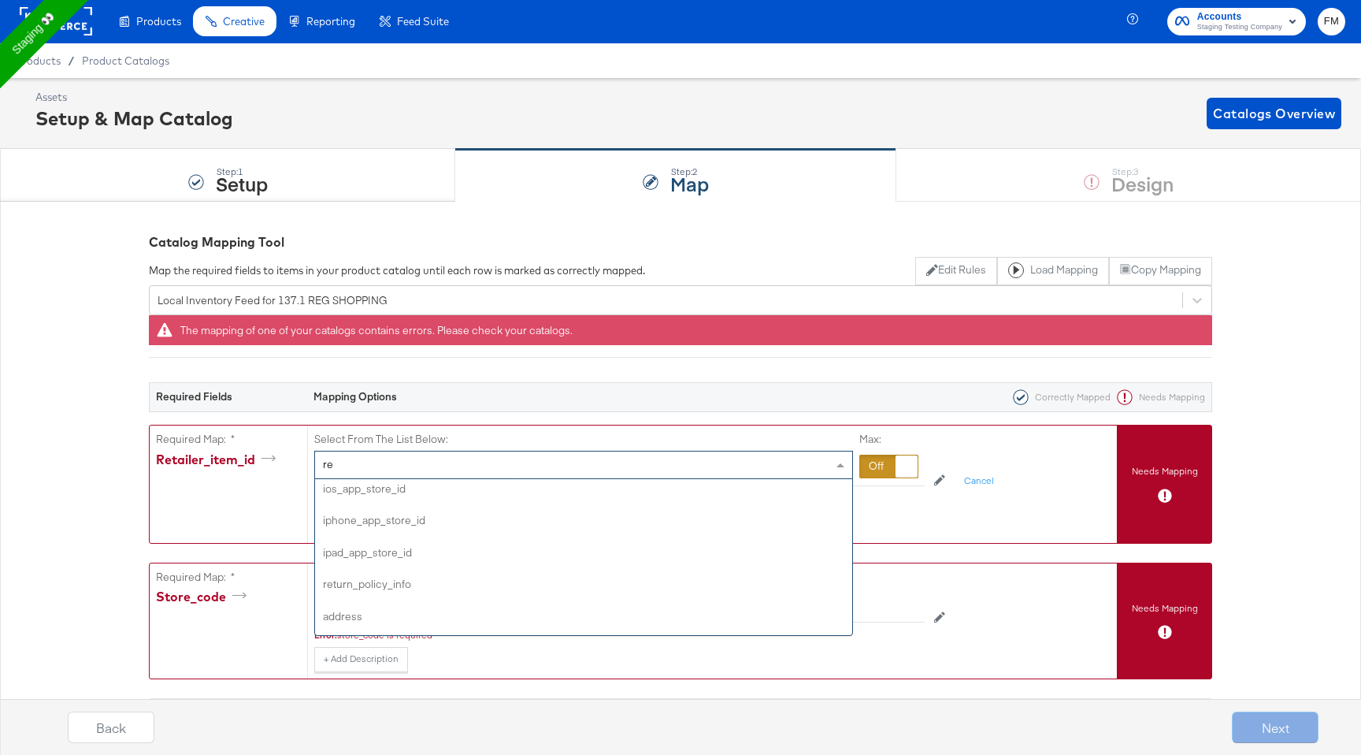
scroll to position [0, 0]
type input "ret"
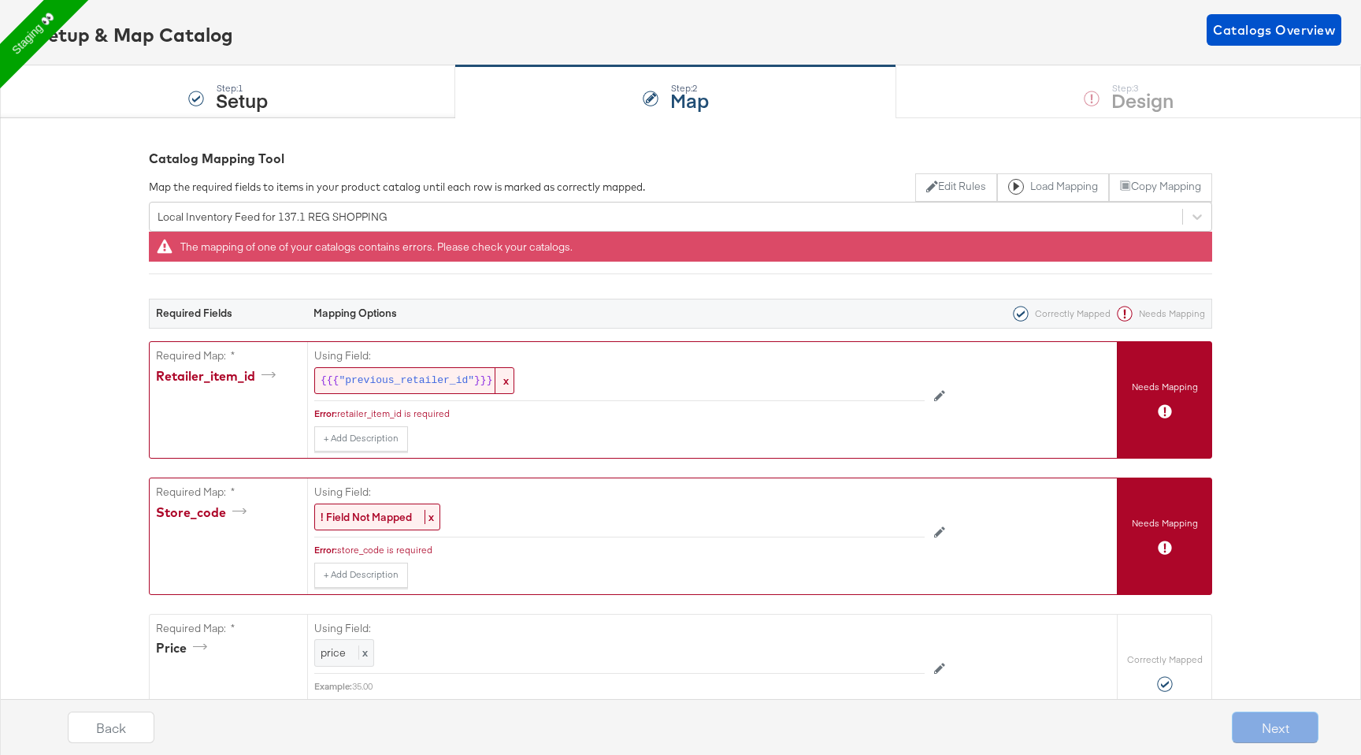
scroll to position [99, 0]
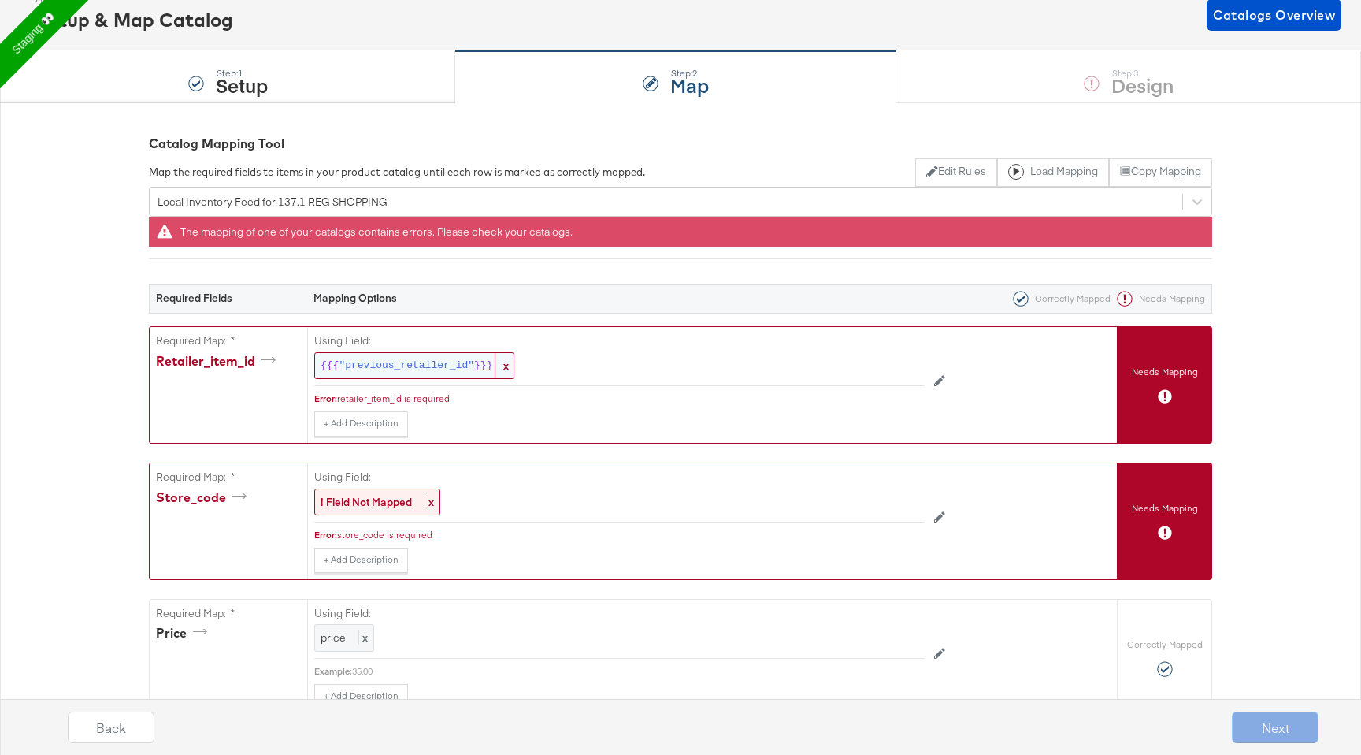
click at [509, 362] on span "x" at bounding box center [504, 366] width 19 height 26
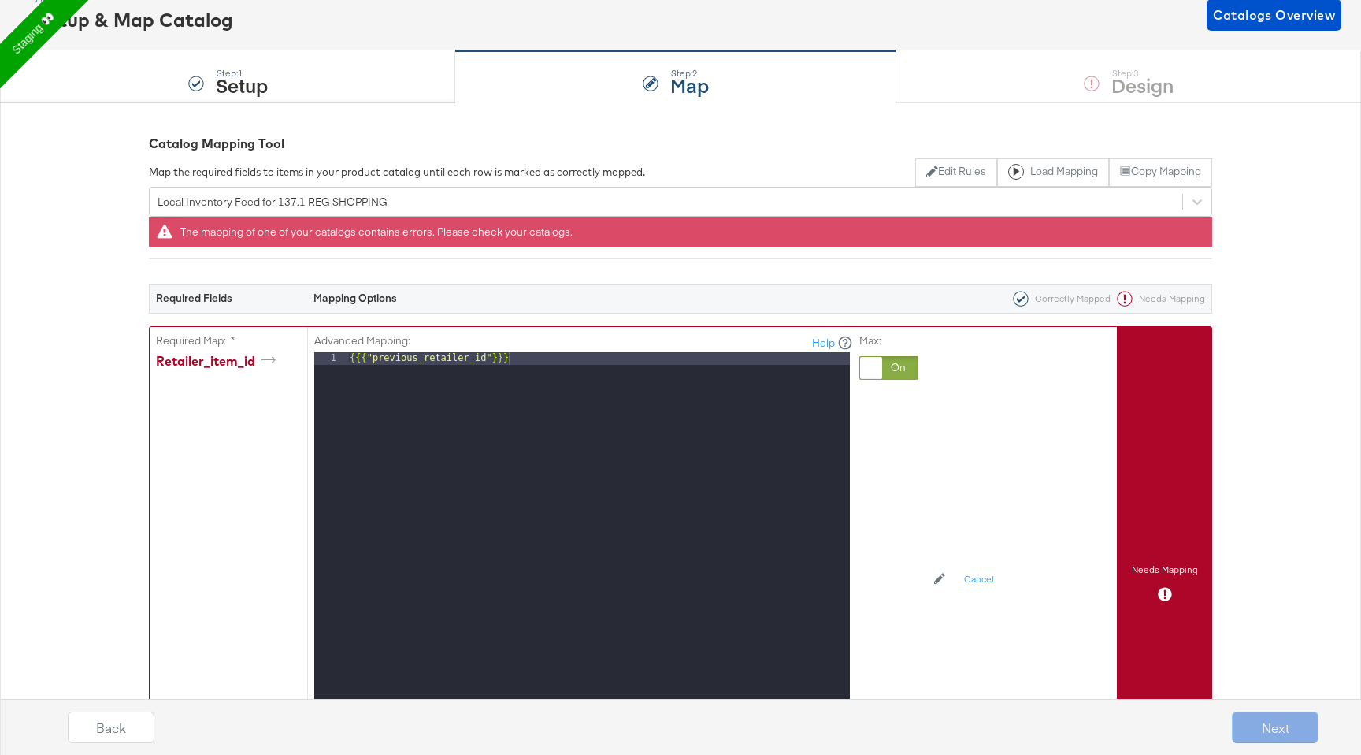
click at [511, 363] on div "{{{ "previous_retailer_id" }}}" at bounding box center [598, 561] width 503 height 419
click at [934, 441] on div "Advanced Mapping: Help 1 {{{ "previous_retailer_id" }}} XXXXXXXXXXXXXXXXXXXXXXX…" at bounding box center [658, 579] width 689 height 504
click at [944, 584] on button at bounding box center [940, 578] width 30 height 25
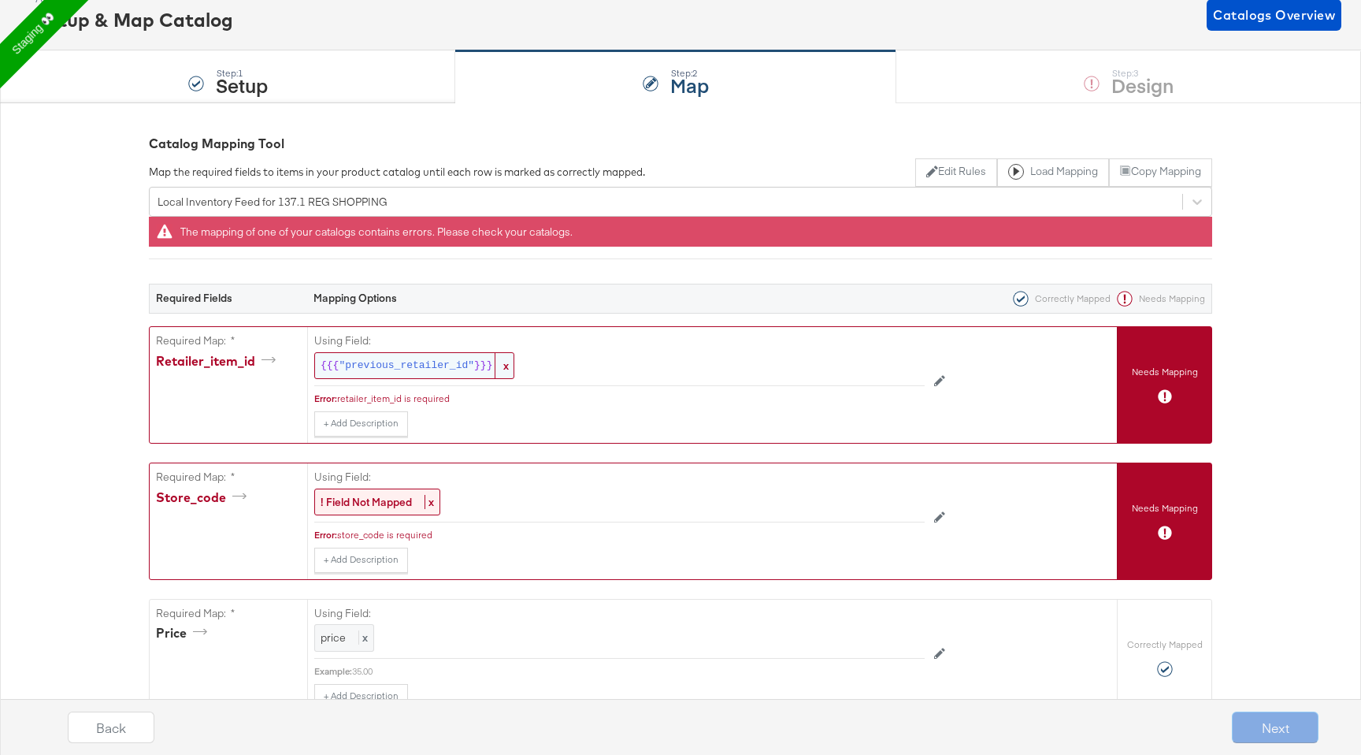
click at [406, 365] on span ""previous_retailer_id"" at bounding box center [407, 365] width 136 height 15
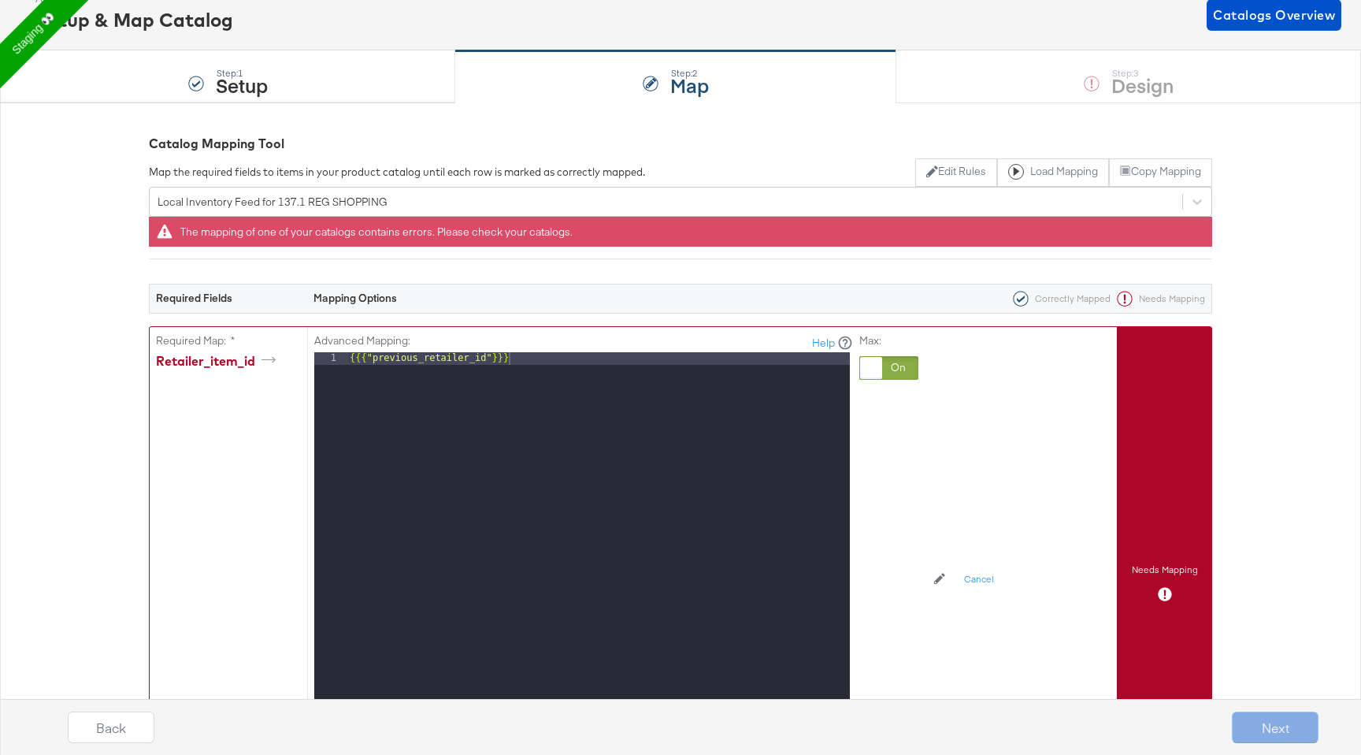
click at [406, 365] on div "{{{ "previous_retailer_id" }}}" at bounding box center [598, 561] width 503 height 419
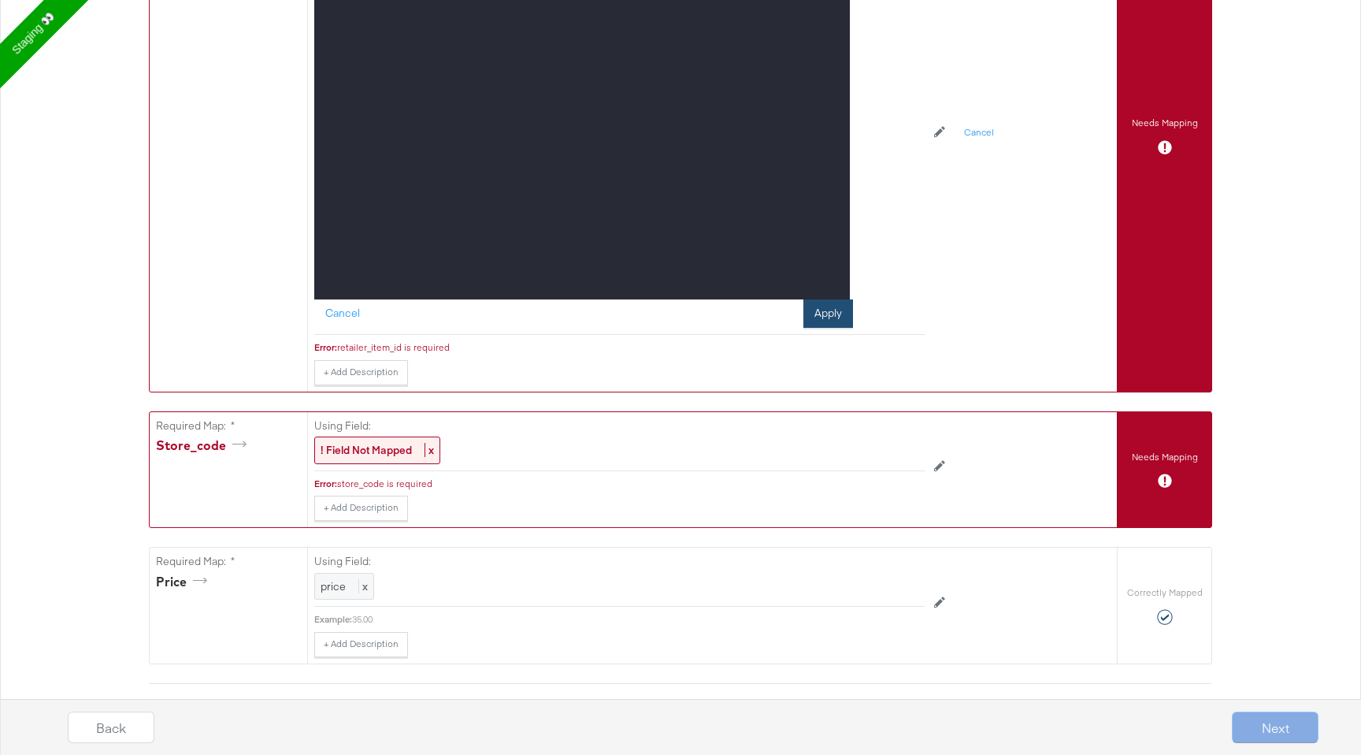
click at [830, 319] on button "Apply" at bounding box center [829, 313] width 50 height 28
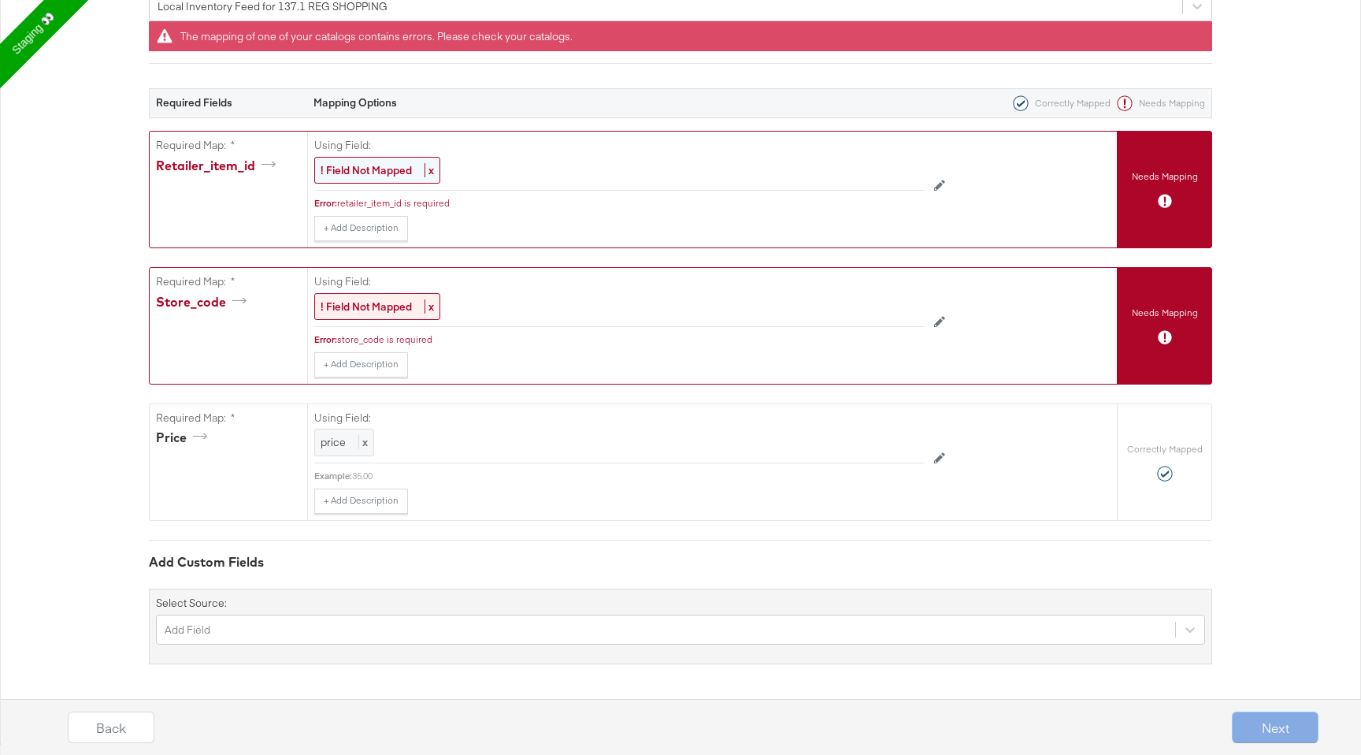
click at [349, 169] on strong "! Field Not Mapped" at bounding box center [366, 170] width 91 height 14
click at [358, 174] on div "Select..." at bounding box center [583, 170] width 537 height 27
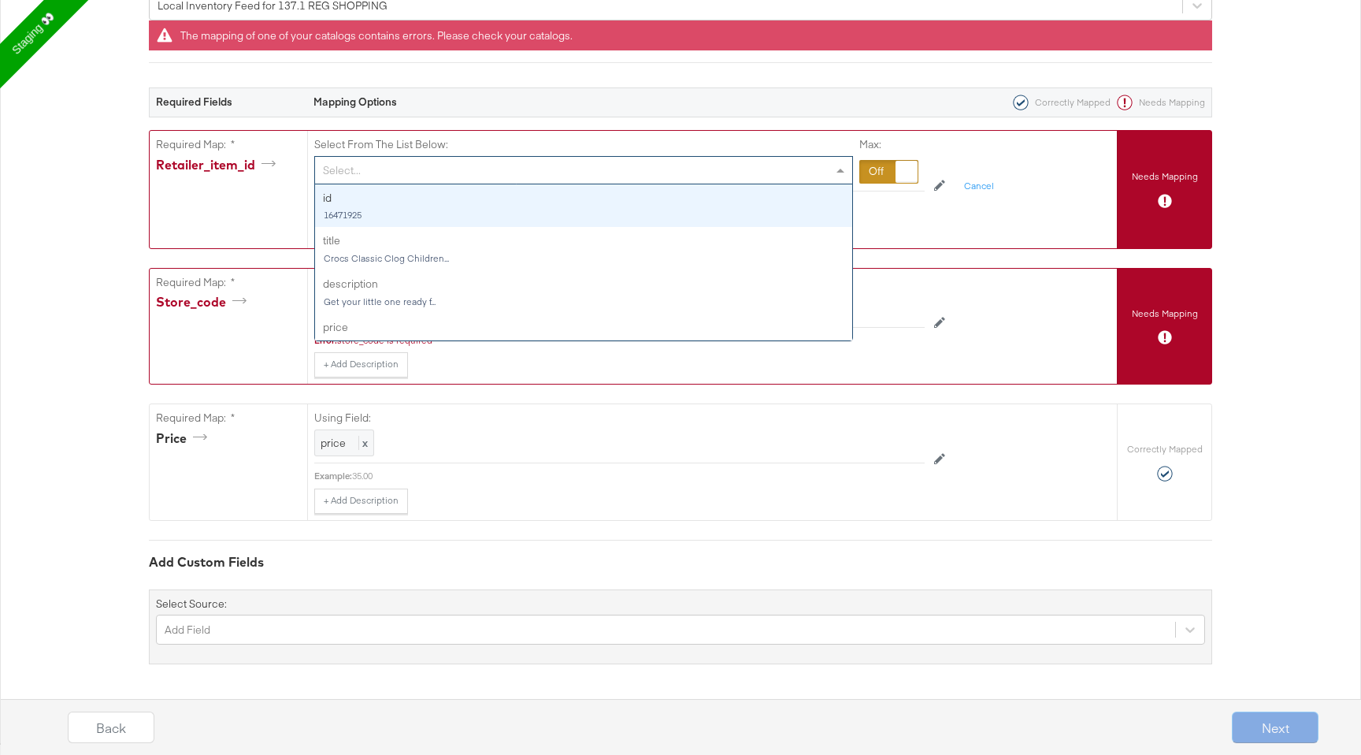
scroll to position [295, 0]
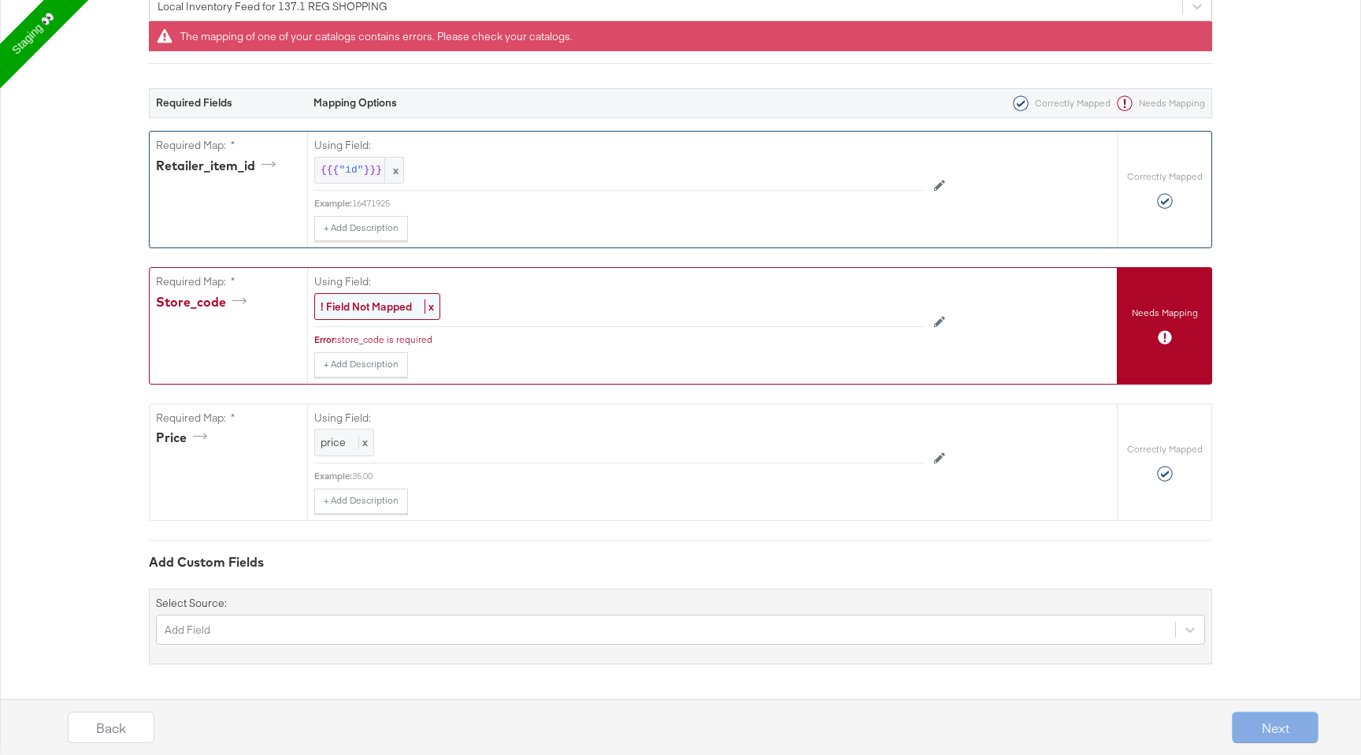
click at [387, 311] on strong "! Field Not Mapped" at bounding box center [366, 306] width 91 height 14
click at [387, 311] on div "Select..." at bounding box center [583, 306] width 537 height 27
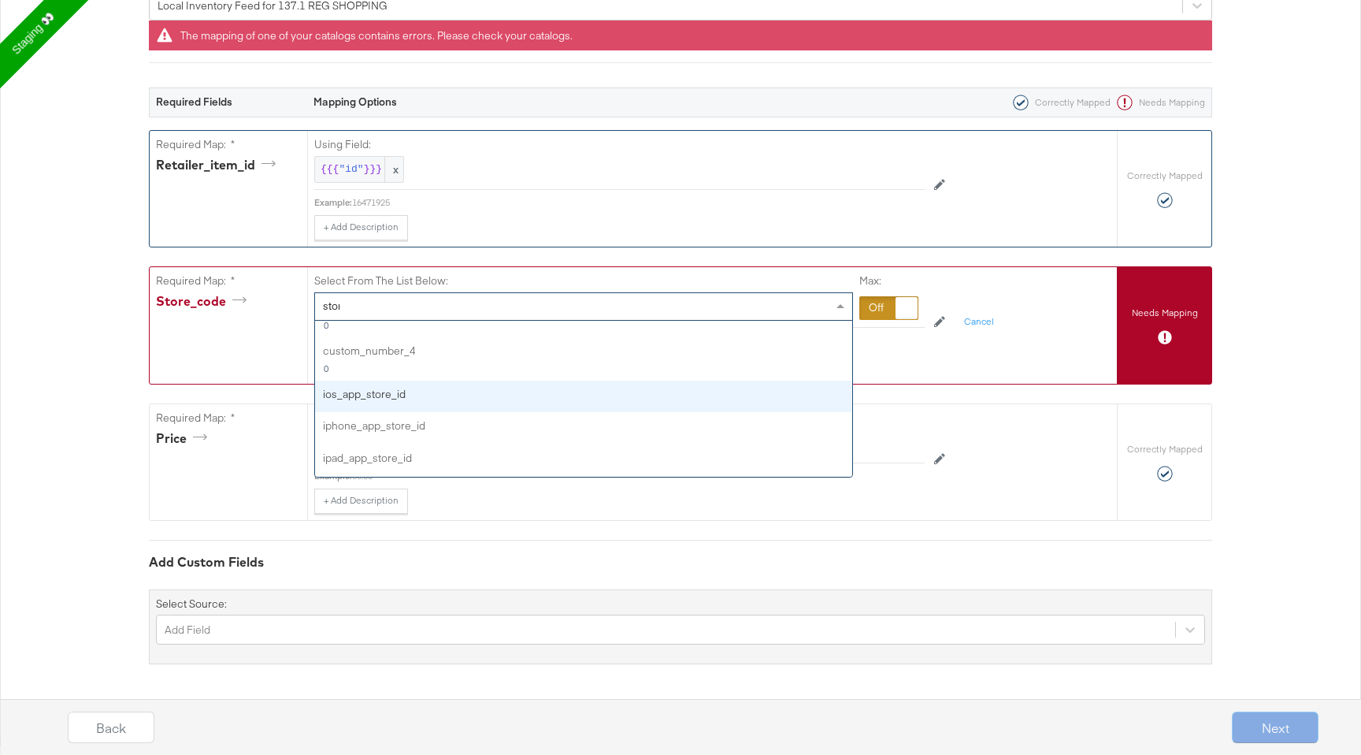
scroll to position [0, 0]
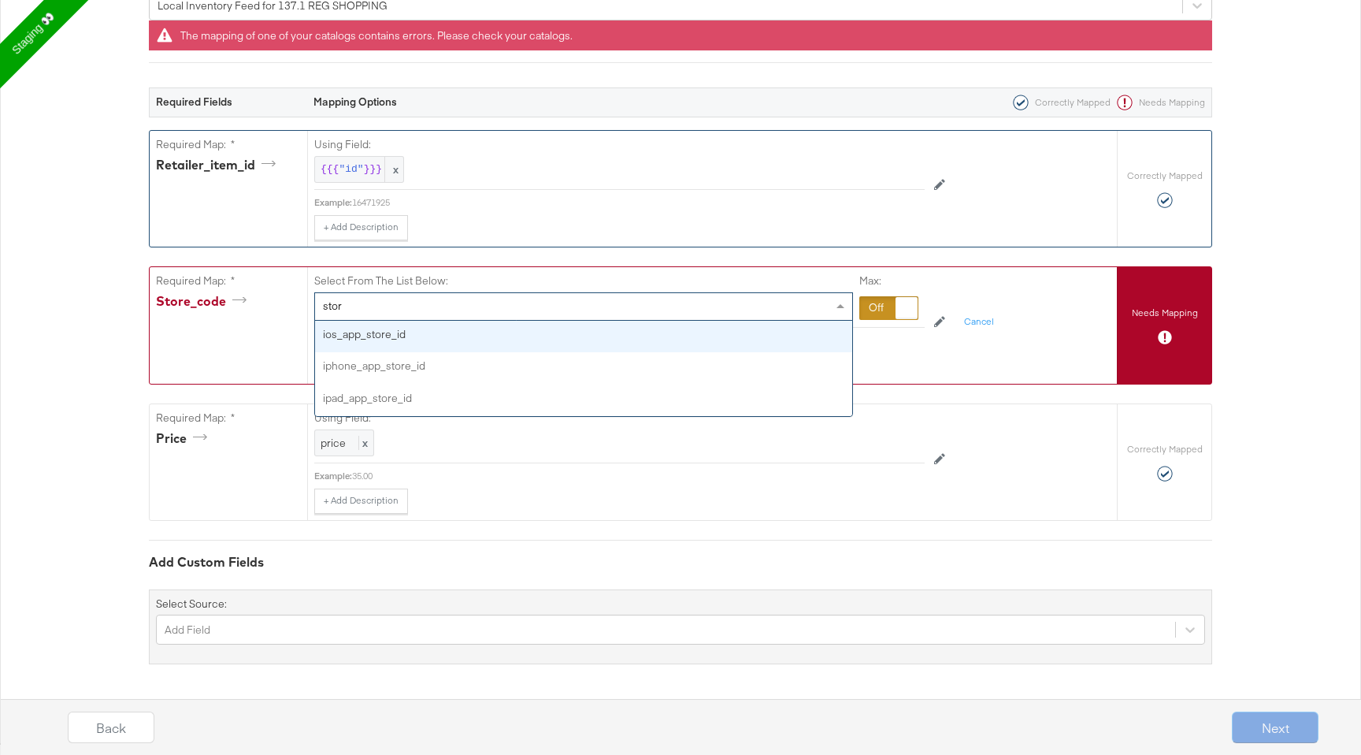
type input "store"
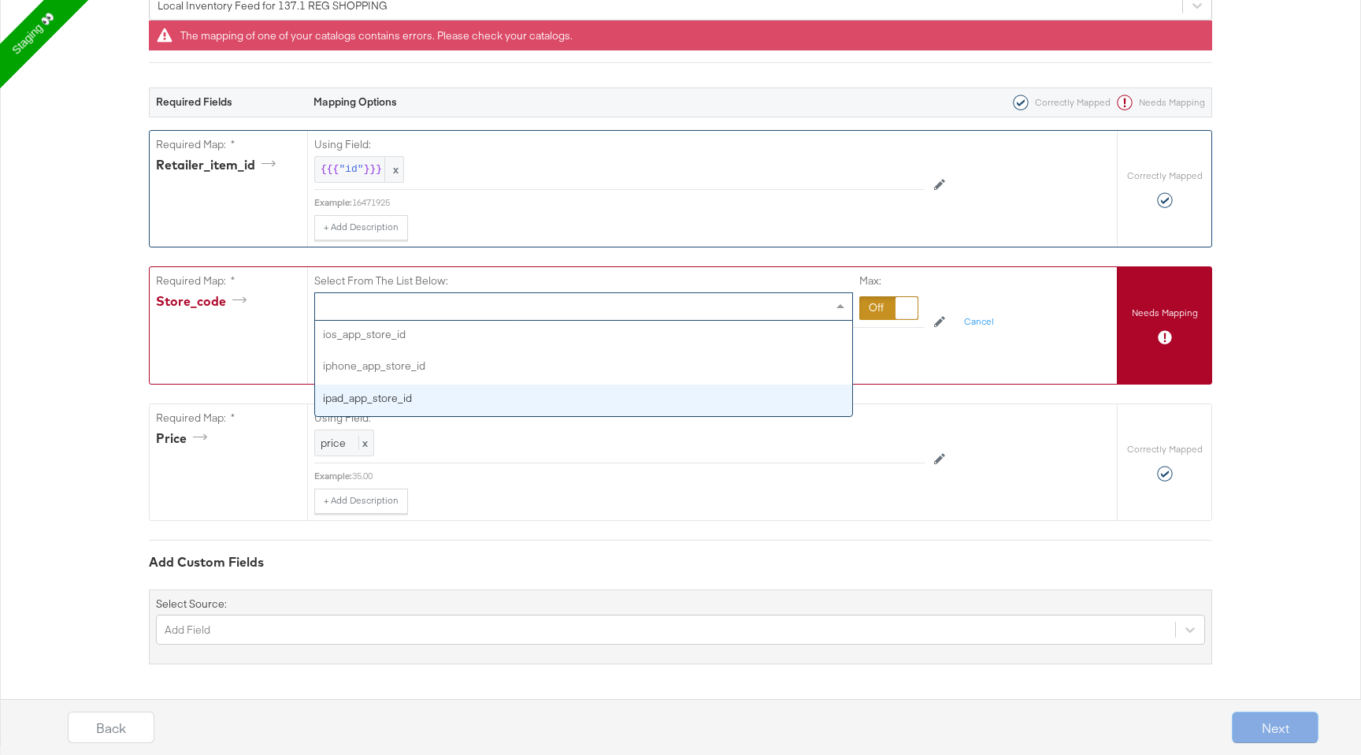
scroll to position [295, 0]
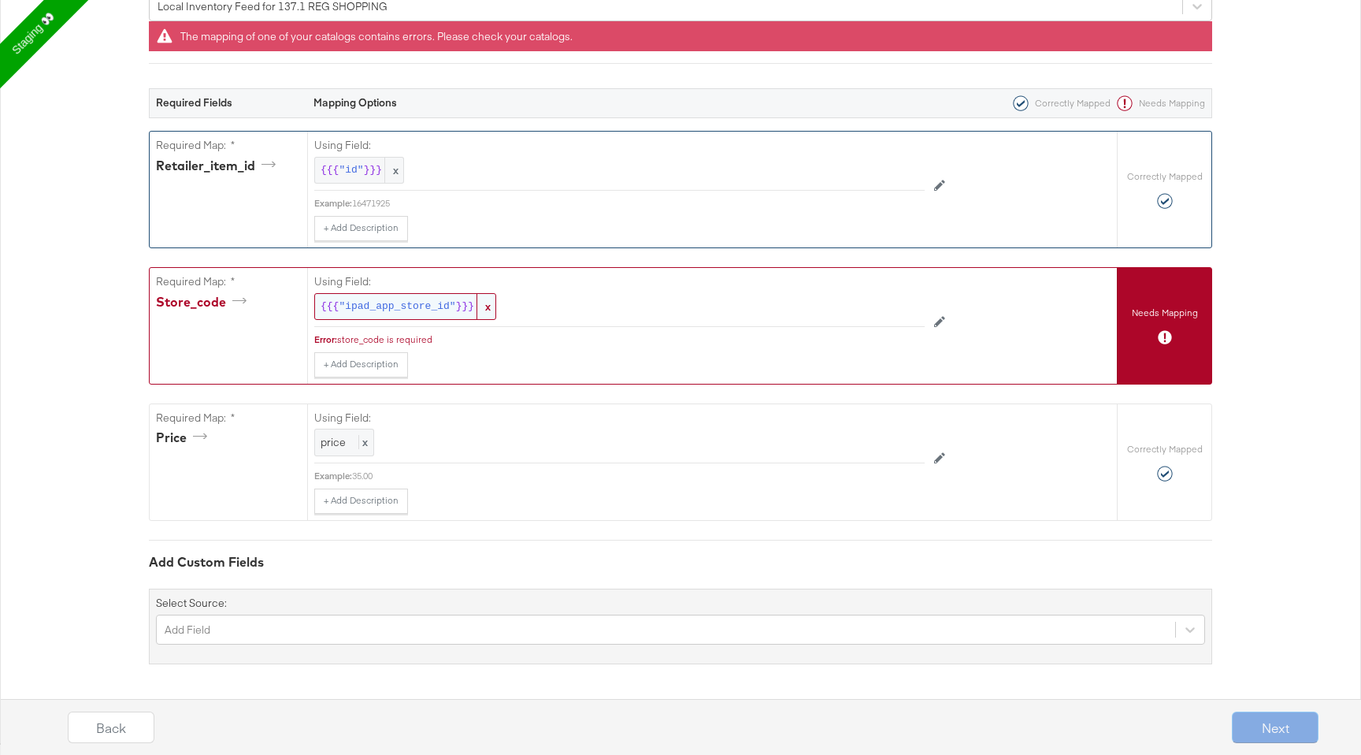
click at [490, 307] on span "x" at bounding box center [486, 307] width 19 height 26
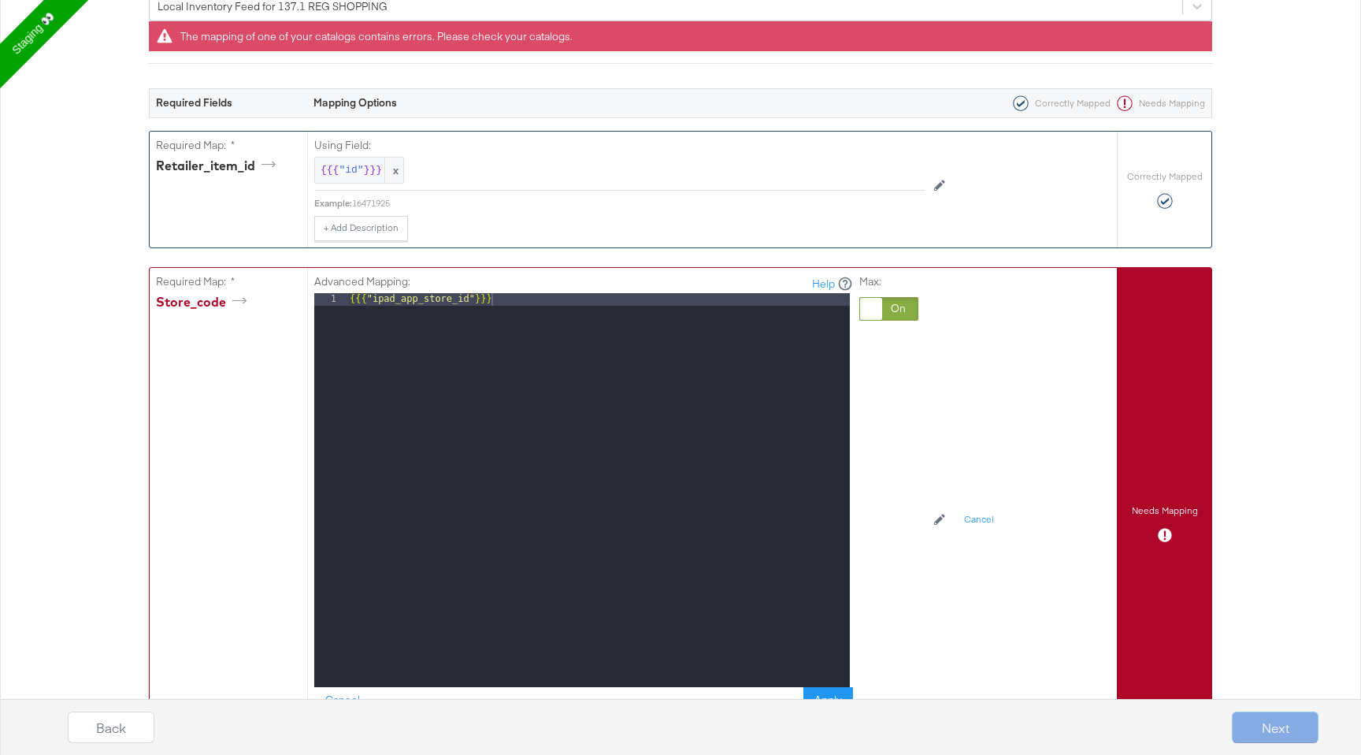
scroll to position [295, 0]
click at [444, 300] on div "{{{ "ipad_app_store_id" }}}" at bounding box center [598, 501] width 503 height 419
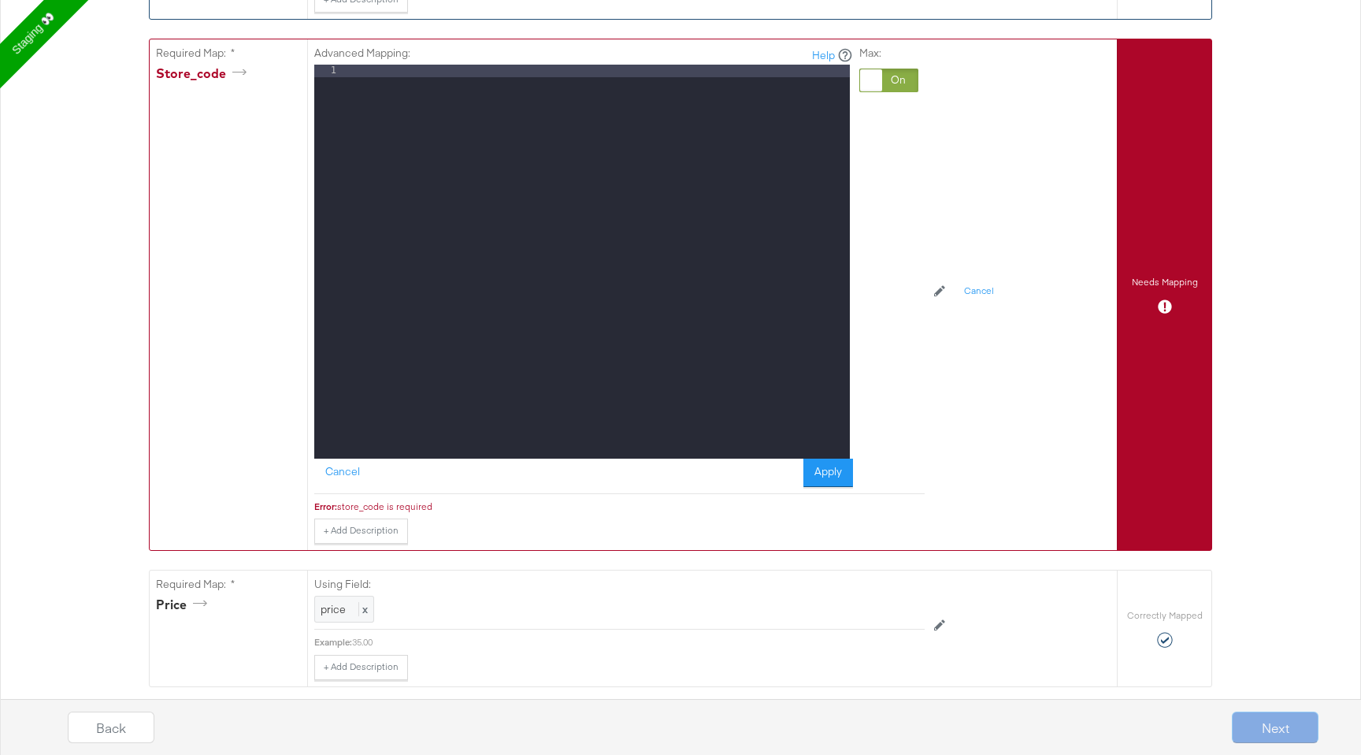
scroll to position [622, 0]
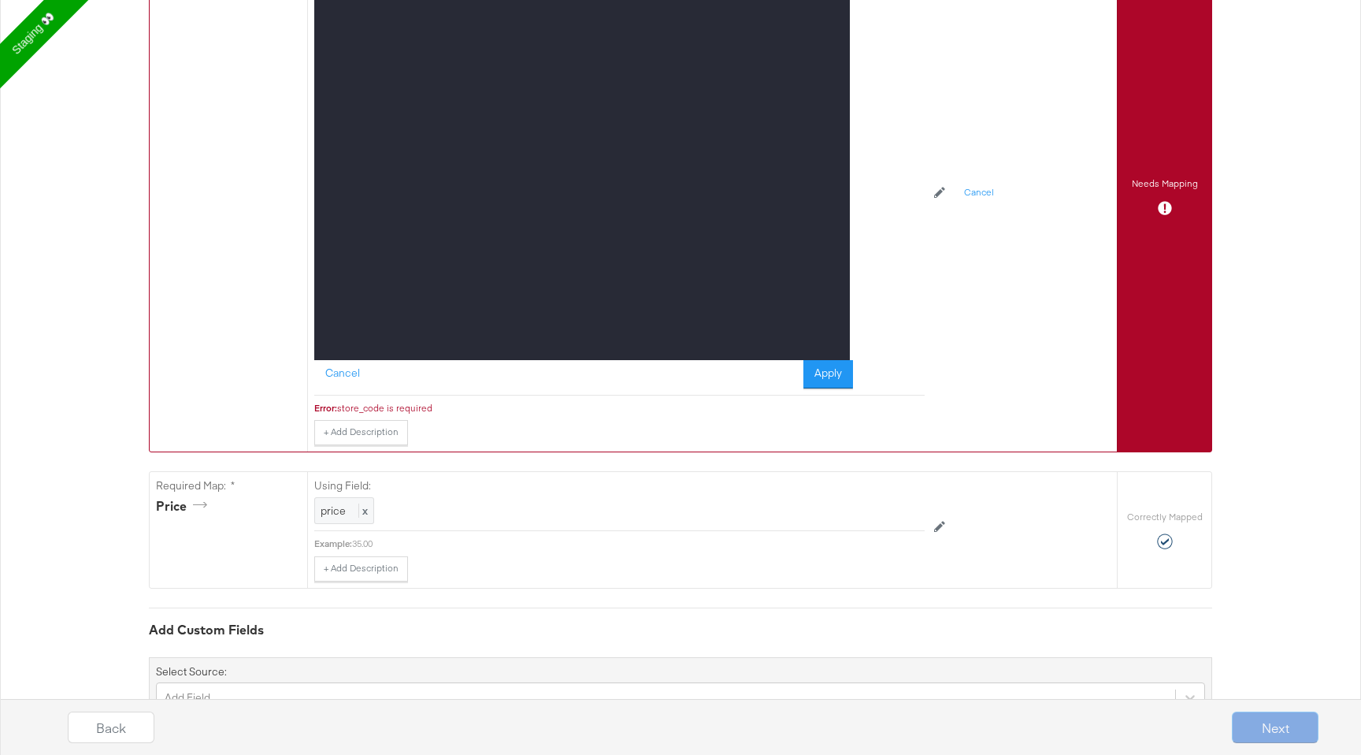
click at [815, 386] on button "Apply" at bounding box center [829, 374] width 50 height 28
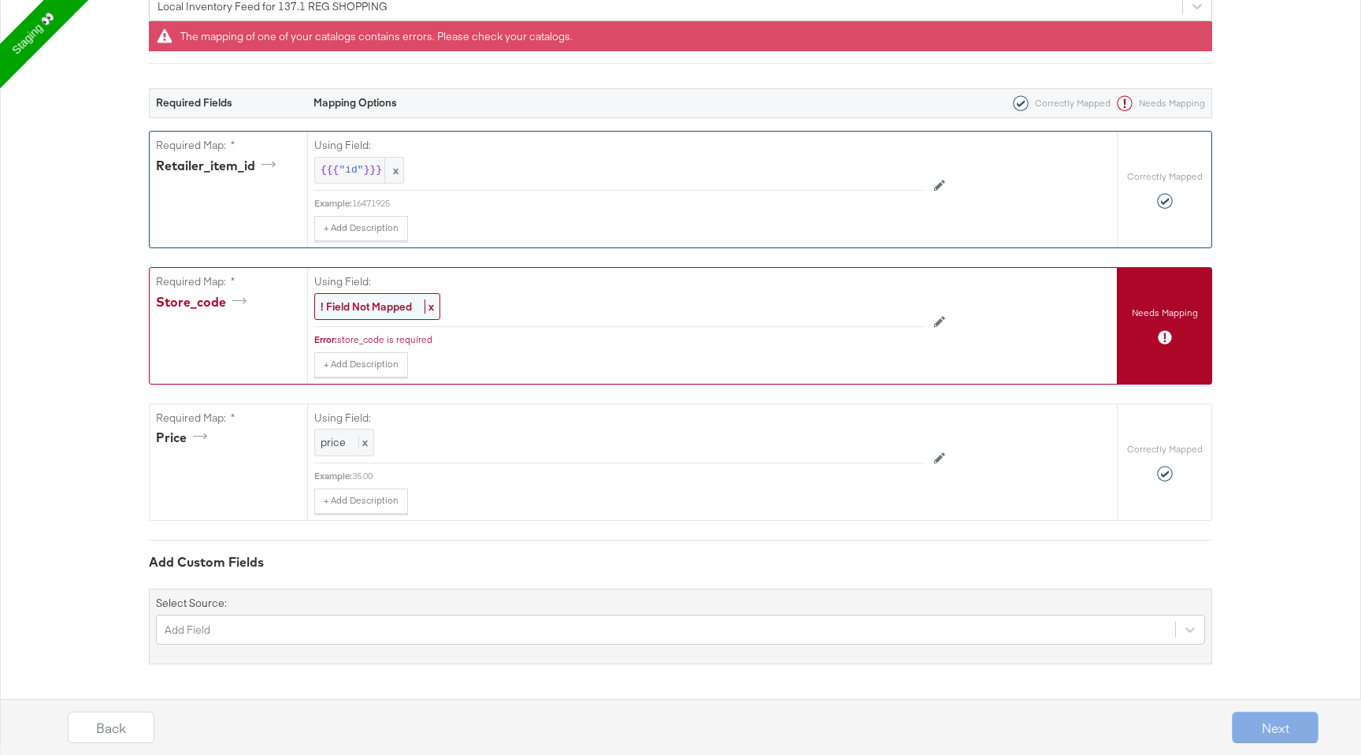
click at [397, 300] on strong "! Field Not Mapped" at bounding box center [366, 306] width 91 height 14
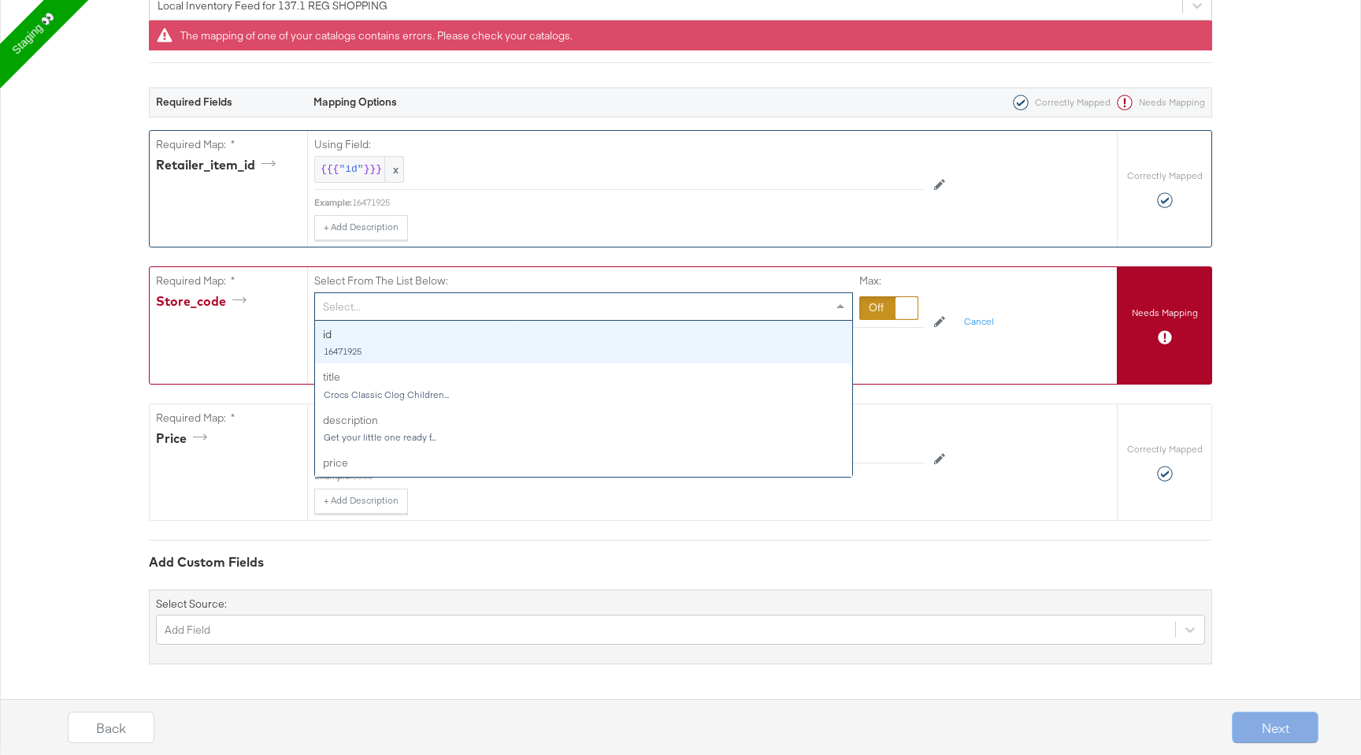
click at [397, 300] on div "Select..." at bounding box center [583, 306] width 537 height 27
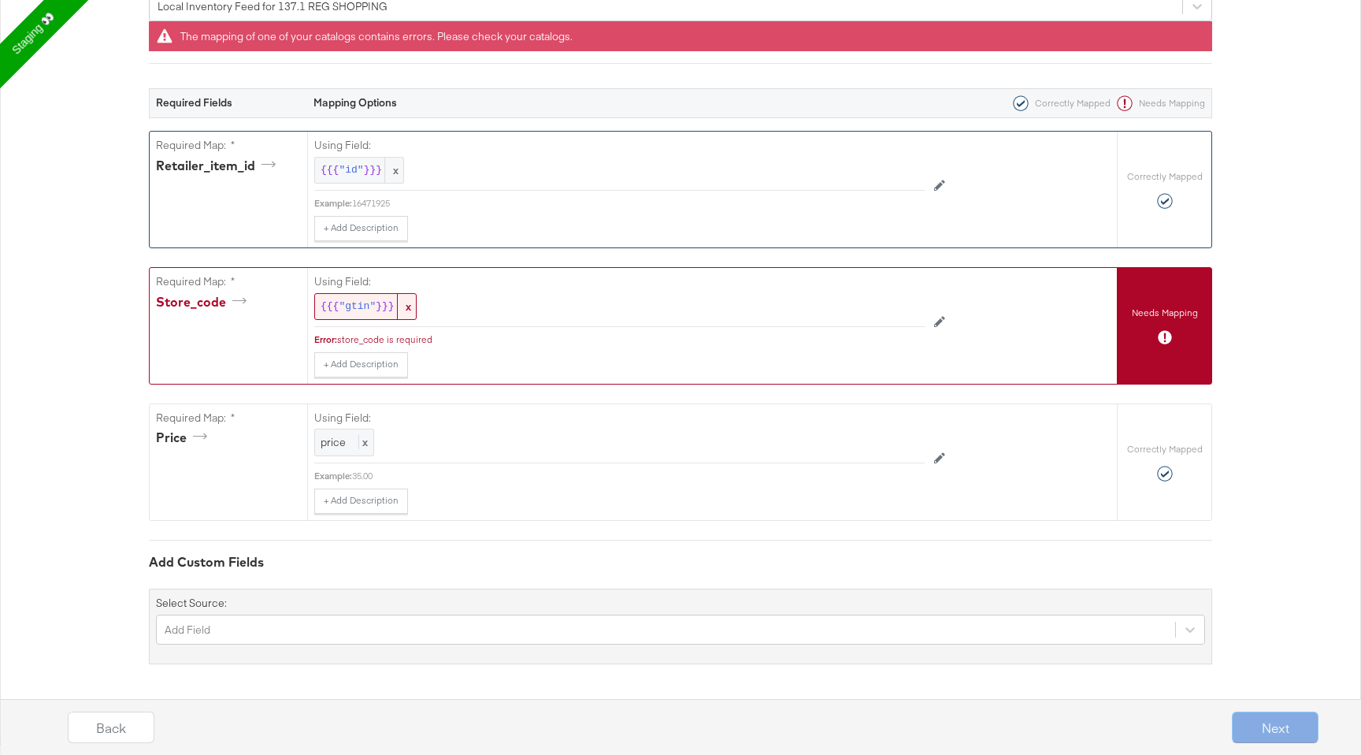
scroll to position [264, 0]
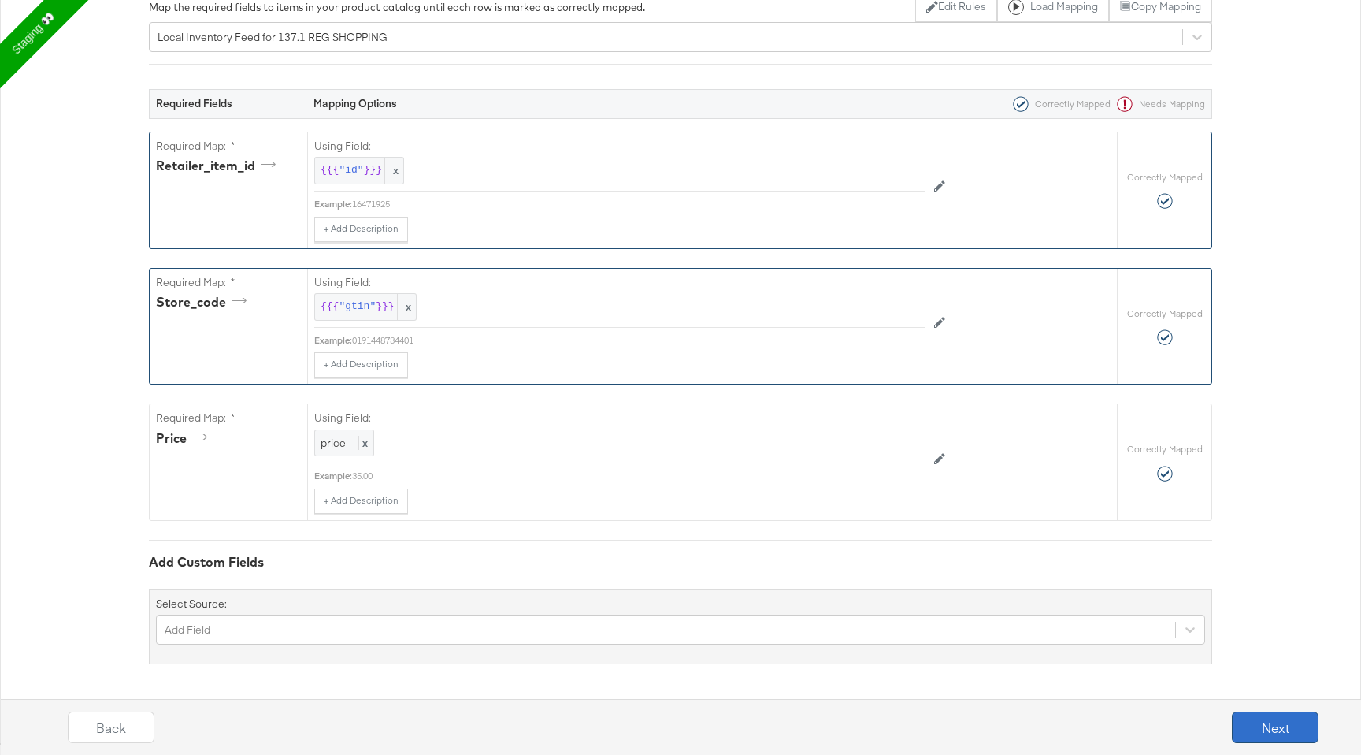
click at [1282, 717] on button "Next" at bounding box center [1275, 727] width 87 height 32
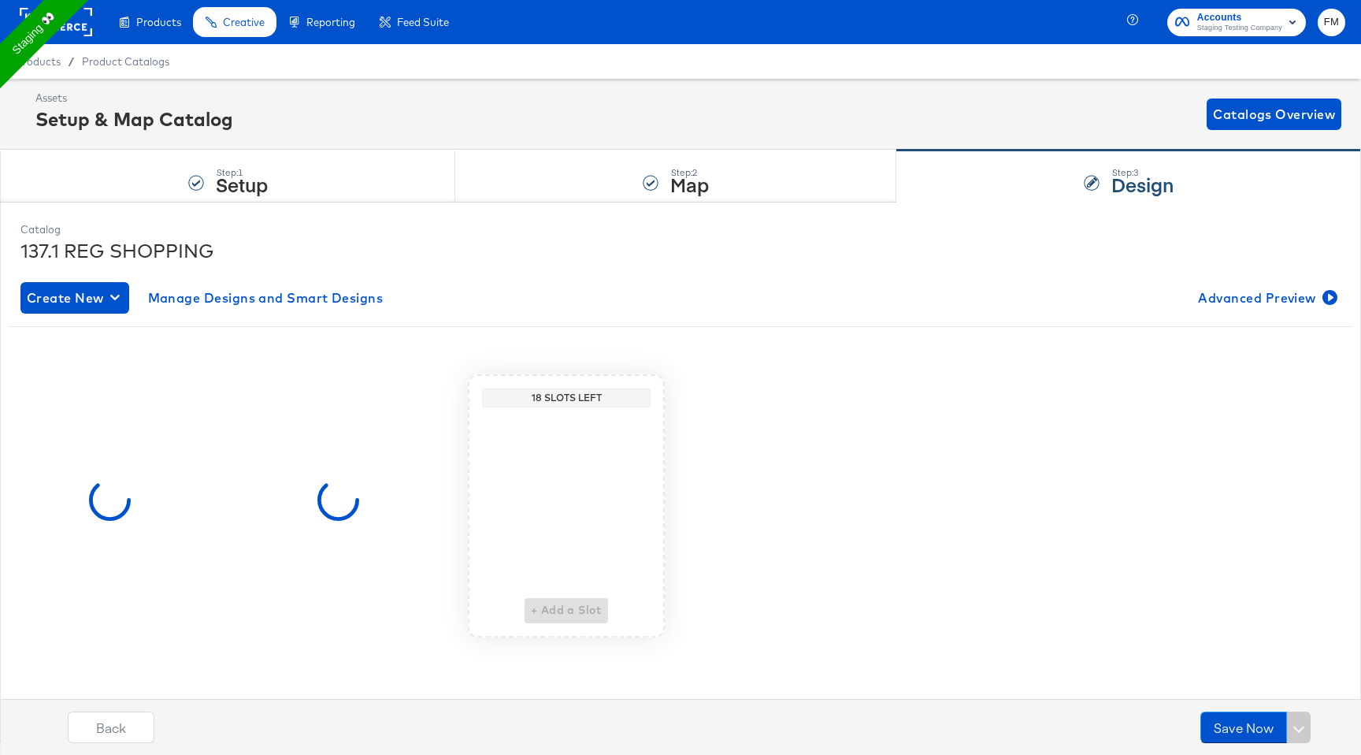
scroll to position [0, 0]
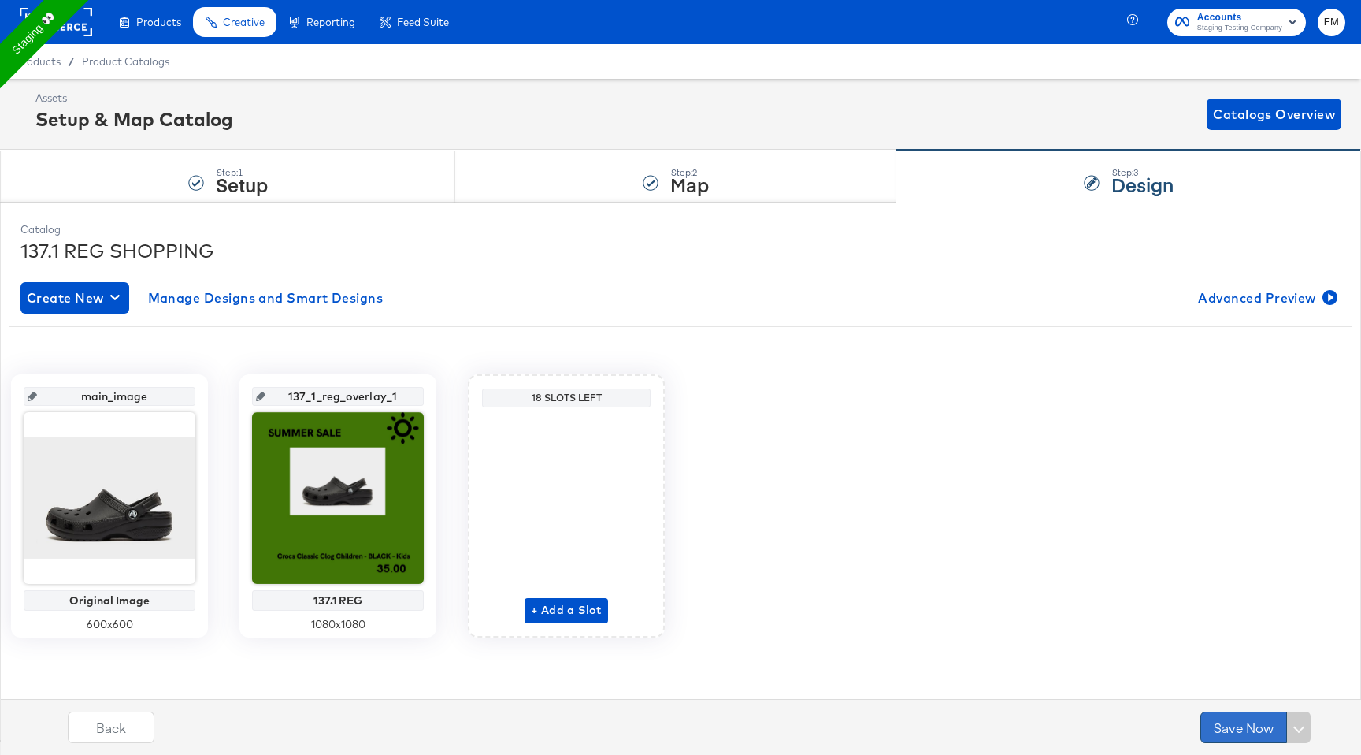
click at [1238, 732] on button "Save Now" at bounding box center [1244, 727] width 87 height 32
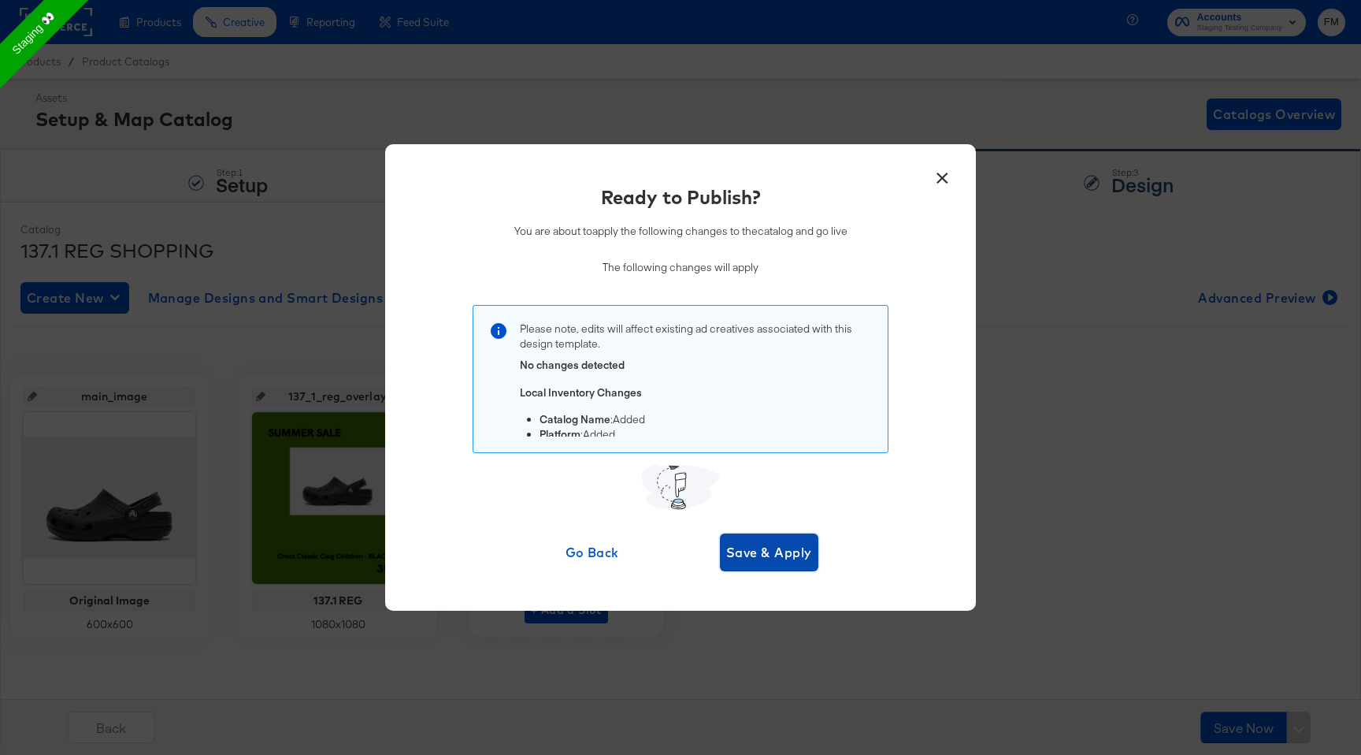
click at [758, 543] on span "Save & Apply" at bounding box center [769, 552] width 86 height 22
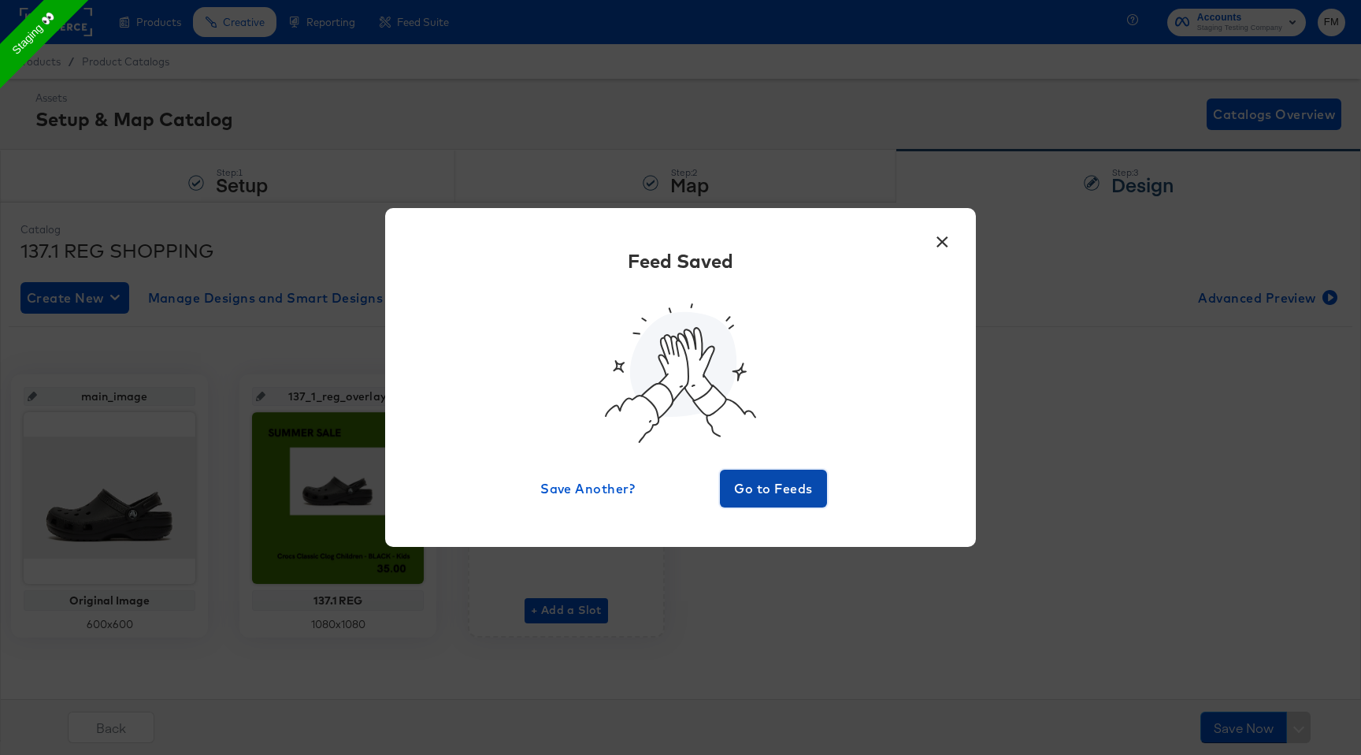
click at [776, 495] on span "Go to Feeds" at bounding box center [773, 488] width 95 height 22
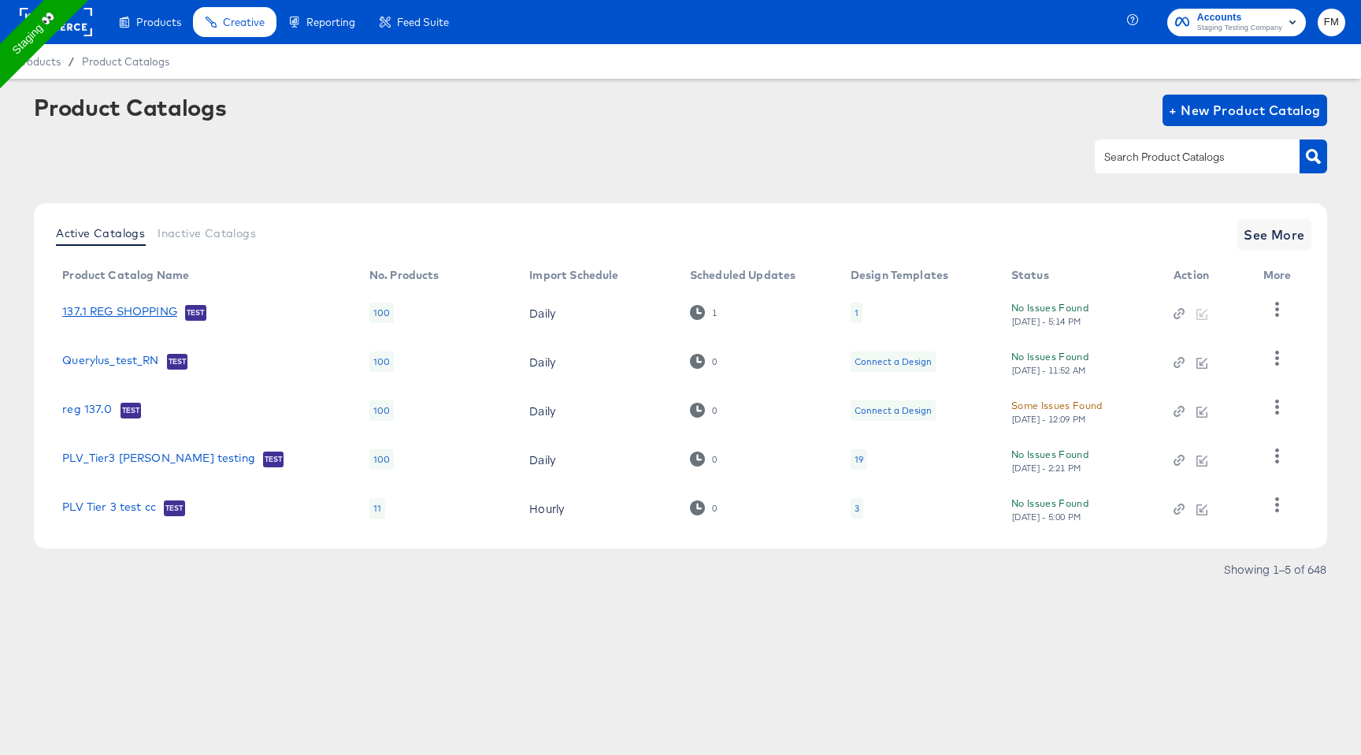
click at [137, 309] on link "137.1 REG SHOPPING" at bounding box center [119, 313] width 115 height 16
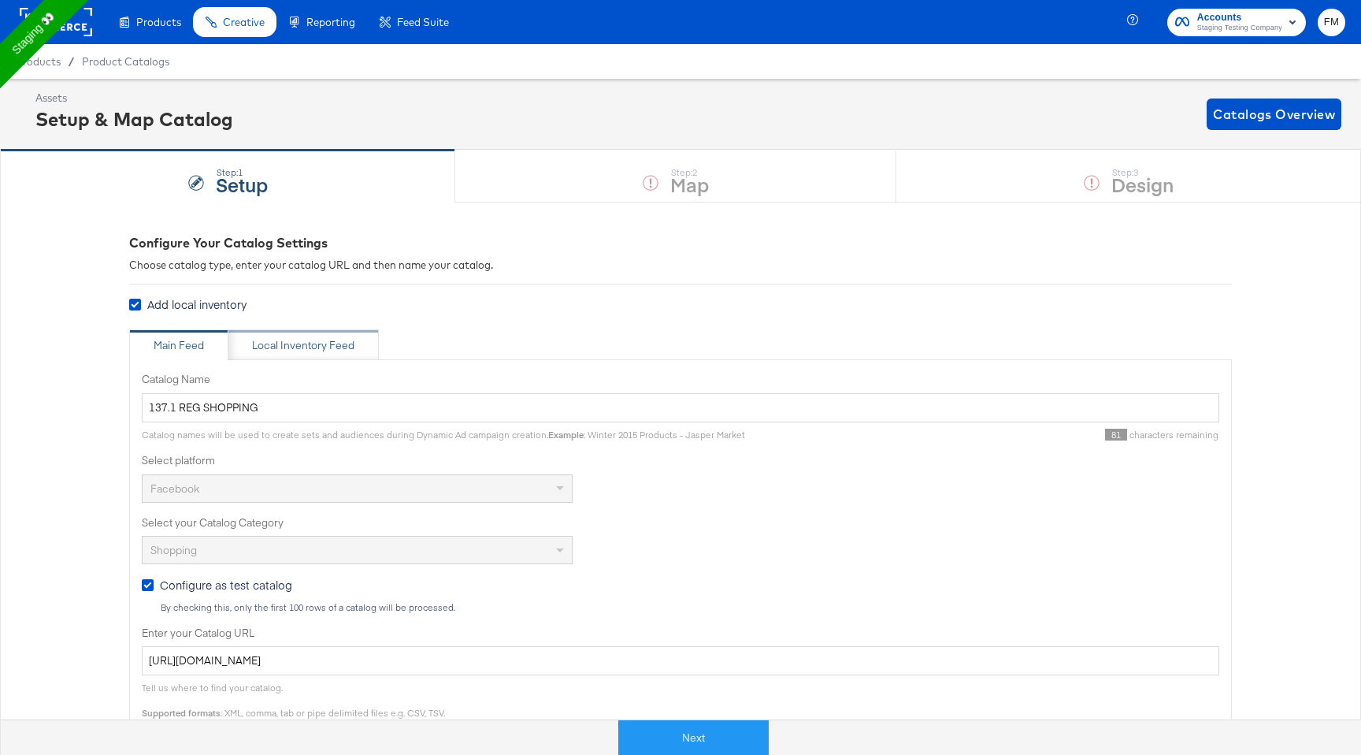
click at [349, 351] on div "Local Inventory Feed" at bounding box center [303, 345] width 102 height 15
type input "Local Inventory Feed for 137.1 REG SHOPPING"
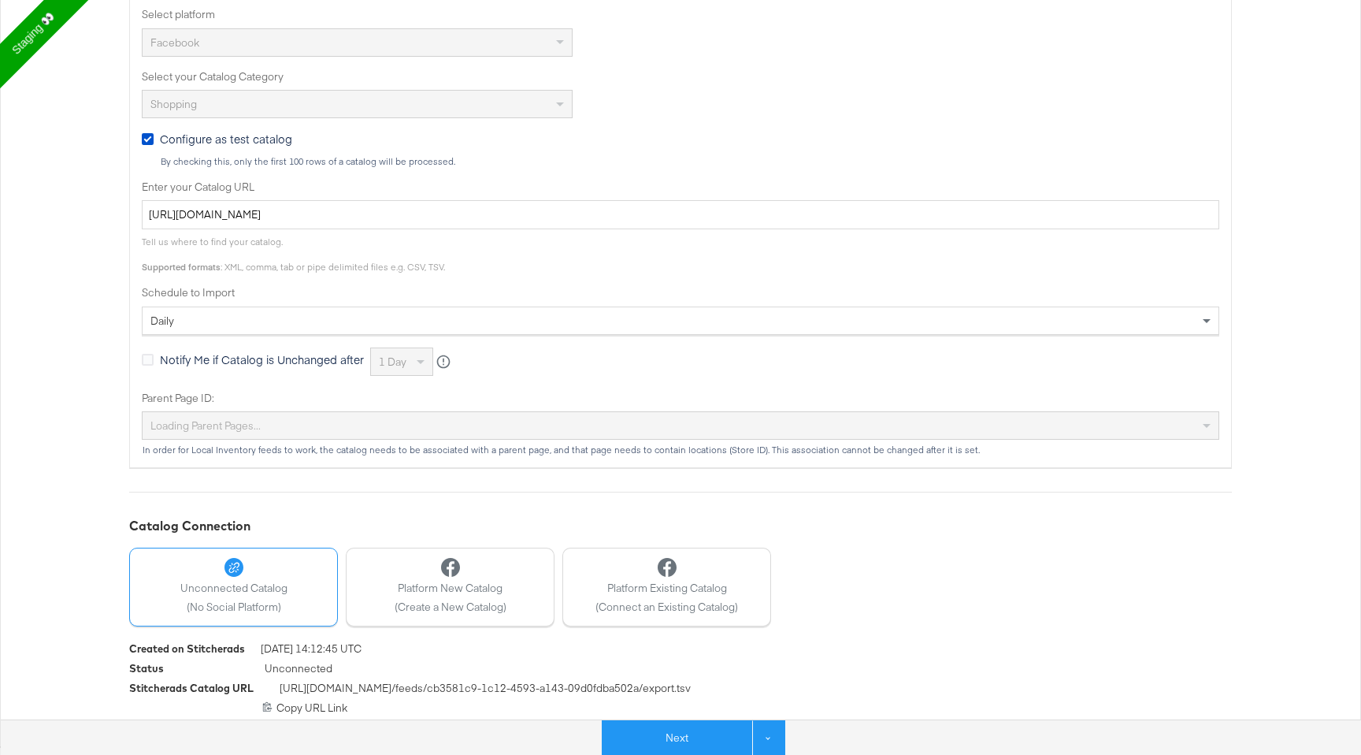
scroll to position [448, 0]
